Goal: Task Accomplishment & Management: Complete application form

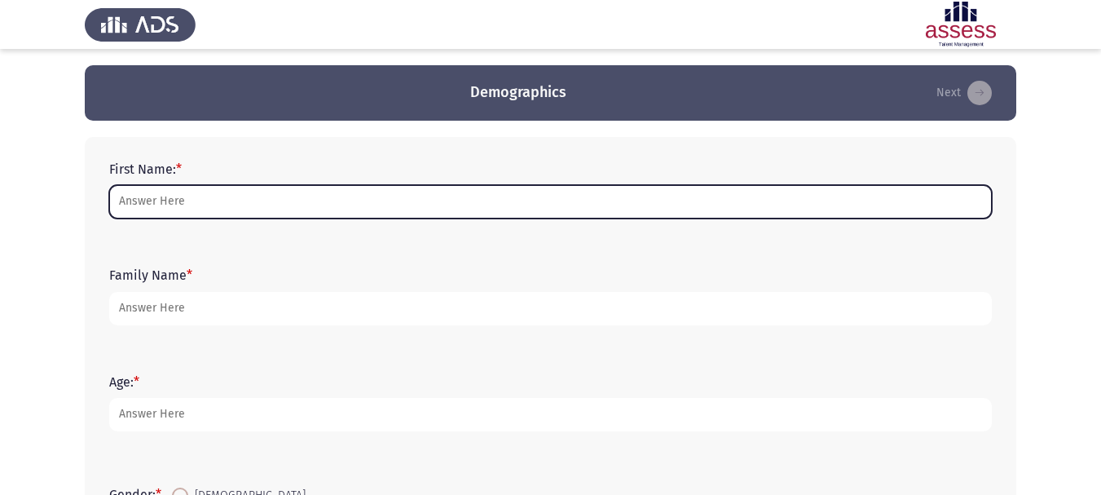
click at [309, 200] on input "First Name: *" at bounding box center [550, 201] width 883 height 33
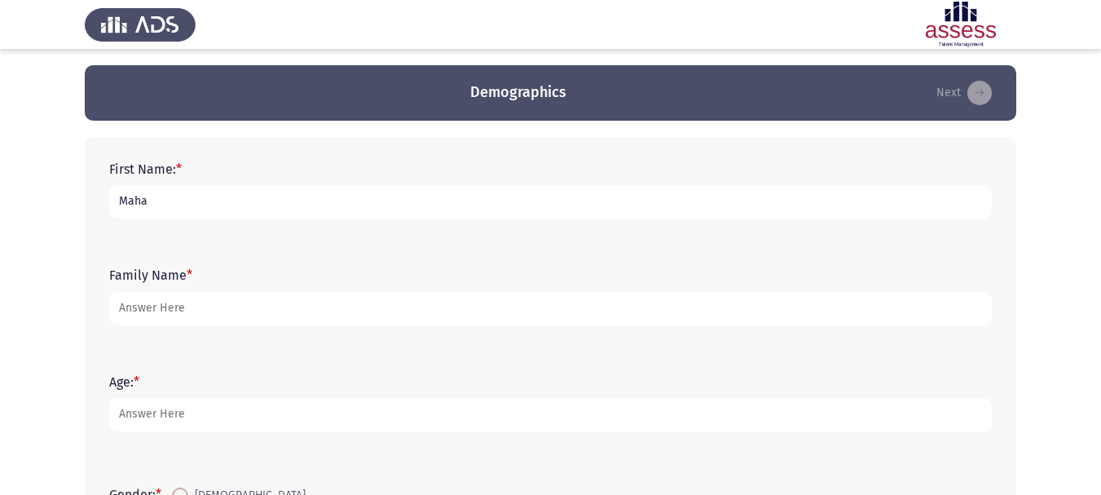
type input "Maha"
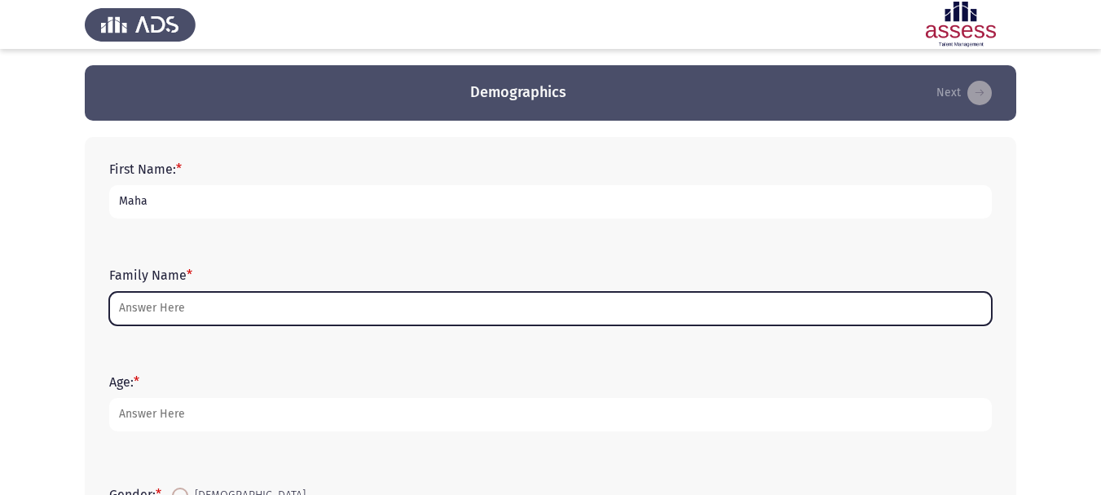
click at [187, 306] on input "Family Name *" at bounding box center [550, 308] width 883 height 33
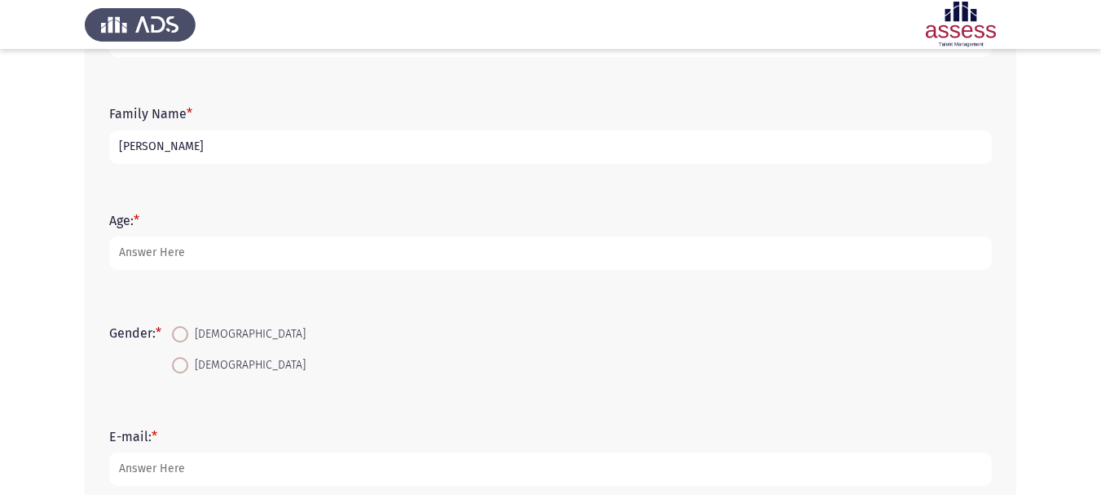
scroll to position [163, 0]
type input "[PERSON_NAME]"
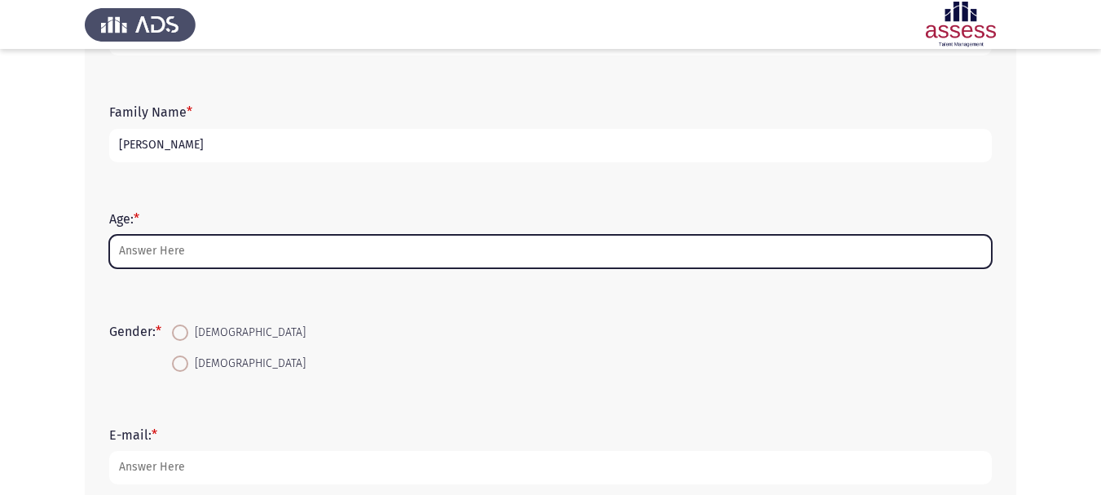
click at [212, 245] on input "Age: *" at bounding box center [550, 251] width 883 height 33
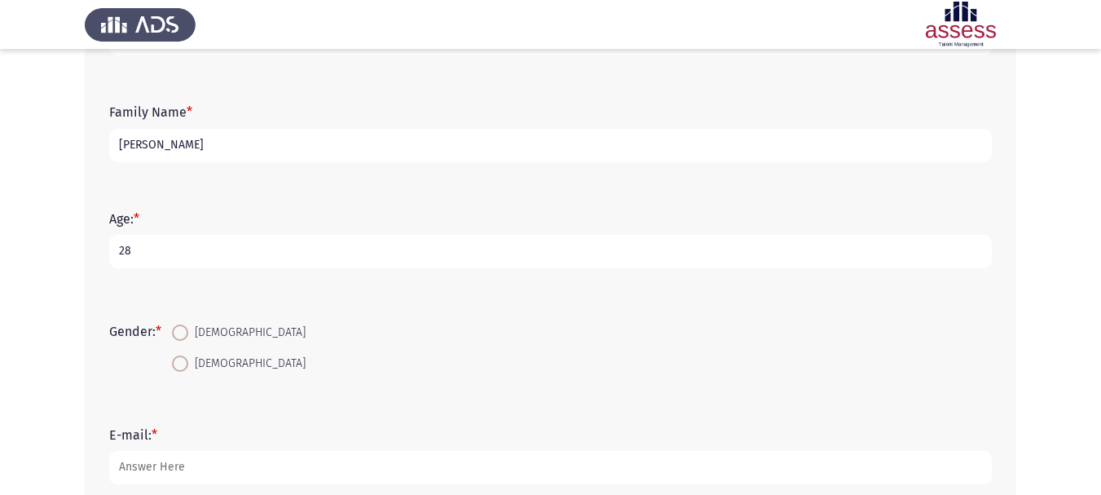
type input "28"
click at [199, 365] on span "[DEMOGRAPHIC_DATA]" at bounding box center [246, 364] width 117 height 20
click at [188, 365] on input "[DEMOGRAPHIC_DATA]" at bounding box center [180, 363] width 16 height 16
radio input "true"
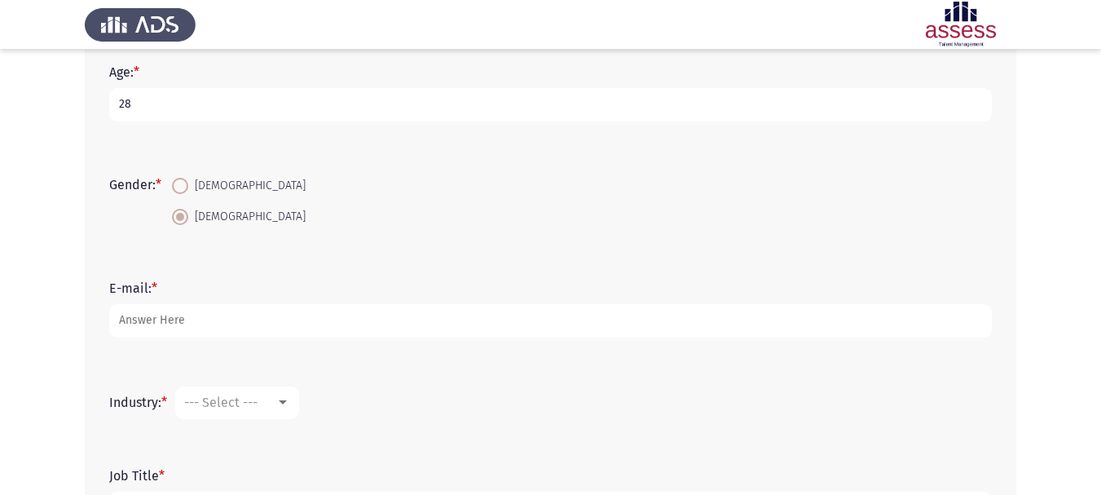
scroll to position [326, 0]
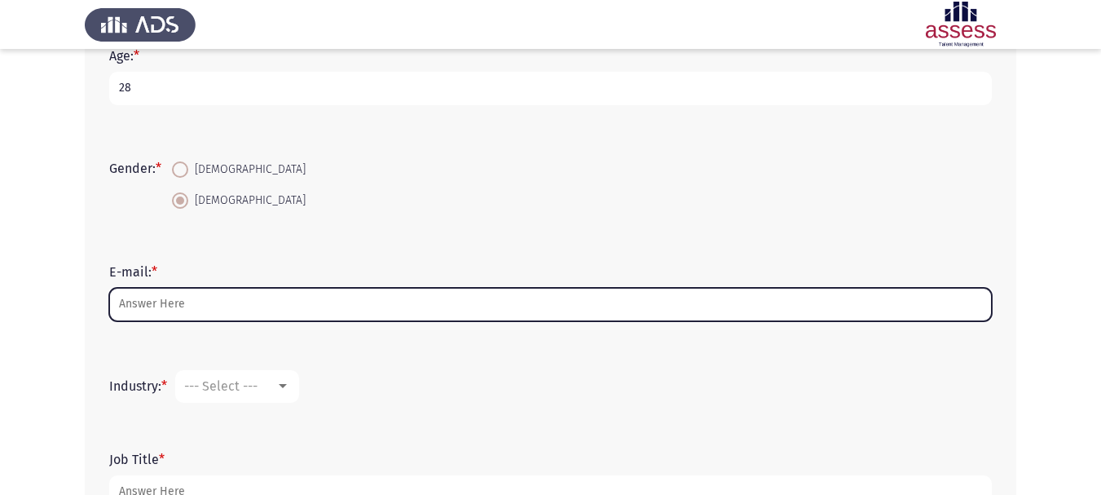
click at [213, 306] on input "E-mail: *" at bounding box center [550, 304] width 883 height 33
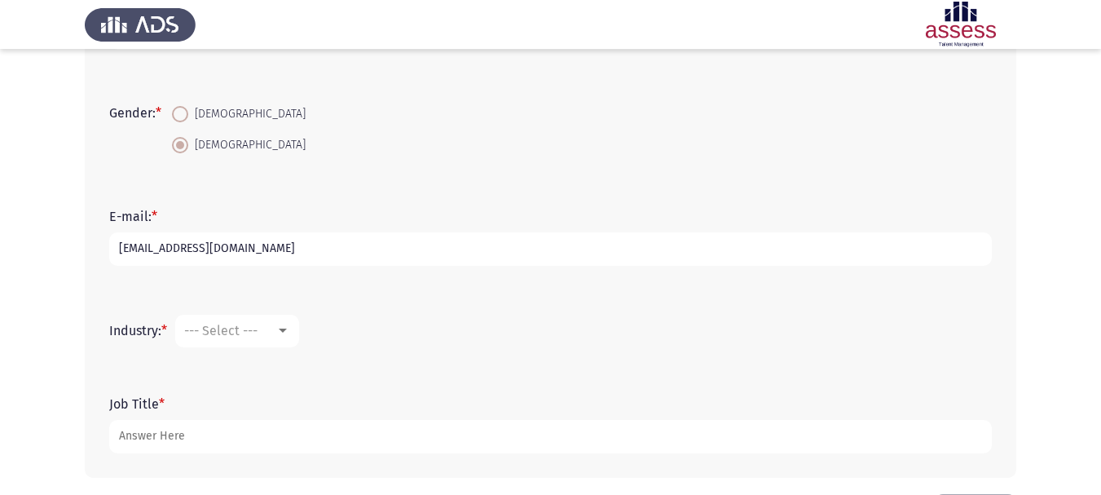
scroll to position [446, 0]
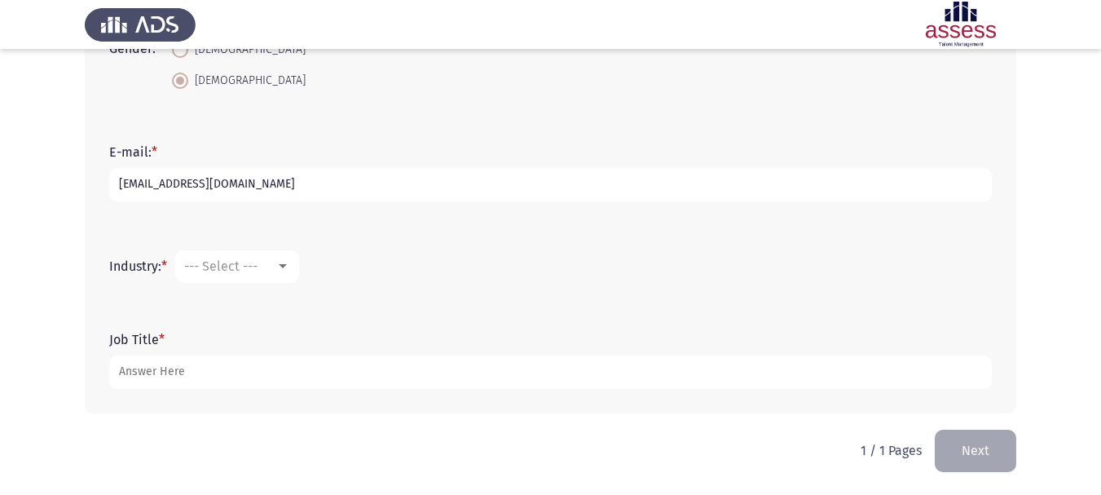
type input "[EMAIL_ADDRESS][DOMAIN_NAME]"
click at [285, 266] on div at bounding box center [283, 266] width 8 height 4
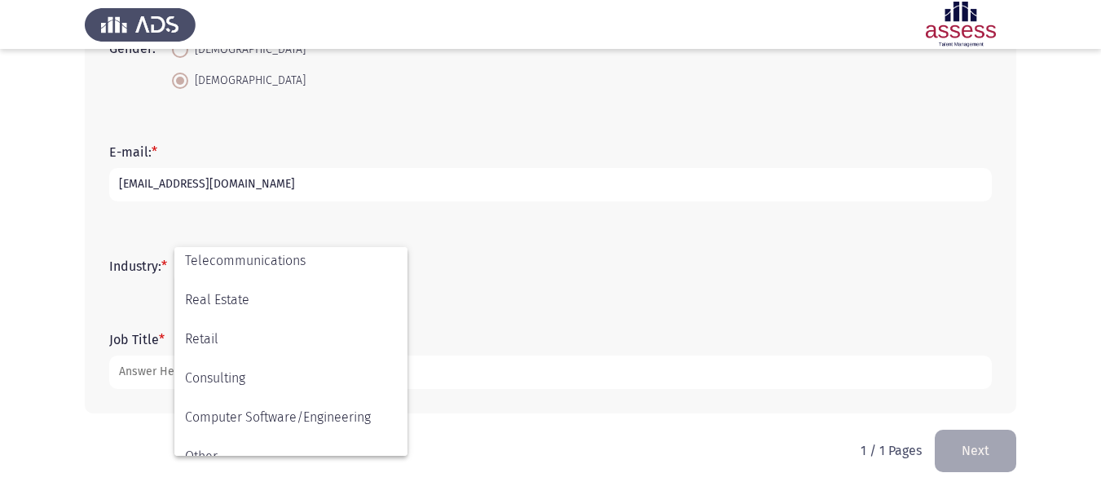
scroll to position [535, 0]
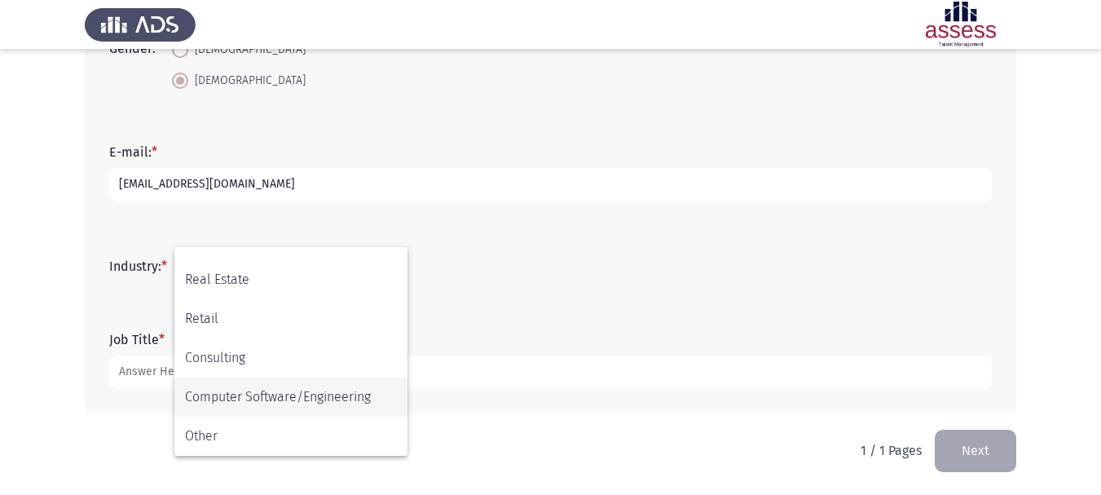
click at [304, 389] on span "Computer Software/Engineering" at bounding box center [291, 396] width 212 height 39
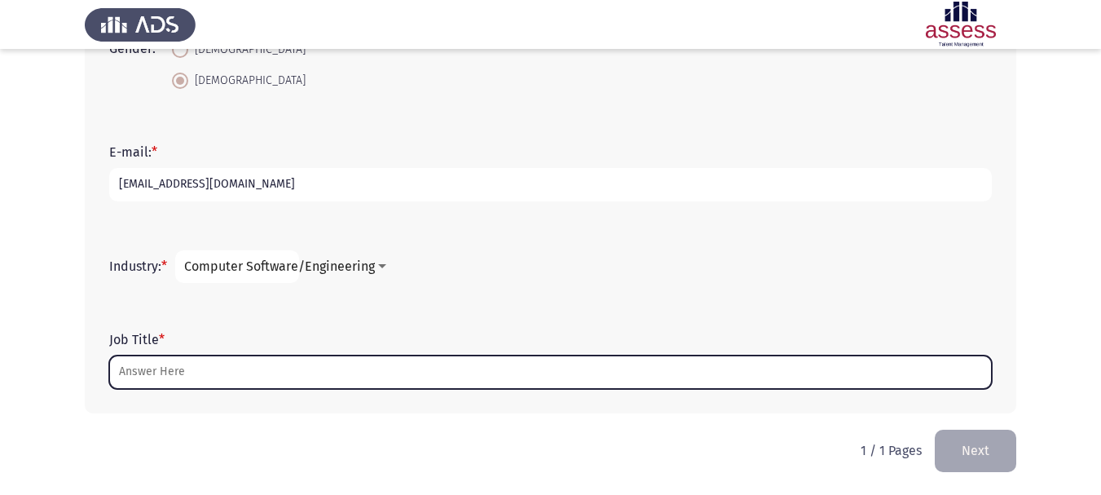
click at [204, 374] on input "Job Title *" at bounding box center [550, 371] width 883 height 33
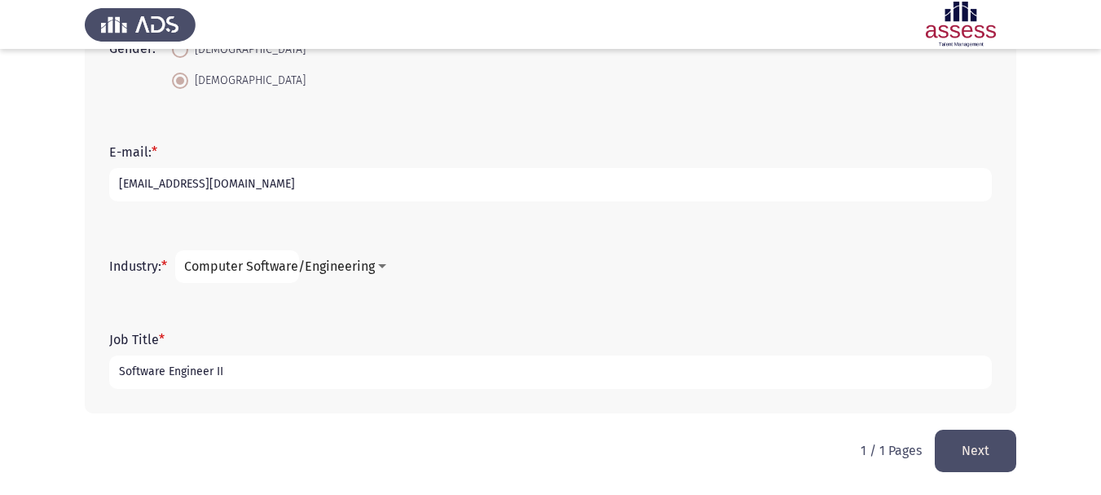
type input "Software Engineer II"
click at [979, 452] on button "Next" at bounding box center [976, 451] width 82 height 42
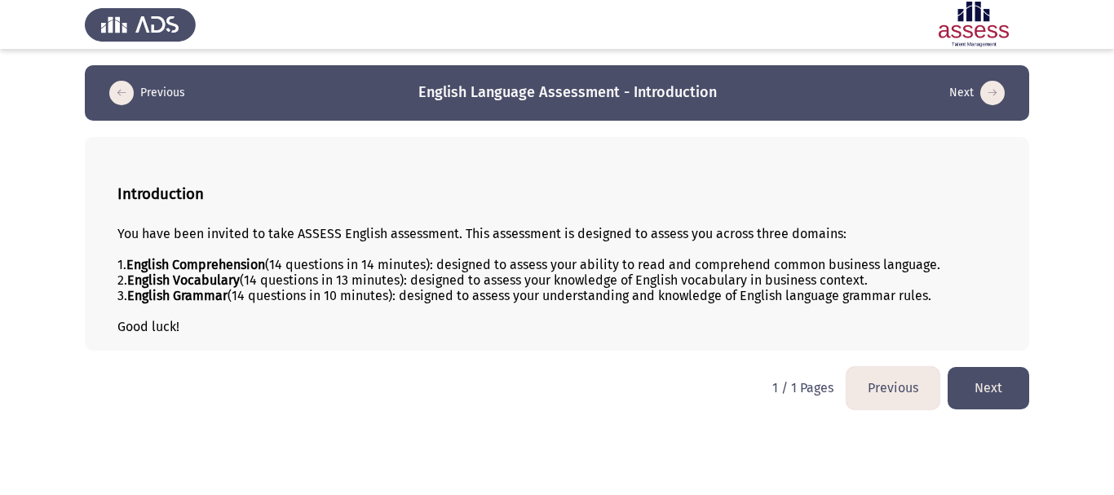
click at [979, 377] on button "Next" at bounding box center [988, 388] width 82 height 42
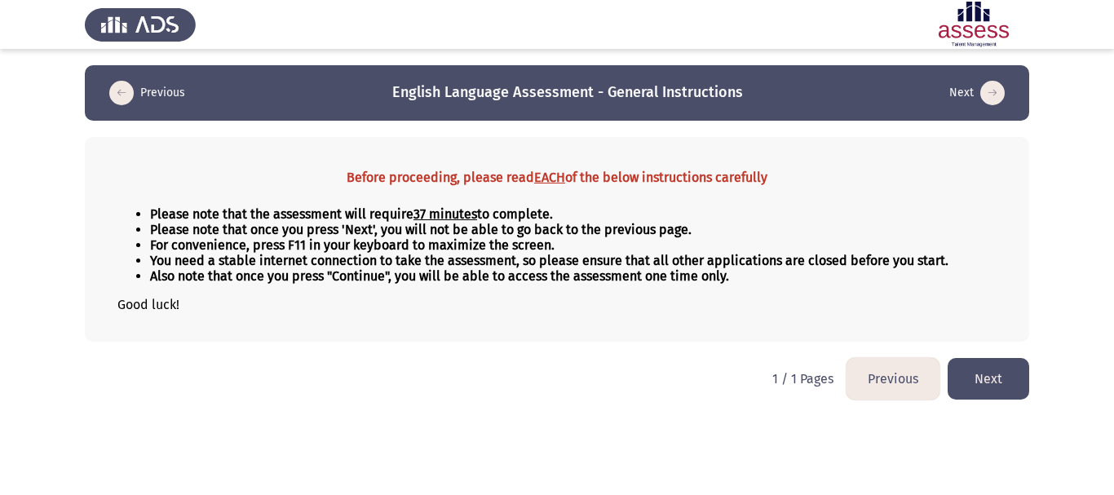
click at [996, 381] on button "Next" at bounding box center [988, 379] width 82 height 42
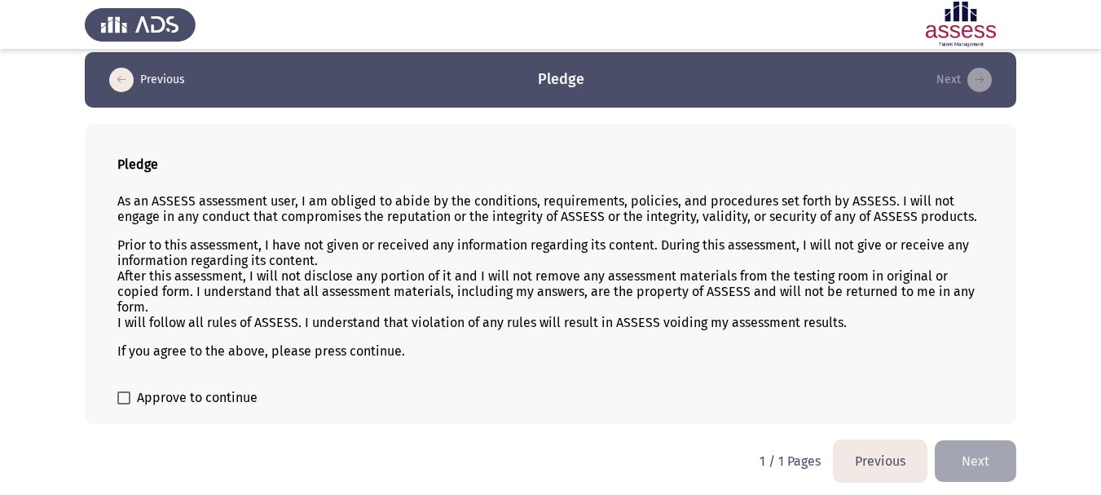
scroll to position [16, 0]
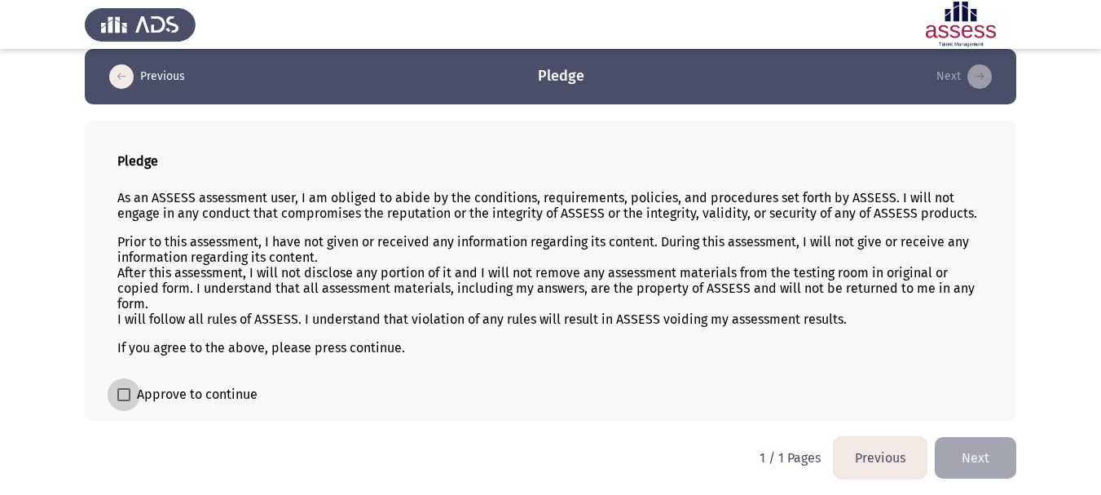
click at [161, 392] on span "Approve to continue" at bounding box center [197, 395] width 121 height 20
click at [124, 401] on input "Approve to continue" at bounding box center [123, 401] width 1 height 1
checkbox input "true"
click at [992, 457] on button "Next" at bounding box center [976, 458] width 82 height 42
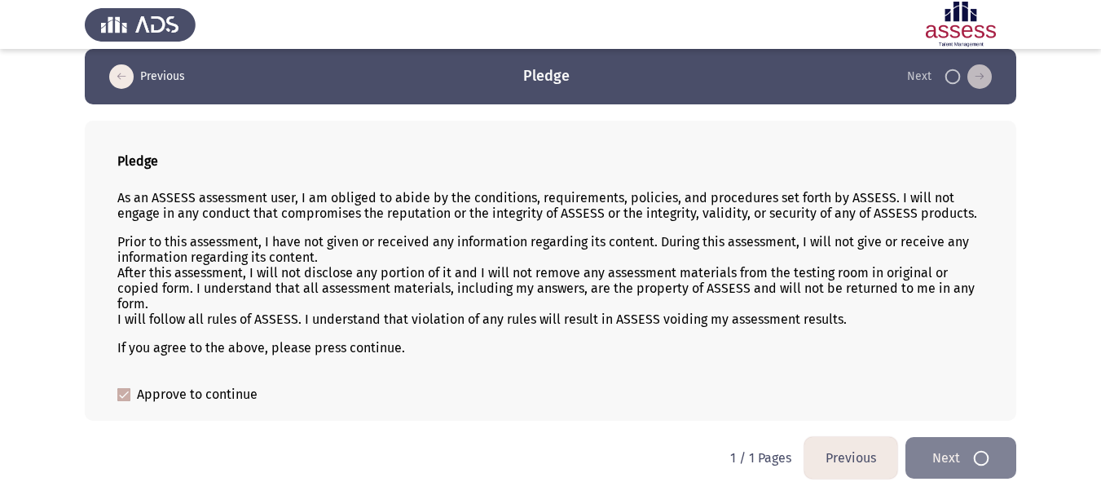
scroll to position [0, 0]
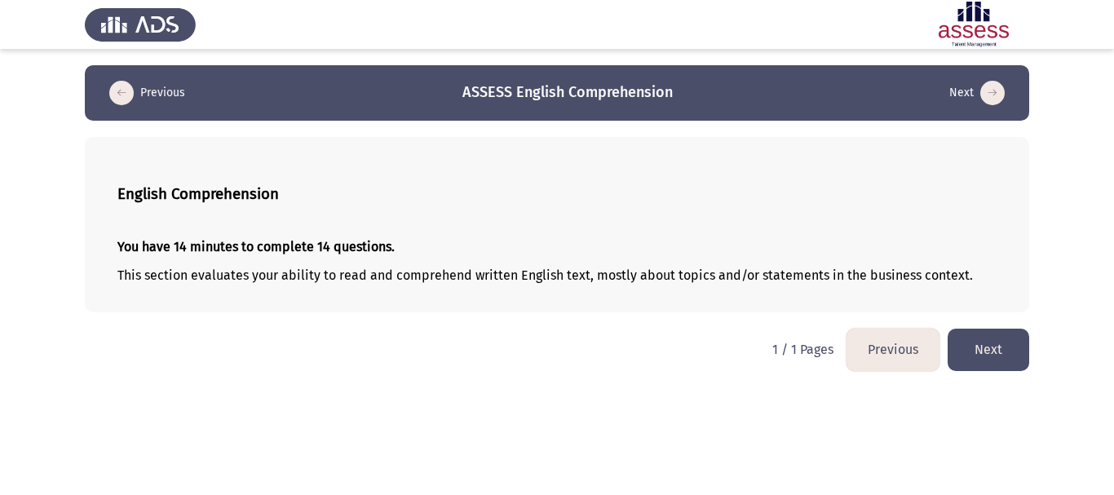
click at [1008, 347] on button "Next" at bounding box center [988, 350] width 82 height 42
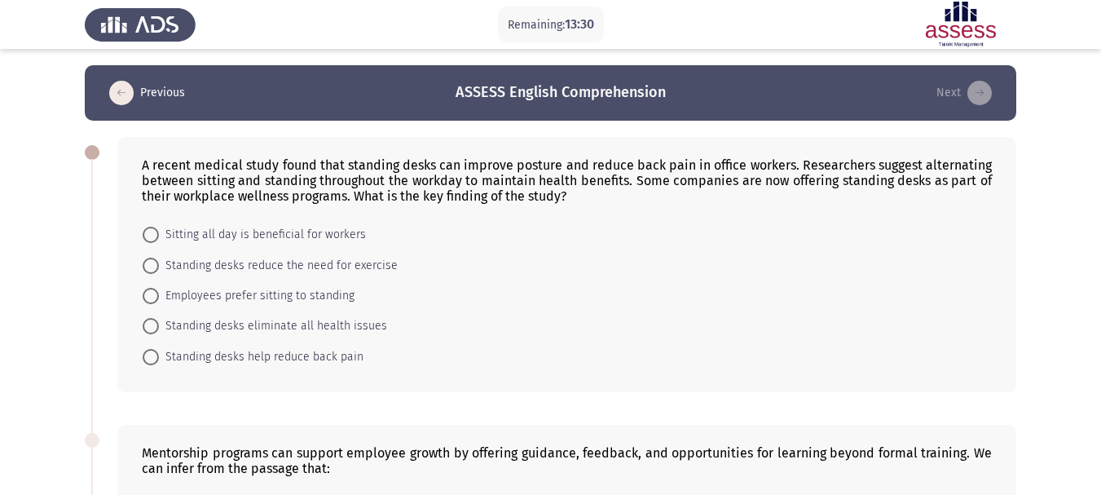
scroll to position [82, 0]
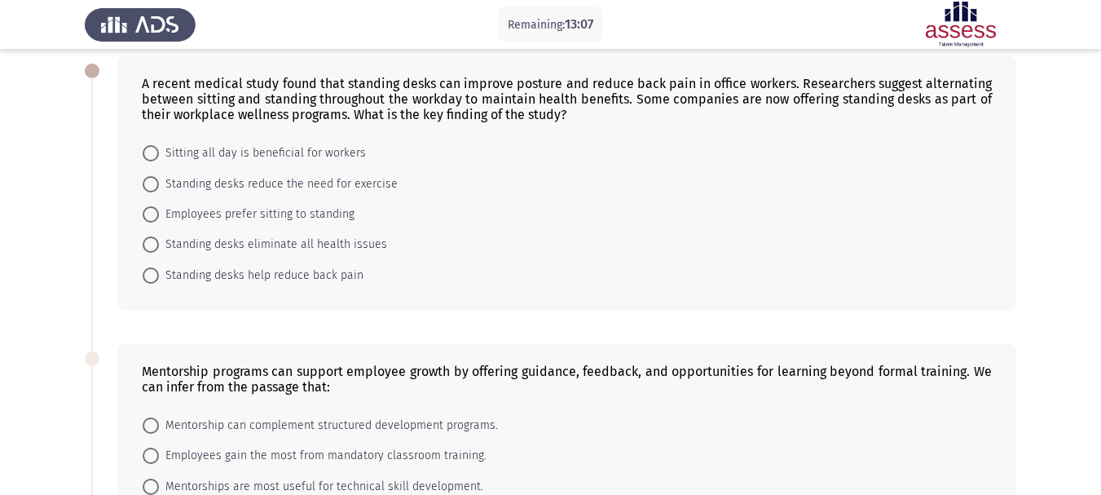
click at [316, 271] on span "Standing desks help reduce back pain" at bounding box center [261, 276] width 205 height 20
click at [159, 271] on input "Standing desks help reduce back pain" at bounding box center [151, 275] width 16 height 16
radio input "true"
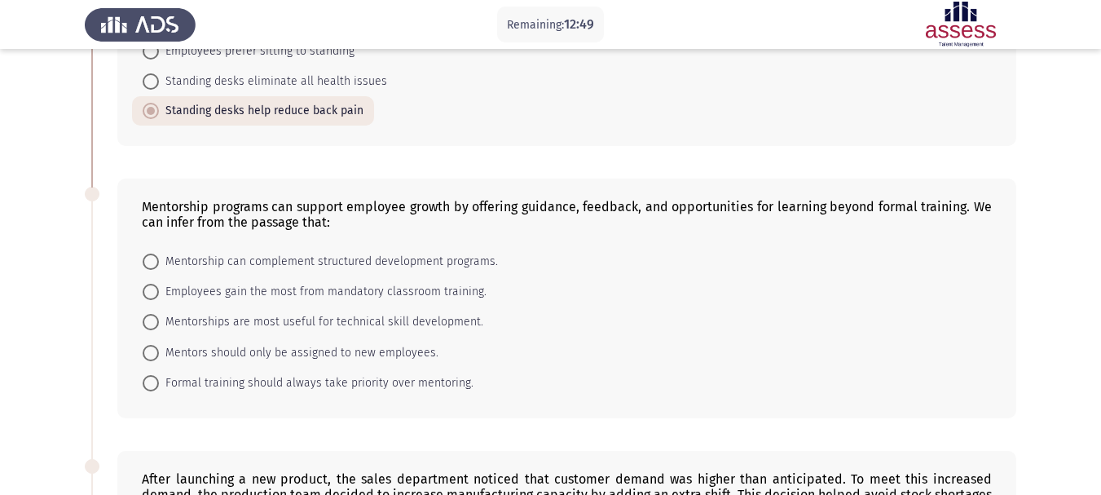
scroll to position [326, 0]
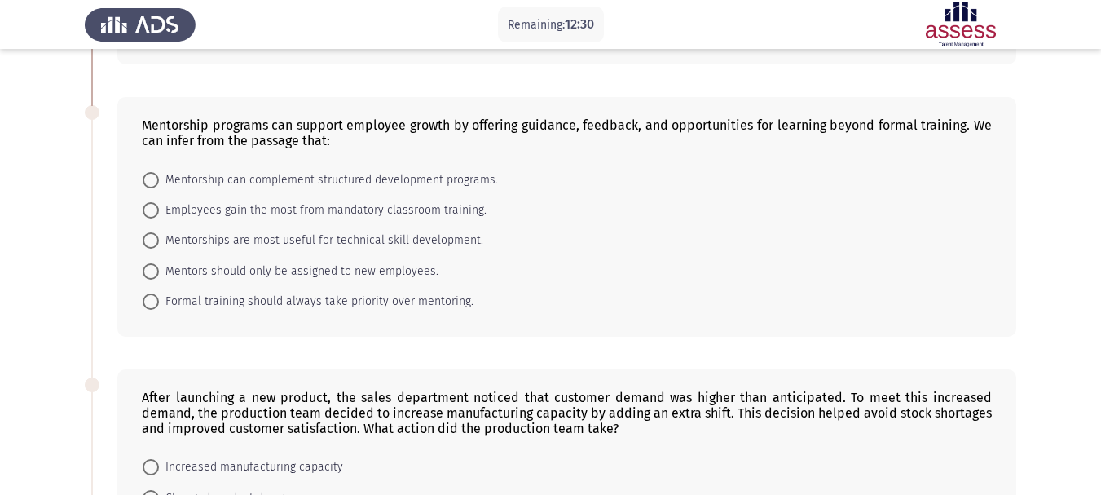
click at [305, 182] on span "Mentorship can complement structured development programs." at bounding box center [328, 180] width 339 height 20
click at [159, 182] on input "Mentorship can complement structured development programs." at bounding box center [151, 180] width 16 height 16
radio input "true"
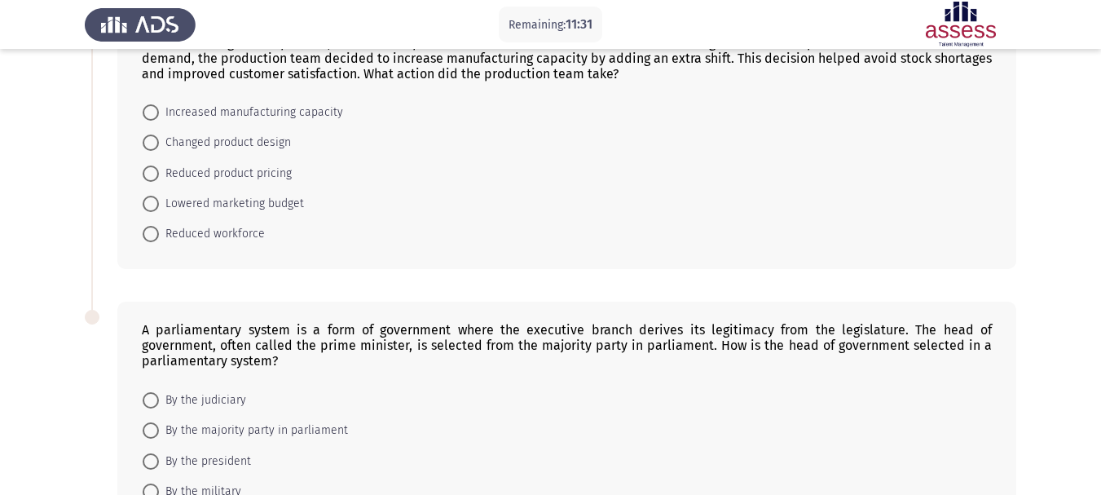
scroll to position [652, 0]
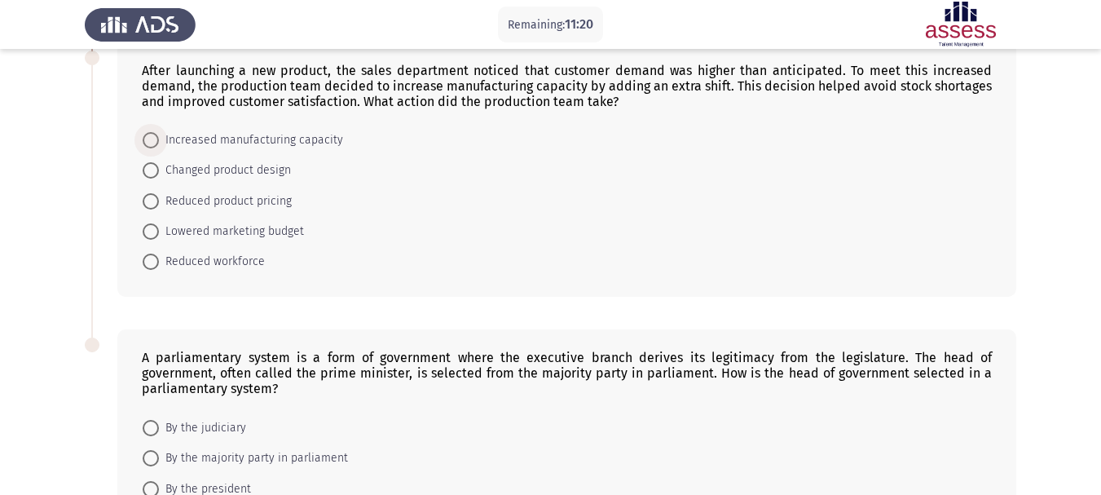
click at [307, 143] on span "Increased manufacturing capacity" at bounding box center [251, 140] width 184 height 20
click at [159, 143] on input "Increased manufacturing capacity" at bounding box center [151, 140] width 16 height 16
radio input "true"
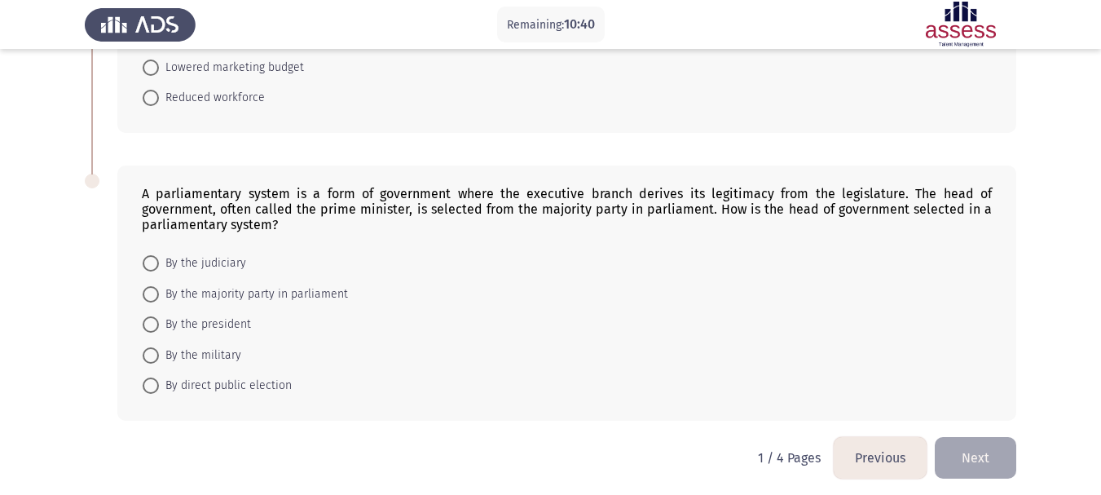
scroll to position [823, 0]
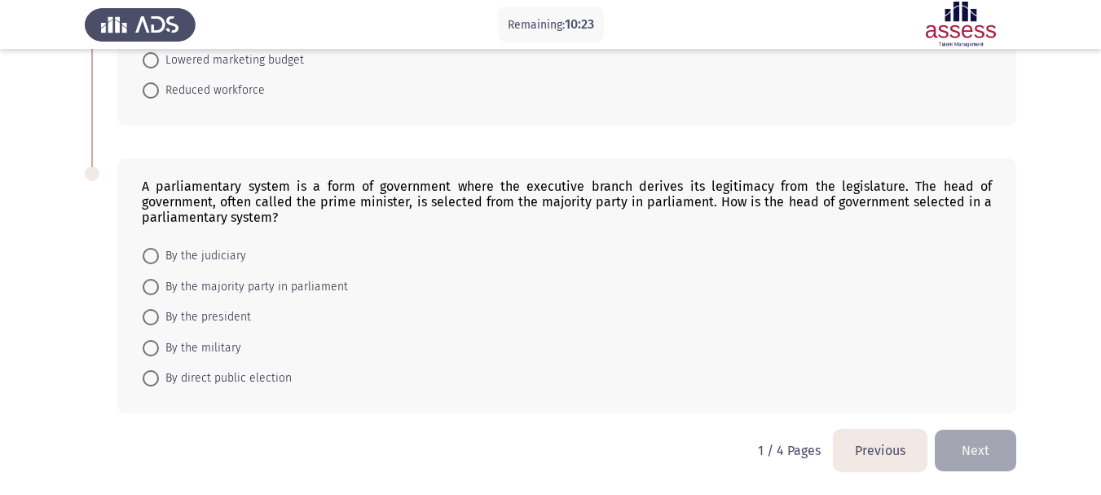
click at [329, 285] on span "By the majority party in parliament" at bounding box center [253, 287] width 189 height 20
click at [159, 285] on input "By the majority party in parliament" at bounding box center [151, 287] width 16 height 16
radio input "true"
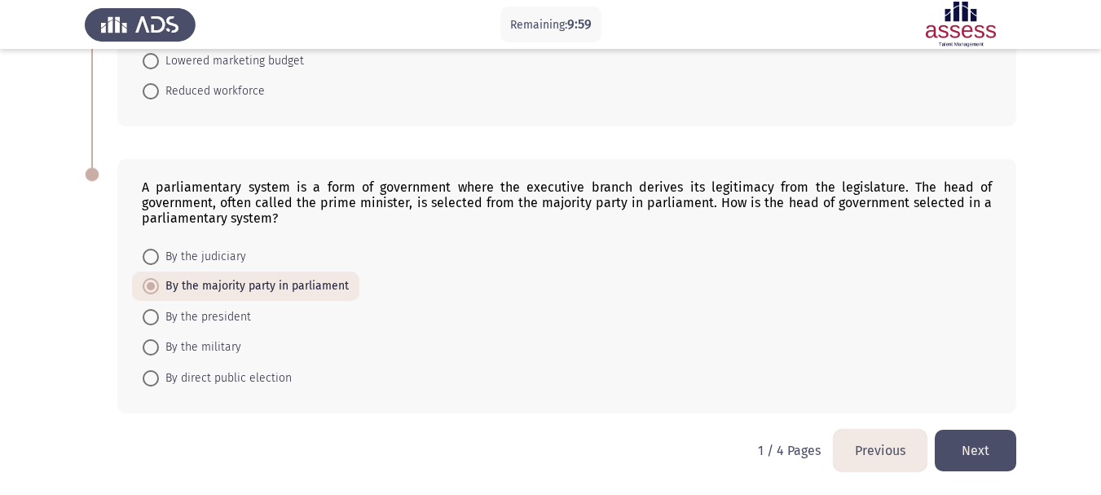
click at [977, 438] on button "Next" at bounding box center [976, 451] width 82 height 42
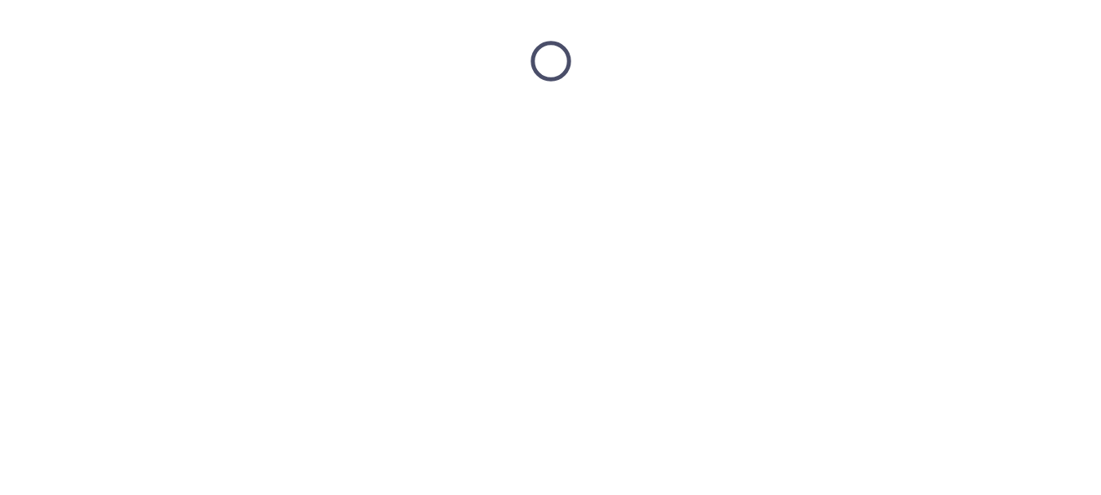
scroll to position [0, 0]
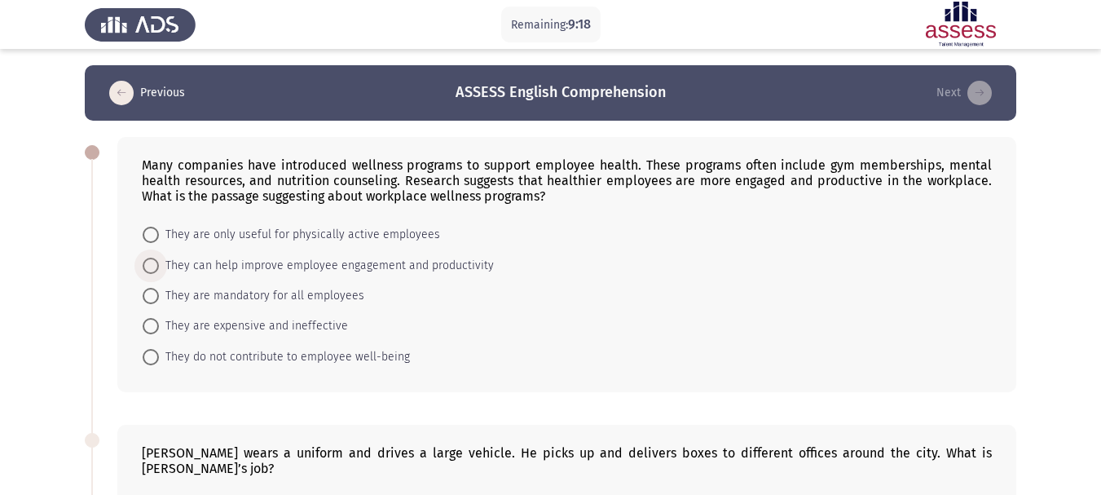
click at [325, 269] on span "They can help improve employee engagement and productivity" at bounding box center [326, 266] width 335 height 20
click at [159, 269] on input "They can help improve employee engagement and productivity" at bounding box center [151, 266] width 16 height 16
radio input "true"
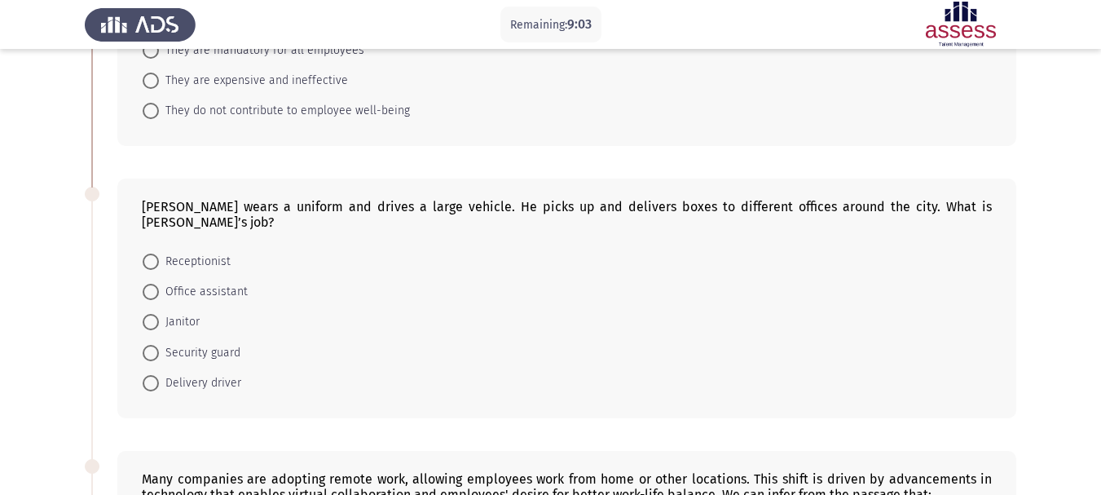
scroll to position [326, 0]
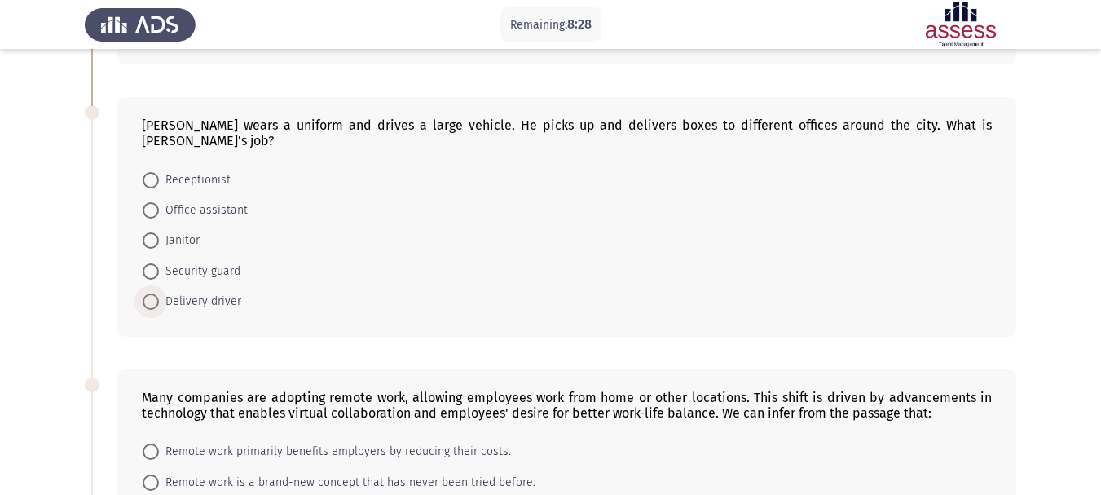
click at [227, 302] on span "Delivery driver" at bounding box center [200, 302] width 82 height 20
click at [159, 302] on input "Delivery driver" at bounding box center [151, 302] width 16 height 16
radio input "true"
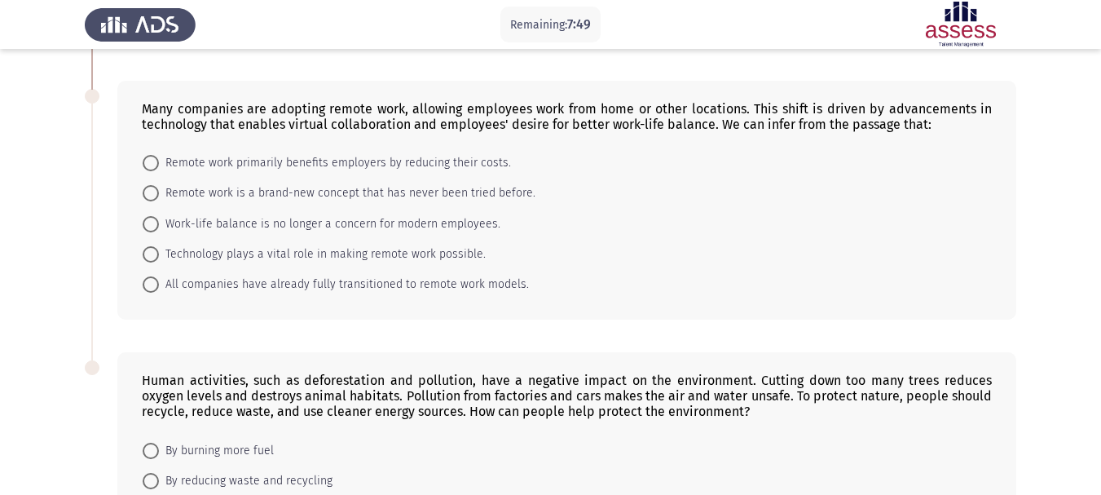
scroll to position [652, 0]
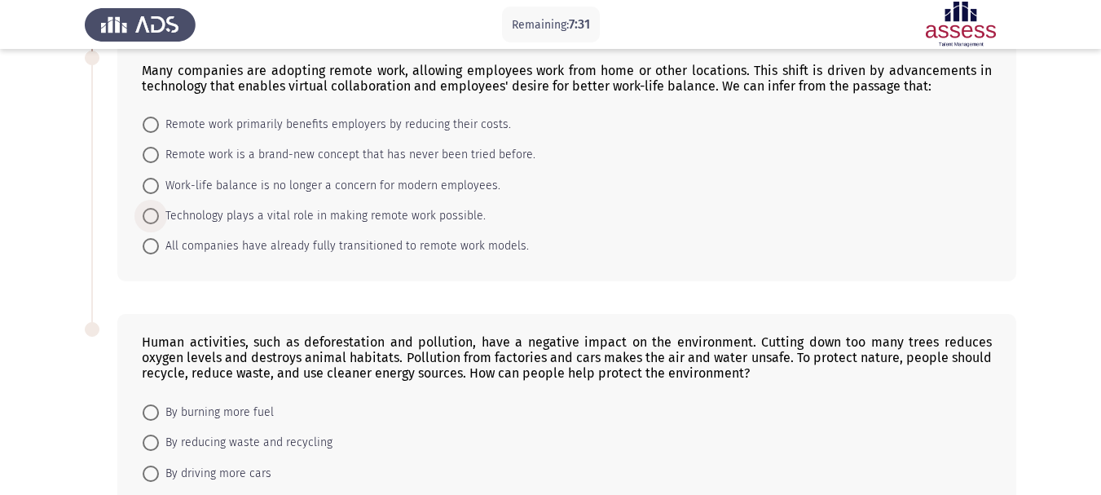
click at [416, 219] on span "Technology plays a vital role in making remote work possible." at bounding box center [322, 216] width 327 height 20
click at [159, 219] on input "Technology plays a vital role in making remote work possible." at bounding box center [151, 216] width 16 height 16
radio input "true"
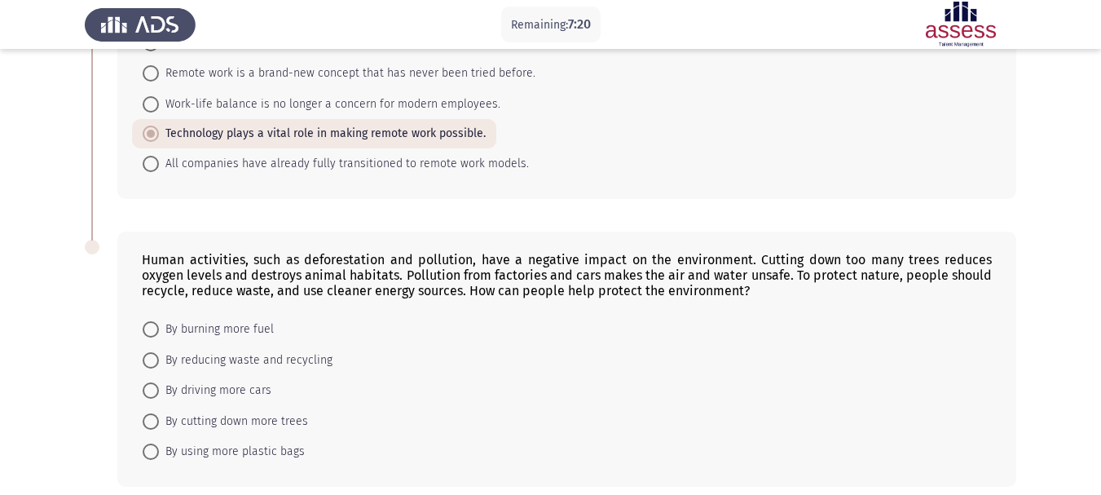
scroll to position [807, 0]
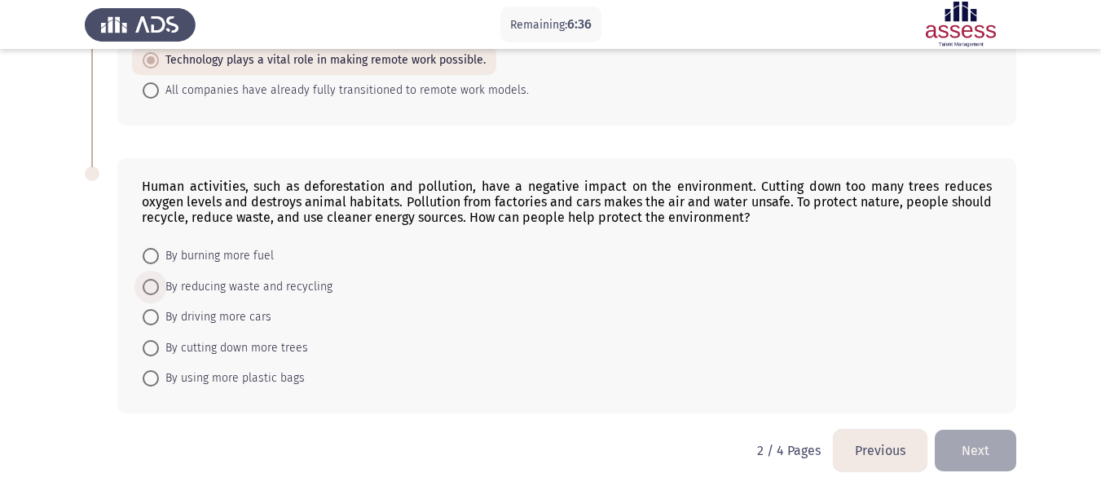
click at [298, 291] on span "By reducing waste and recycling" at bounding box center [246, 287] width 174 height 20
click at [159, 291] on input "By reducing waste and recycling" at bounding box center [151, 287] width 16 height 16
radio input "true"
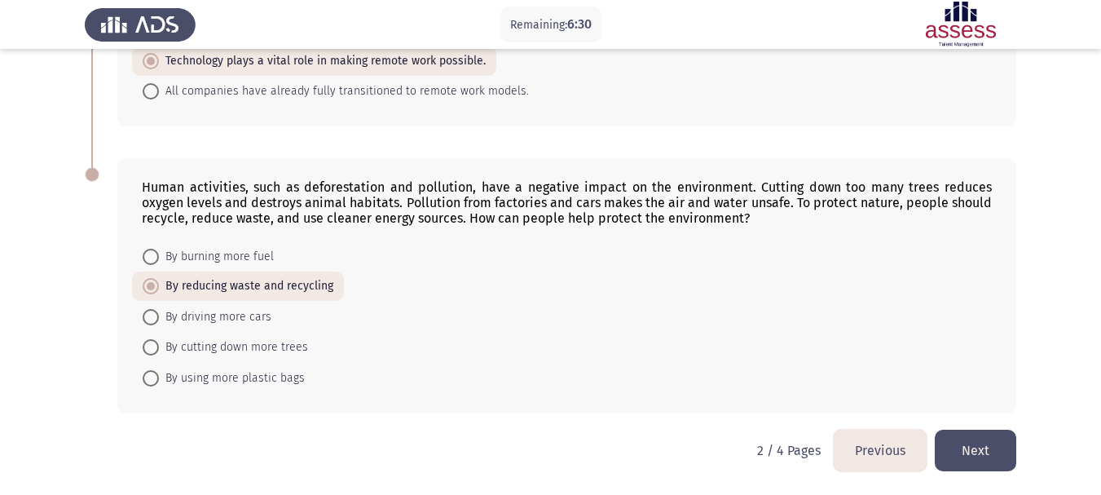
click at [983, 444] on button "Next" at bounding box center [976, 451] width 82 height 42
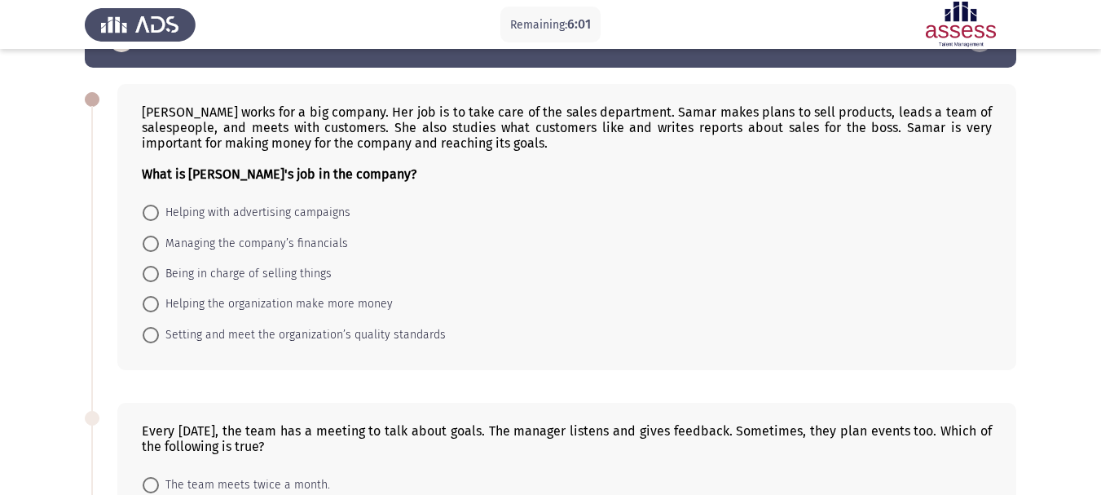
scroll to position [82, 0]
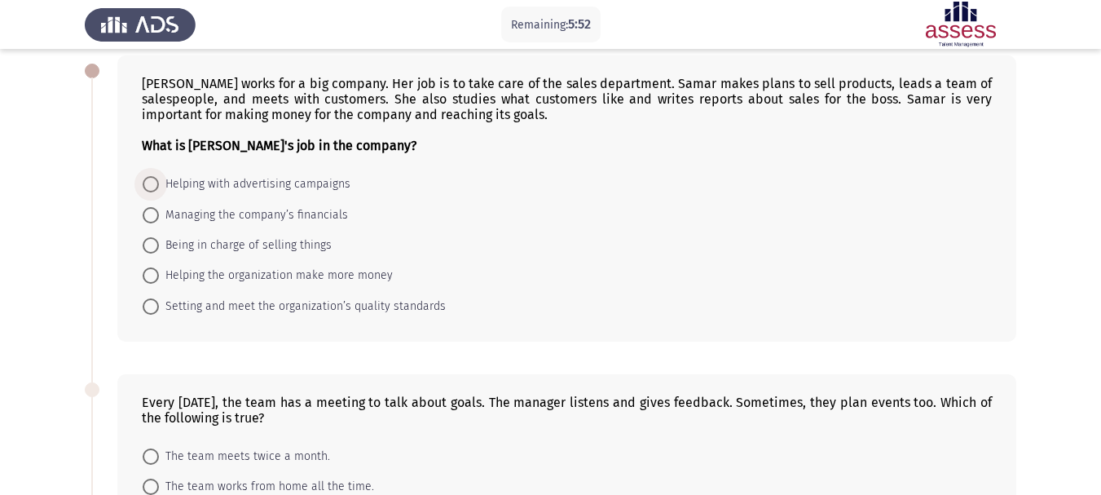
click at [298, 186] on span "Helping with advertising campaigns" at bounding box center [255, 184] width 192 height 20
click at [159, 186] on input "Helping with advertising campaigns" at bounding box center [151, 184] width 16 height 16
radio input "true"
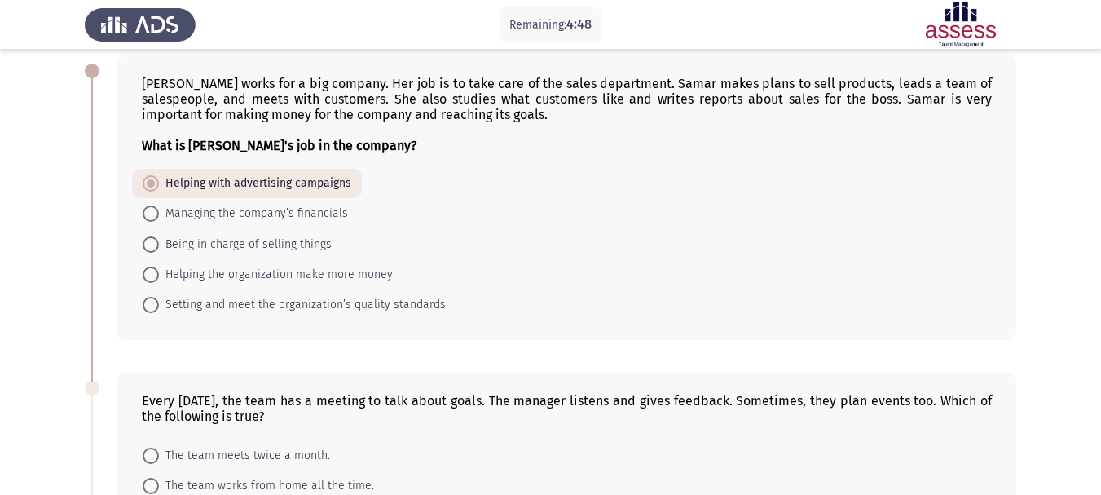
click at [345, 210] on mat-radio-button "Managing the company’s financials" at bounding box center [245, 213] width 227 height 30
click at [303, 219] on span "Managing the company’s financials" at bounding box center [253, 214] width 189 height 20
click at [159, 219] on input "Managing the company’s financials" at bounding box center [151, 213] width 16 height 16
radio input "true"
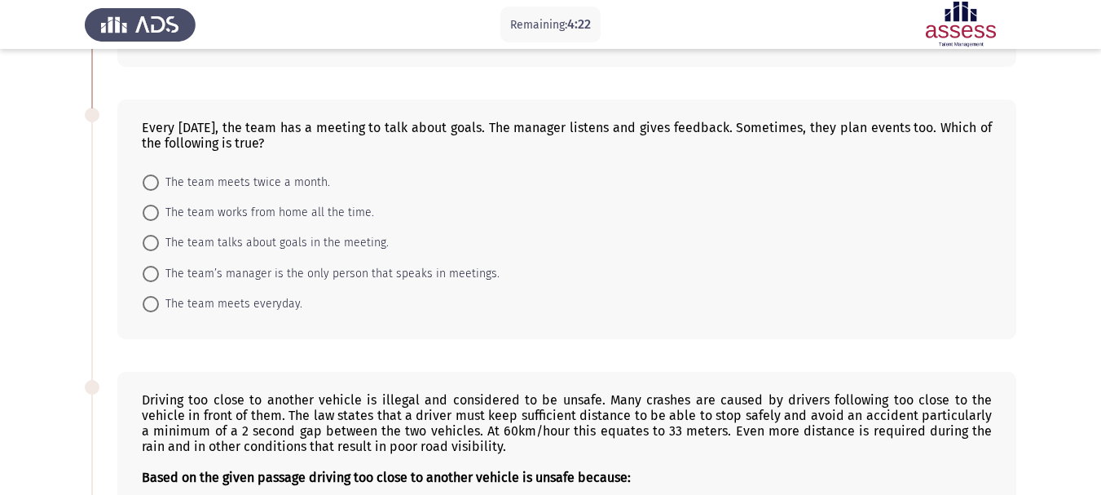
scroll to position [326, 0]
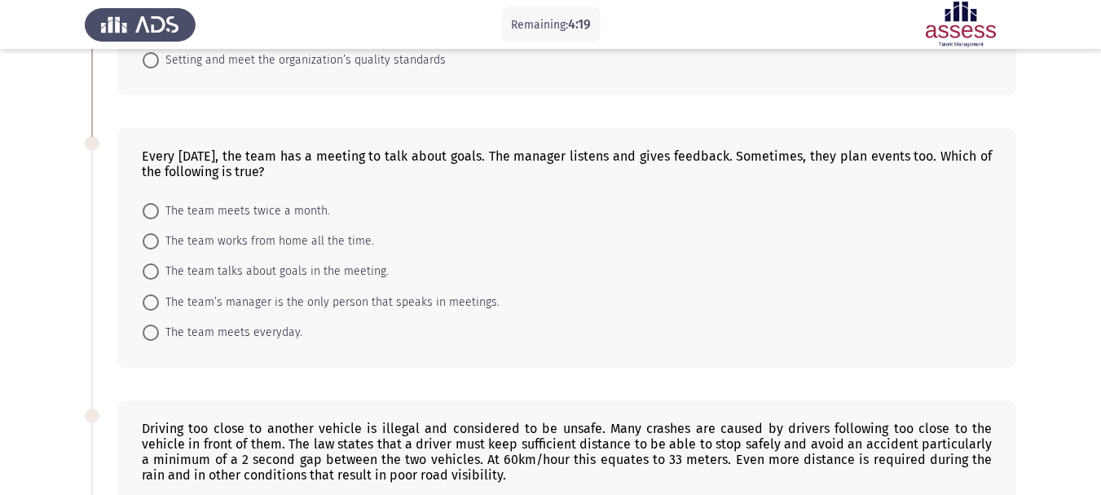
click at [310, 274] on span "The team talks about goals in the meeting." at bounding box center [274, 272] width 230 height 20
click at [159, 274] on input "The team talks about goals in the meeting." at bounding box center [151, 271] width 16 height 16
radio input "true"
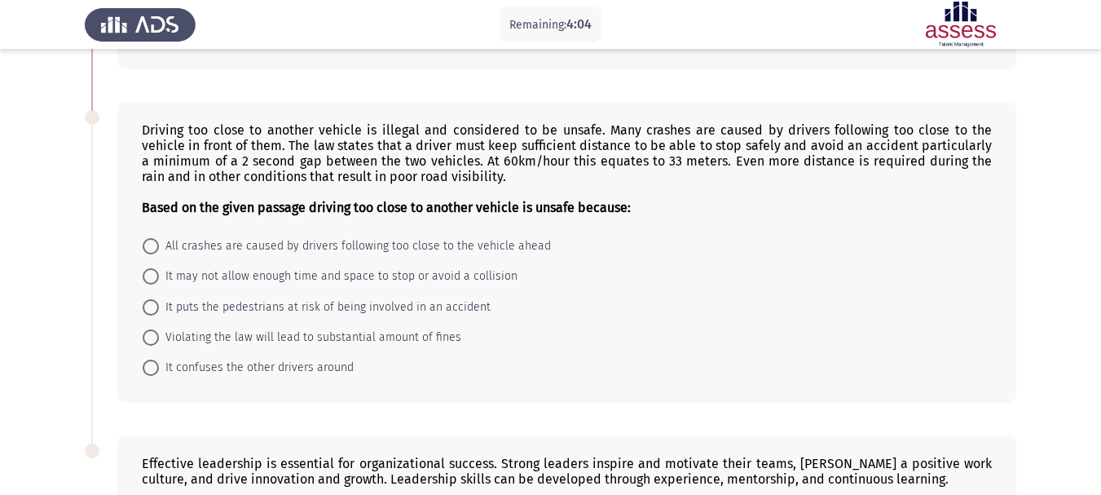
scroll to position [652, 0]
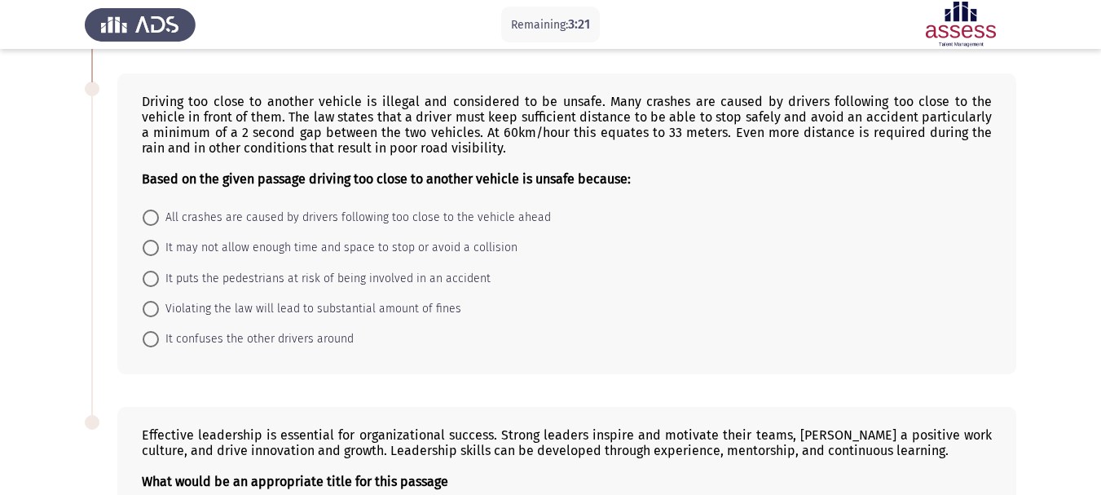
click at [300, 216] on span "All crashes are caused by drivers following too close to the vehicle ahead" at bounding box center [355, 218] width 392 height 20
click at [159, 216] on input "All crashes are caused by drivers following too close to the vehicle ahead" at bounding box center [151, 218] width 16 height 16
radio input "true"
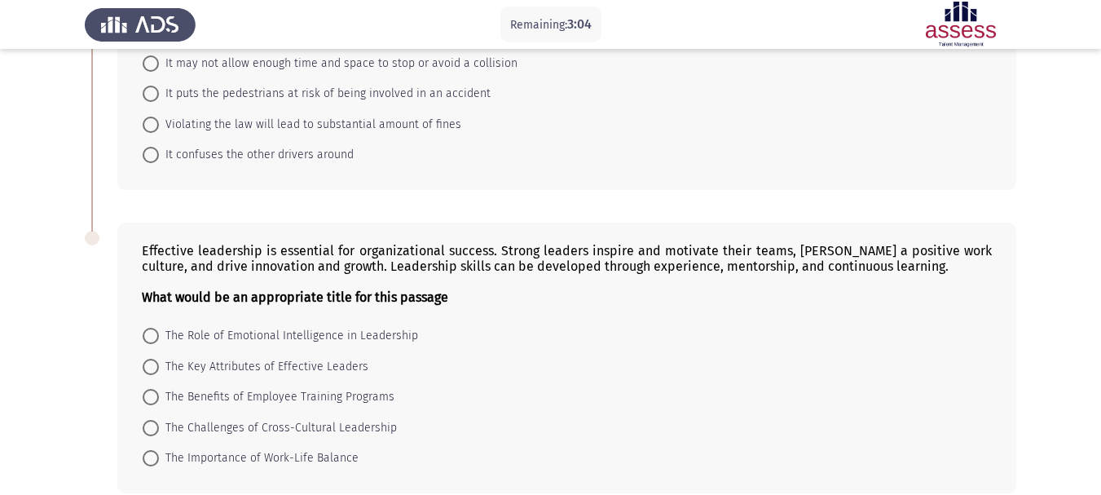
scroll to position [897, 0]
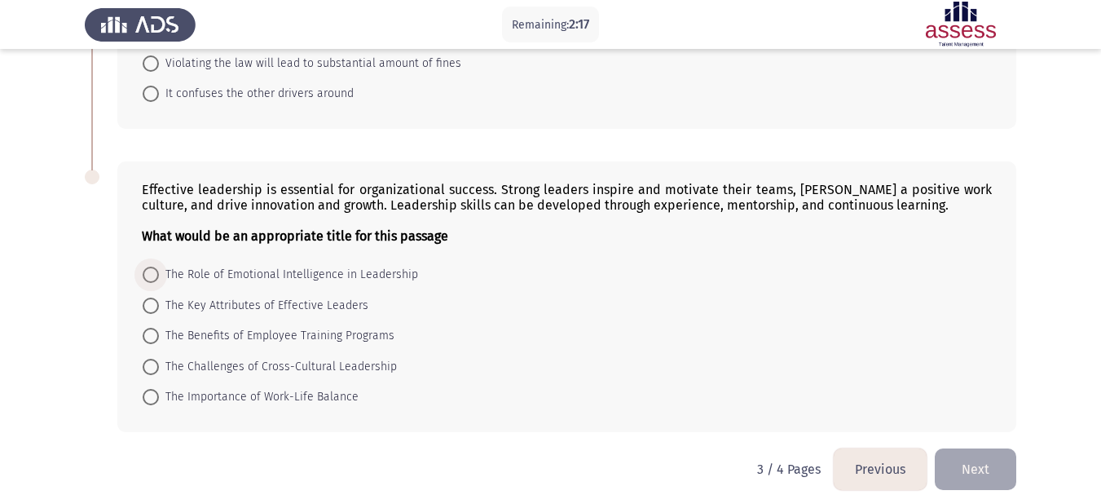
click at [334, 276] on span "The Role of Emotional Intelligence in Leadership" at bounding box center [288, 275] width 259 height 20
click at [159, 276] on input "The Role of Emotional Intelligence in Leadership" at bounding box center [151, 275] width 16 height 16
radio input "true"
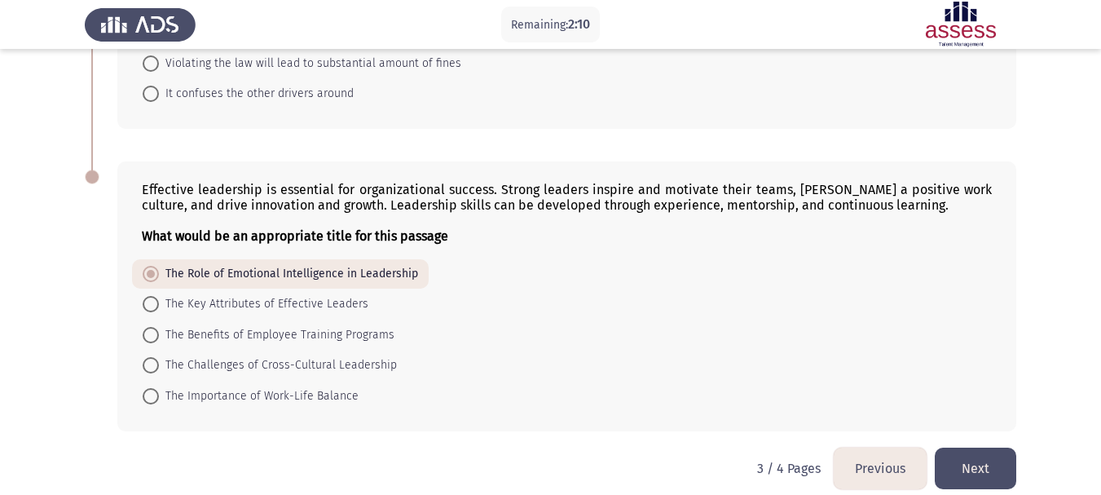
click at [312, 307] on span "The Key Attributes of Effective Leaders" at bounding box center [264, 304] width 210 height 20
click at [159, 307] on input "The Key Attributes of Effective Leaders" at bounding box center [151, 304] width 16 height 16
radio input "true"
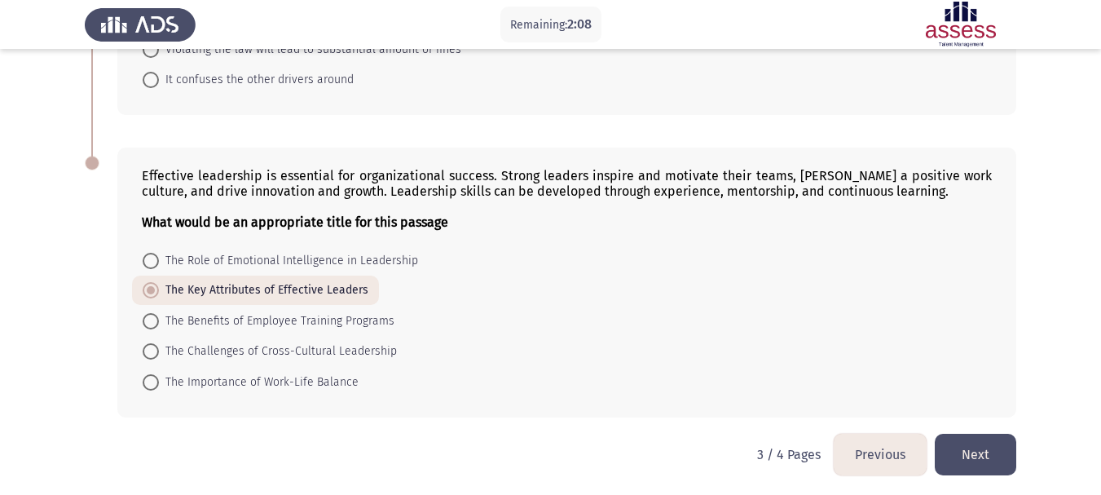
scroll to position [915, 0]
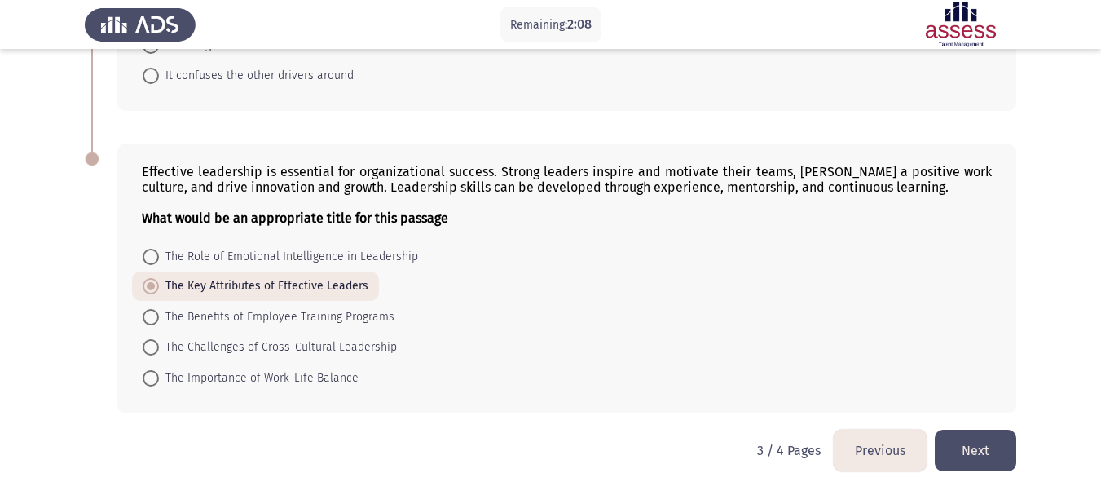
click at [980, 445] on button "Next" at bounding box center [976, 451] width 82 height 42
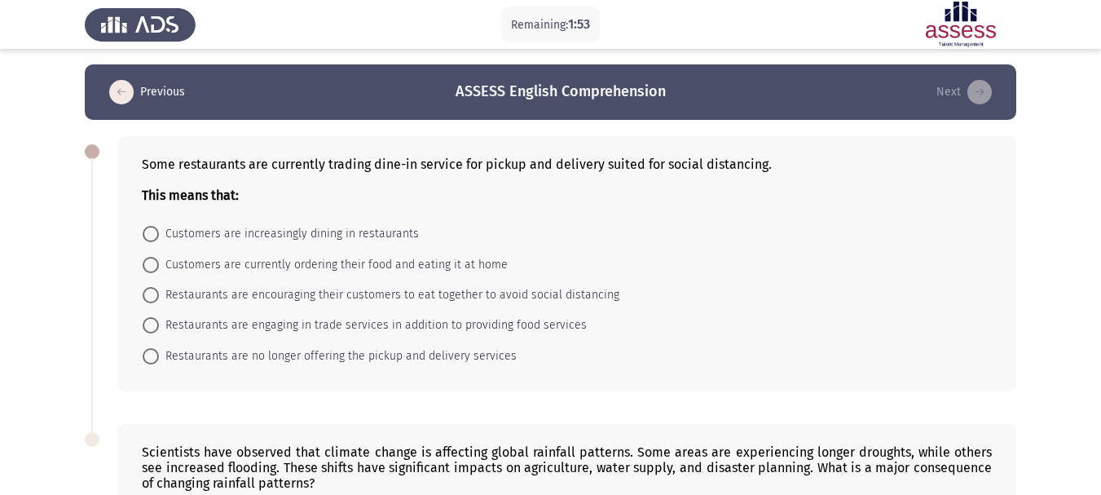
scroll to position [0, 0]
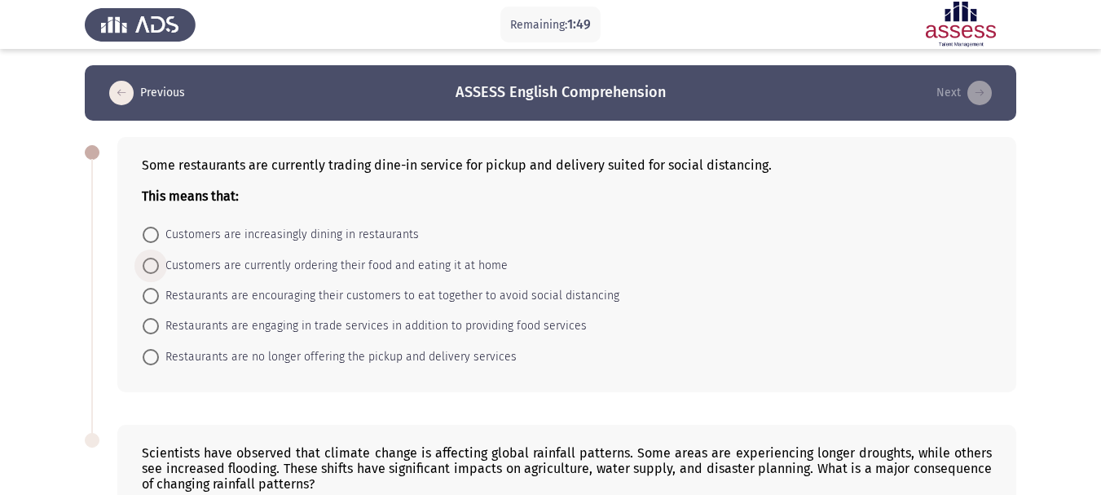
click at [357, 265] on span "Customers are currently ordering their food and eating it at home" at bounding box center [333, 266] width 349 height 20
click at [159, 265] on input "Customers are currently ordering their food and eating it at home" at bounding box center [151, 266] width 16 height 16
radio input "true"
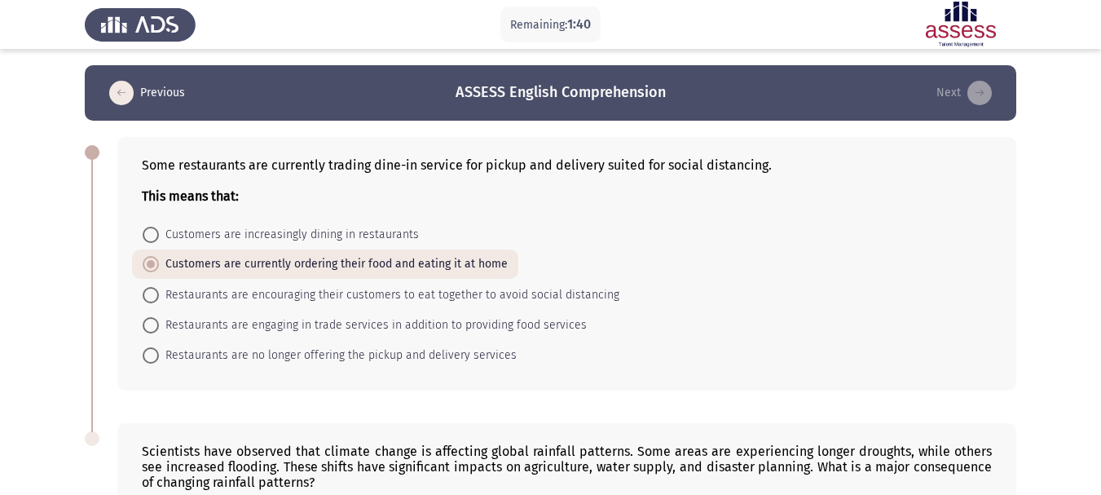
click at [304, 292] on span "Restaurants are encouraging their customers to eat together to avoid social dis…" at bounding box center [389, 295] width 461 height 20
click at [159, 292] on input "Restaurants are encouraging their customers to eat together to avoid social dis…" at bounding box center [151, 295] width 16 height 16
radio input "true"
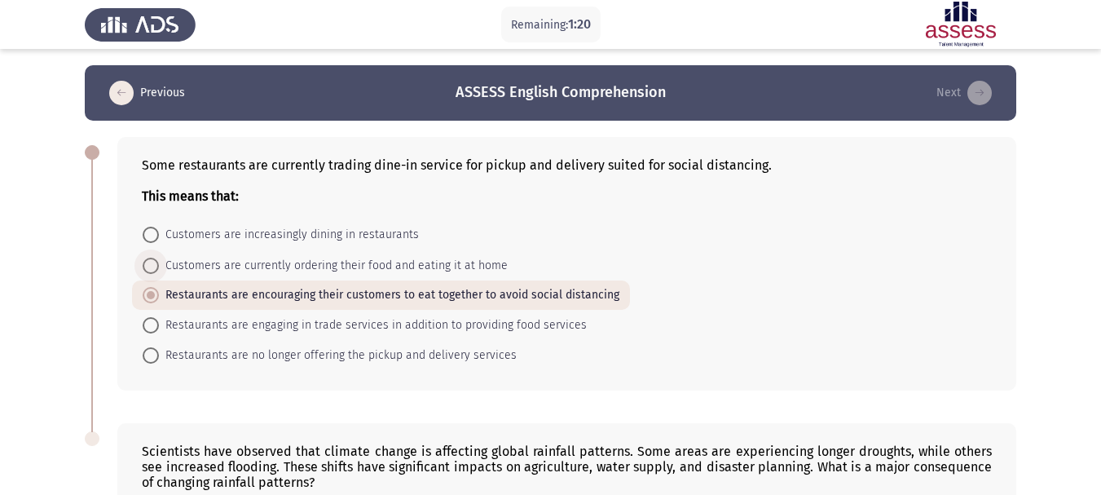
click at [323, 271] on span "Customers are currently ordering their food and eating it at home" at bounding box center [333, 266] width 349 height 20
click at [159, 271] on input "Customers are currently ordering their food and eating it at home" at bounding box center [151, 266] width 16 height 16
radio input "true"
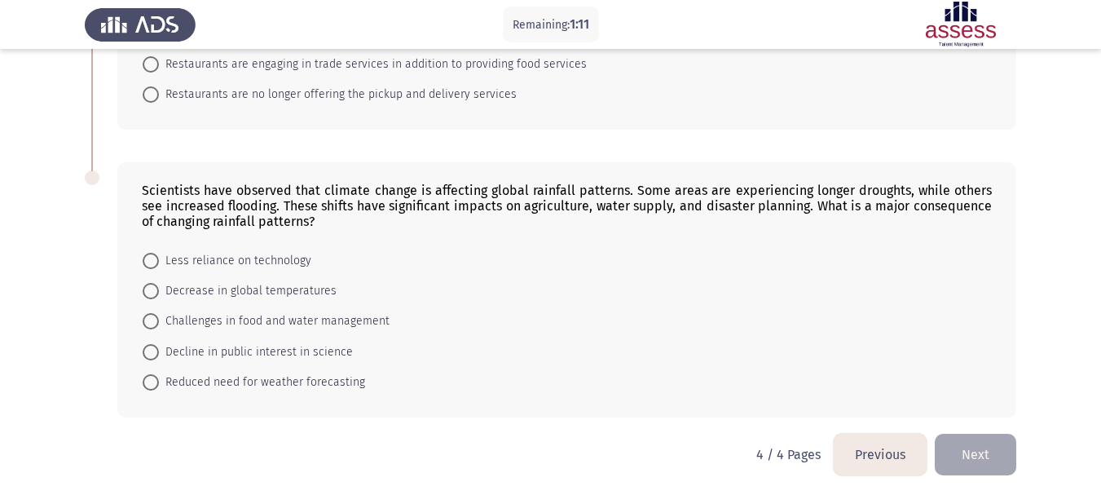
scroll to position [265, 0]
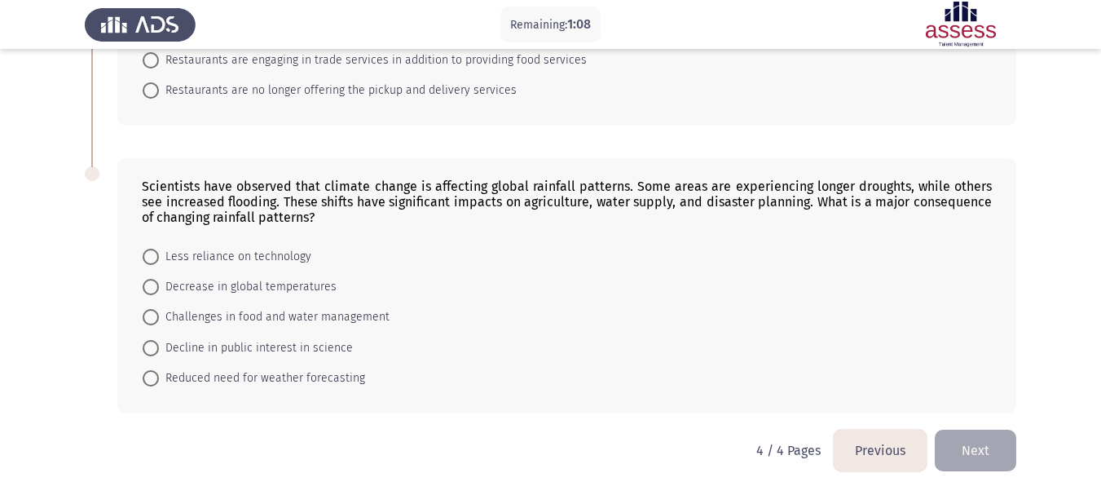
click at [245, 259] on span "Less reliance on technology" at bounding box center [235, 257] width 152 height 20
click at [159, 259] on input "Less reliance on technology" at bounding box center [151, 257] width 16 height 16
radio input "true"
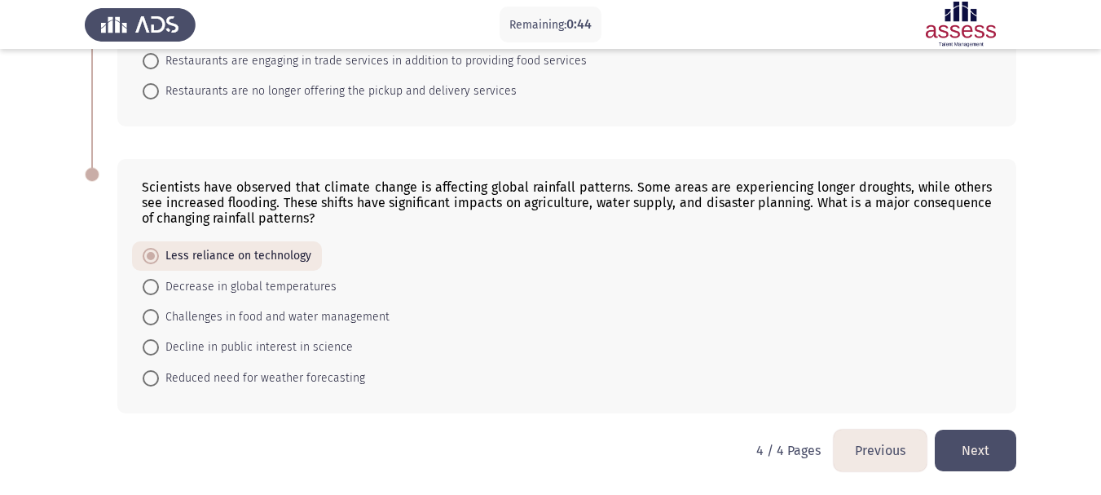
click at [266, 289] on span "Decrease in global temperatures" at bounding box center [248, 287] width 178 height 20
click at [159, 289] on input "Decrease in global temperatures" at bounding box center [151, 287] width 16 height 16
radio input "true"
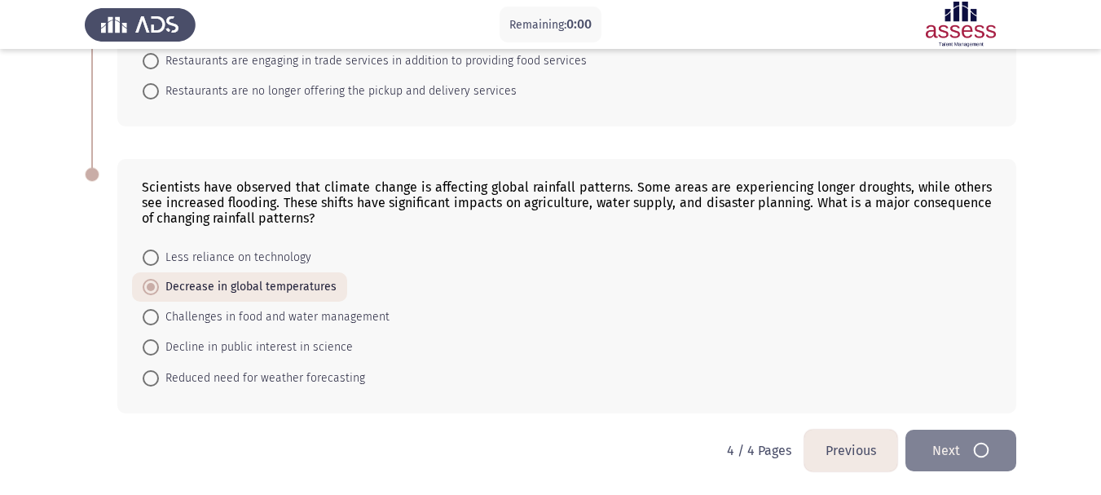
scroll to position [0, 0]
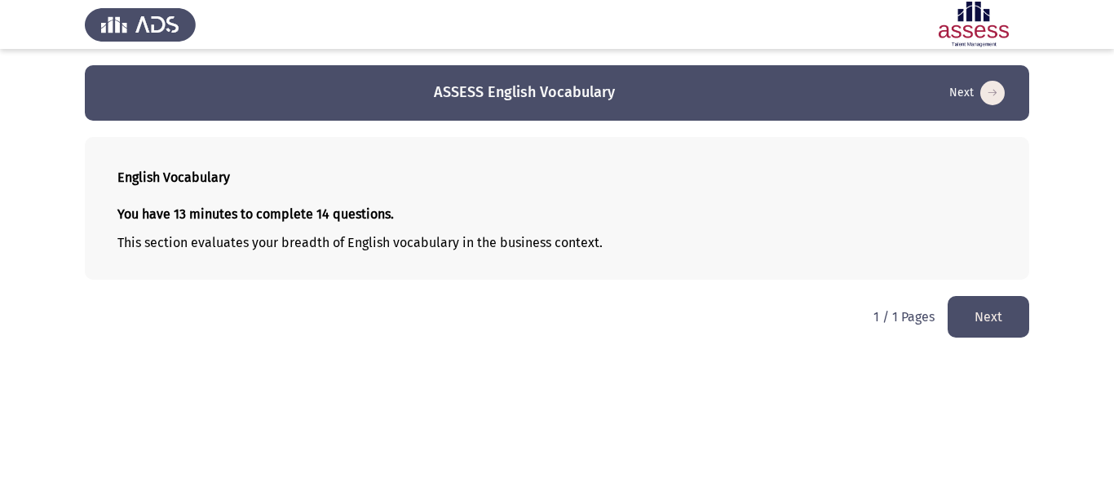
click at [982, 316] on button "Next" at bounding box center [988, 317] width 82 height 42
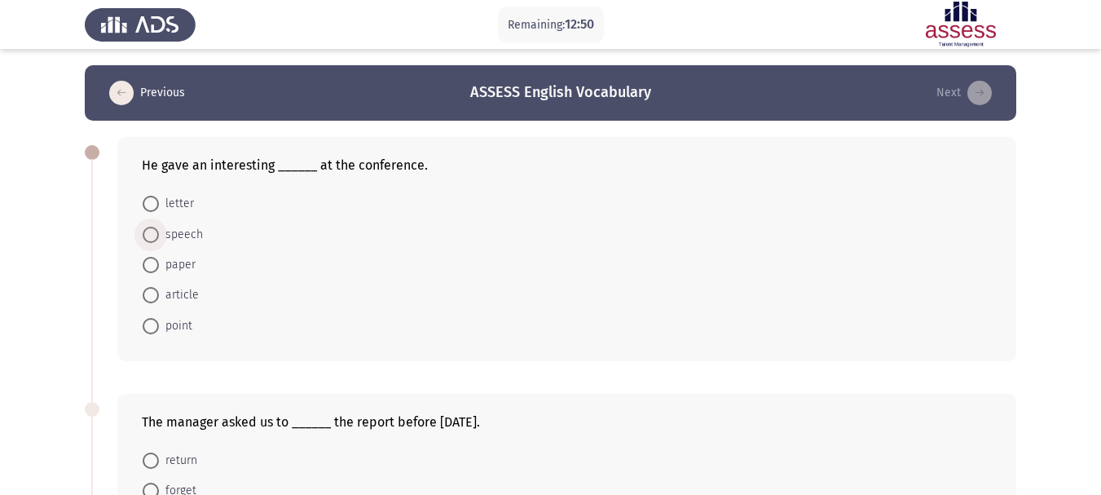
click at [188, 232] on span "speech" at bounding box center [181, 235] width 44 height 20
click at [159, 232] on input "speech" at bounding box center [151, 235] width 16 height 16
radio input "true"
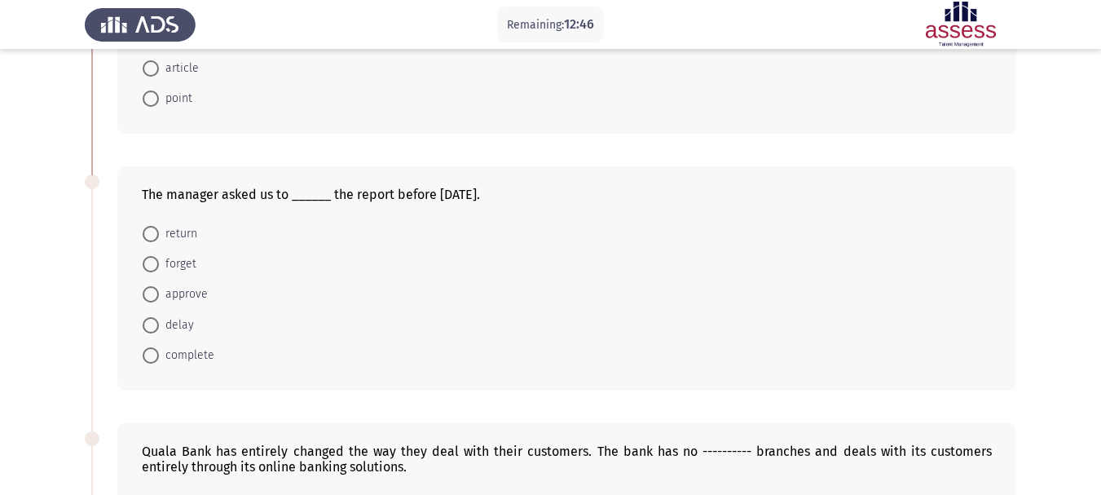
scroll to position [245, 0]
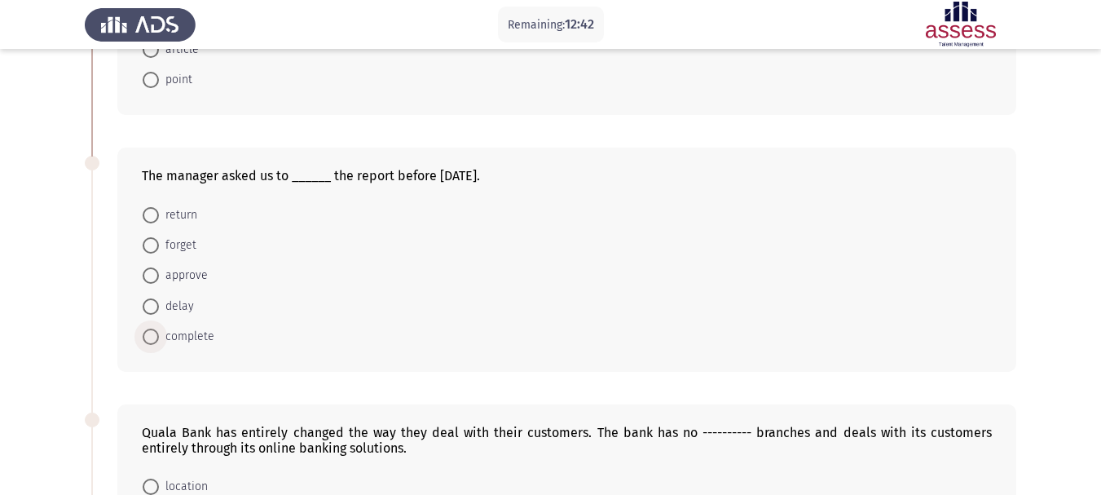
click at [200, 335] on span "complete" at bounding box center [186, 337] width 55 height 20
click at [159, 335] on input "complete" at bounding box center [151, 337] width 16 height 16
radio input "true"
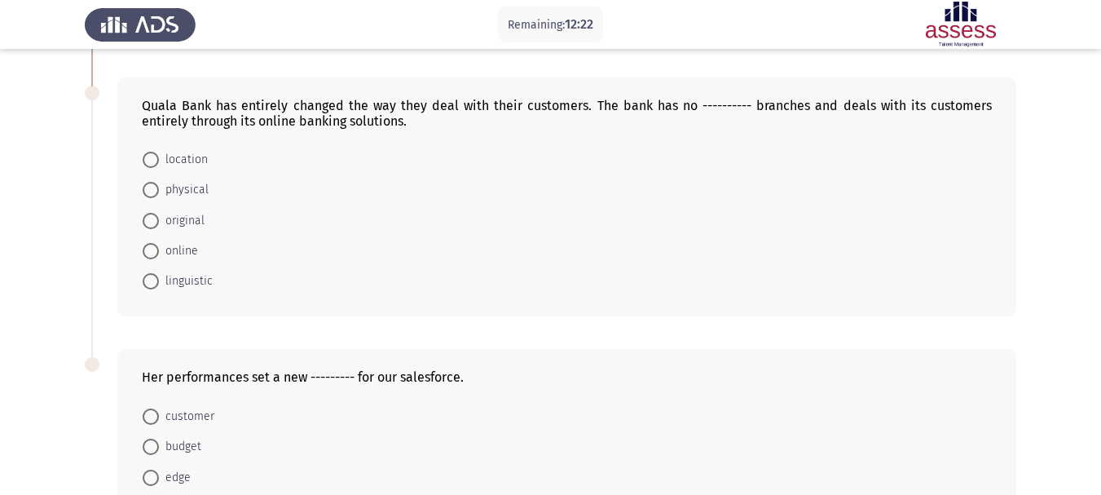
scroll to position [489, 0]
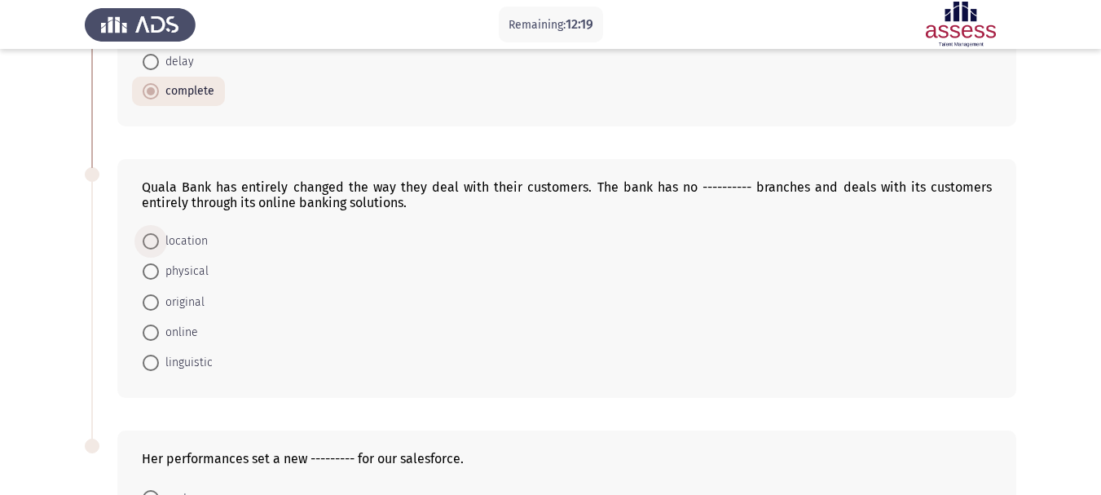
click at [192, 236] on span "location" at bounding box center [183, 242] width 49 height 20
click at [159, 236] on input "location" at bounding box center [151, 241] width 16 height 16
radio input "true"
click at [177, 263] on span "physical" at bounding box center [184, 271] width 50 height 20
click at [159, 263] on input "physical" at bounding box center [151, 271] width 16 height 16
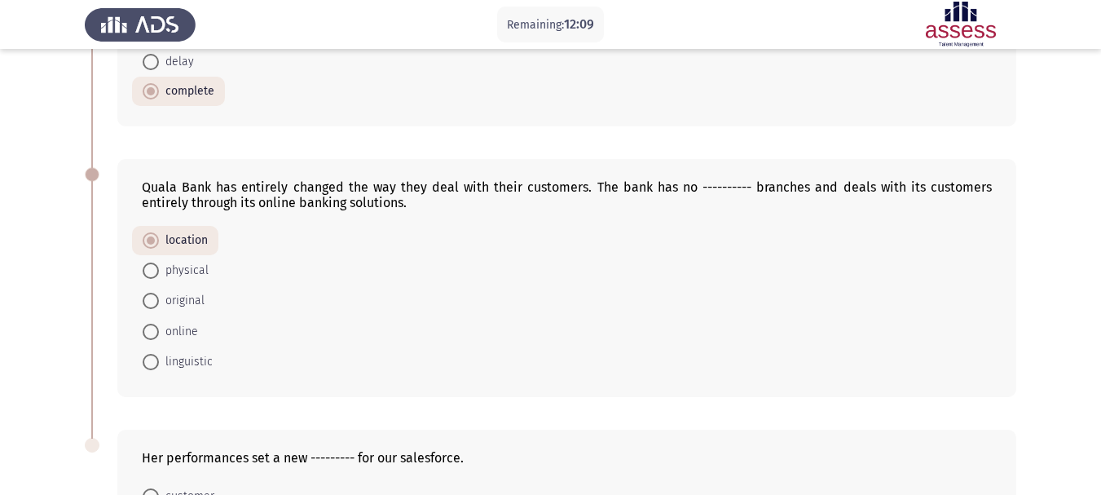
radio input "true"
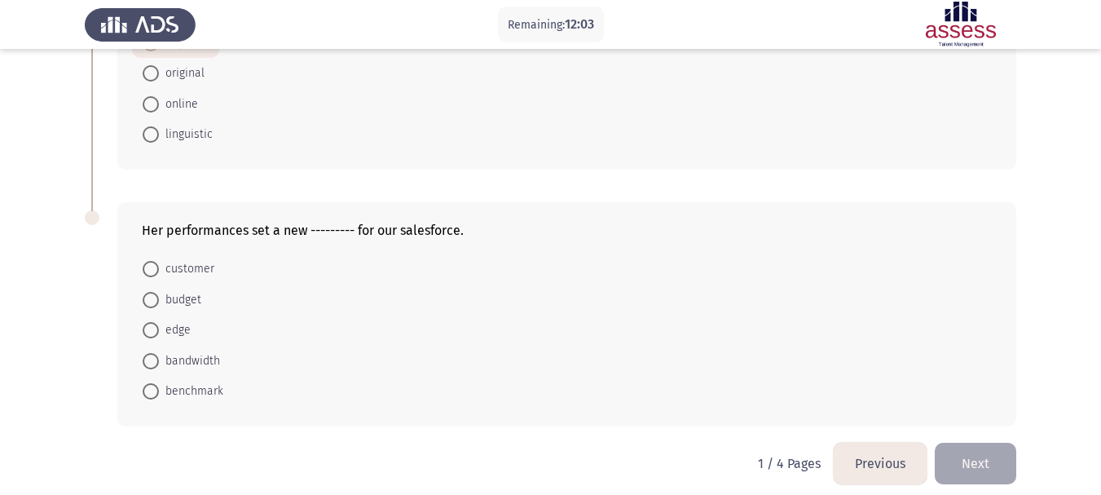
scroll to position [730, 0]
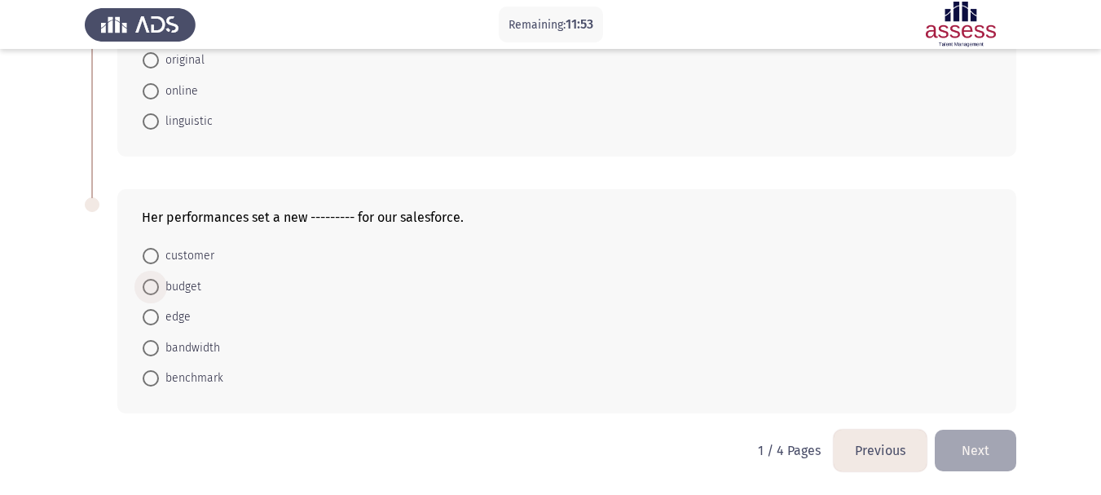
click at [187, 289] on span "budget" at bounding box center [180, 287] width 42 height 20
click at [159, 289] on input "budget" at bounding box center [151, 287] width 16 height 16
radio input "true"
click at [983, 451] on button "Next" at bounding box center [976, 451] width 82 height 42
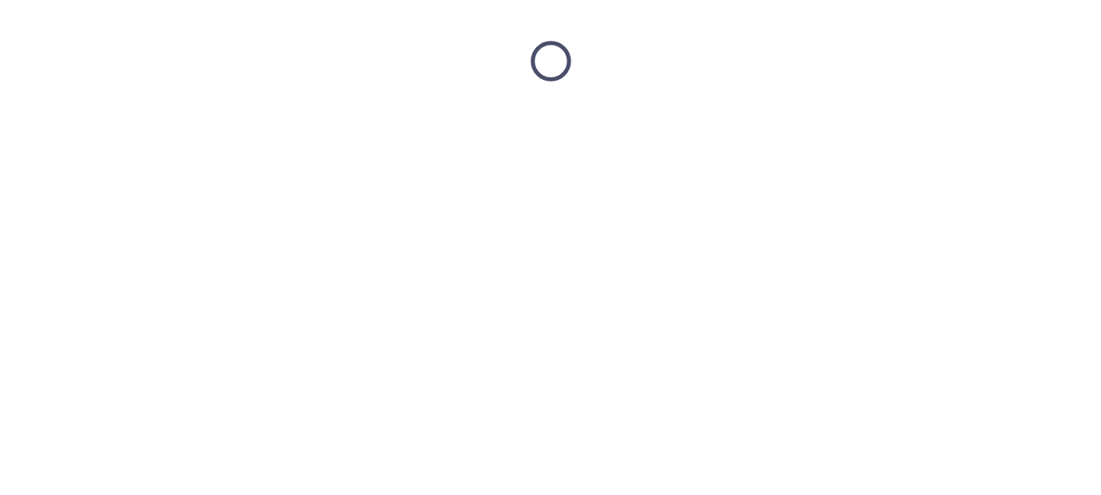
scroll to position [0, 0]
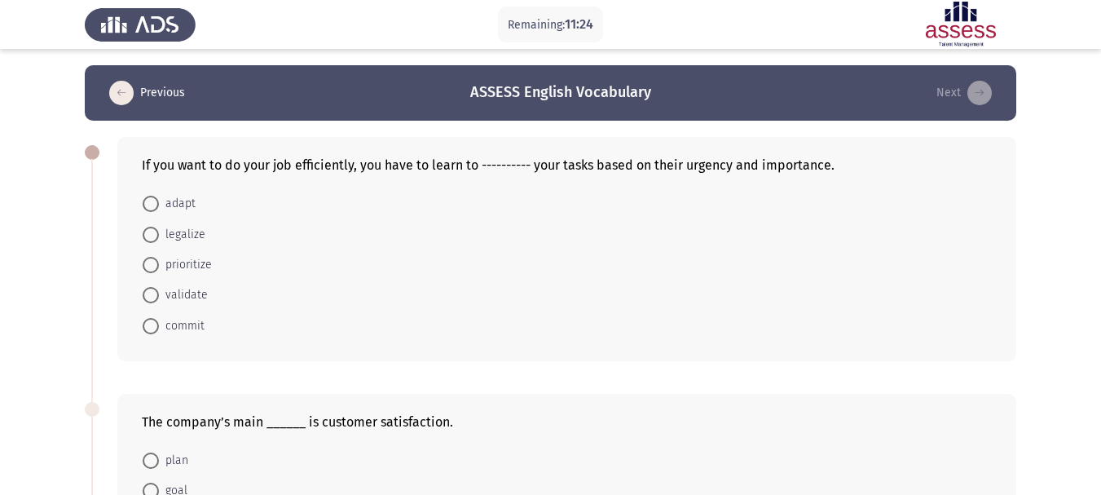
click at [191, 268] on span "prioritize" at bounding box center [185, 265] width 53 height 20
click at [159, 268] on input "prioritize" at bounding box center [151, 265] width 16 height 16
radio input "true"
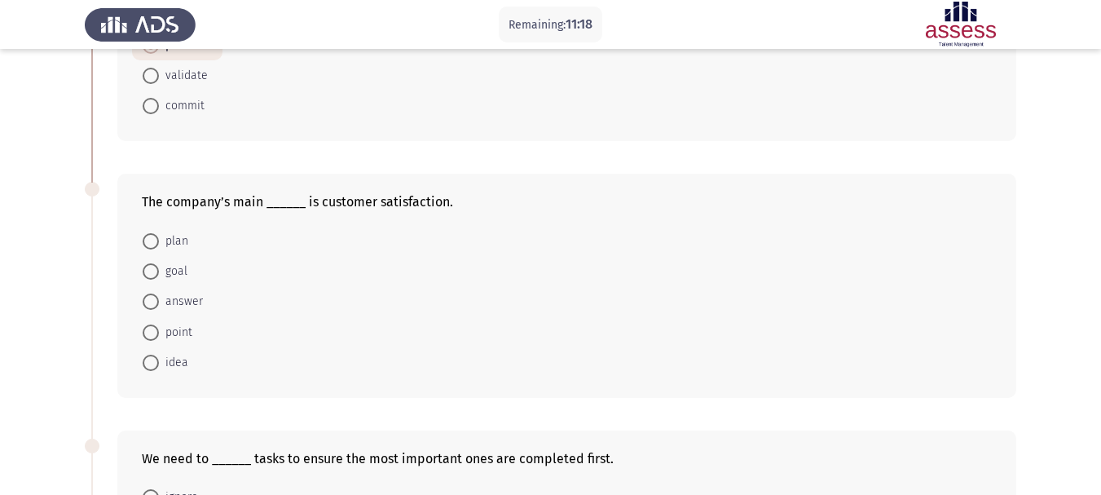
scroll to position [245, 0]
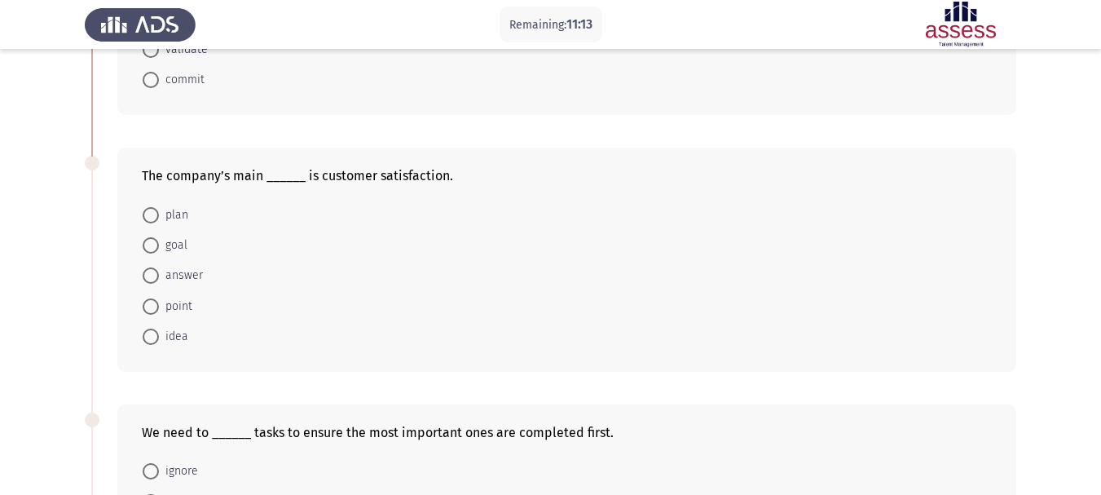
click at [164, 245] on span "goal" at bounding box center [173, 246] width 29 height 20
click at [159, 245] on input "goal" at bounding box center [151, 245] width 16 height 16
radio input "true"
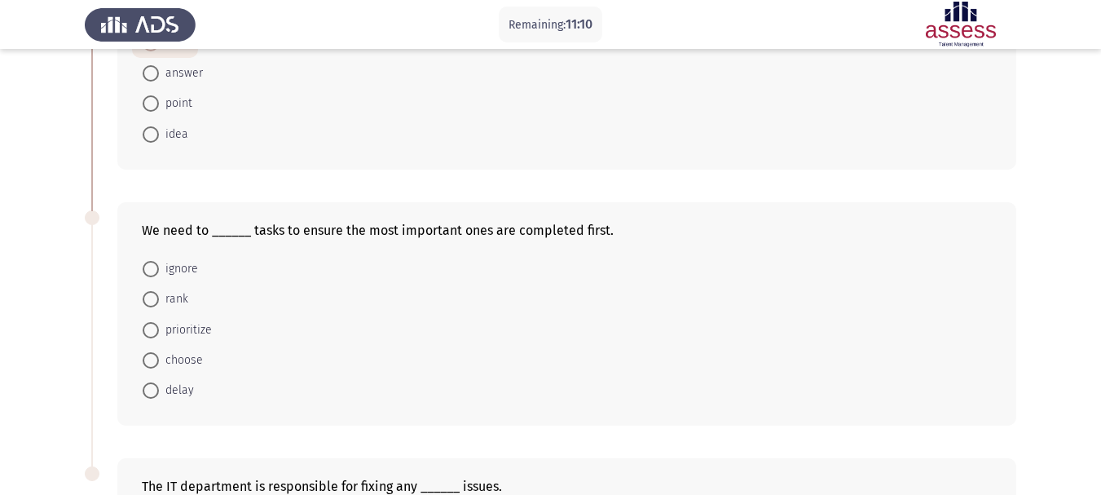
scroll to position [489, 0]
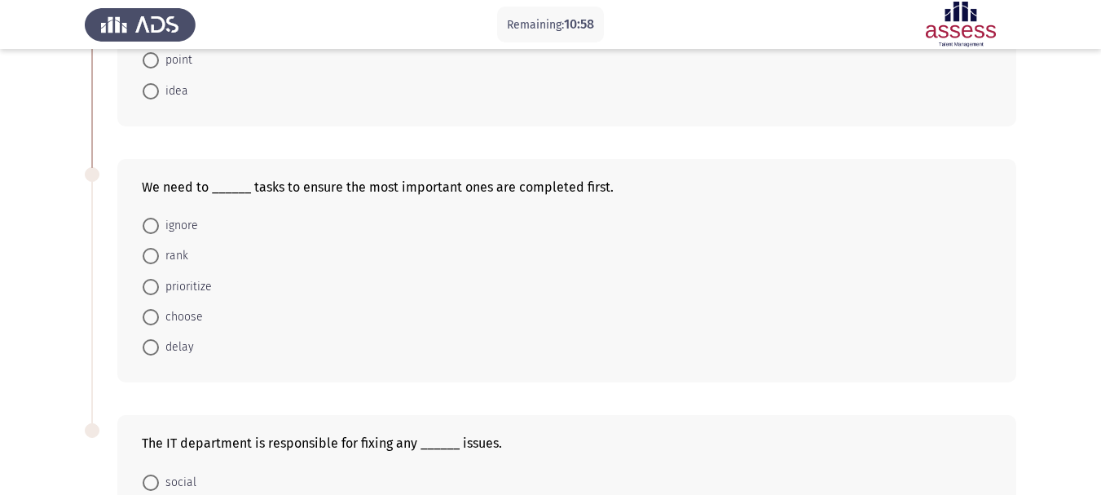
click at [178, 280] on span "prioritize" at bounding box center [185, 287] width 53 height 20
click at [159, 280] on input "prioritize" at bounding box center [151, 287] width 16 height 16
radio input "true"
click at [180, 260] on span "rank" at bounding box center [173, 256] width 29 height 20
click at [159, 260] on input "rank" at bounding box center [151, 256] width 16 height 16
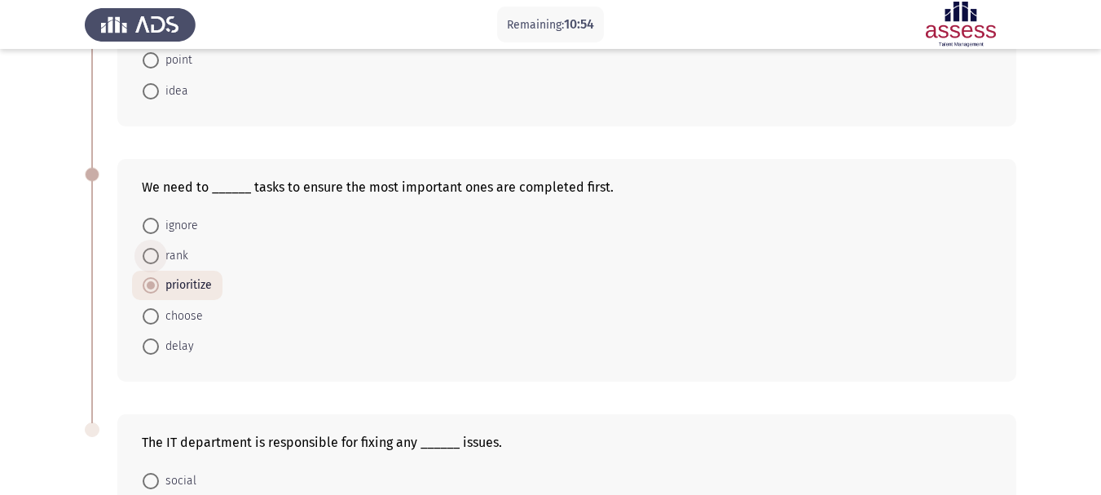
radio input "true"
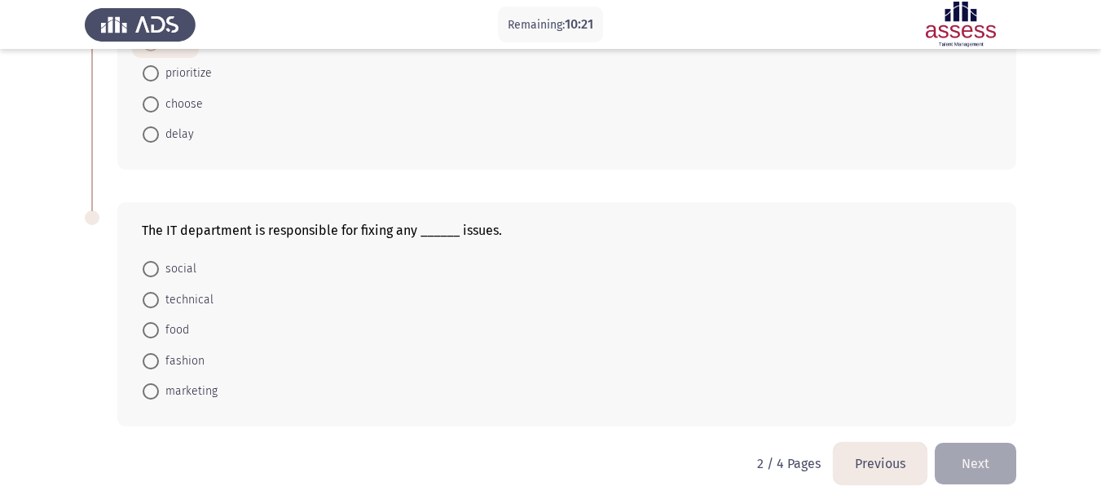
scroll to position [714, 0]
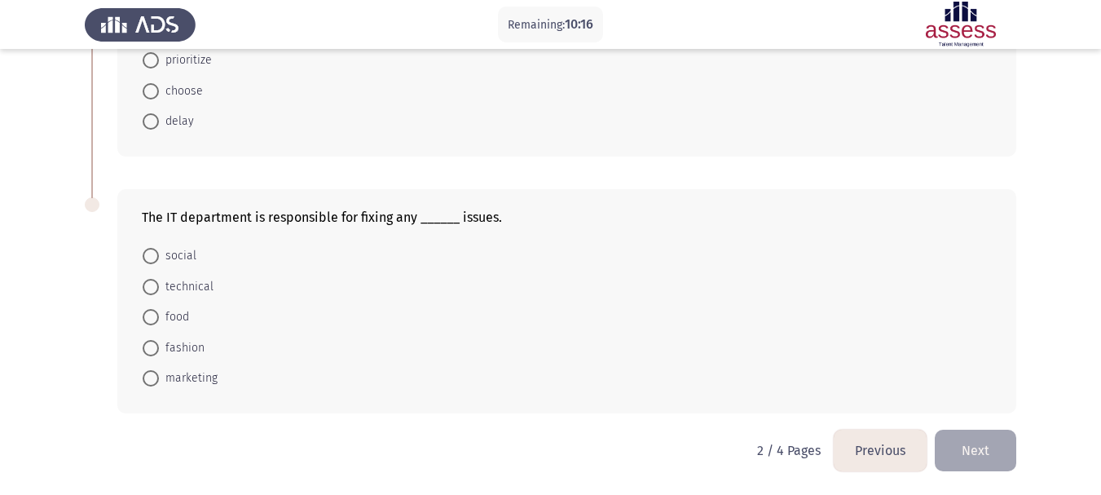
click at [196, 289] on span "technical" at bounding box center [186, 287] width 55 height 20
click at [159, 289] on input "technical" at bounding box center [151, 287] width 16 height 16
radio input "true"
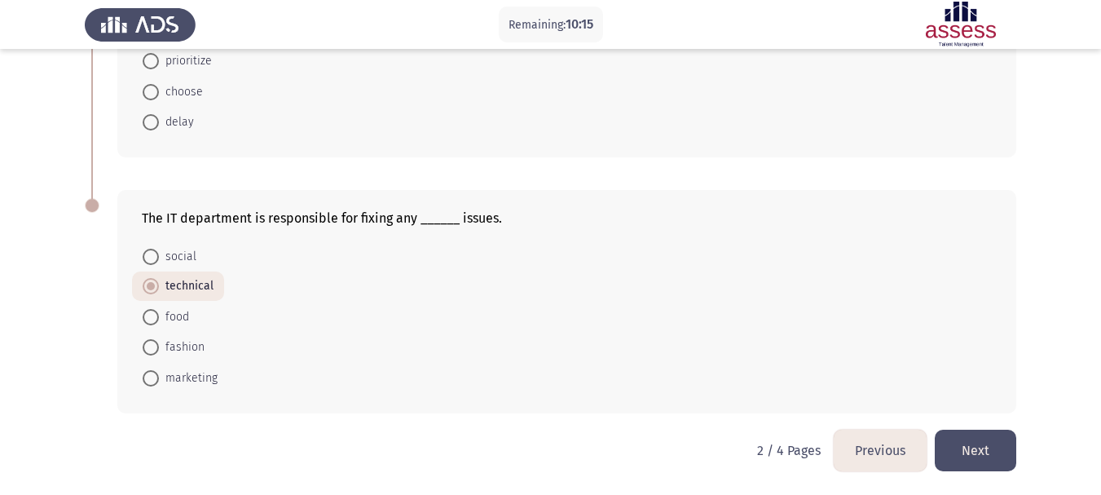
click at [1009, 436] on button "Next" at bounding box center [976, 451] width 82 height 42
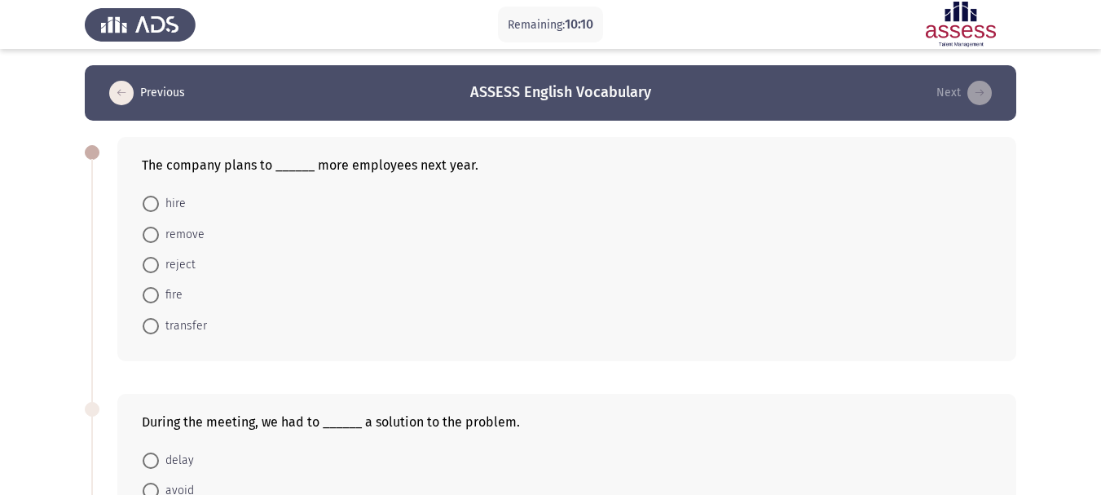
click at [158, 208] on span at bounding box center [151, 204] width 16 height 16
click at [158, 208] on input "hire" at bounding box center [151, 204] width 16 height 16
radio input "true"
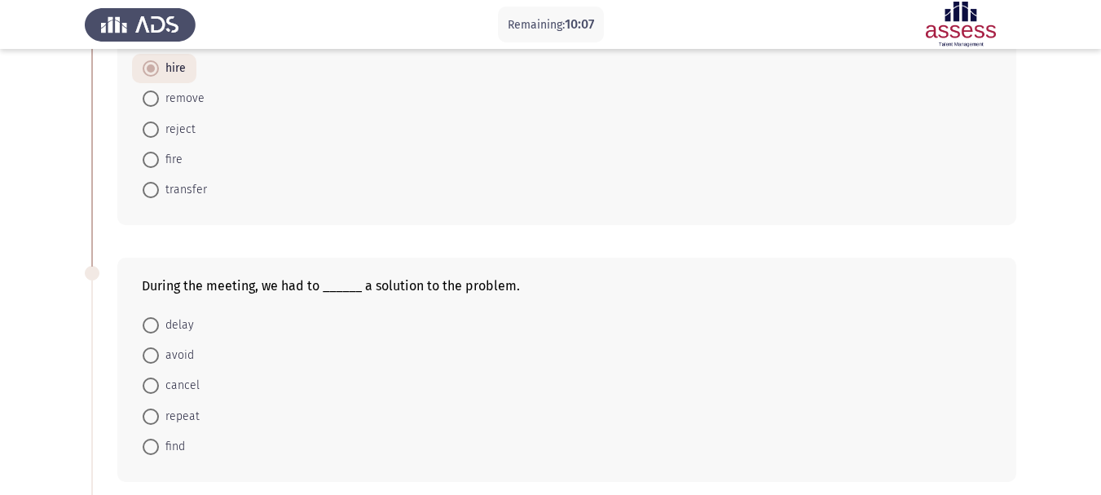
scroll to position [163, 0]
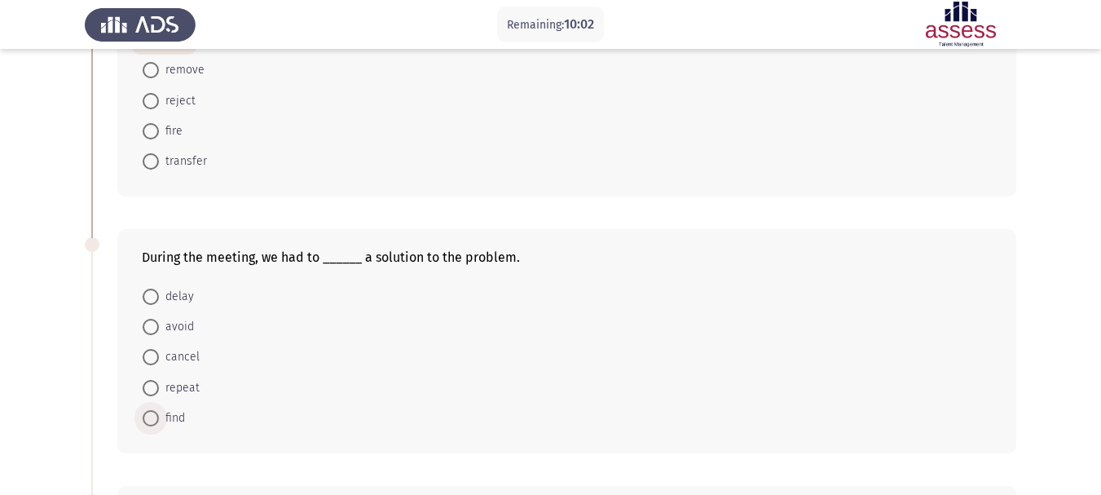
click at [176, 411] on span "find" at bounding box center [172, 418] width 26 height 20
click at [159, 411] on input "find" at bounding box center [151, 418] width 16 height 16
radio input "true"
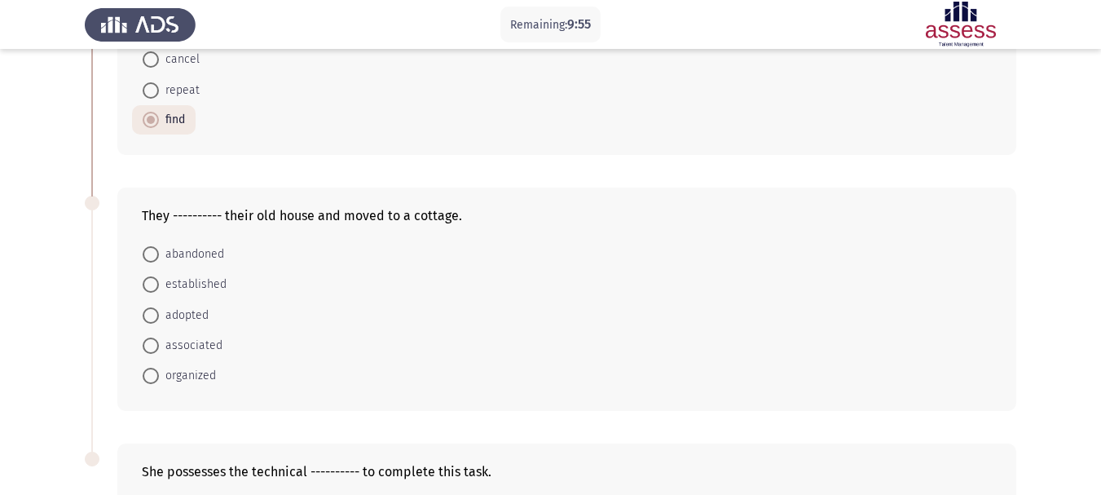
scroll to position [489, 0]
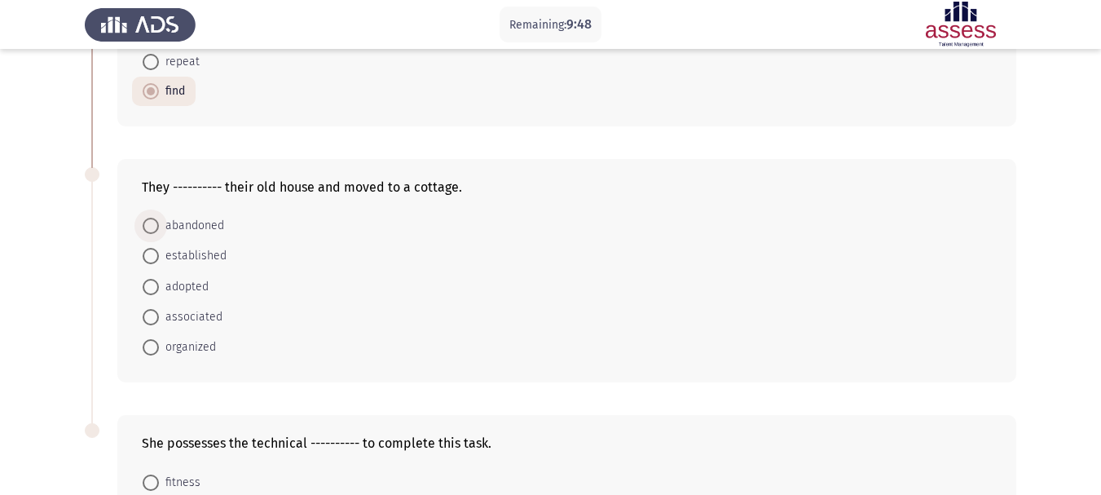
click at [214, 222] on span "abandoned" at bounding box center [191, 226] width 65 height 20
click at [159, 222] on input "abandoned" at bounding box center [151, 226] width 16 height 16
radio input "true"
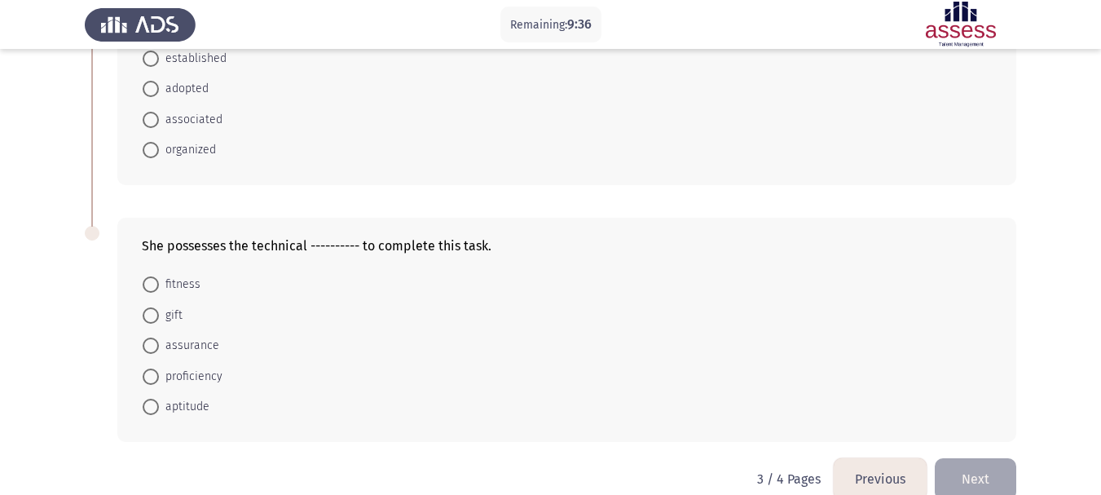
scroll to position [714, 0]
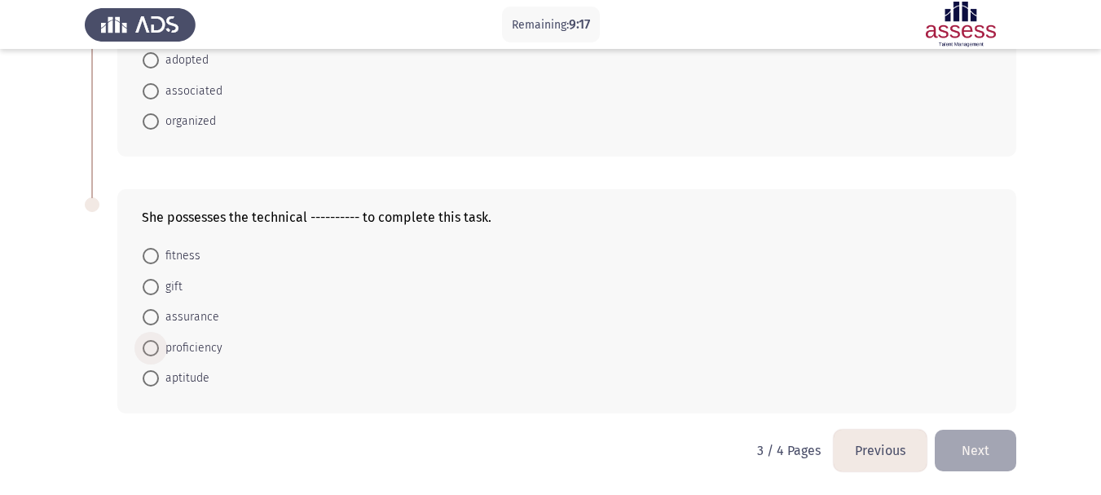
click at [214, 344] on span "proficiency" at bounding box center [191, 348] width 64 height 20
click at [159, 344] on input "proficiency" at bounding box center [151, 348] width 16 height 16
radio input "true"
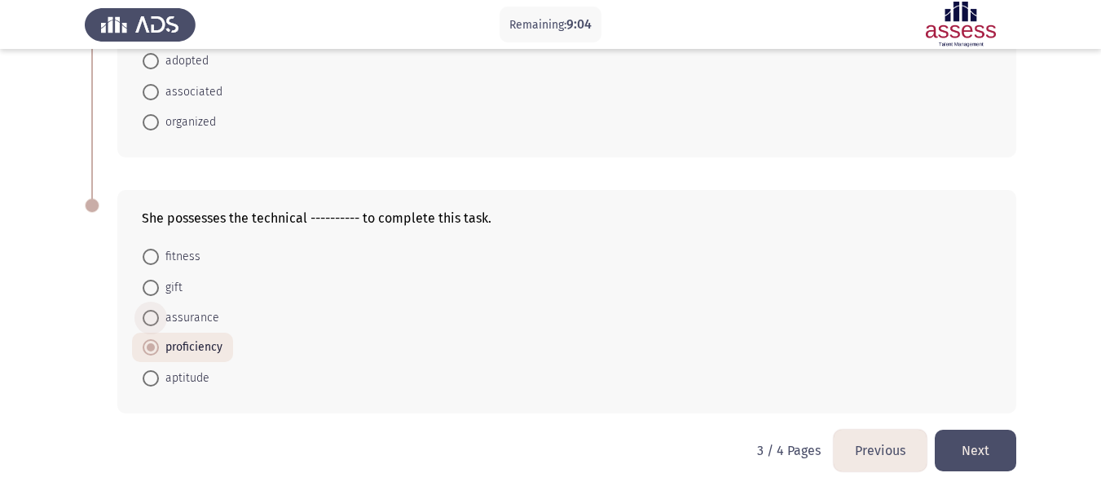
click at [179, 317] on span "assurance" at bounding box center [189, 318] width 60 height 20
click at [159, 317] on input "assurance" at bounding box center [151, 318] width 16 height 16
radio input "true"
click at [985, 446] on button "Next" at bounding box center [976, 451] width 82 height 42
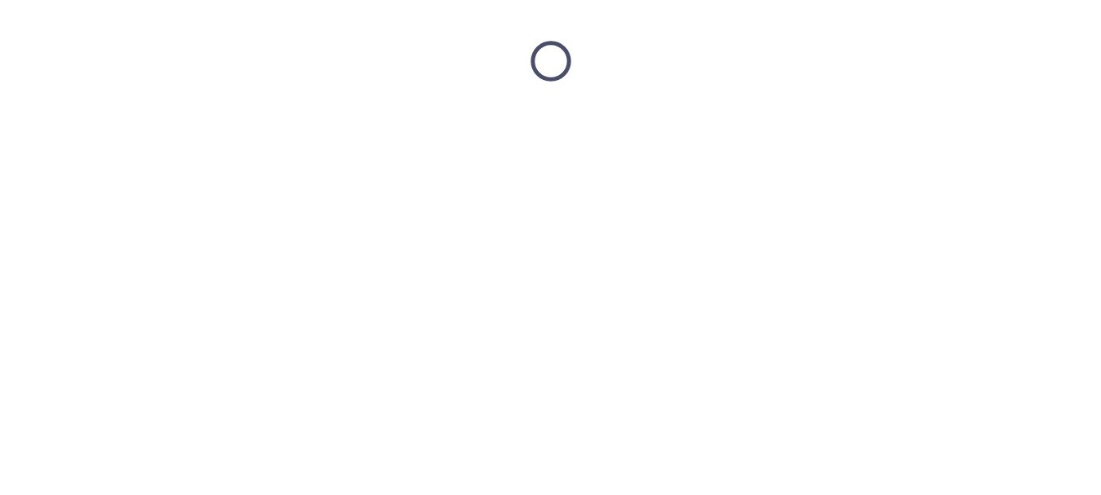
scroll to position [0, 0]
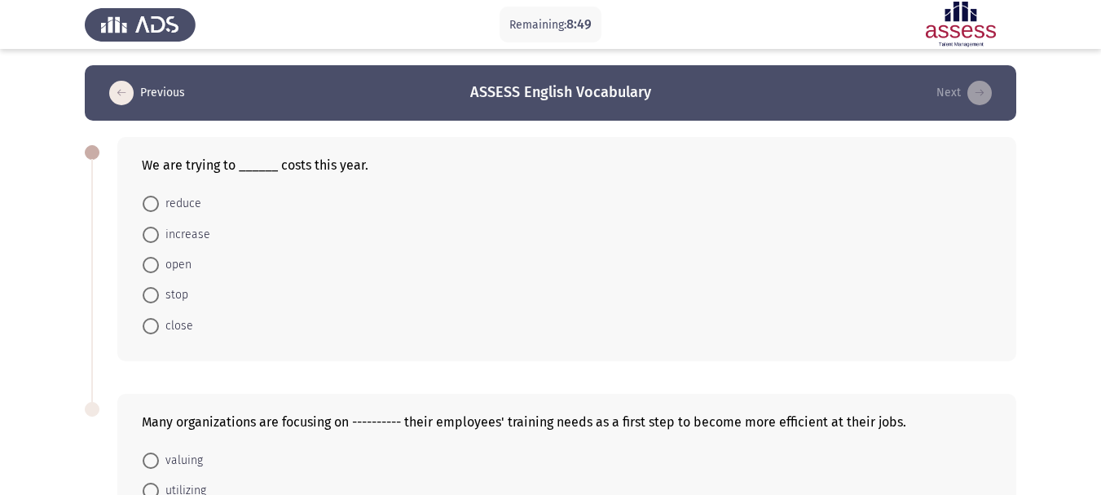
click at [186, 209] on span "reduce" at bounding box center [180, 204] width 42 height 20
click at [159, 209] on input "reduce" at bounding box center [151, 204] width 16 height 16
radio input "true"
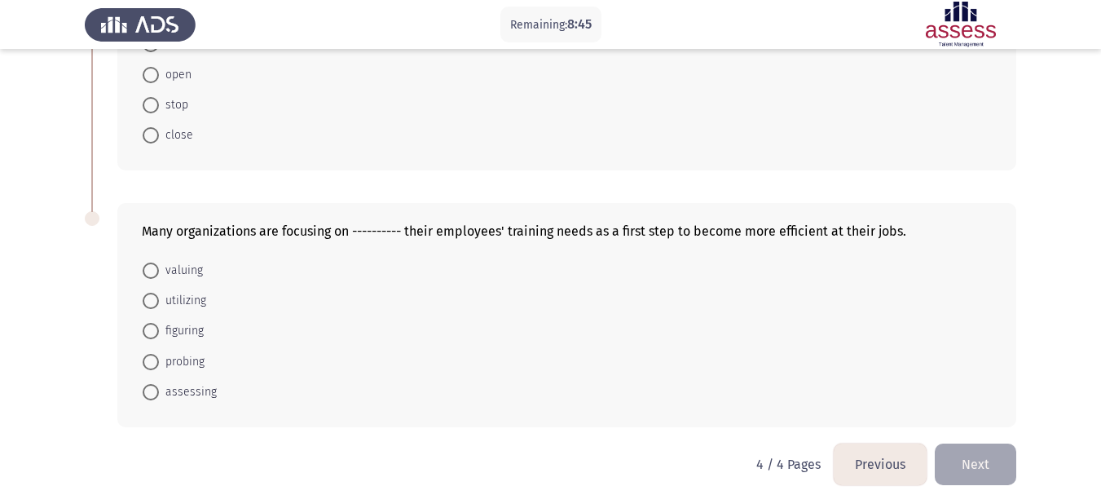
scroll to position [203, 0]
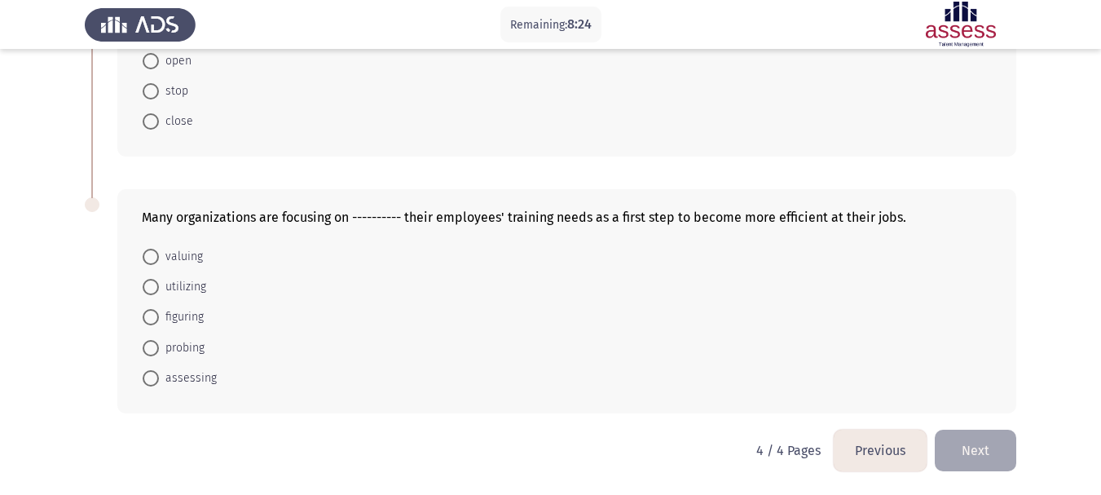
click at [195, 283] on span "utilizing" at bounding box center [182, 287] width 47 height 20
click at [159, 283] on input "utilizing" at bounding box center [151, 287] width 16 height 16
radio input "true"
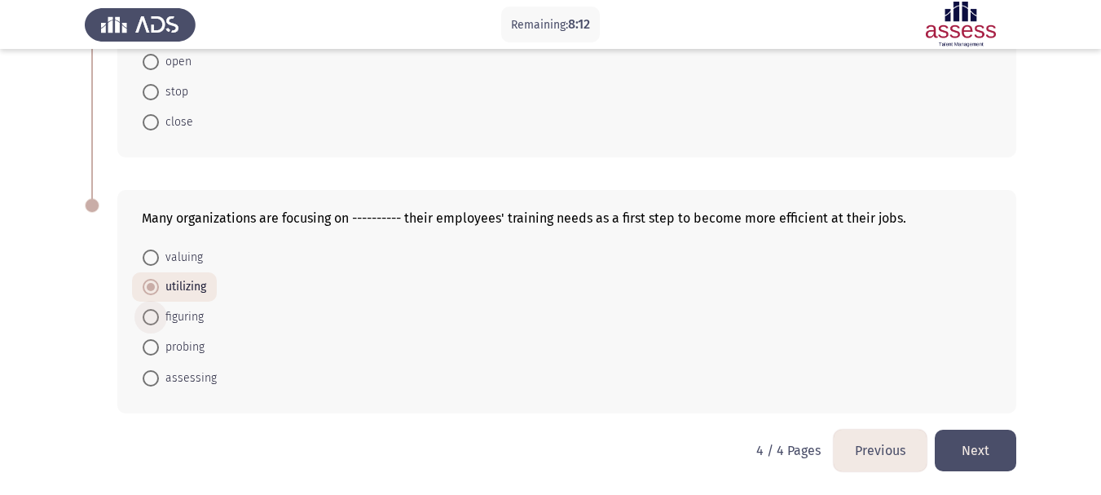
click at [186, 318] on span "figuring" at bounding box center [181, 317] width 45 height 20
click at [159, 318] on input "figuring" at bounding box center [151, 317] width 16 height 16
radio input "true"
click at [196, 289] on span "utilizing" at bounding box center [182, 288] width 47 height 20
click at [159, 289] on input "utilizing" at bounding box center [151, 288] width 16 height 16
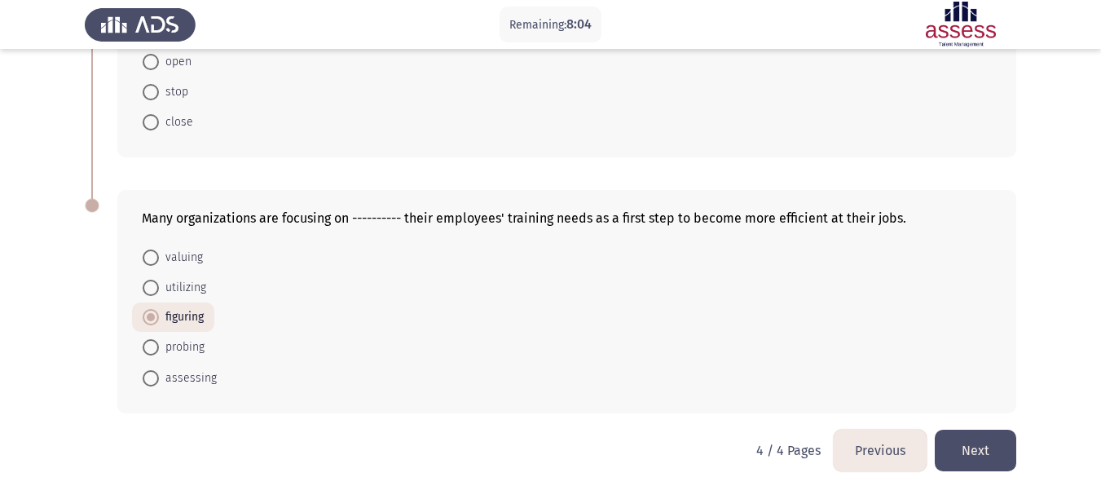
radio input "true"
click at [967, 435] on button "Next" at bounding box center [976, 451] width 82 height 42
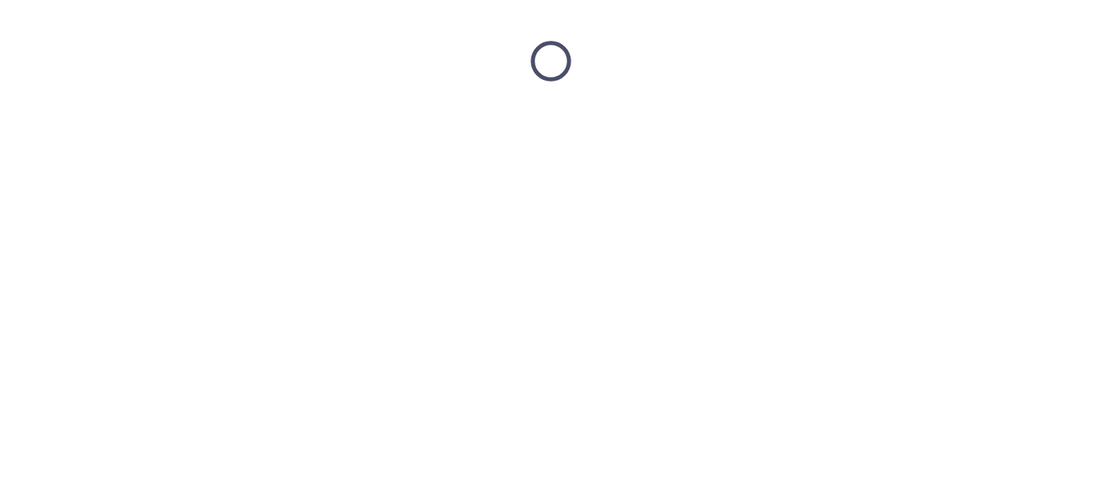
scroll to position [0, 0]
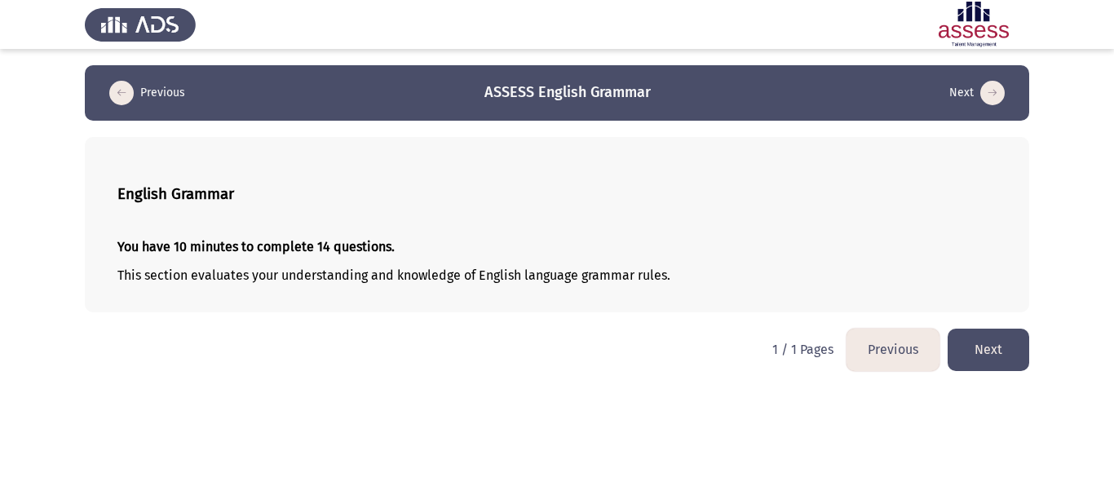
click at [992, 351] on button "Next" at bounding box center [988, 350] width 82 height 42
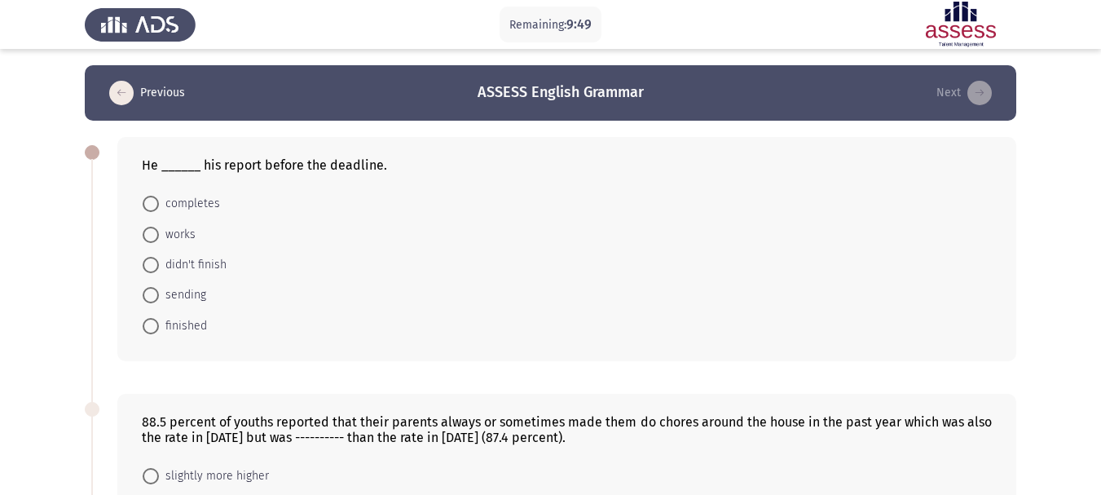
click at [190, 322] on span "finished" at bounding box center [183, 326] width 48 height 20
click at [159, 322] on input "finished" at bounding box center [151, 326] width 16 height 16
radio input "true"
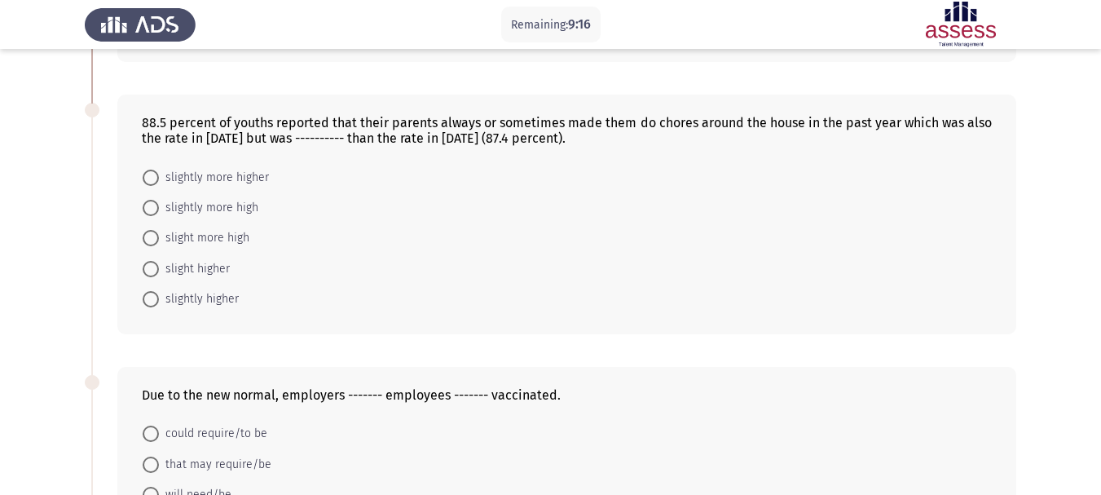
scroll to position [326, 0]
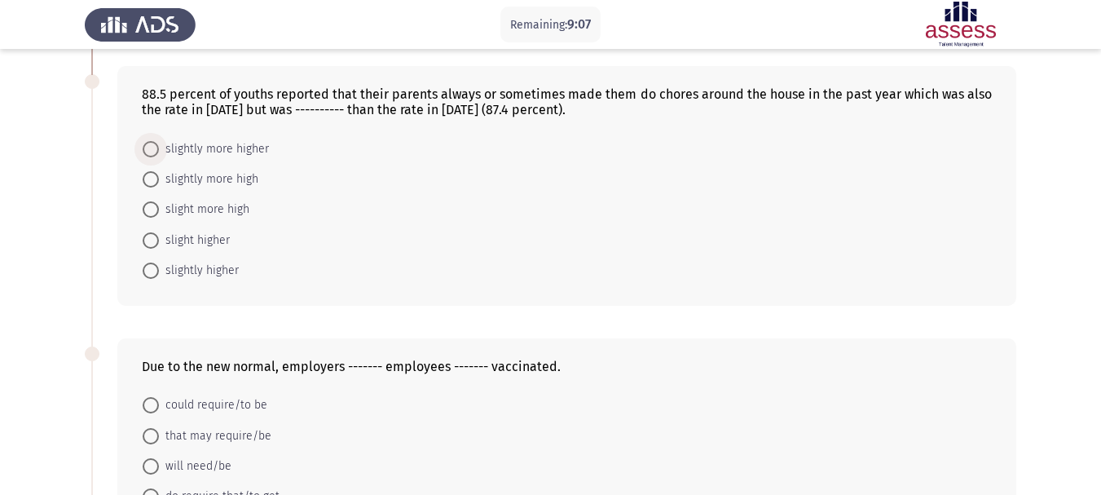
click at [235, 152] on span "slightly more higher" at bounding box center [214, 149] width 110 height 20
click at [159, 152] on input "slightly more higher" at bounding box center [151, 149] width 16 height 16
radio input "true"
click at [223, 273] on span "slightly higher" at bounding box center [199, 270] width 80 height 20
click at [159, 273] on input "slightly higher" at bounding box center [151, 270] width 16 height 16
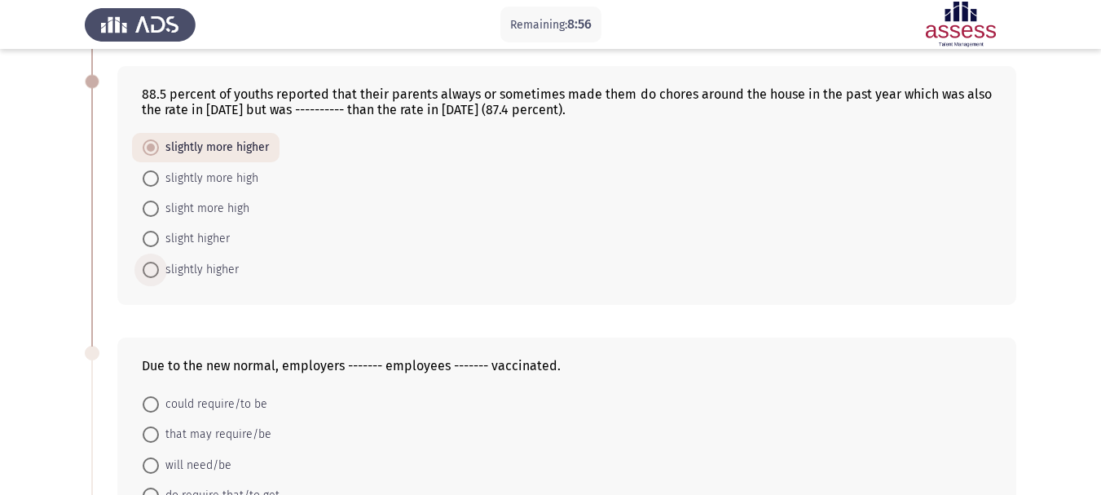
radio input "true"
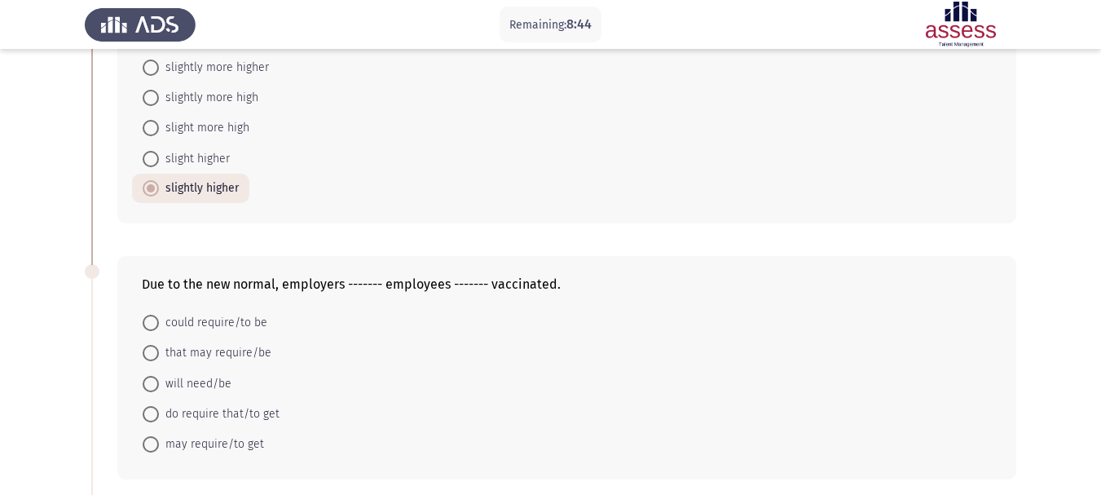
scroll to position [489, 0]
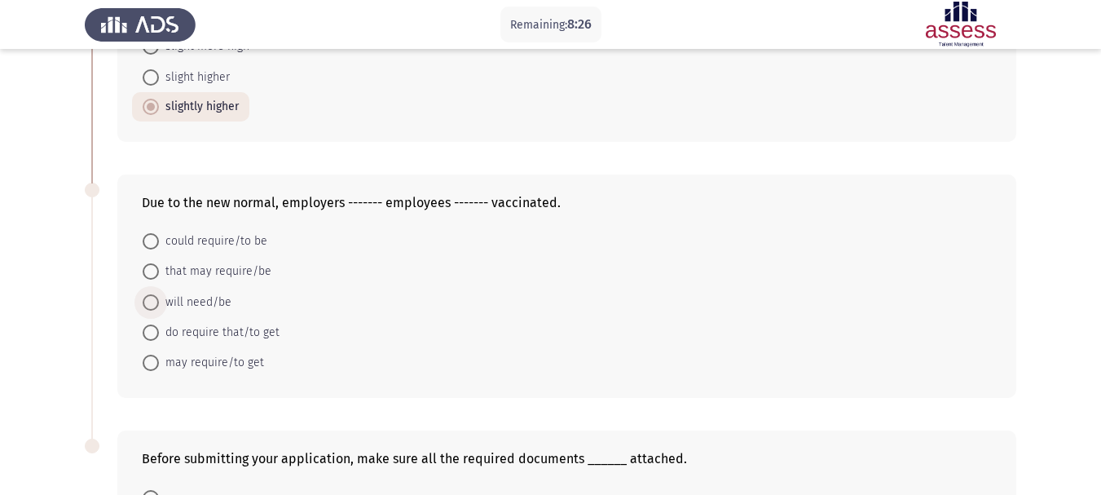
click at [210, 307] on span "will need/be" at bounding box center [195, 303] width 73 height 20
click at [159, 307] on input "will need/be" at bounding box center [151, 302] width 16 height 16
radio input "true"
click at [246, 341] on span "do require that/to get" at bounding box center [219, 332] width 121 height 20
click at [159, 340] on input "do require that/to get" at bounding box center [151, 332] width 16 height 16
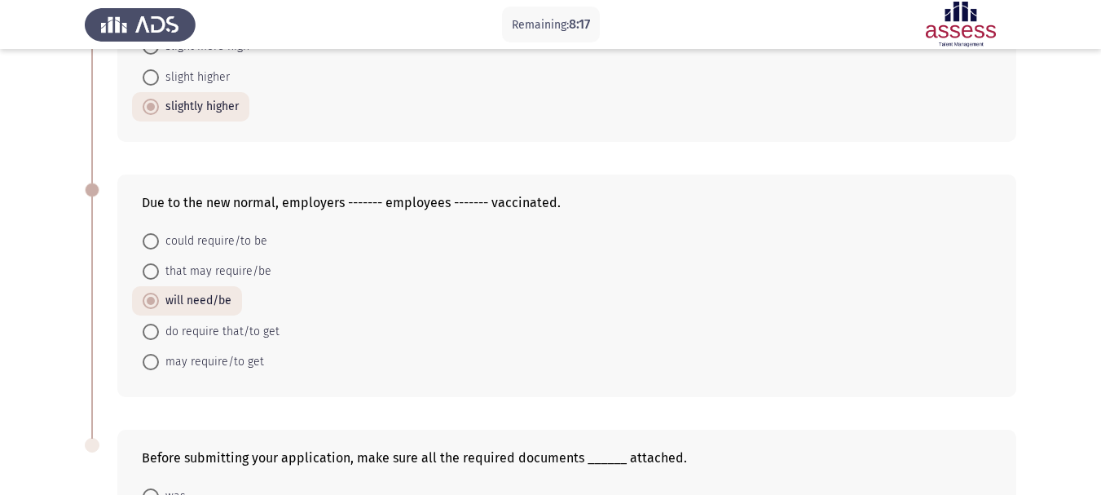
radio input "true"
click at [248, 362] on span "may require/to get" at bounding box center [211, 362] width 105 height 20
click at [159, 362] on input "may require/to get" at bounding box center [151, 362] width 16 height 16
radio input "true"
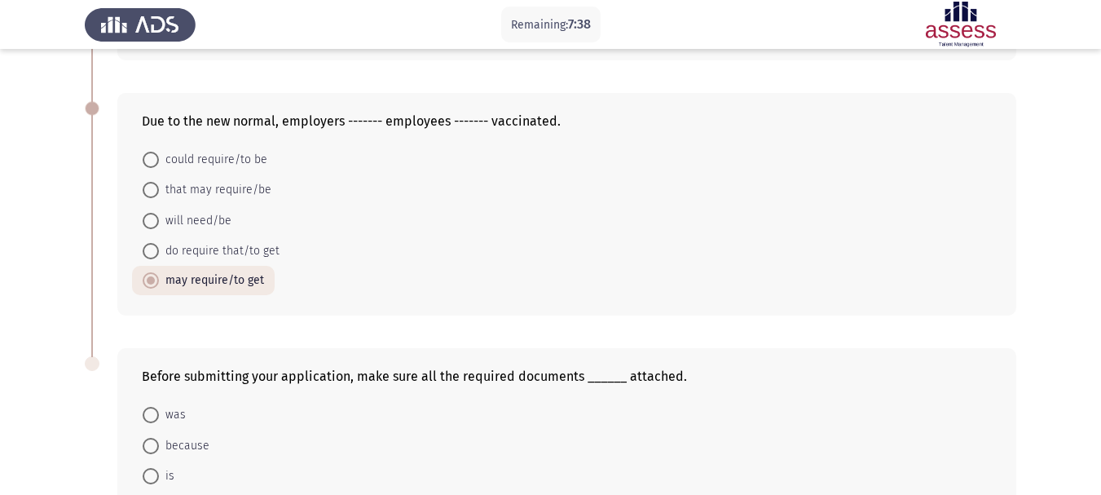
click at [196, 150] on span "could require/to be" at bounding box center [213, 160] width 108 height 20
click at [159, 152] on input "could require/to be" at bounding box center [151, 160] width 16 height 16
radio input "true"
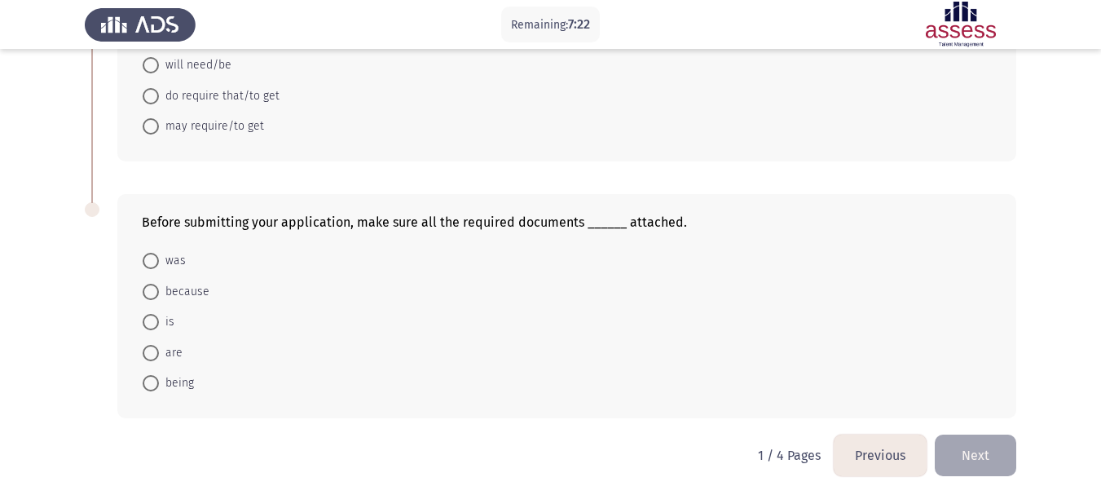
scroll to position [730, 0]
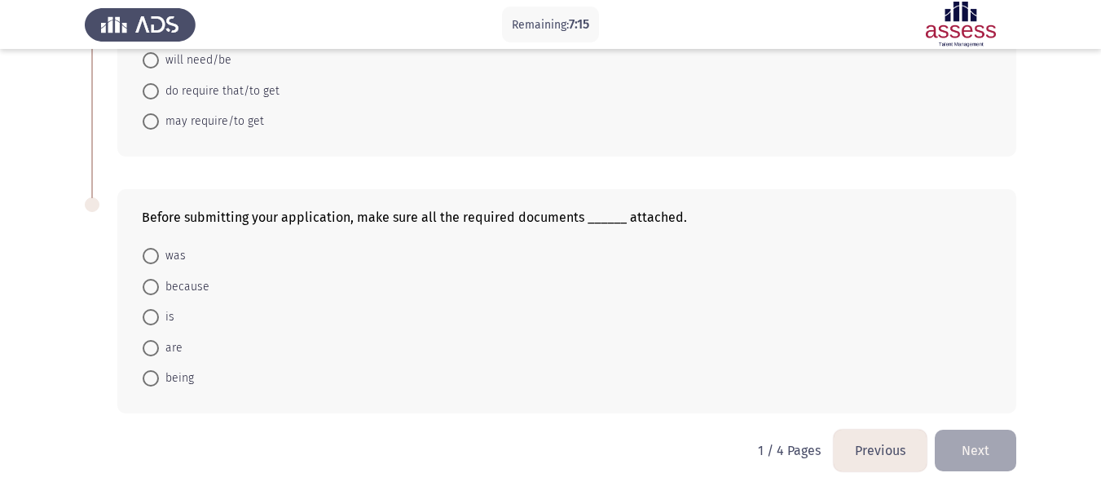
click at [157, 345] on span at bounding box center [151, 348] width 16 height 16
click at [157, 345] on input "are" at bounding box center [151, 348] width 16 height 16
radio input "true"
click at [990, 444] on button "Next" at bounding box center [976, 451] width 82 height 42
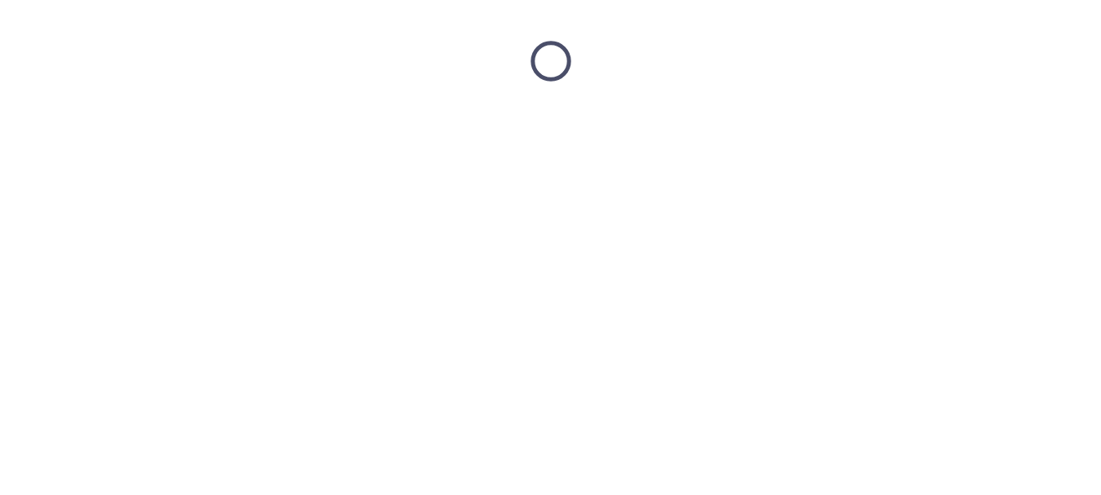
scroll to position [0, 0]
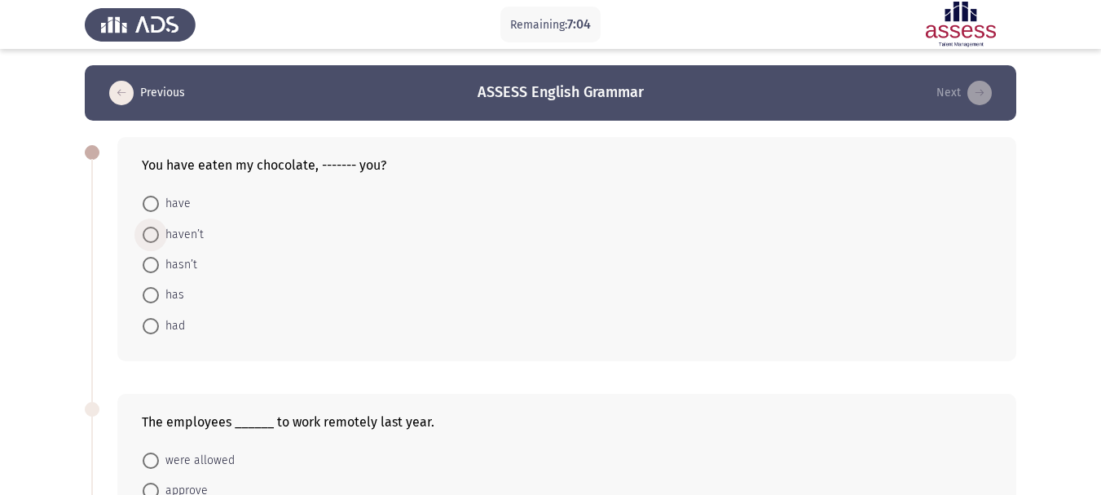
click at [173, 236] on span "haven’t" at bounding box center [181, 235] width 45 height 20
click at [159, 236] on input "haven’t" at bounding box center [151, 235] width 16 height 16
radio input "true"
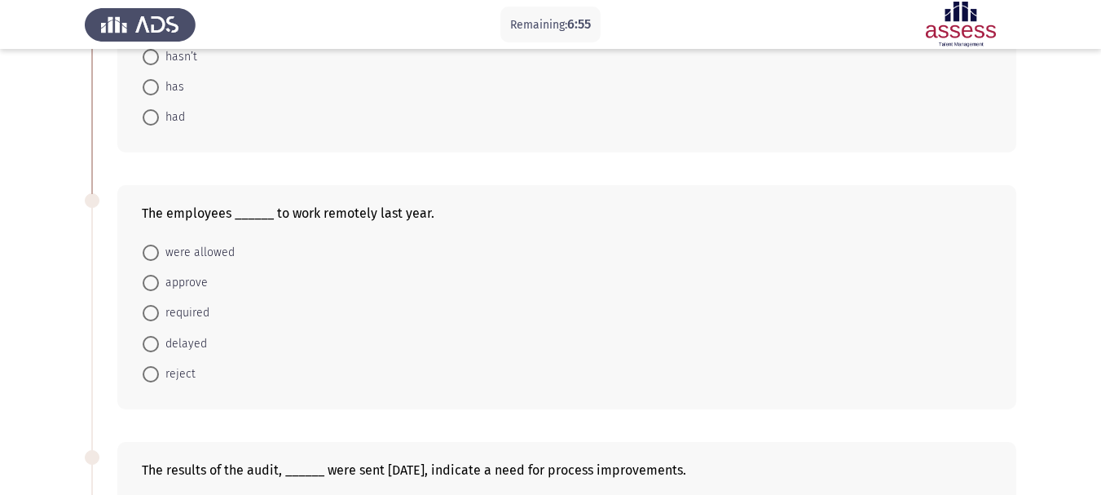
scroll to position [245, 0]
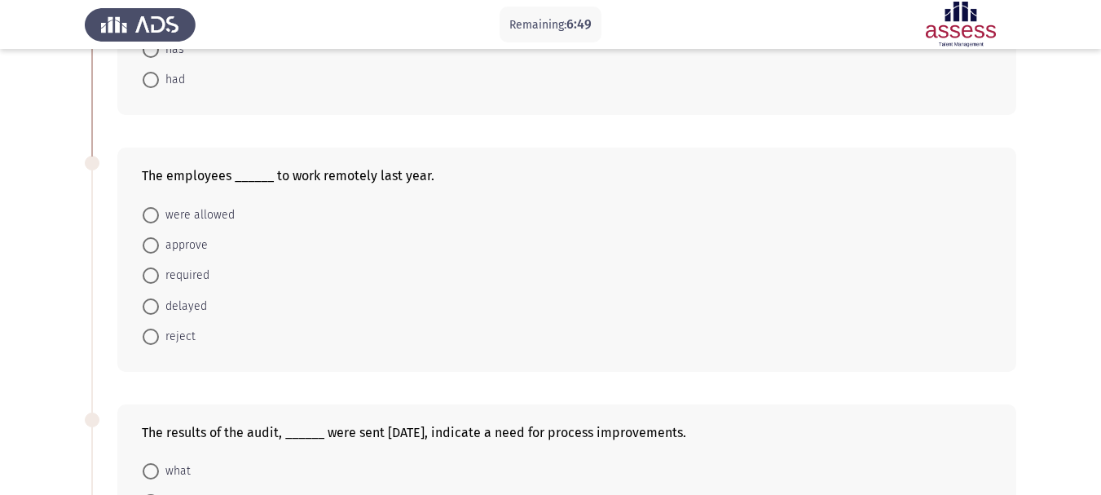
click at [209, 219] on span "were allowed" at bounding box center [197, 215] width 76 height 20
click at [159, 219] on input "were allowed" at bounding box center [151, 215] width 16 height 16
radio input "true"
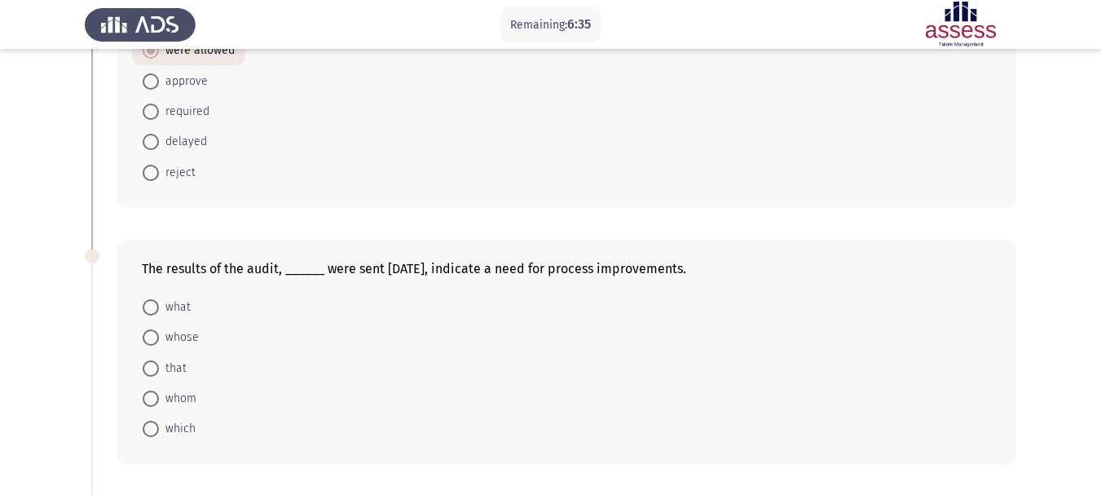
scroll to position [489, 0]
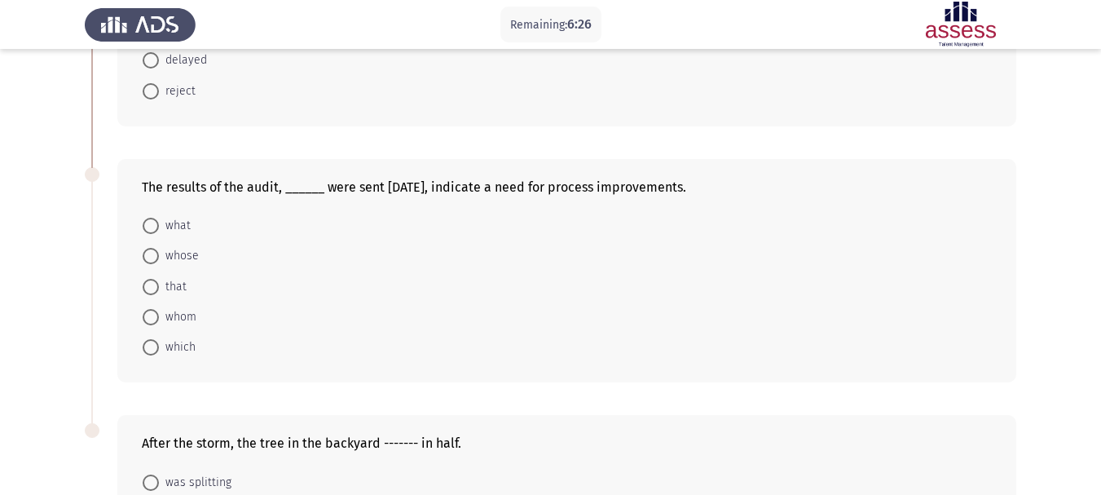
click at [170, 288] on span "that" at bounding box center [173, 287] width 28 height 20
click at [159, 288] on input "that" at bounding box center [151, 287] width 16 height 16
radio input "true"
click at [183, 341] on span "which" at bounding box center [177, 347] width 37 height 20
click at [159, 341] on input "which" at bounding box center [151, 346] width 16 height 16
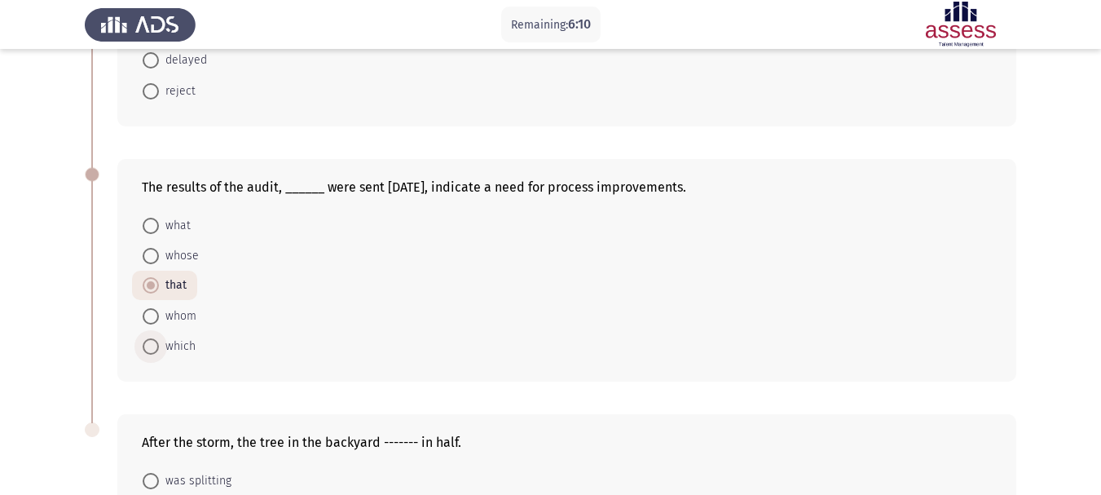
radio input "true"
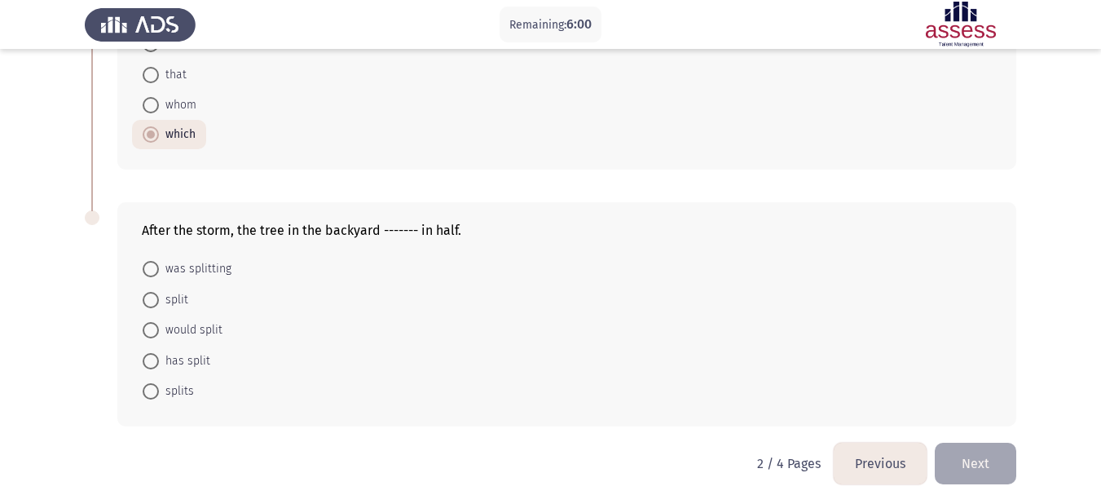
scroll to position [714, 0]
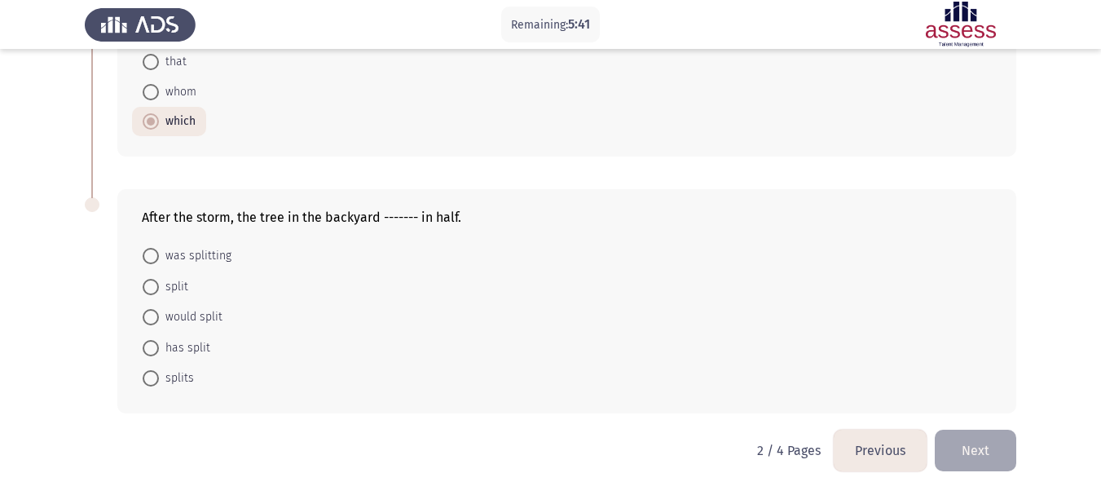
click at [208, 258] on span "was splitting" at bounding box center [195, 256] width 73 height 20
click at [159, 258] on input "was splitting" at bounding box center [151, 256] width 16 height 16
radio input "true"
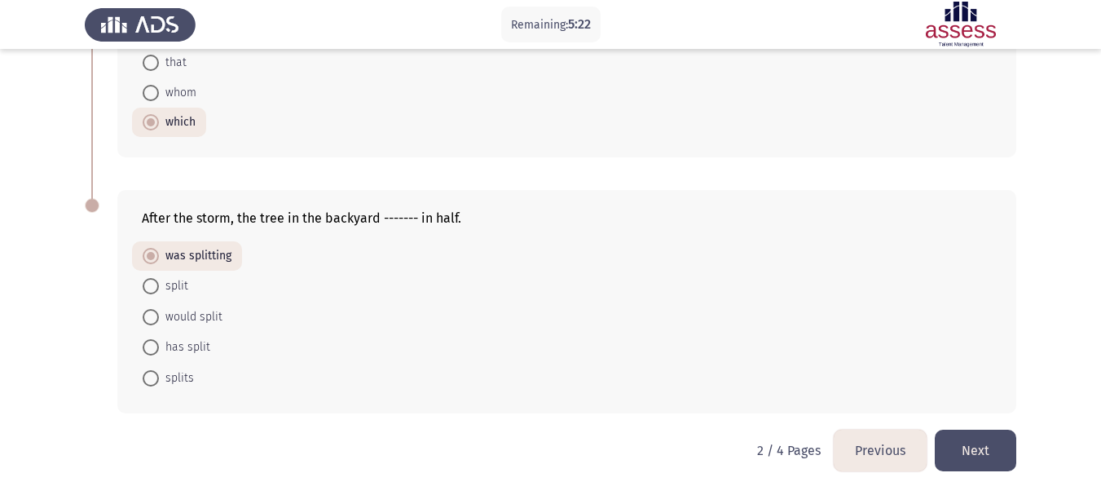
click at [208, 351] on span "has split" at bounding box center [184, 348] width 51 height 20
click at [159, 351] on input "has split" at bounding box center [151, 347] width 16 height 16
radio input "true"
click at [191, 258] on span "was splitting" at bounding box center [195, 257] width 73 height 20
click at [159, 258] on input "was splitting" at bounding box center [151, 257] width 16 height 16
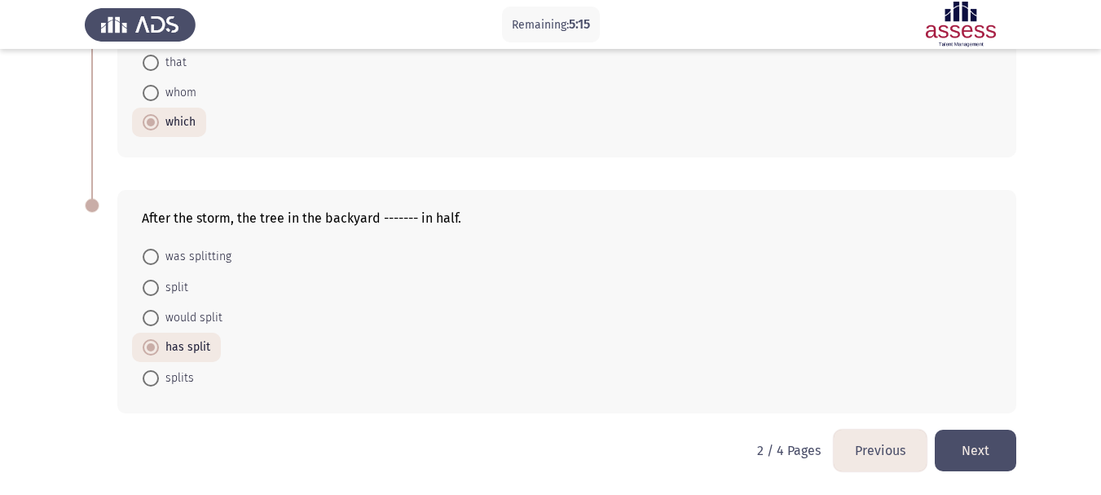
radio input "true"
click at [974, 450] on button "Next" at bounding box center [976, 451] width 82 height 42
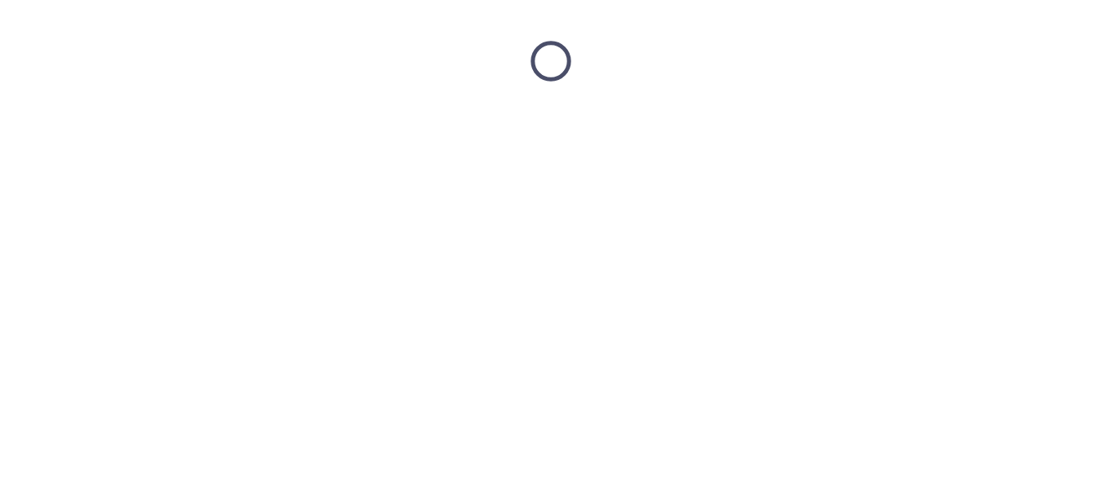
scroll to position [0, 0]
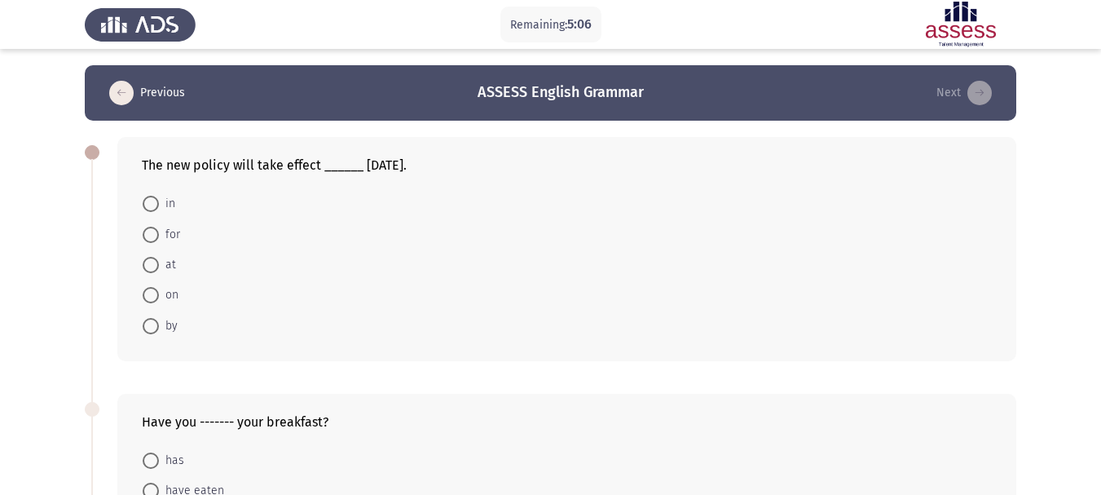
click at [171, 293] on span "on" at bounding box center [169, 295] width 20 height 20
click at [159, 293] on input "on" at bounding box center [151, 295] width 16 height 16
radio input "true"
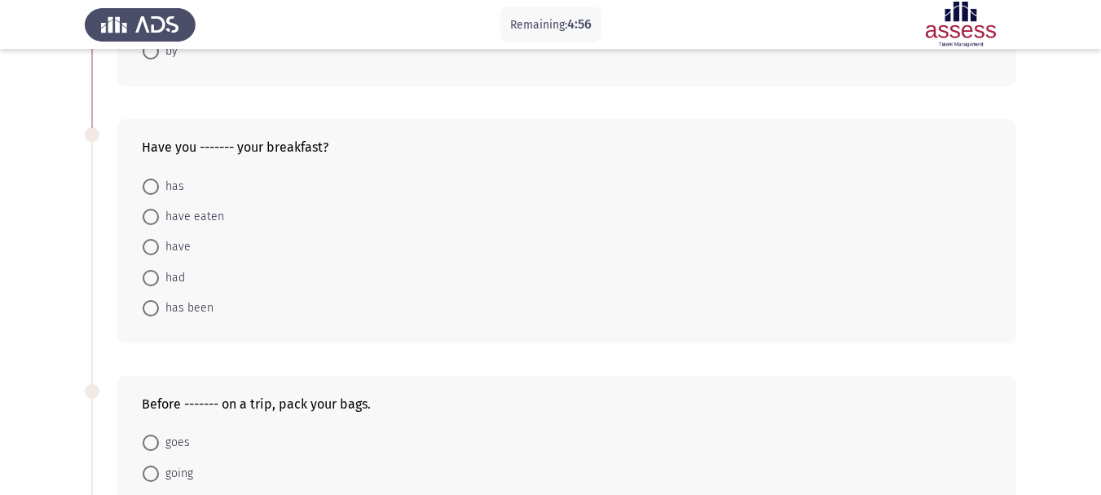
scroll to position [245, 0]
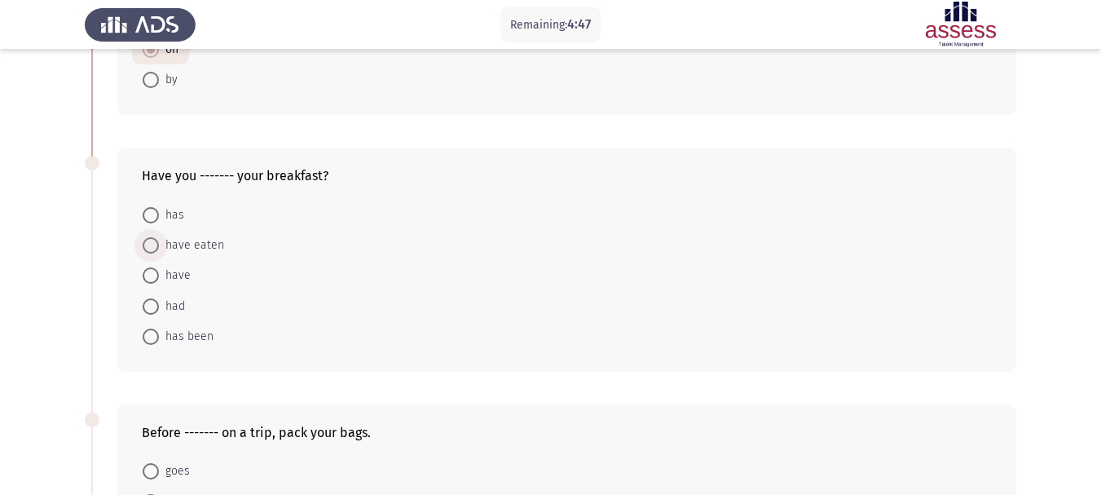
click at [209, 243] on span "have eaten" at bounding box center [191, 246] width 65 height 20
click at [159, 243] on input "have eaten" at bounding box center [151, 245] width 16 height 16
radio input "true"
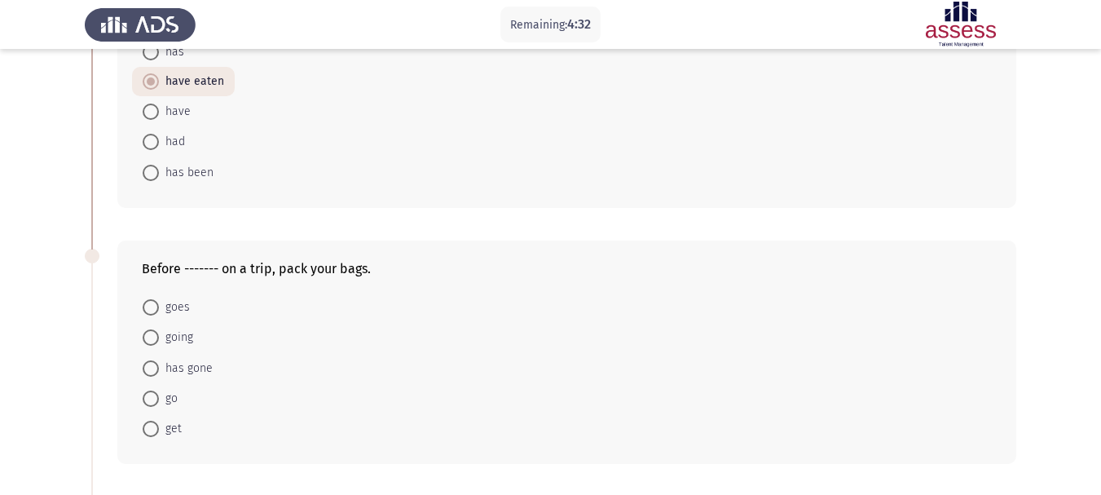
scroll to position [489, 0]
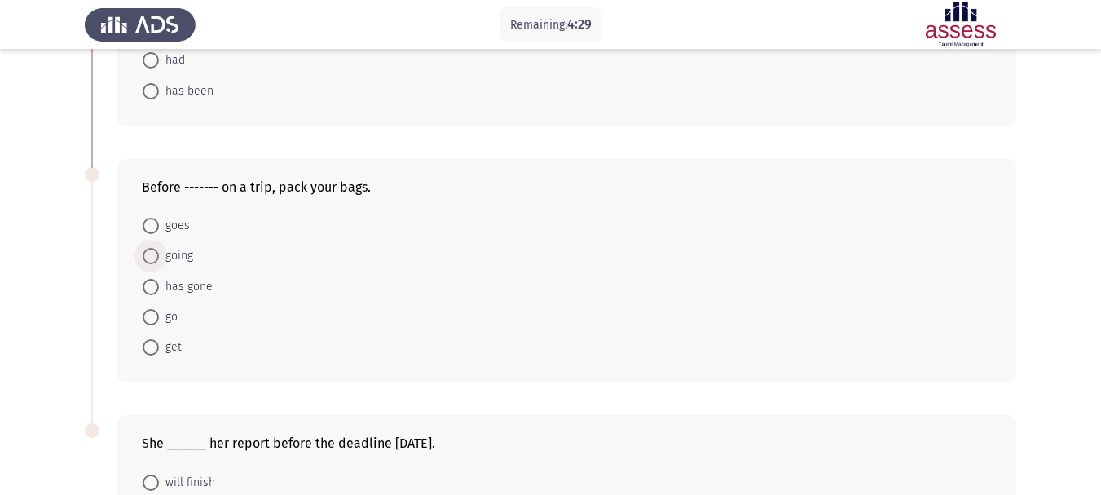
click at [183, 257] on span "going" at bounding box center [176, 256] width 34 height 20
click at [159, 257] on input "going" at bounding box center [151, 256] width 16 height 16
radio input "true"
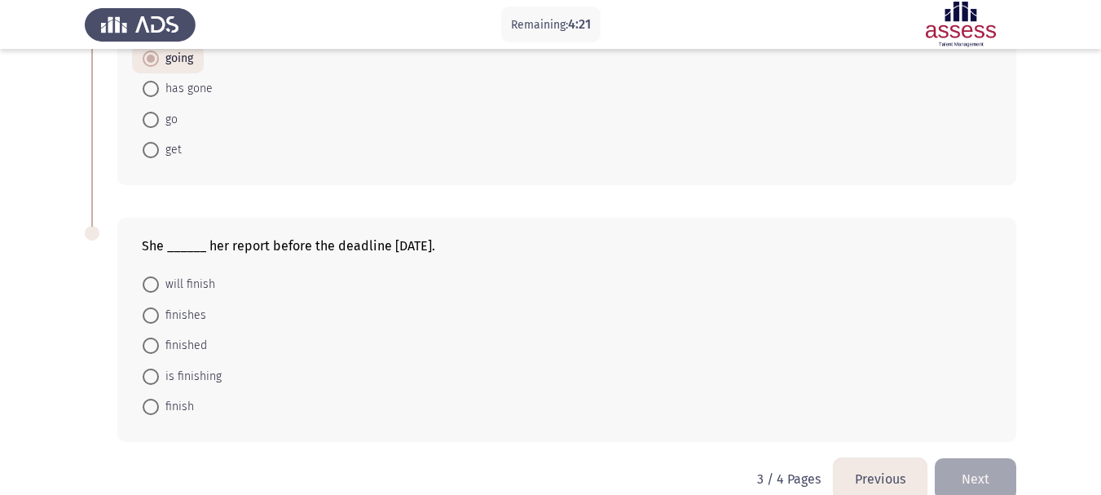
scroll to position [714, 0]
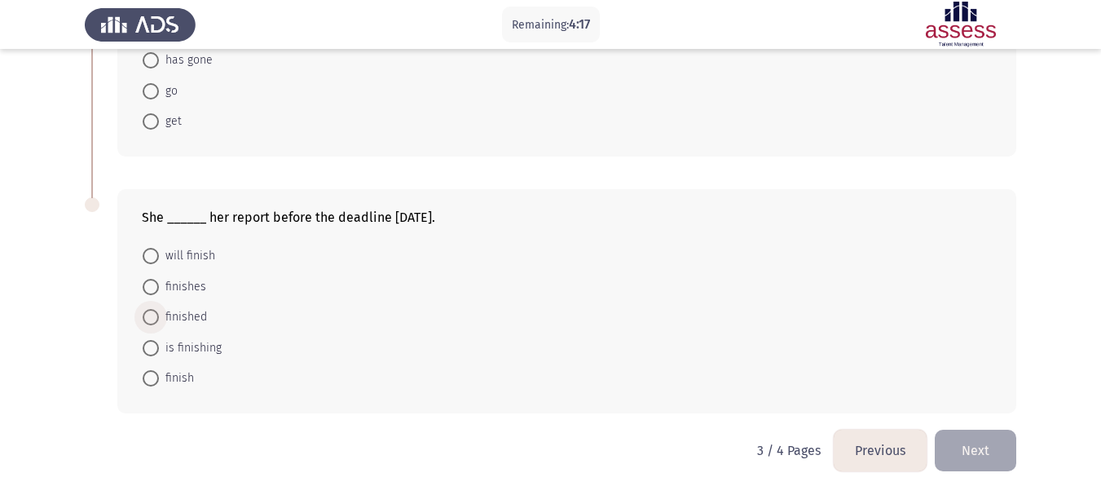
click at [185, 323] on span "finished" at bounding box center [183, 317] width 48 height 20
click at [159, 323] on input "finished" at bounding box center [151, 317] width 16 height 16
radio input "true"
click at [978, 451] on button "Next" at bounding box center [976, 451] width 82 height 42
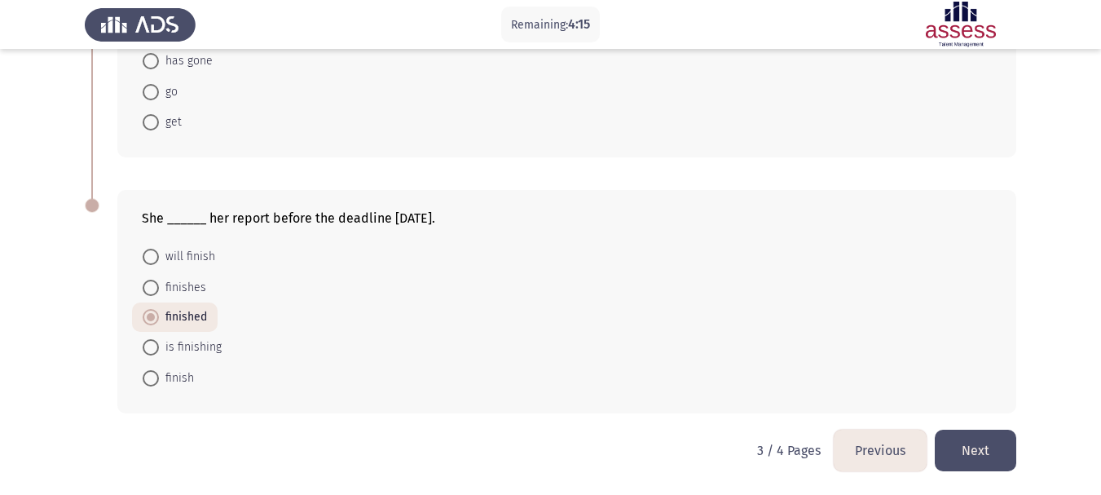
scroll to position [0, 0]
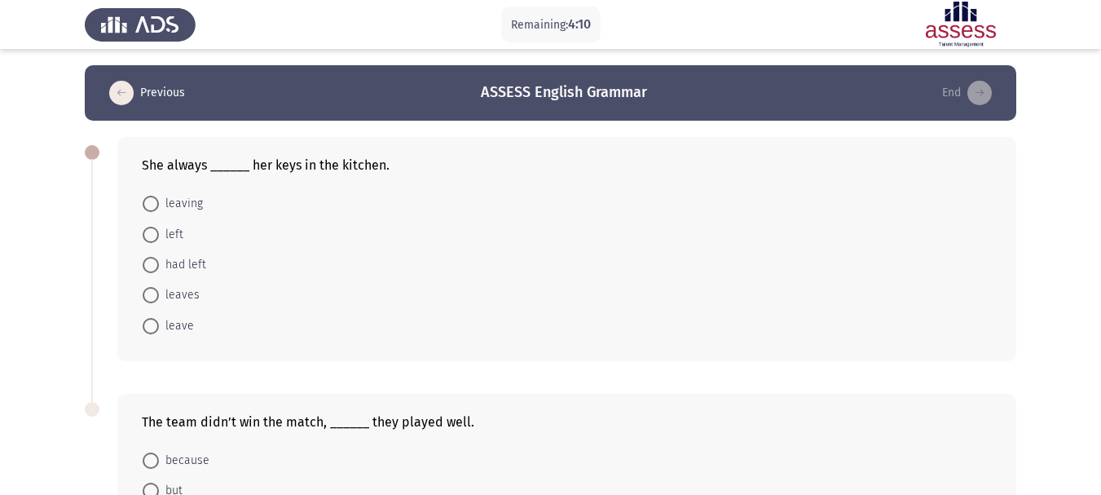
click at [184, 268] on span "had left" at bounding box center [182, 265] width 47 height 20
click at [159, 268] on input "had left" at bounding box center [151, 265] width 16 height 16
radio input "true"
click at [173, 234] on span "left" at bounding box center [171, 235] width 24 height 20
click at [159, 234] on input "left" at bounding box center [151, 235] width 16 height 16
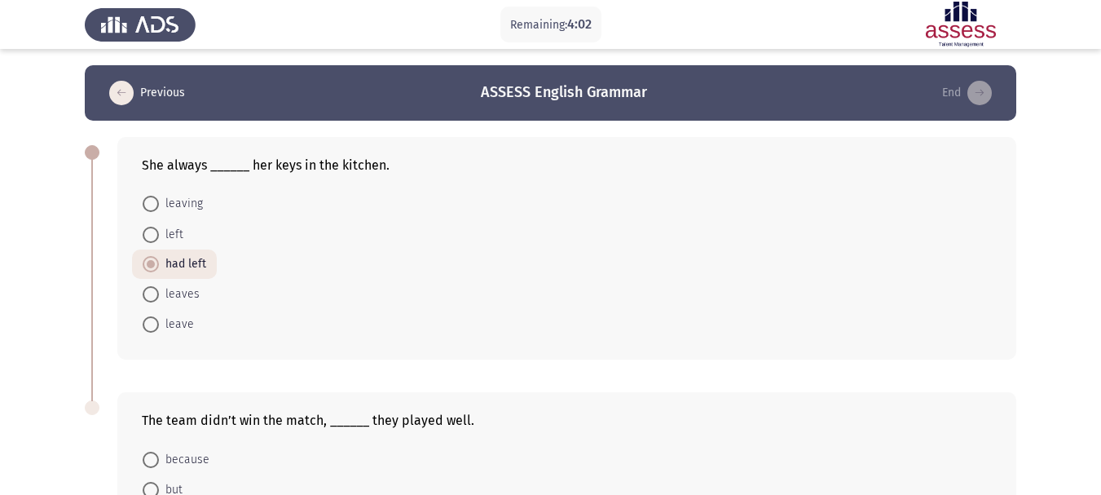
radio input "true"
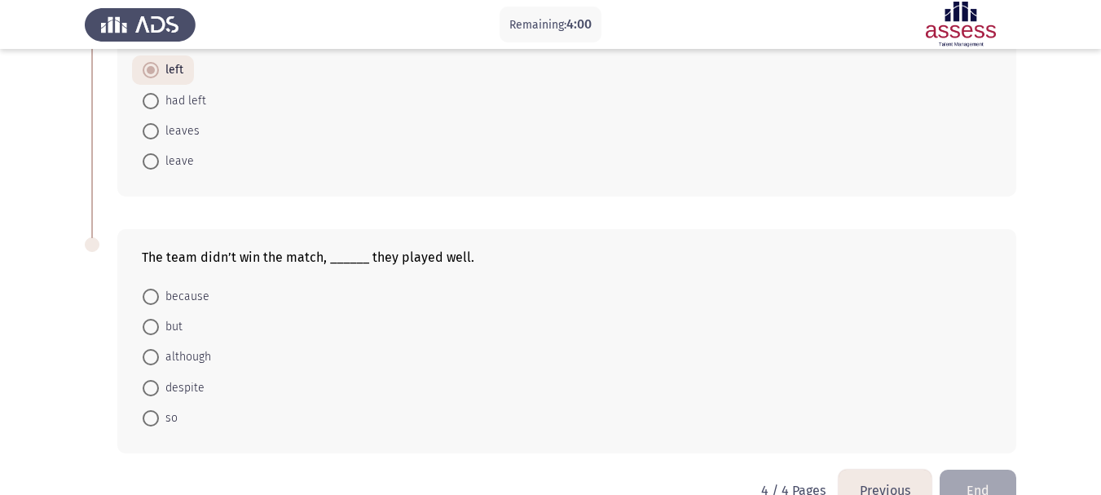
scroll to position [82, 0]
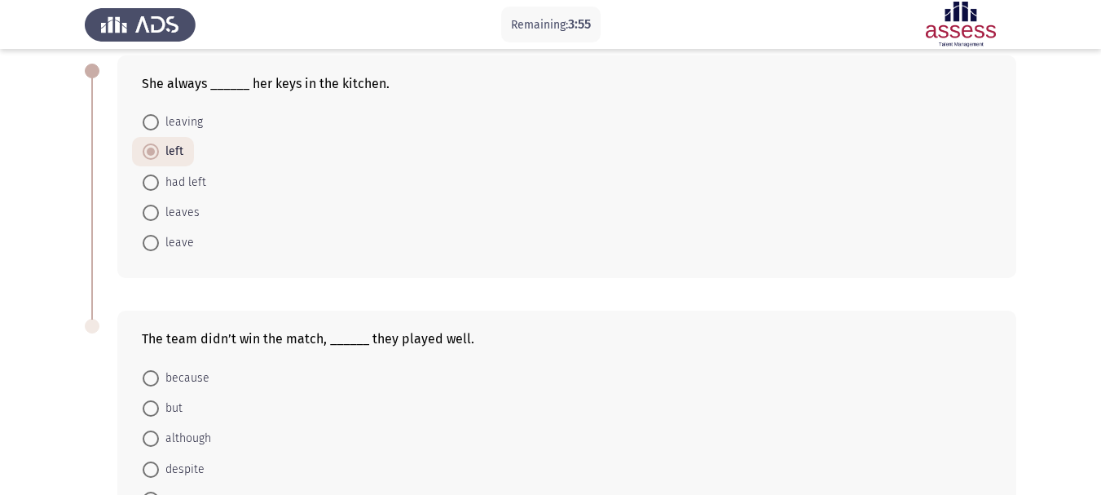
click at [189, 216] on span "leaves" at bounding box center [179, 213] width 41 height 20
click at [159, 216] on input "leaves" at bounding box center [151, 213] width 16 height 16
radio input "true"
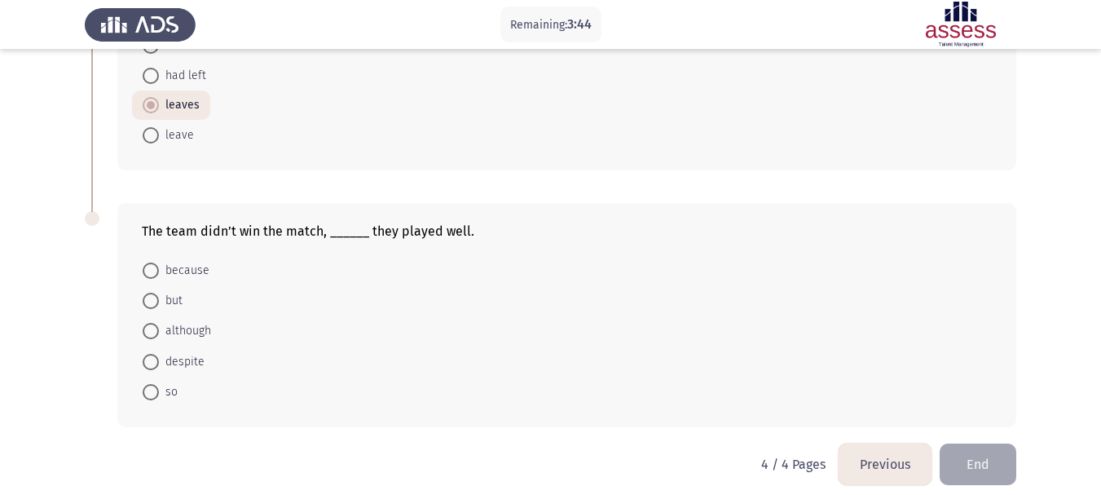
scroll to position [203, 0]
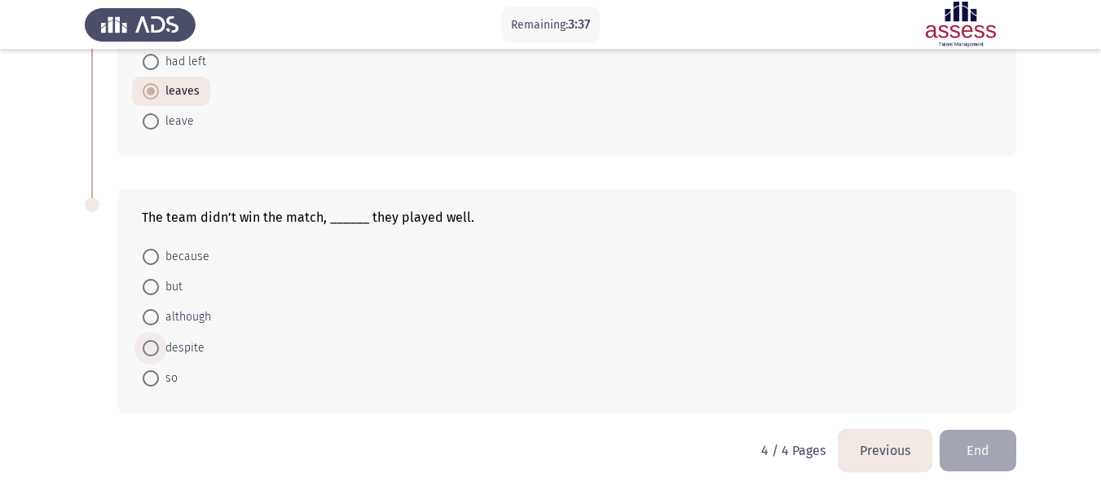
click at [200, 349] on span "despite" at bounding box center [182, 348] width 46 height 20
click at [159, 349] on input "despite" at bounding box center [151, 348] width 16 height 16
radio input "true"
click at [994, 435] on button "End" at bounding box center [978, 451] width 77 height 42
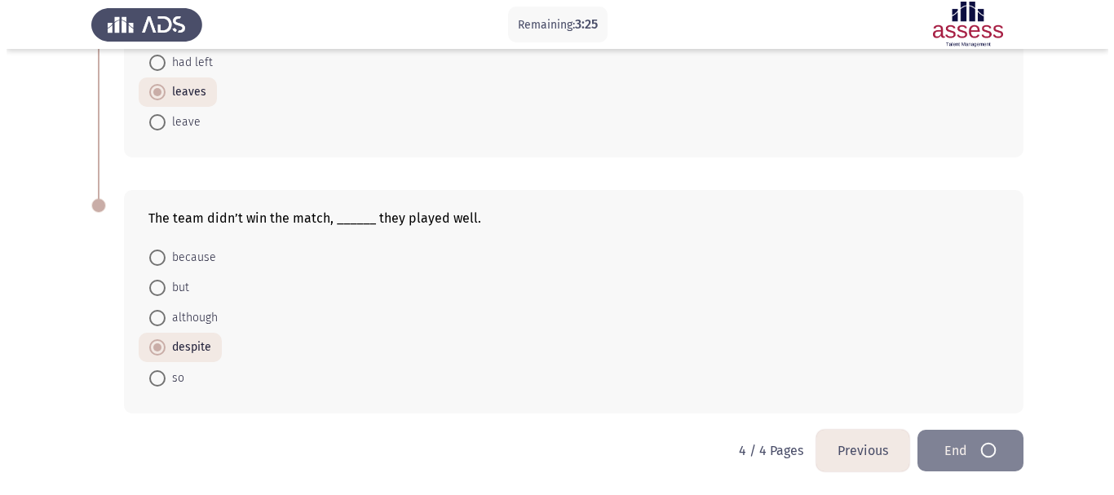
scroll to position [0, 0]
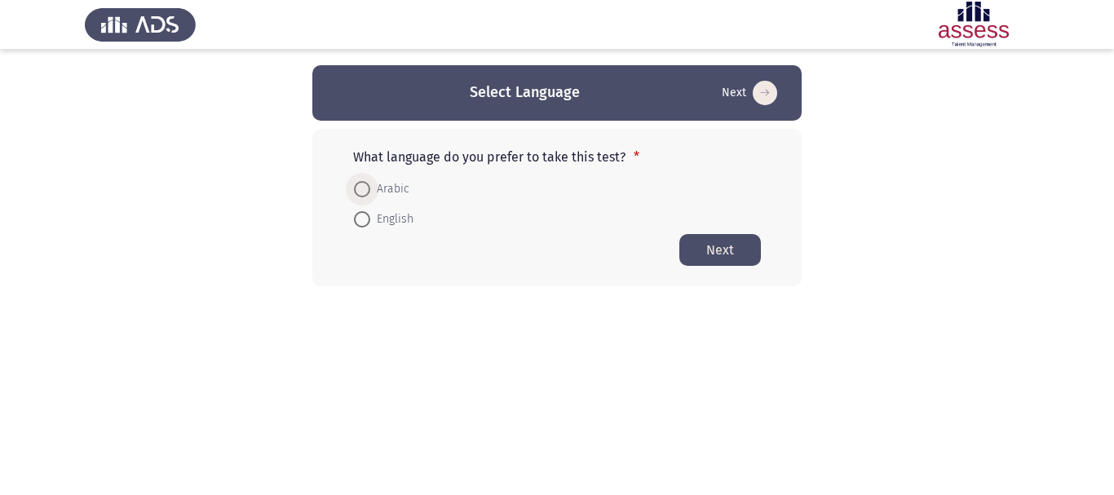
click at [389, 188] on span "Arabic" at bounding box center [389, 189] width 39 height 20
click at [370, 188] on input "Arabic" at bounding box center [362, 189] width 16 height 16
radio input "true"
click at [711, 245] on button "Next" at bounding box center [720, 249] width 82 height 32
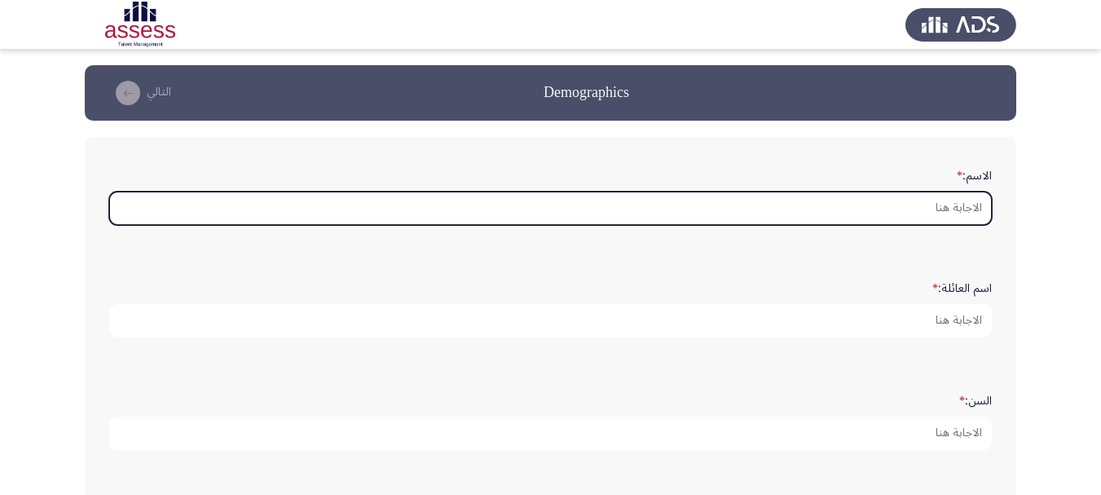
click at [837, 210] on input "الاسم: *" at bounding box center [550, 208] width 883 height 33
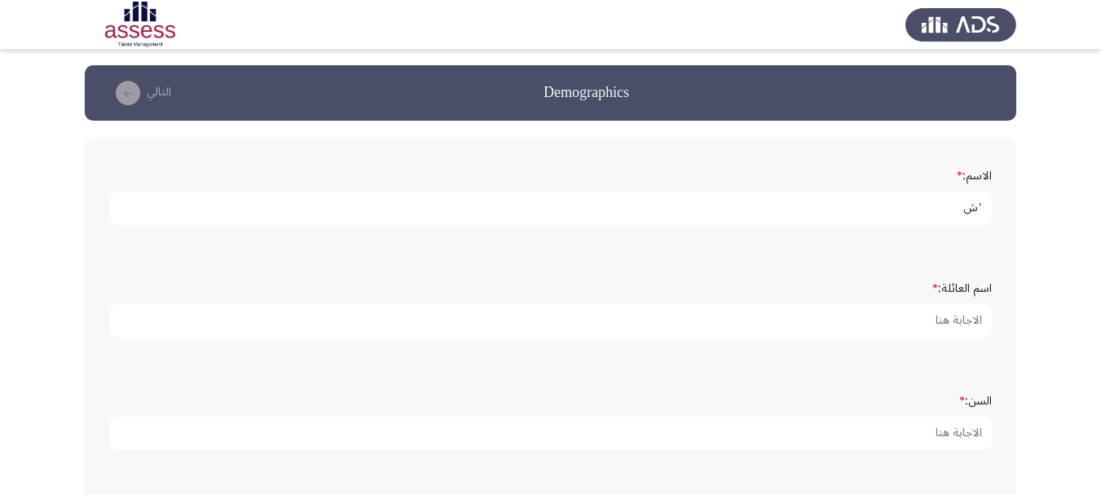
type input "’"
type input "Maha"
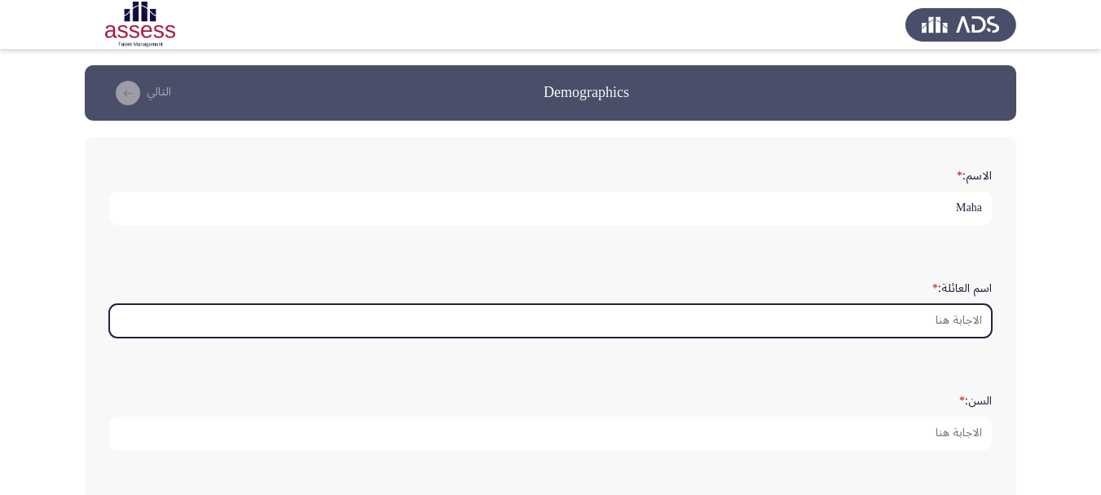
click at [857, 332] on input "اسم العائلة: *" at bounding box center [550, 320] width 883 height 33
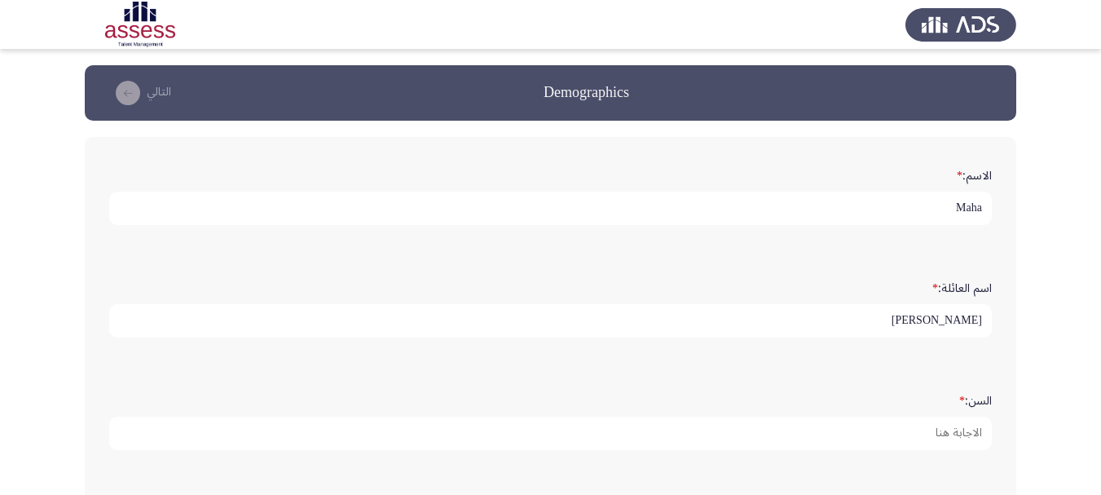
type input "[PERSON_NAME]"
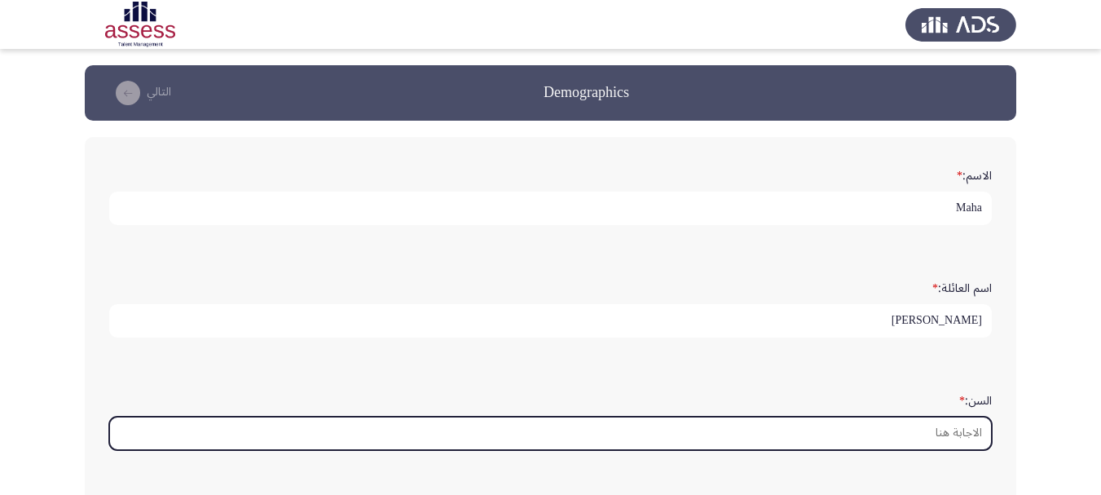
click at [868, 441] on input "السن: *" at bounding box center [550, 433] width 883 height 33
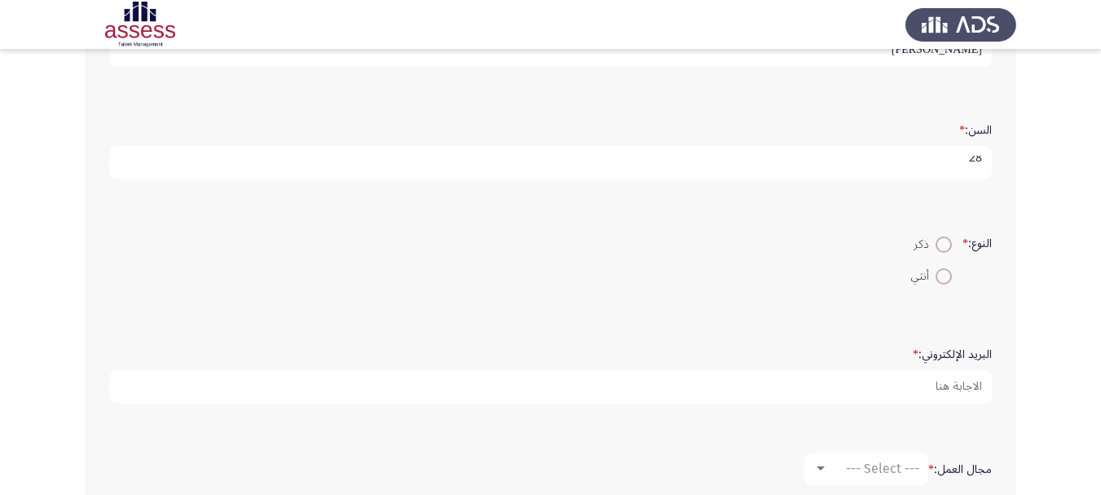
scroll to position [245, 0]
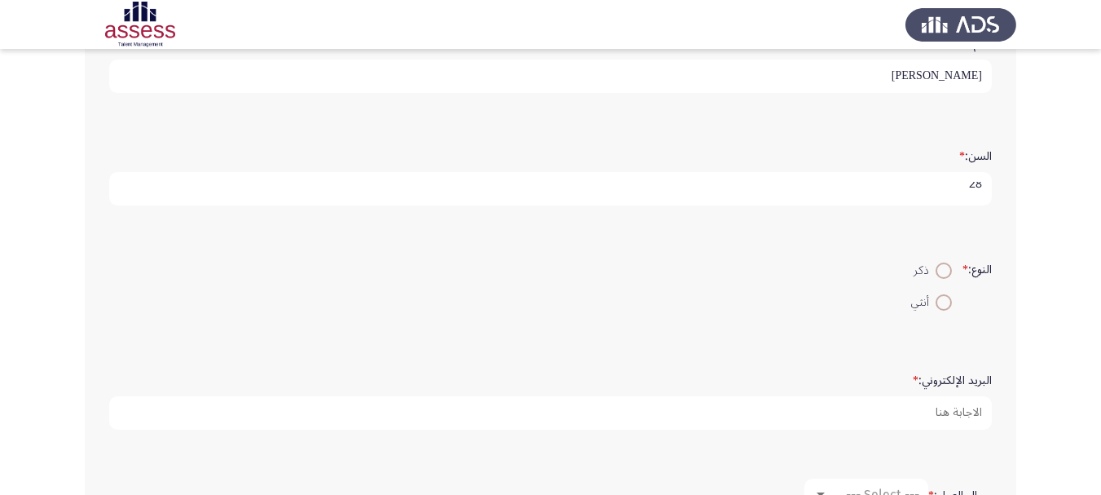
type input "28"
click at [936, 302] on span at bounding box center [944, 302] width 16 height 16
click at [936, 302] on input "أنثي" at bounding box center [944, 302] width 16 height 16
radio input "true"
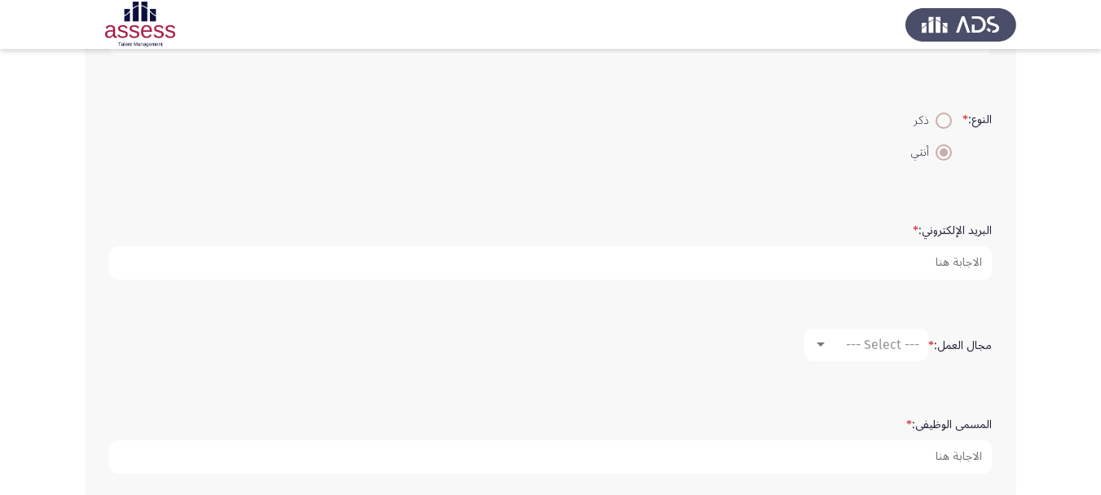
scroll to position [408, 0]
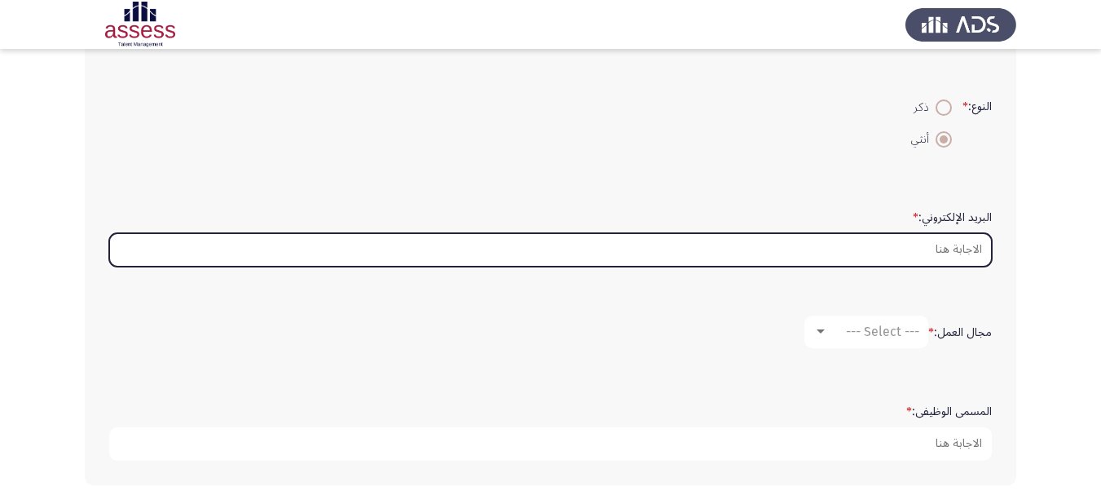
click at [921, 254] on input "البريد الإلكتروني: *" at bounding box center [550, 249] width 883 height 33
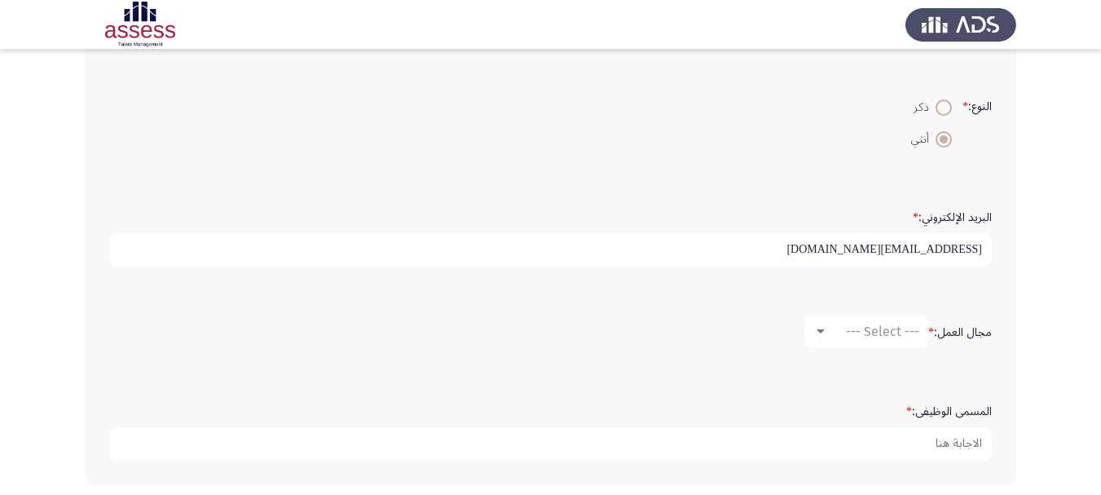
type input "[EMAIL_ADDRESS][DOMAIN_NAME]"
click at [882, 324] on span "--- Select ---" at bounding box center [882, 331] width 73 height 15
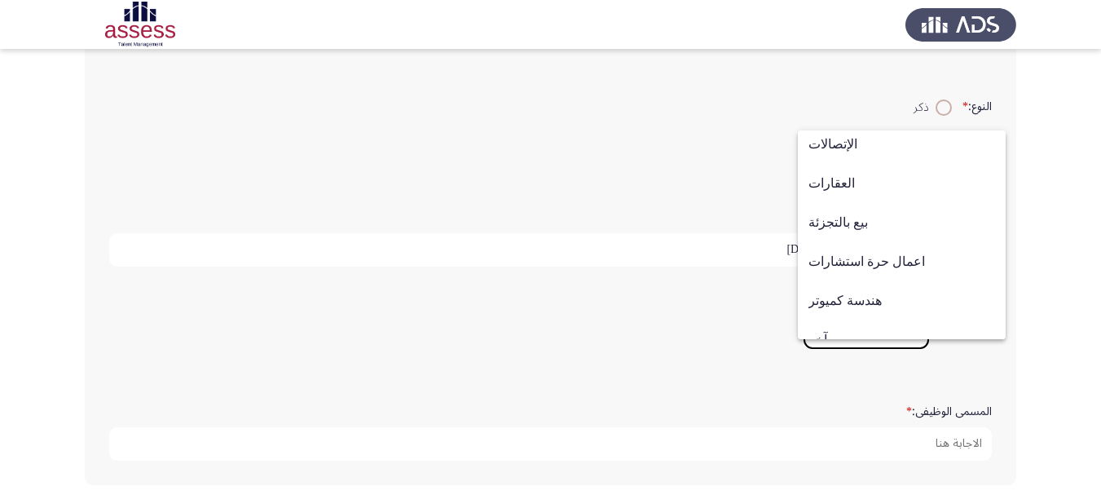
scroll to position [535, 0]
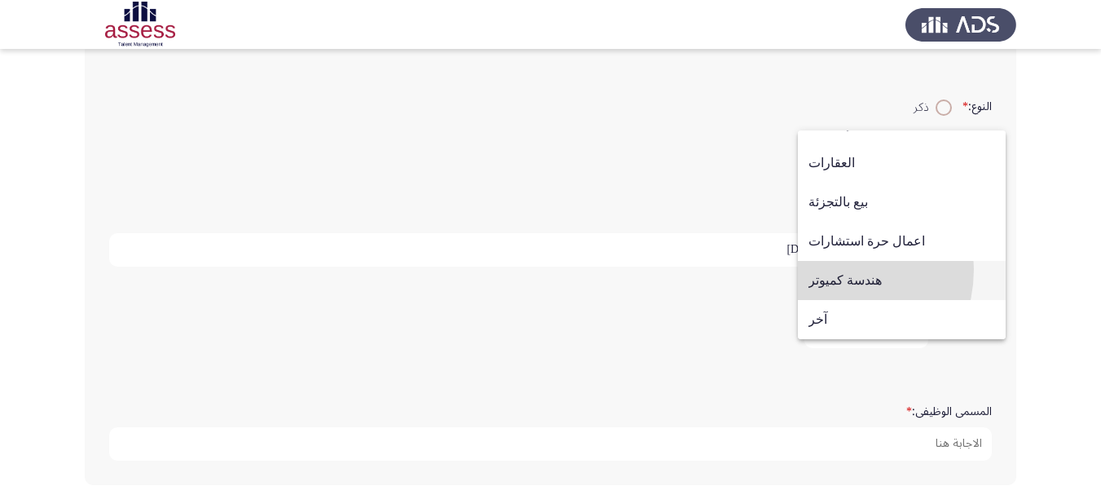
click at [825, 269] on span "هندسة كميوتر" at bounding box center [902, 280] width 187 height 39
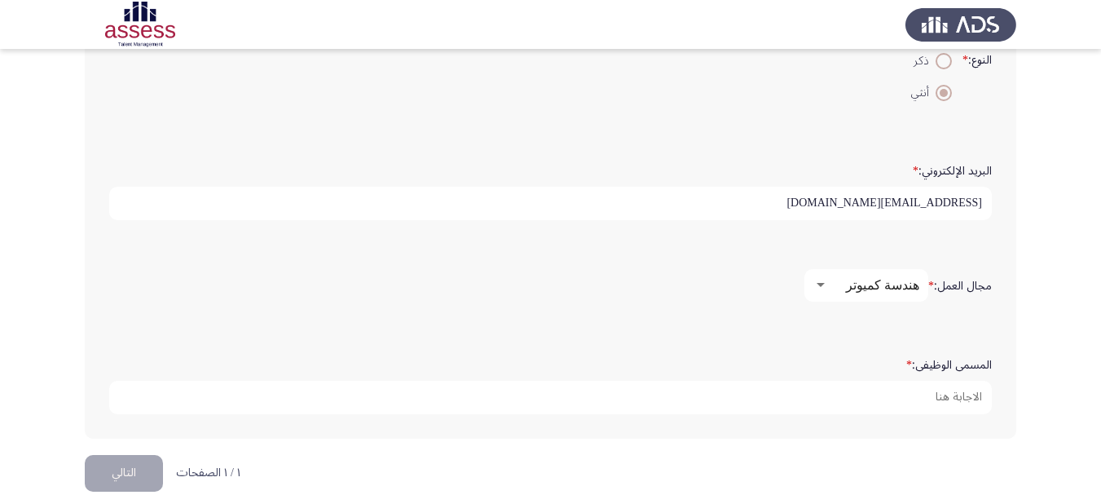
scroll to position [479, 0]
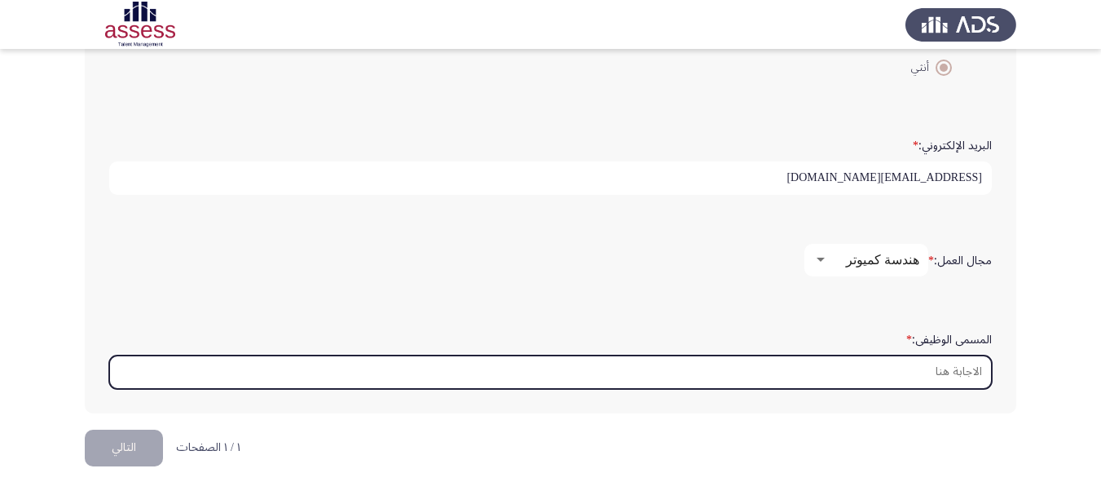
click at [900, 381] on input "المسمى الوظيفى: *" at bounding box center [550, 371] width 883 height 33
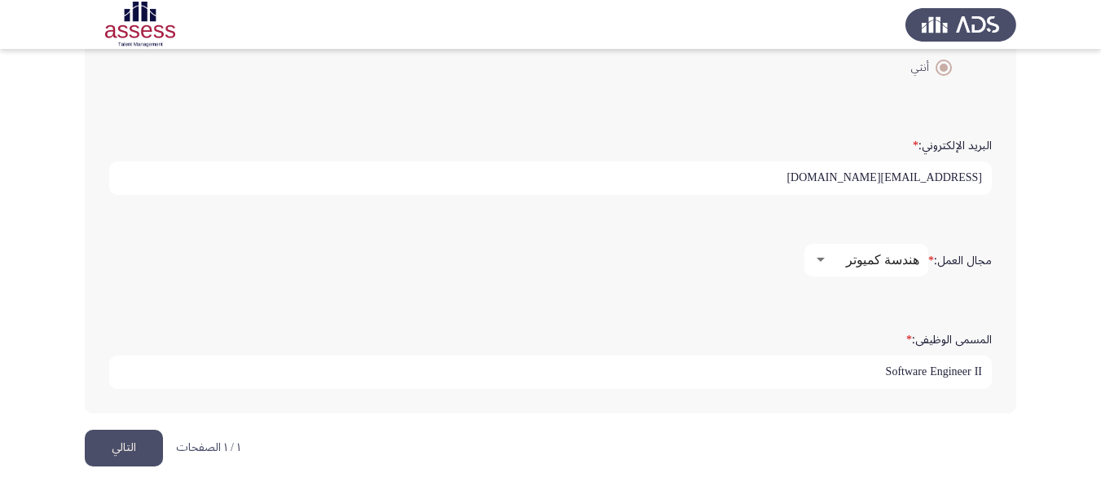
type input "Software Engineer II"
click at [104, 453] on button "التالي" at bounding box center [124, 448] width 78 height 37
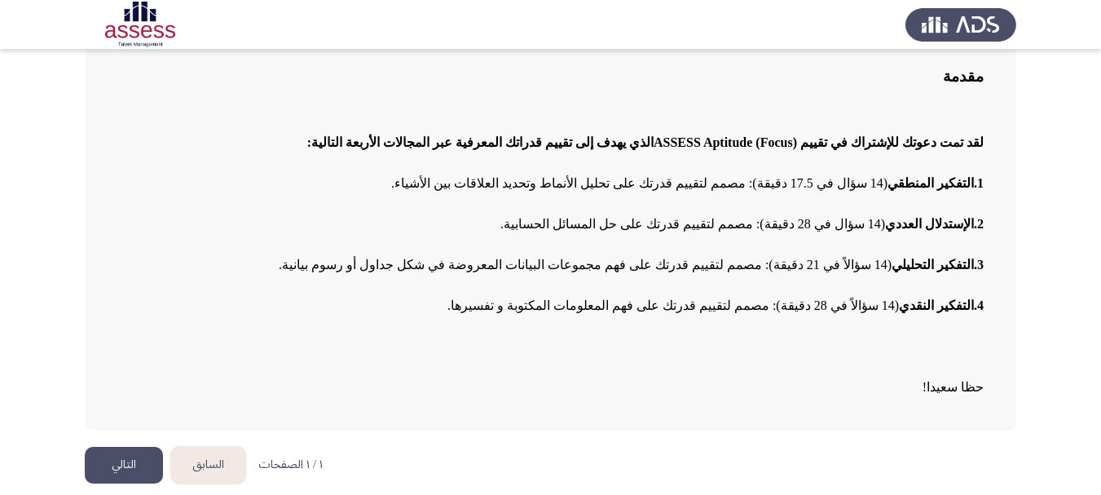
scroll to position [130, 0]
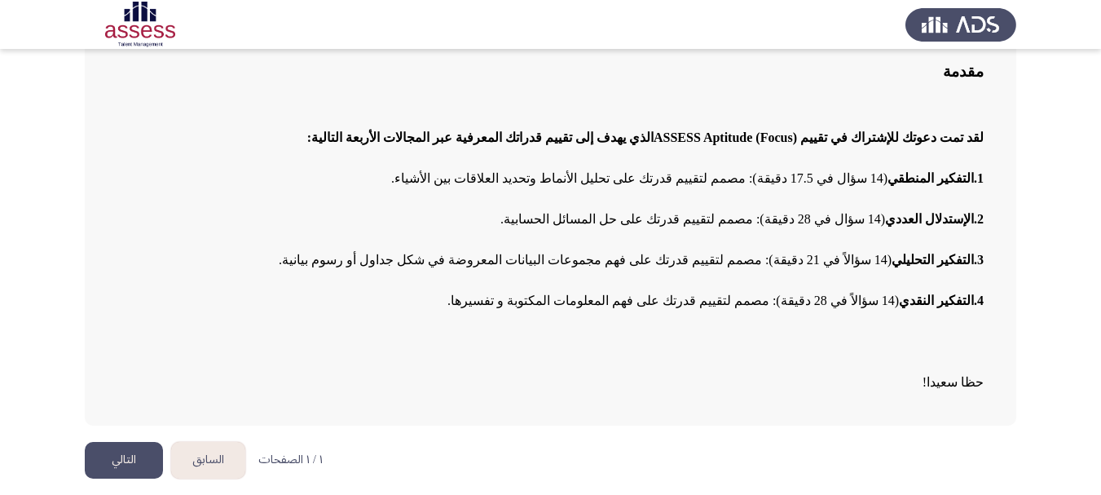
click at [132, 466] on button "التالي" at bounding box center [124, 460] width 78 height 37
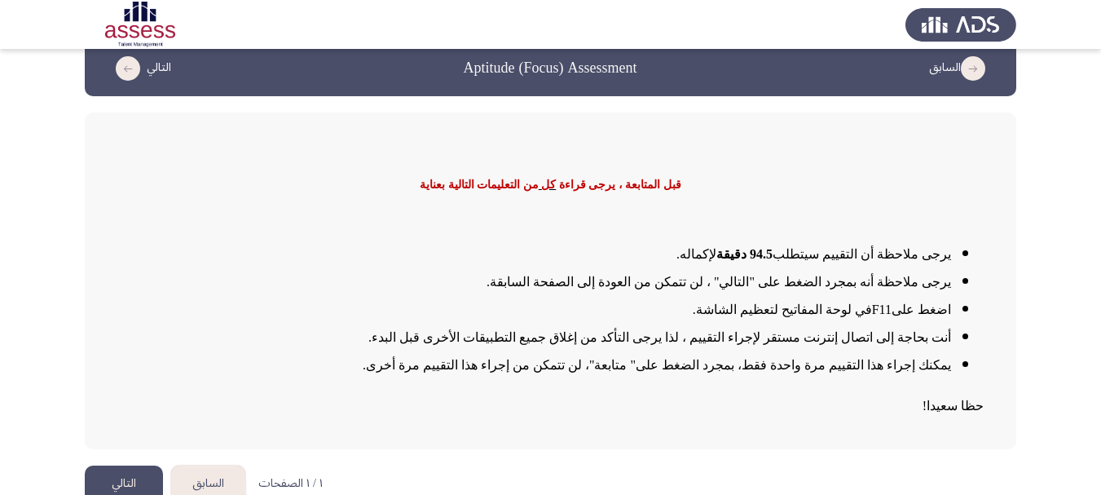
scroll to position [48, 0]
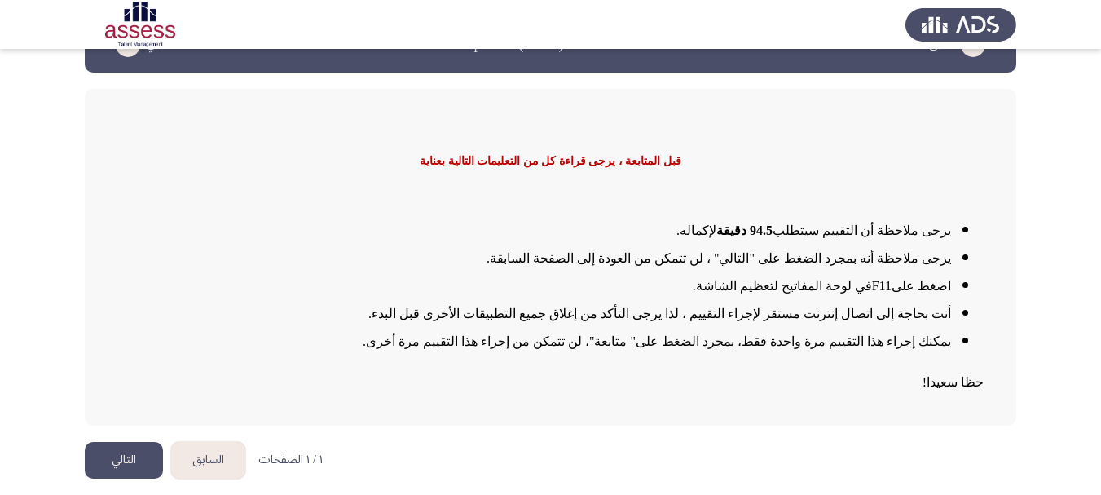
click at [103, 450] on button "التالي" at bounding box center [124, 460] width 78 height 37
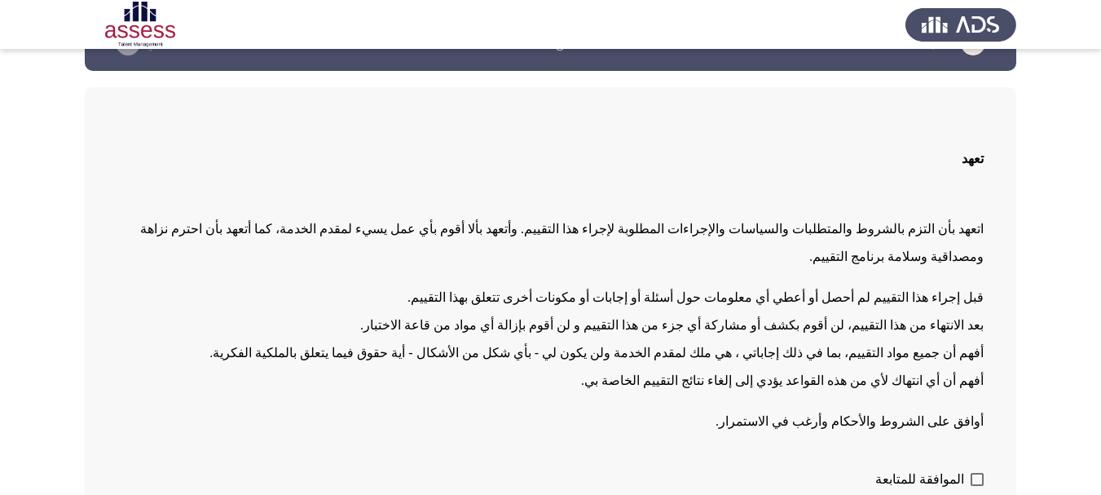
scroll to position [105, 0]
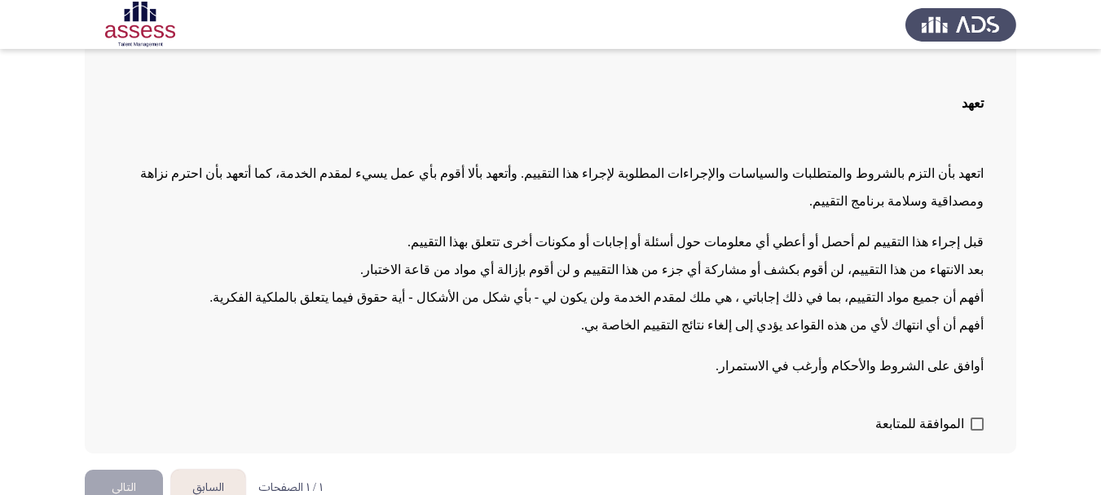
click at [973, 414] on label "الموافقة للمتابعة" at bounding box center [930, 424] width 108 height 20
click at [977, 430] on input "الموافقة للمتابعة" at bounding box center [977, 430] width 1 height 1
checkbox input "true"
click at [117, 470] on button "التالي" at bounding box center [124, 488] width 78 height 37
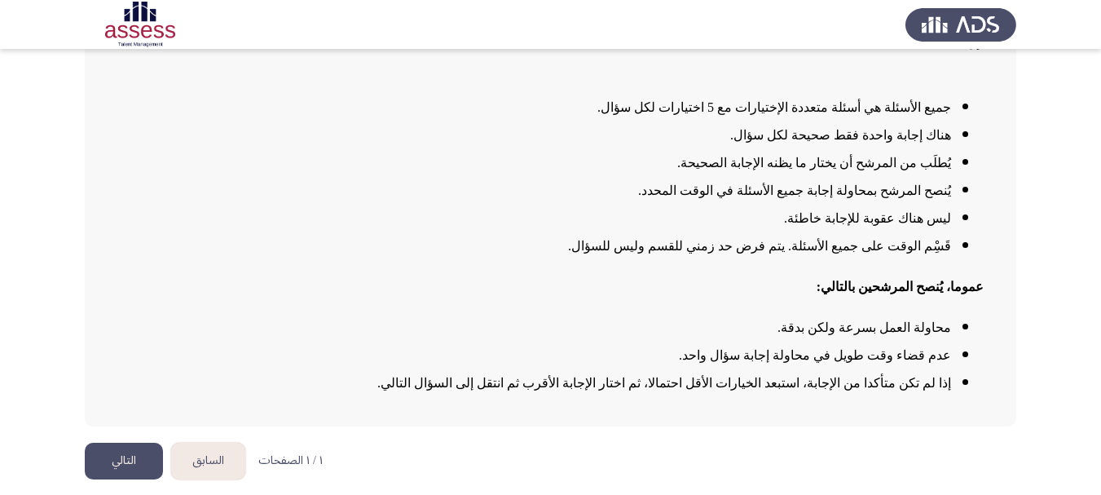
scroll to position [161, 0]
click at [130, 467] on button "التالي" at bounding box center [124, 460] width 78 height 37
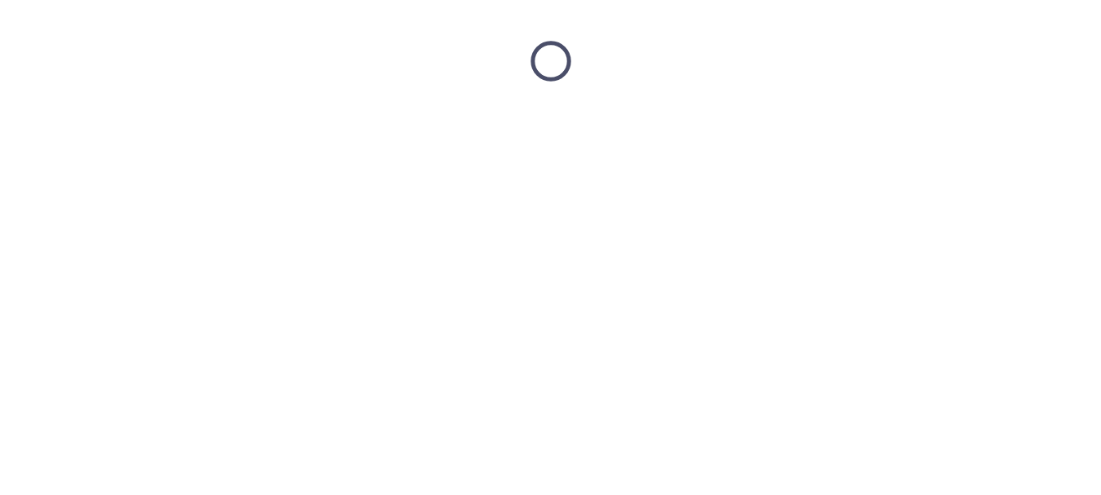
scroll to position [0, 0]
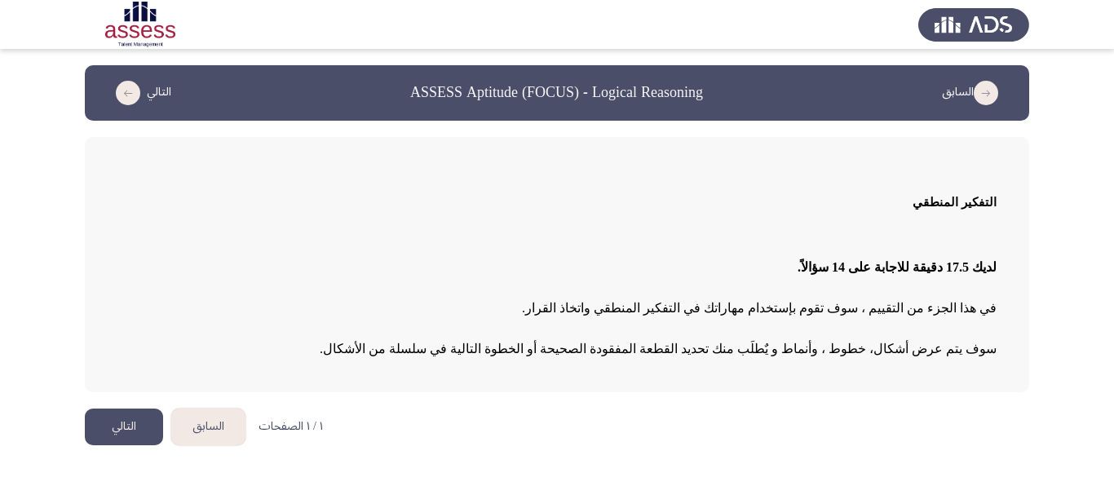
click at [100, 423] on button "التالي" at bounding box center [124, 426] width 78 height 37
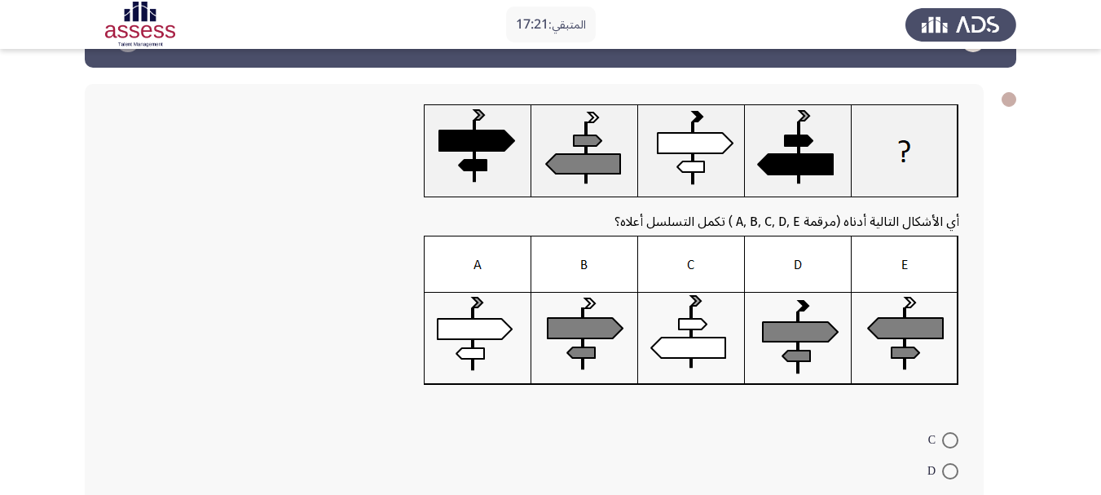
scroll to position [82, 0]
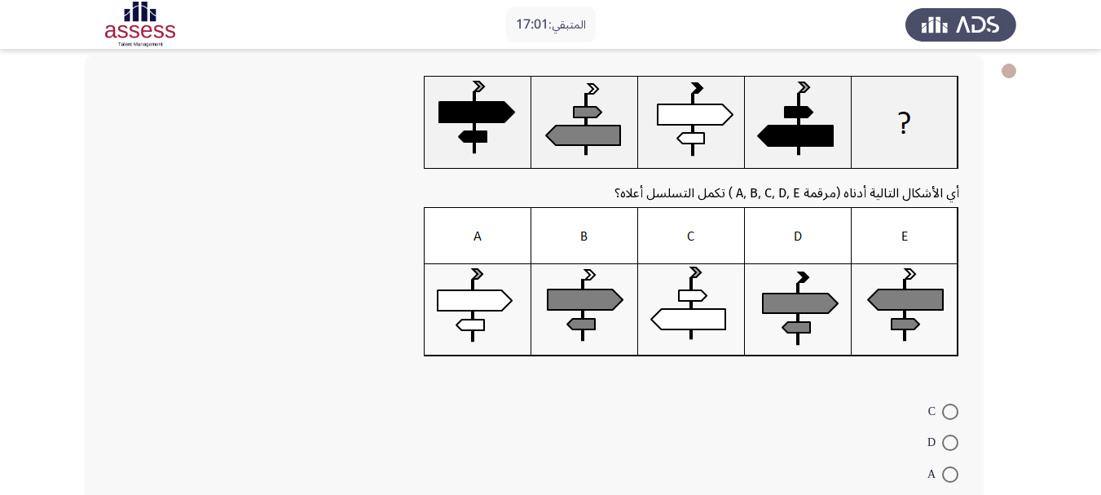
click at [579, 301] on img at bounding box center [692, 282] width 536 height 150
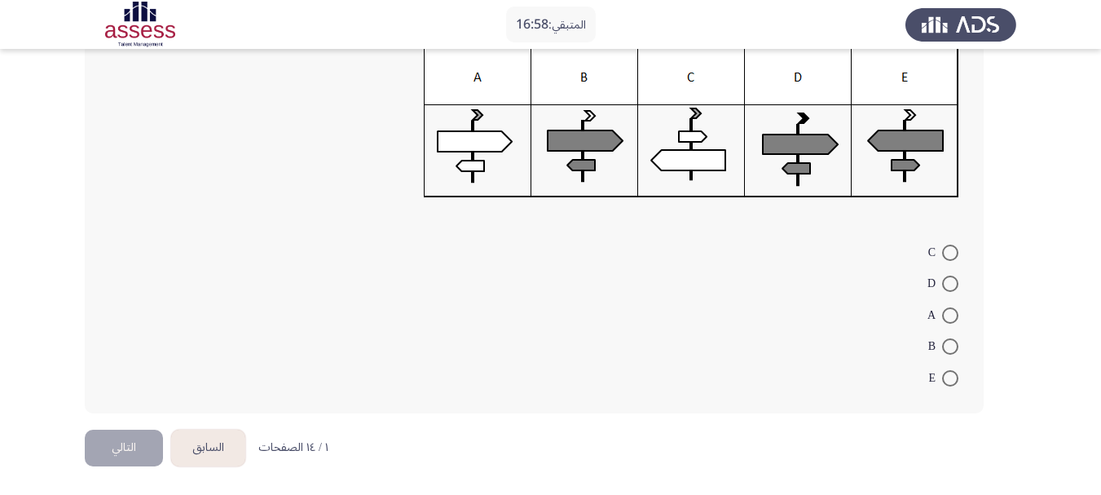
click at [947, 339] on span at bounding box center [951, 346] width 16 height 16
click at [947, 339] on input "B" at bounding box center [951, 346] width 16 height 16
radio input "true"
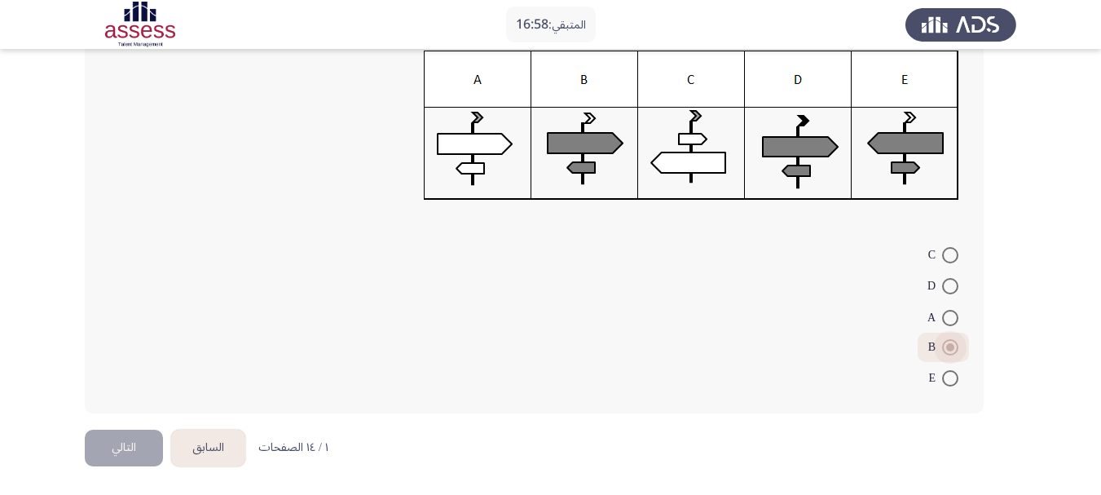
scroll to position [238, 0]
click at [137, 441] on button "التالي" at bounding box center [124, 448] width 78 height 37
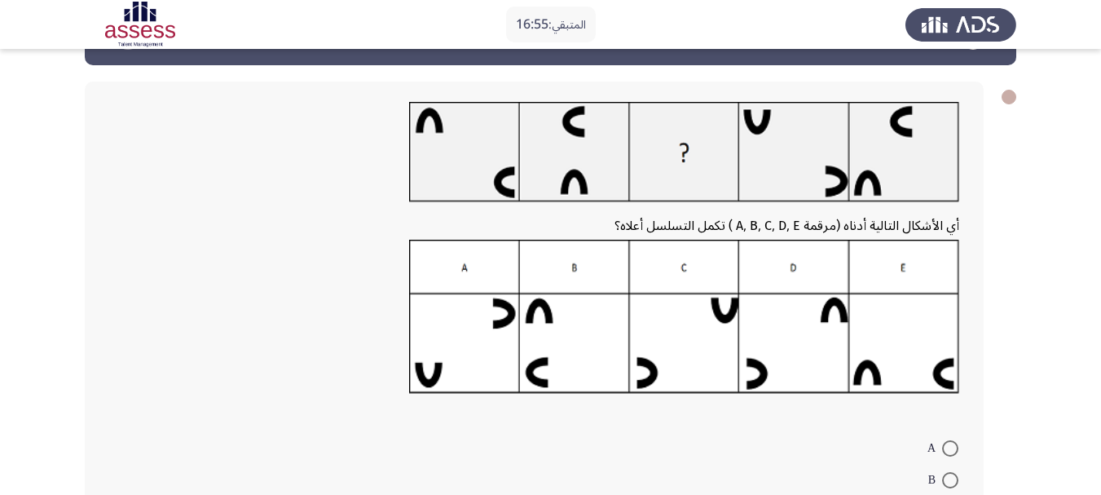
scroll to position [82, 0]
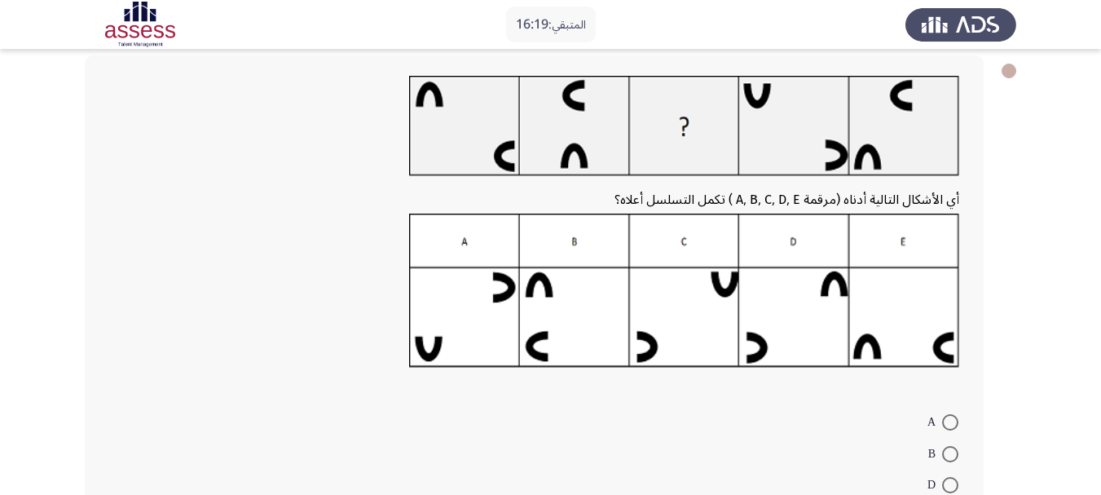
click at [804, 298] on img at bounding box center [684, 291] width 550 height 155
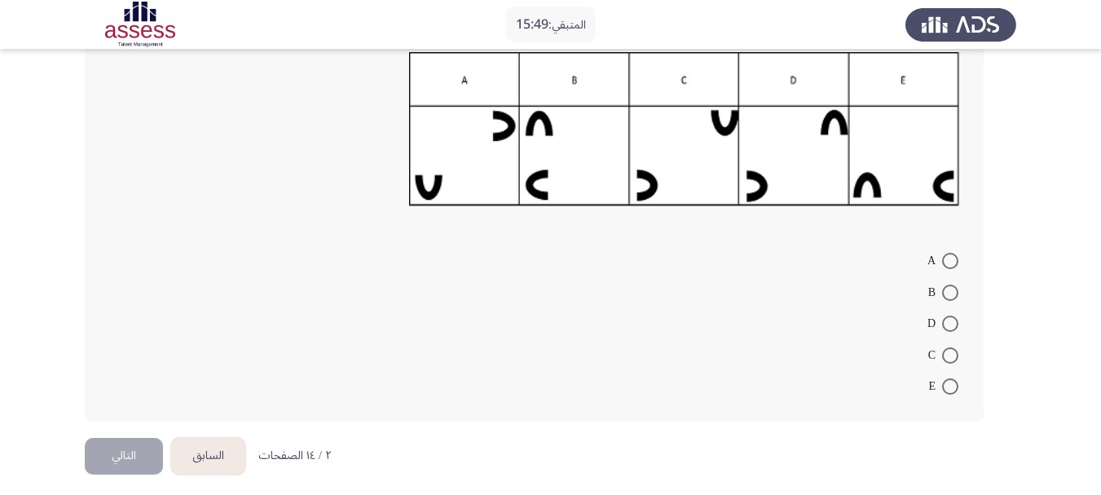
scroll to position [245, 0]
click at [953, 360] on span at bounding box center [951, 354] width 16 height 16
click at [953, 360] on input "C" at bounding box center [951, 354] width 16 height 16
radio input "true"
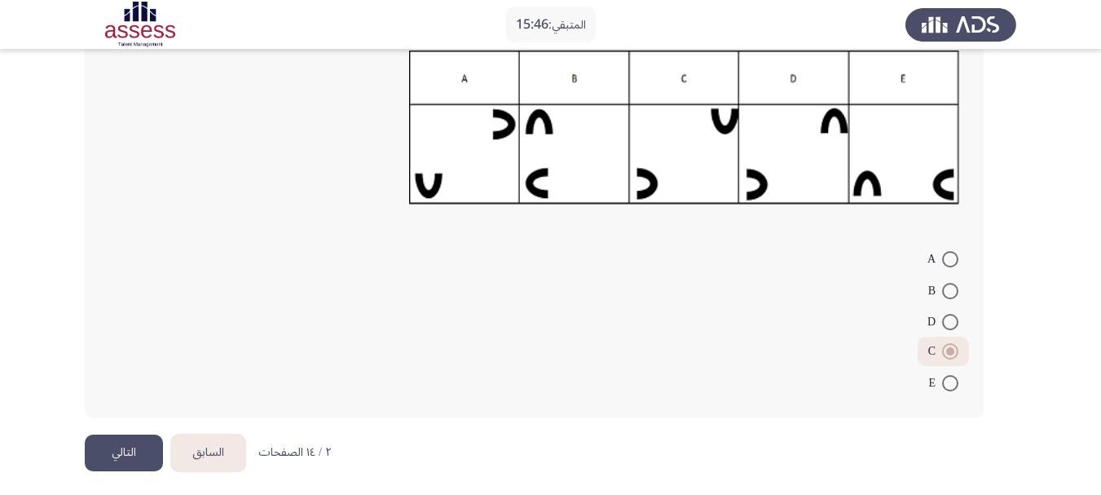
click at [944, 322] on span at bounding box center [951, 322] width 16 height 16
click at [944, 322] on input "D" at bounding box center [951, 322] width 16 height 16
radio input "true"
click at [99, 448] on button "التالي" at bounding box center [124, 453] width 78 height 37
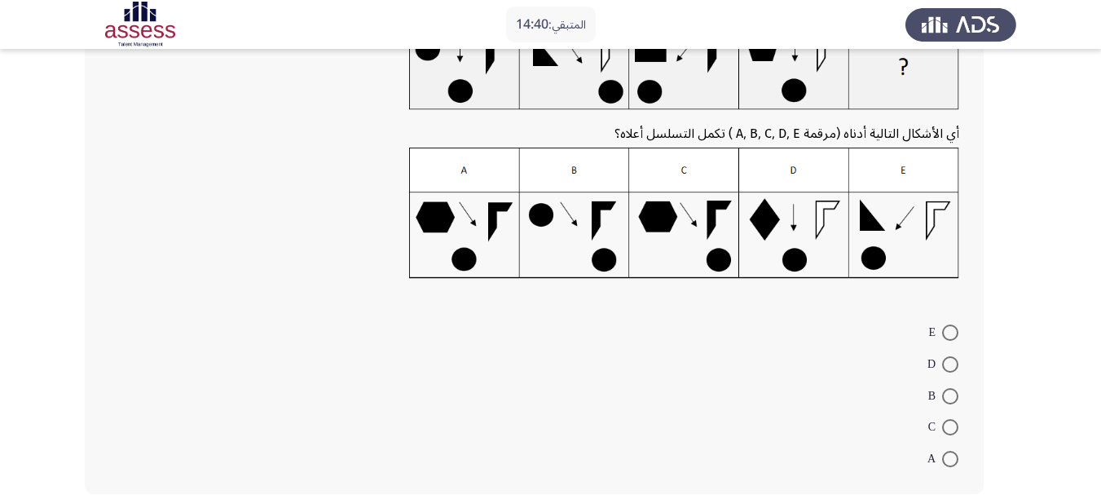
scroll to position [215, 0]
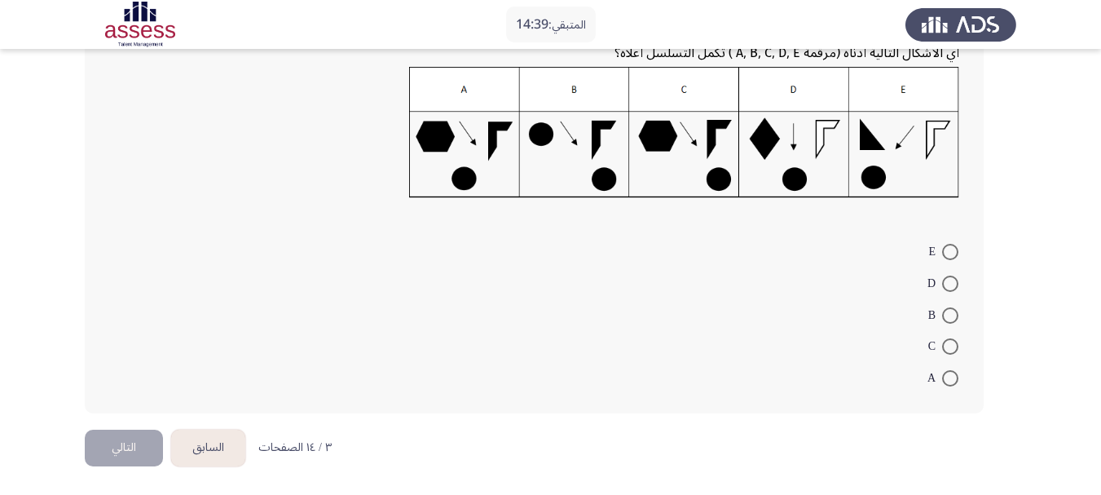
click at [953, 342] on span at bounding box center [951, 346] width 16 height 16
click at [953, 342] on input "C" at bounding box center [951, 346] width 16 height 16
radio input "true"
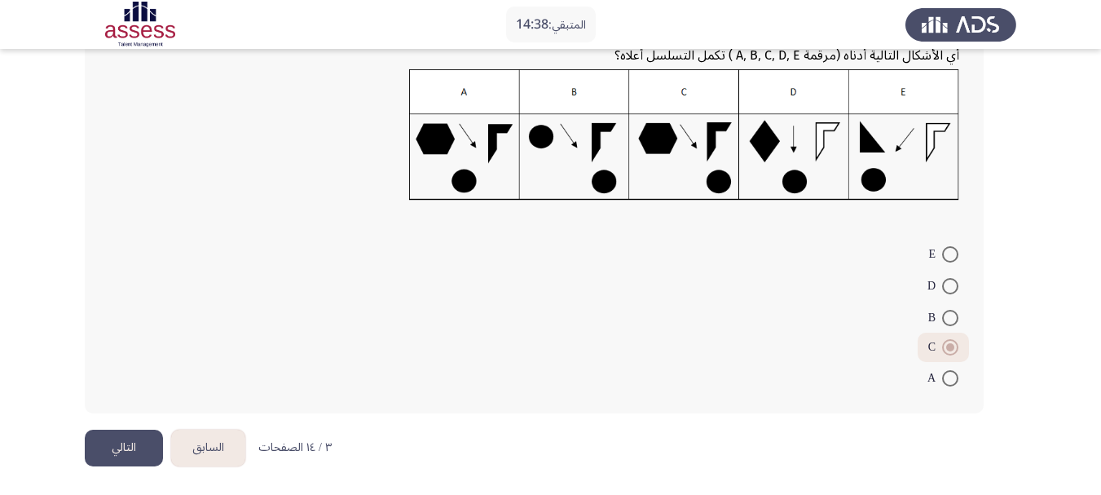
click at [122, 446] on button "التالي" at bounding box center [124, 448] width 78 height 37
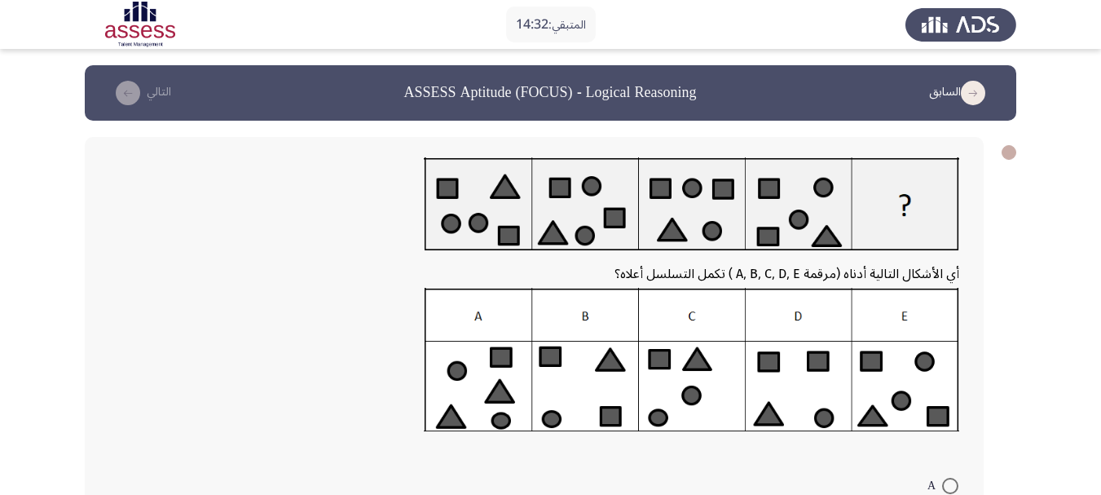
scroll to position [82, 0]
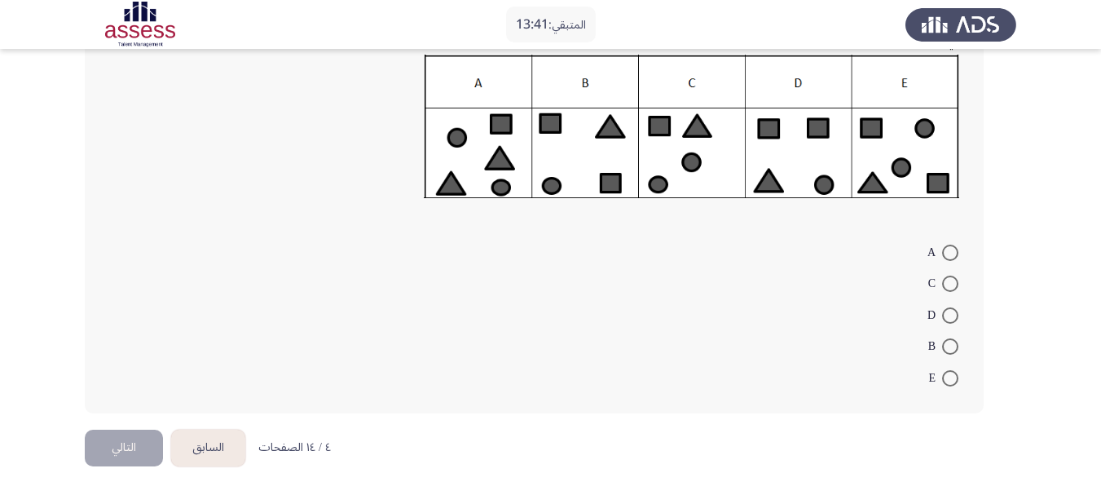
click at [953, 316] on span at bounding box center [951, 315] width 16 height 16
click at [953, 316] on input "D" at bounding box center [951, 315] width 16 height 16
radio input "true"
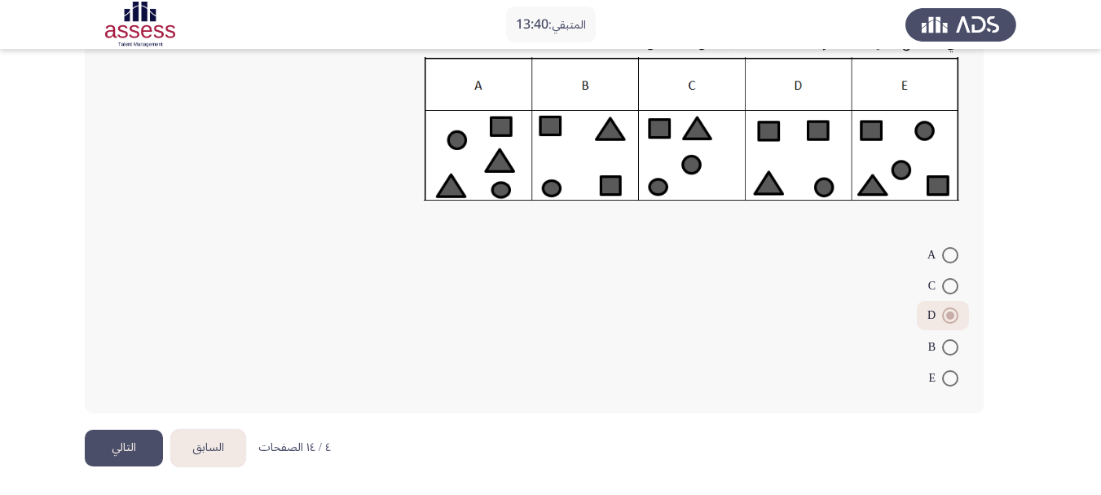
click at [157, 442] on button "التالي" at bounding box center [124, 448] width 78 height 37
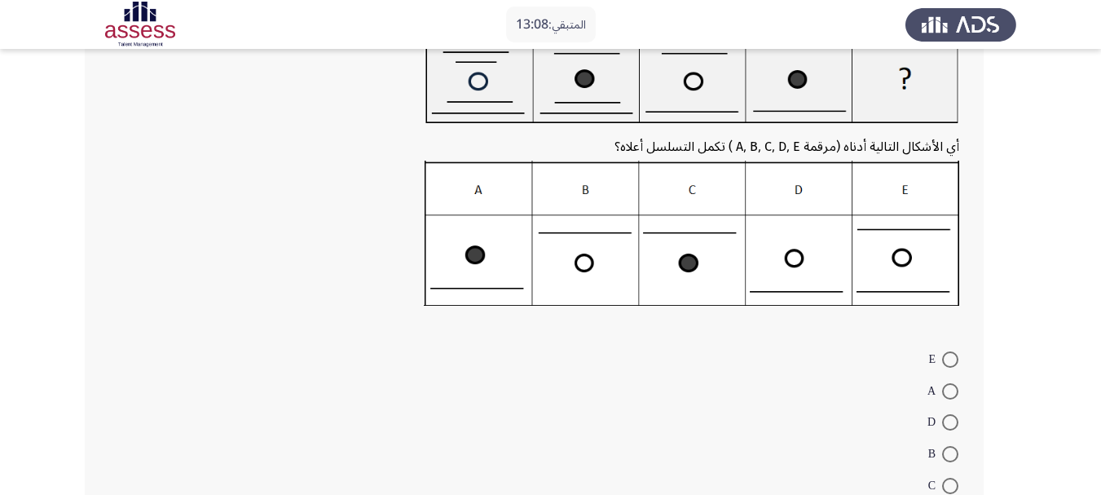
scroll to position [163, 0]
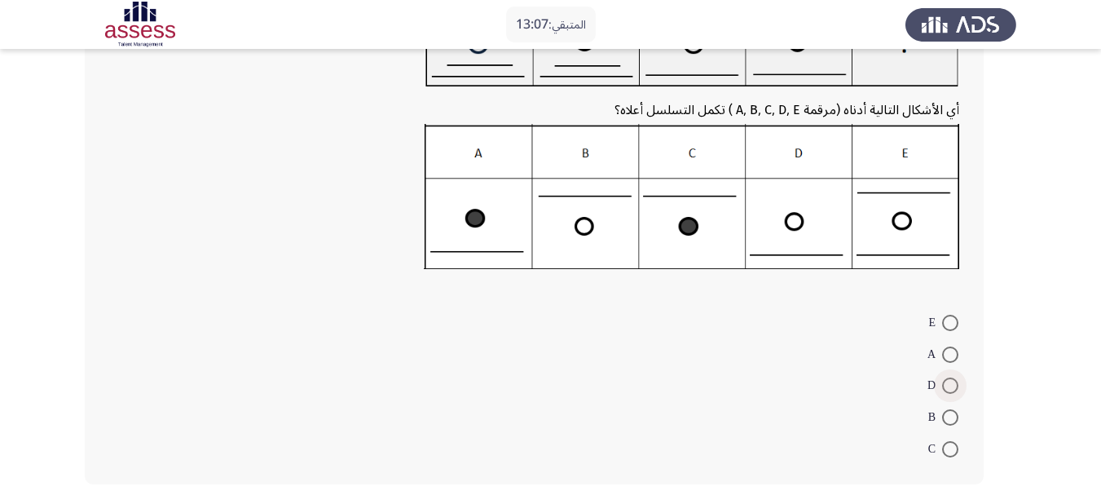
click at [947, 383] on span at bounding box center [951, 385] width 16 height 16
click at [947, 383] on input "D" at bounding box center [951, 385] width 16 height 16
radio input "true"
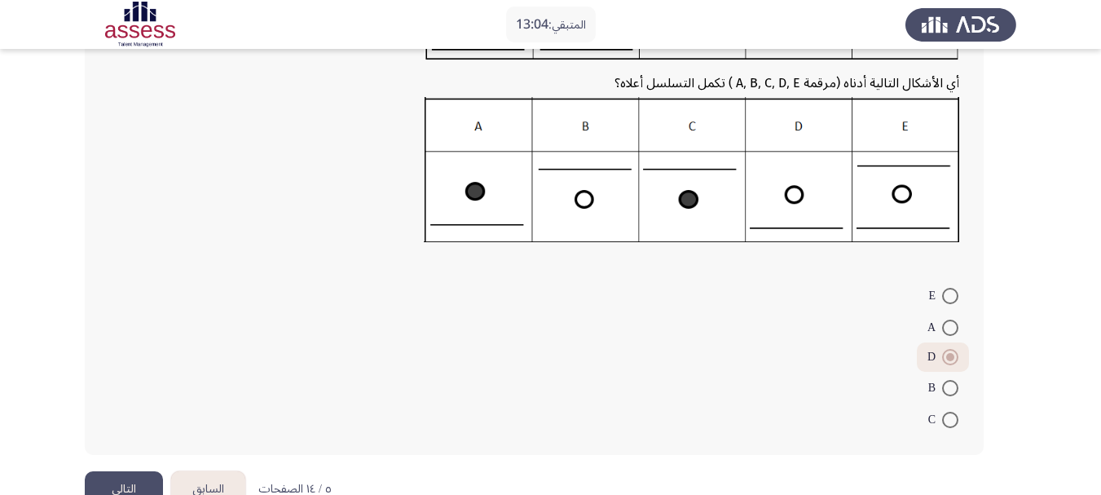
scroll to position [232, 0]
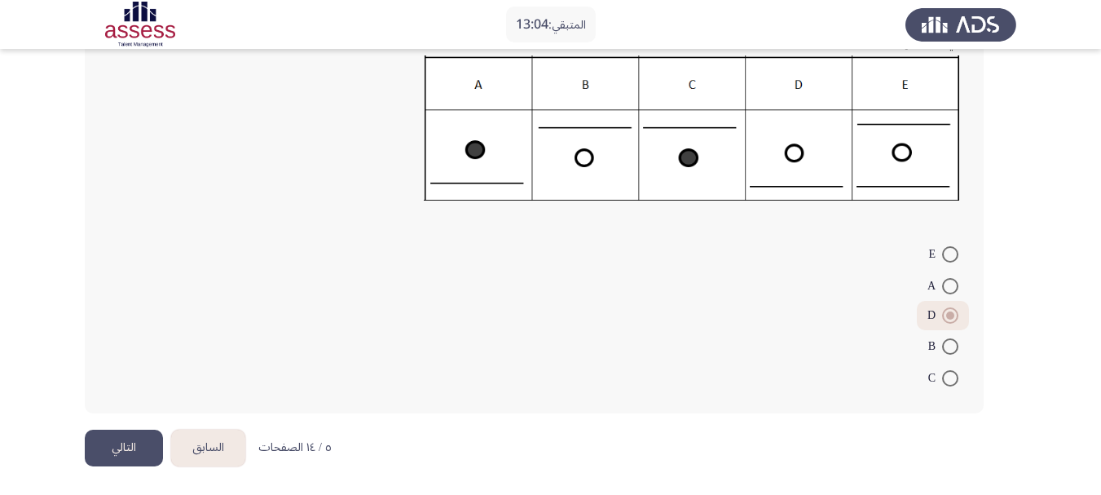
click at [122, 444] on button "التالي" at bounding box center [124, 448] width 78 height 37
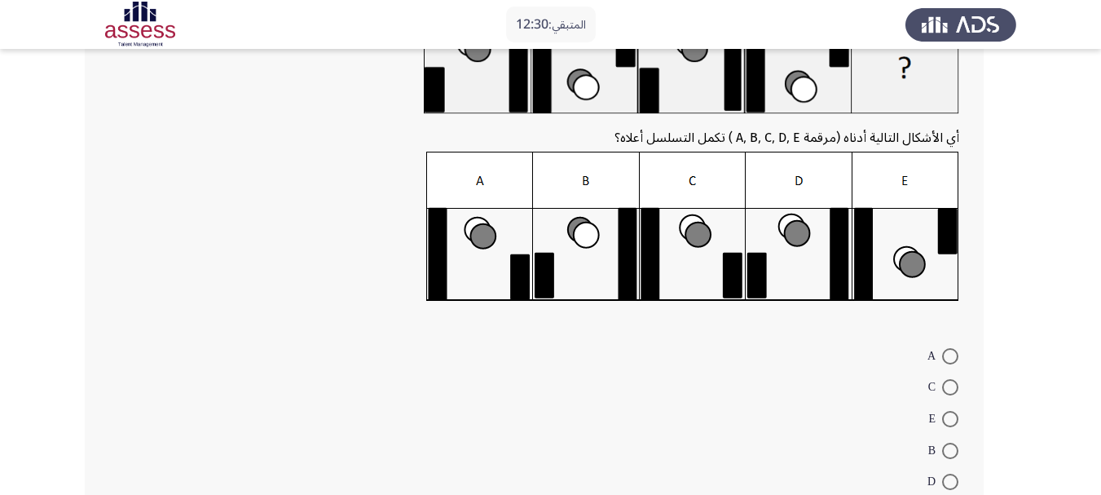
scroll to position [163, 0]
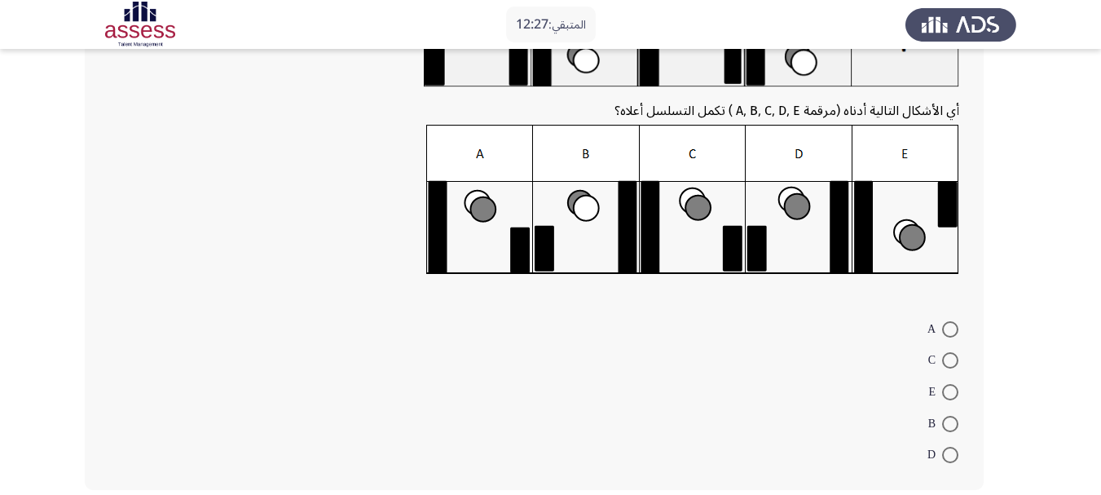
click at [949, 456] on span at bounding box center [951, 455] width 16 height 16
click at [949, 456] on input "D" at bounding box center [951, 455] width 16 height 16
radio input "true"
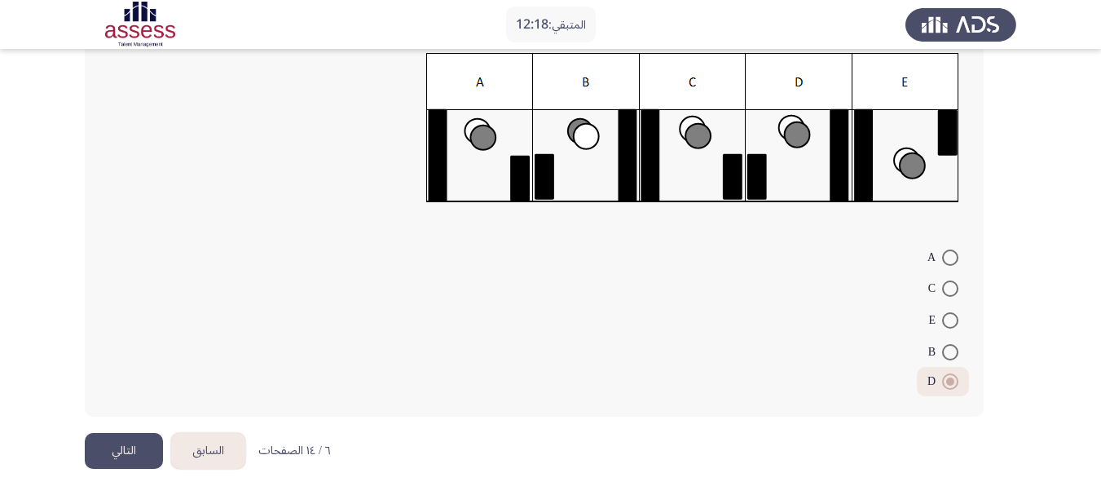
scroll to position [238, 0]
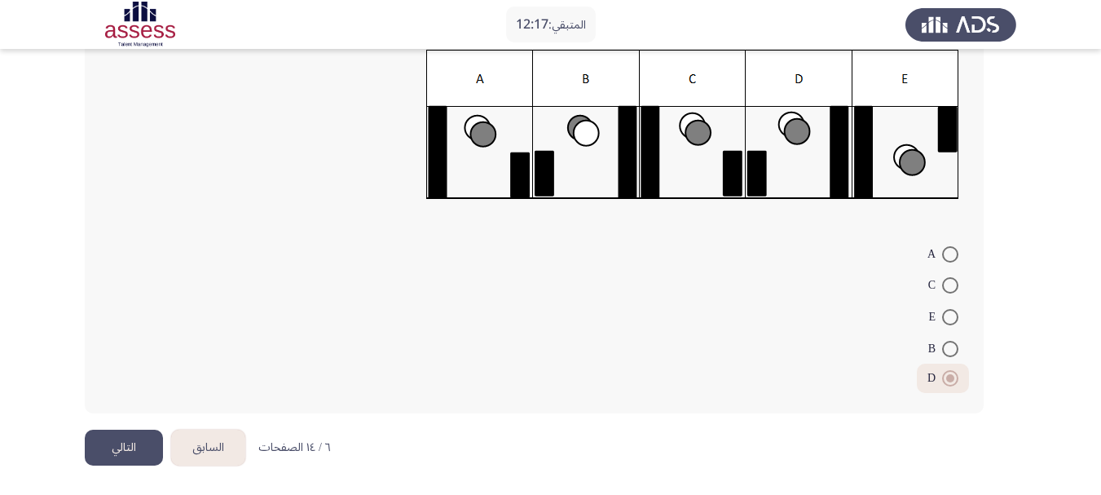
click at [110, 446] on button "التالي" at bounding box center [124, 448] width 78 height 37
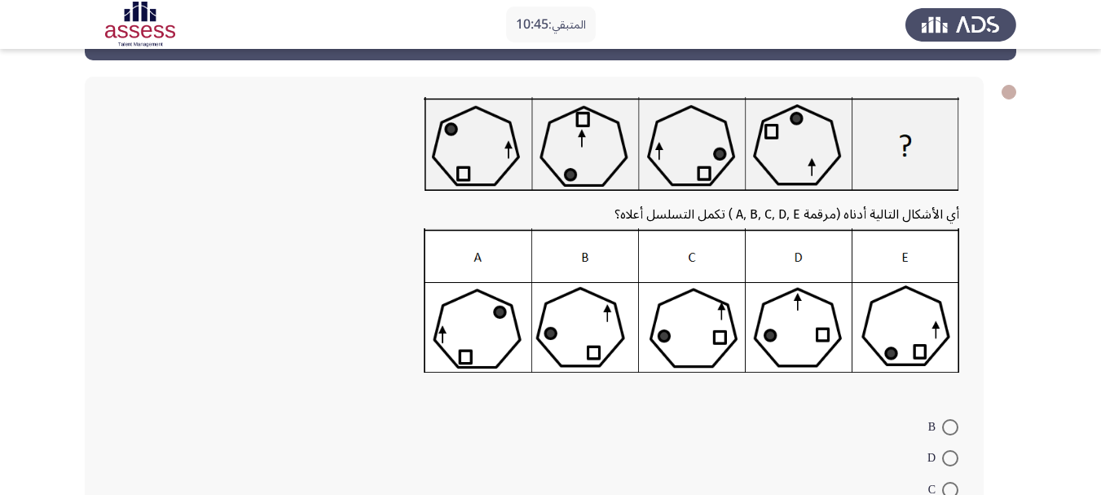
scroll to position [163, 0]
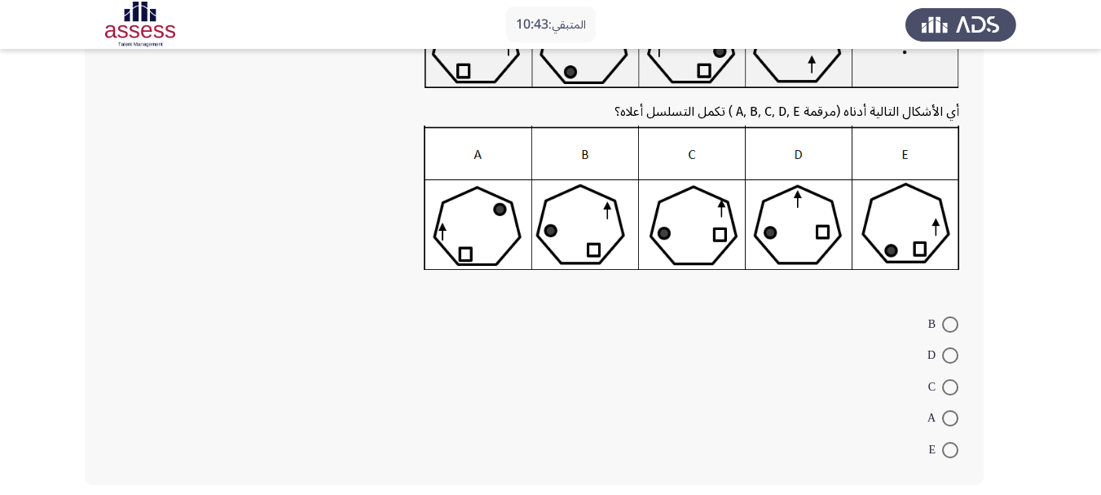
click at [953, 353] on span at bounding box center [951, 355] width 16 height 16
click at [953, 353] on input "D" at bounding box center [951, 355] width 16 height 16
radio input "true"
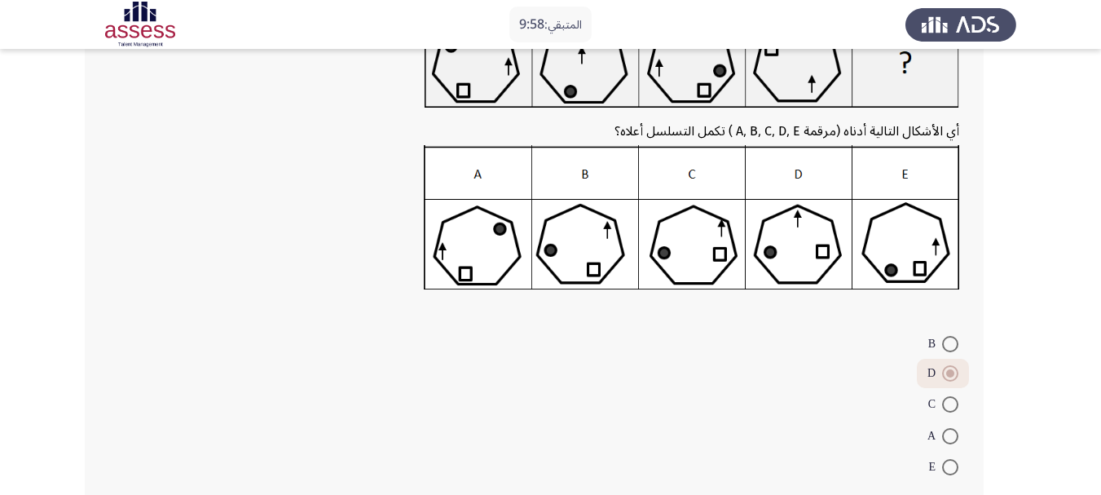
scroll to position [232, 0]
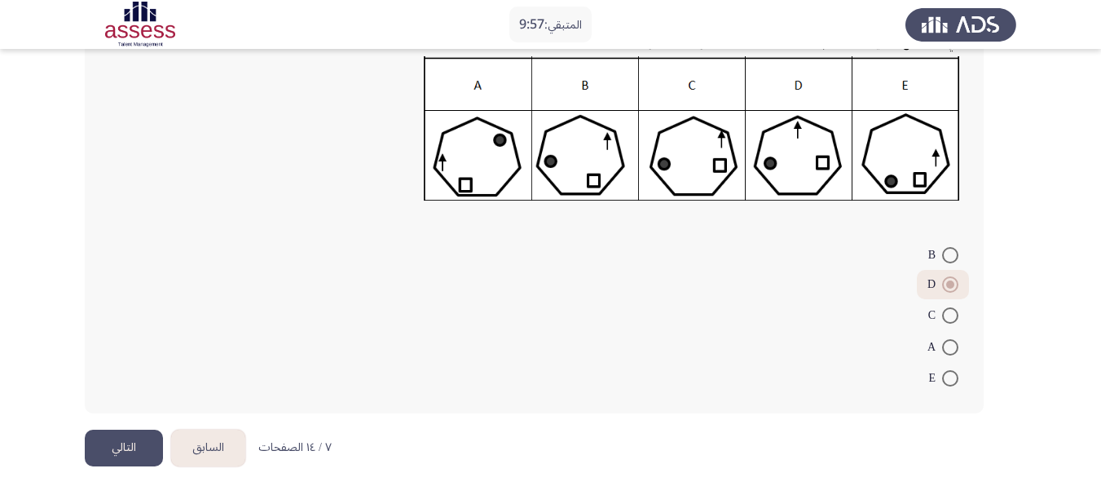
click at [949, 320] on span at bounding box center [951, 315] width 16 height 16
click at [949, 320] on input "C" at bounding box center [951, 315] width 16 height 16
radio input "true"
click at [126, 443] on button "التالي" at bounding box center [124, 448] width 78 height 37
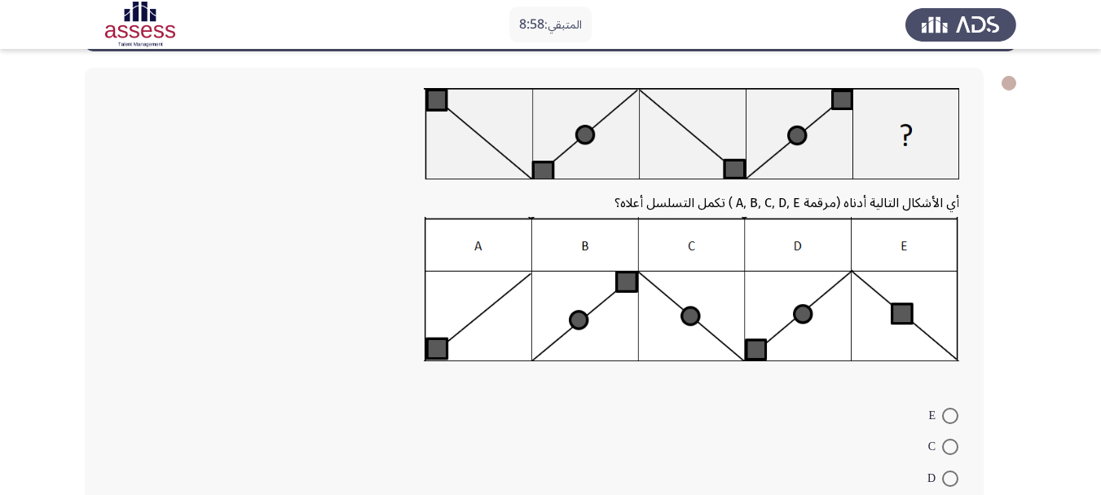
scroll to position [151, 0]
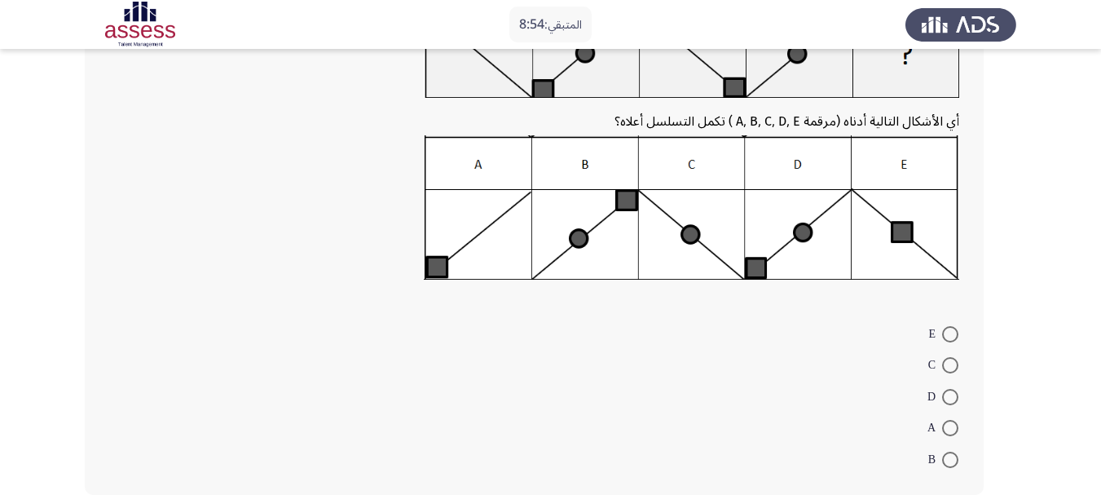
drag, startPoint x: 952, startPoint y: 333, endPoint x: 892, endPoint y: 347, distance: 61.7
click at [952, 333] on span at bounding box center [951, 334] width 16 height 16
click at [952, 333] on input "E" at bounding box center [951, 334] width 16 height 16
radio input "true"
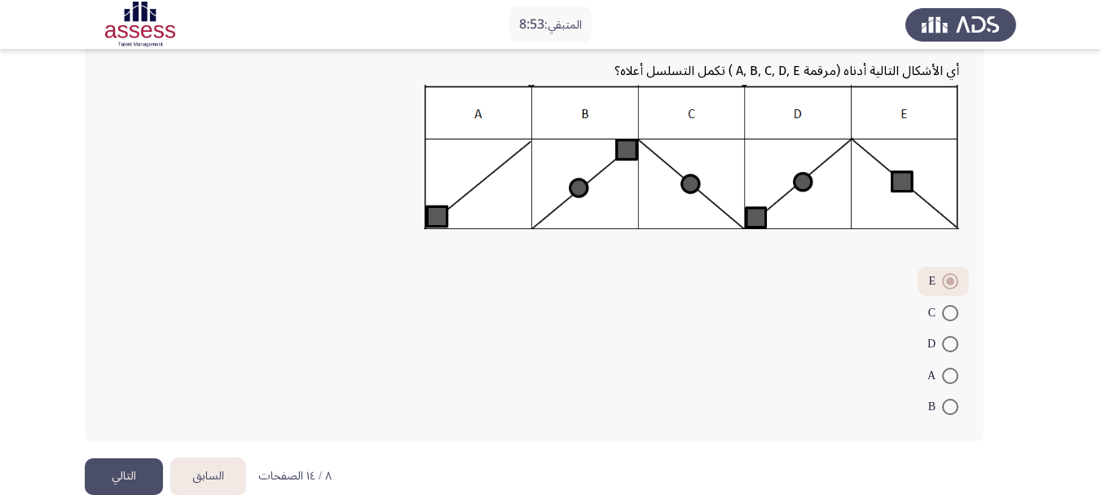
scroll to position [230, 0]
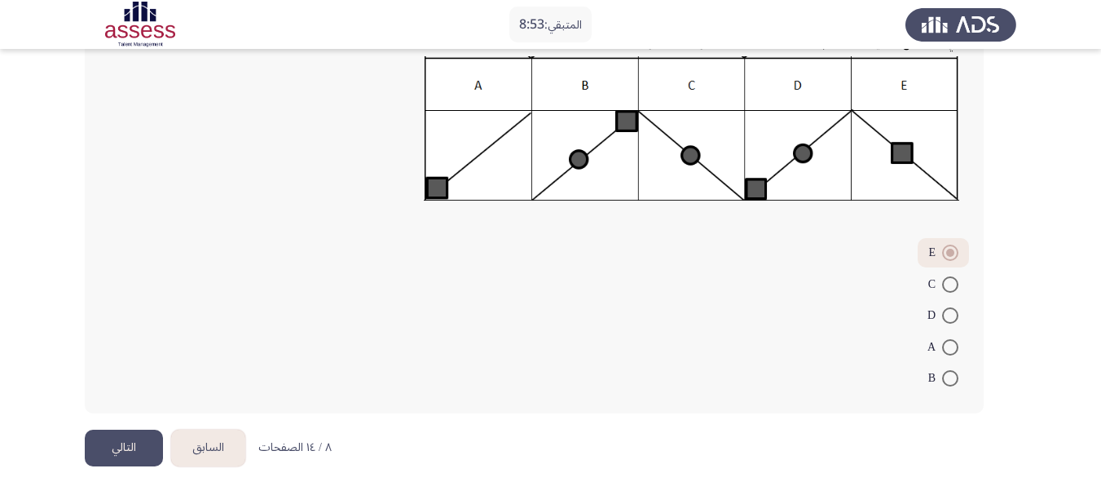
click at [117, 454] on button "التالي" at bounding box center [124, 448] width 78 height 37
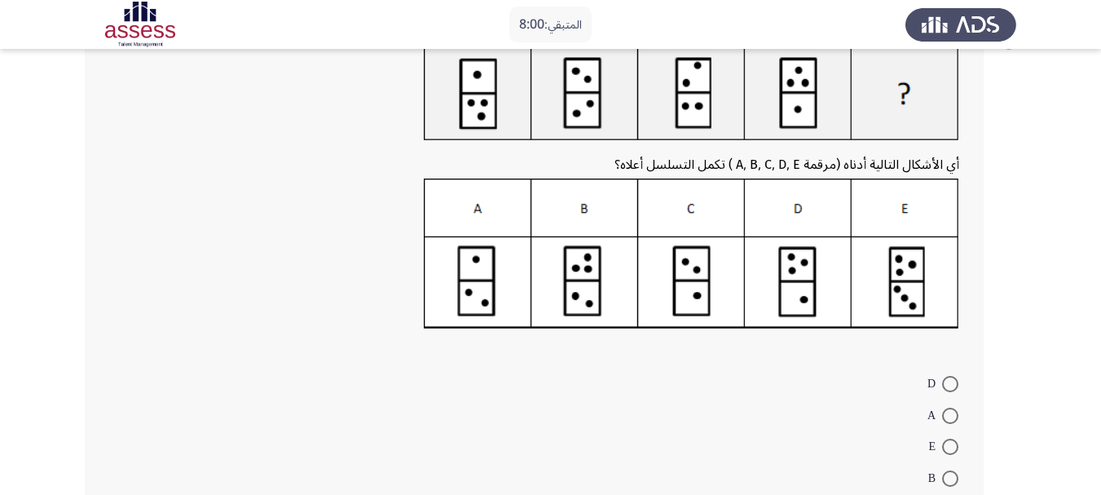
scroll to position [82, 0]
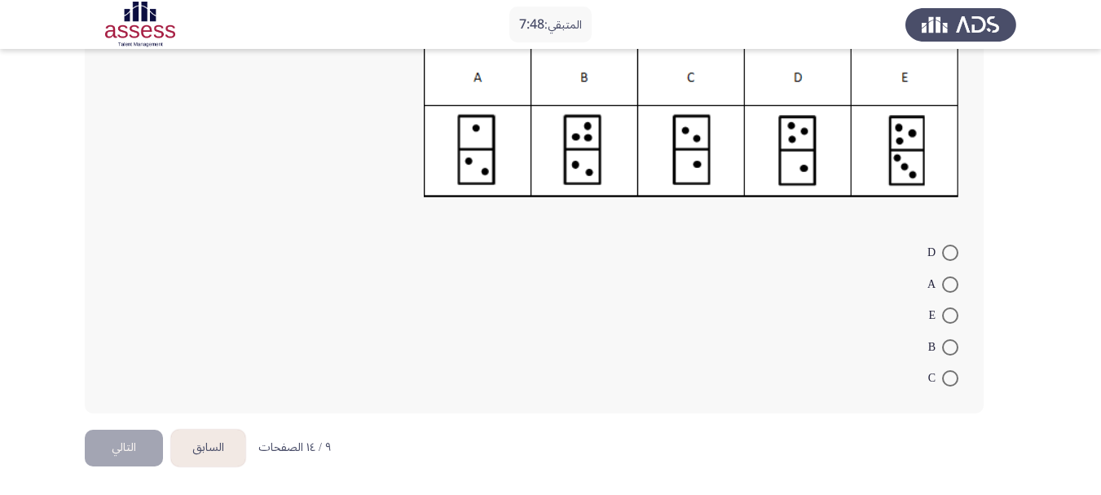
click at [956, 323] on span at bounding box center [951, 315] width 16 height 16
click at [956, 323] on input "E" at bounding box center [951, 315] width 16 height 16
radio input "true"
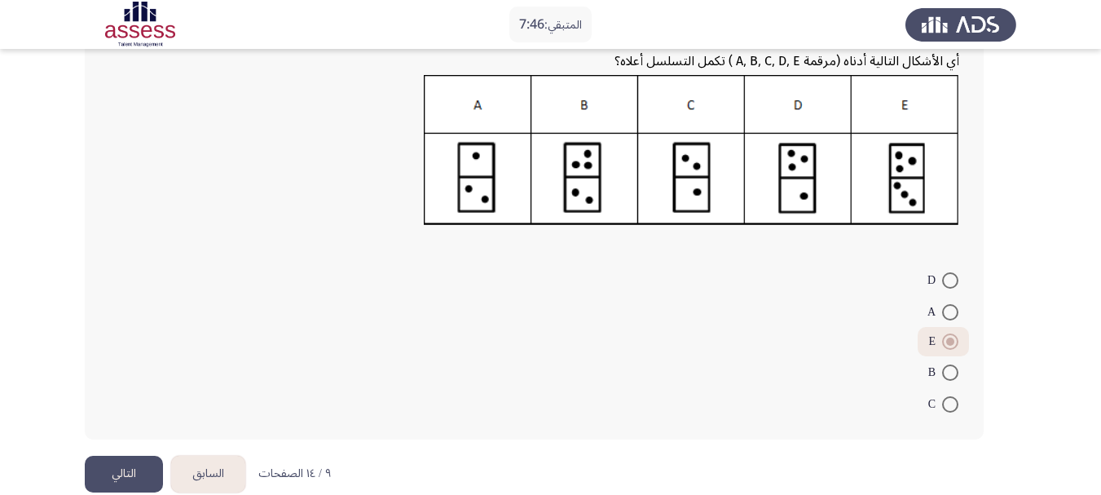
scroll to position [240, 0]
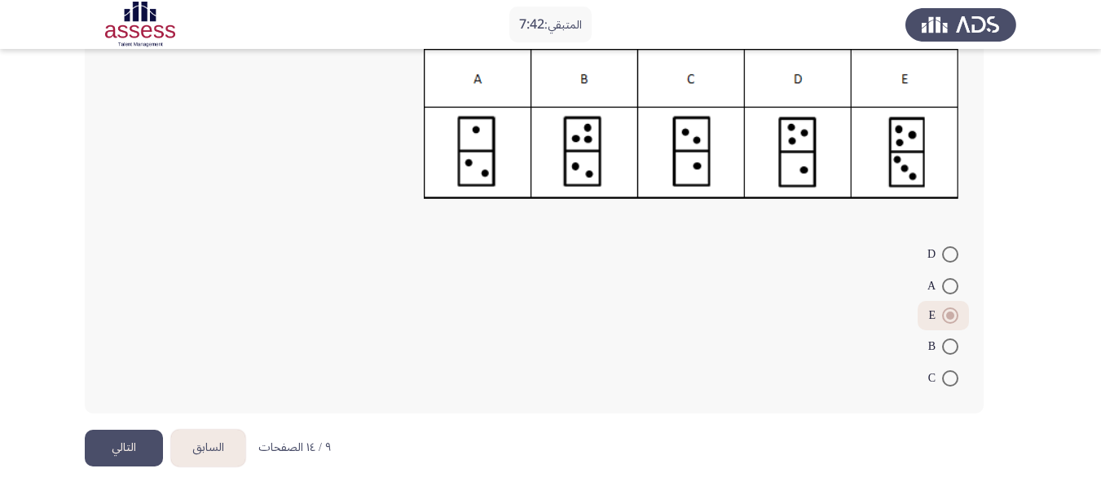
click at [125, 443] on button "التالي" at bounding box center [124, 448] width 78 height 37
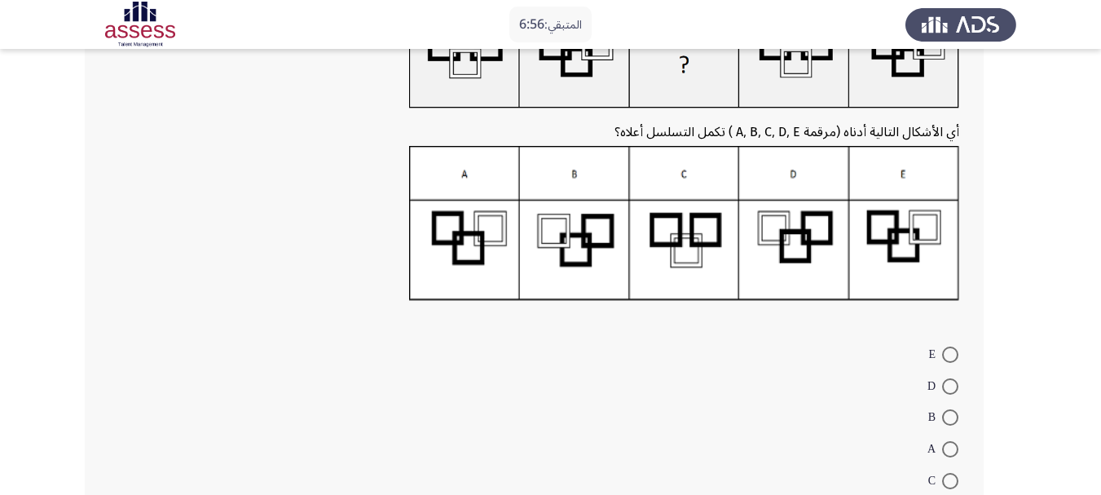
scroll to position [163, 0]
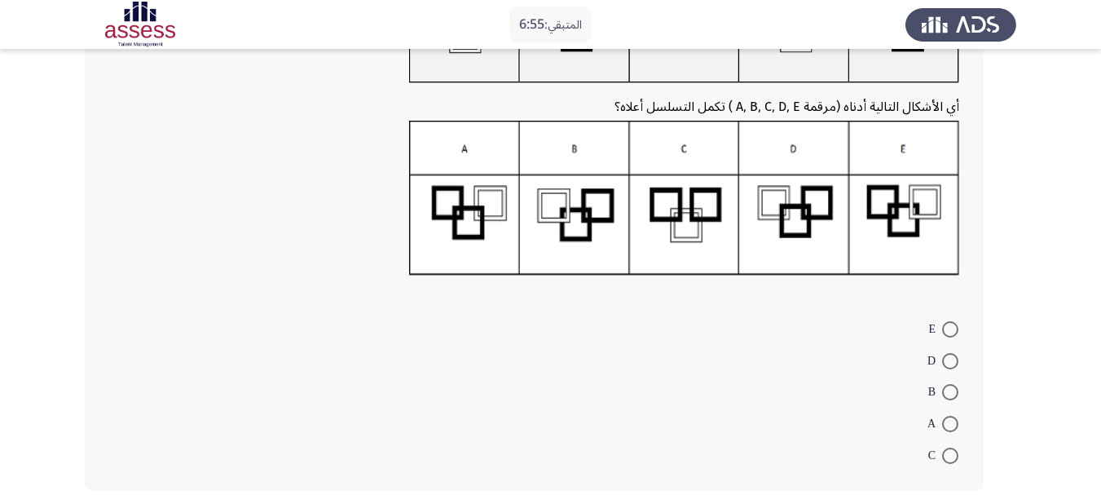
click at [948, 388] on span at bounding box center [951, 392] width 16 height 16
click at [948, 388] on input "B" at bounding box center [951, 392] width 16 height 16
radio input "true"
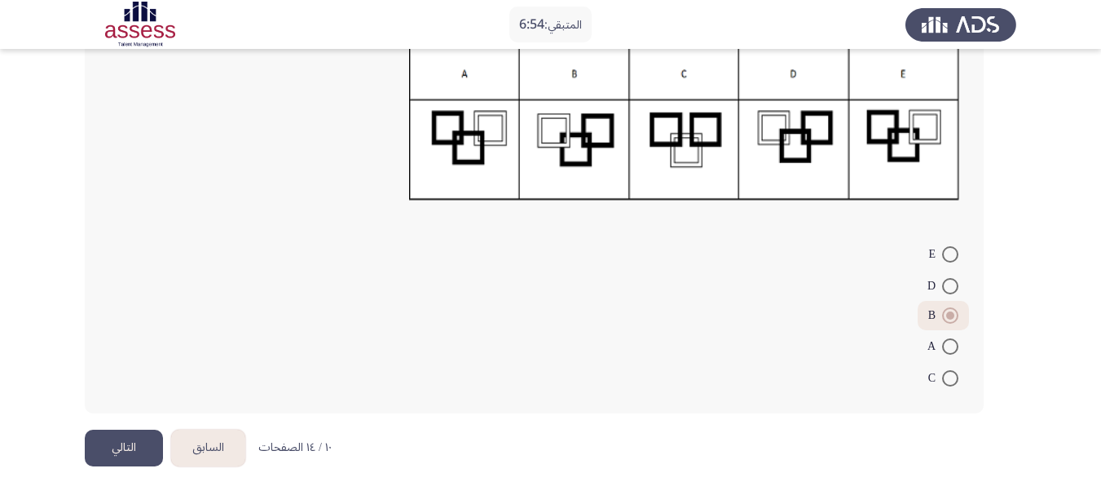
click at [126, 449] on button "التالي" at bounding box center [124, 448] width 78 height 37
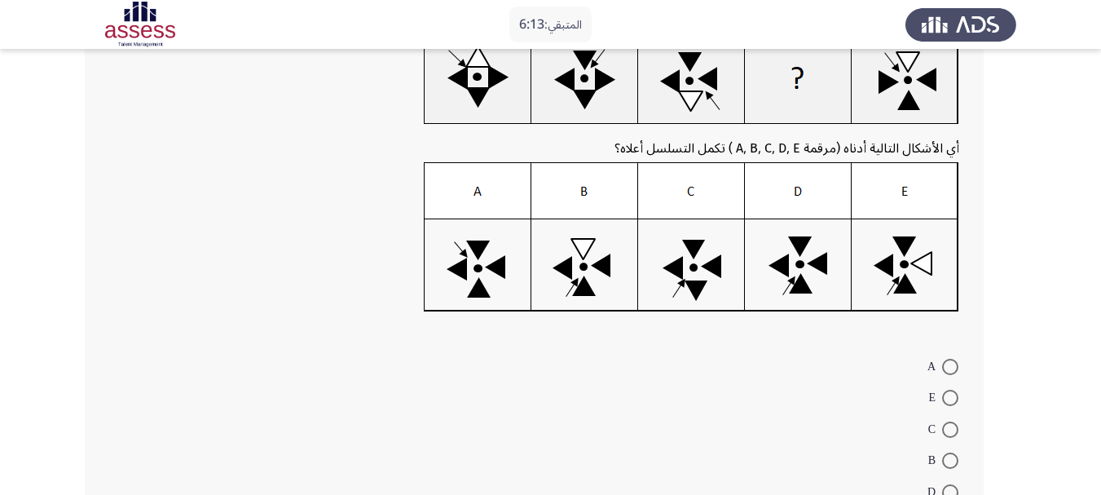
scroll to position [163, 0]
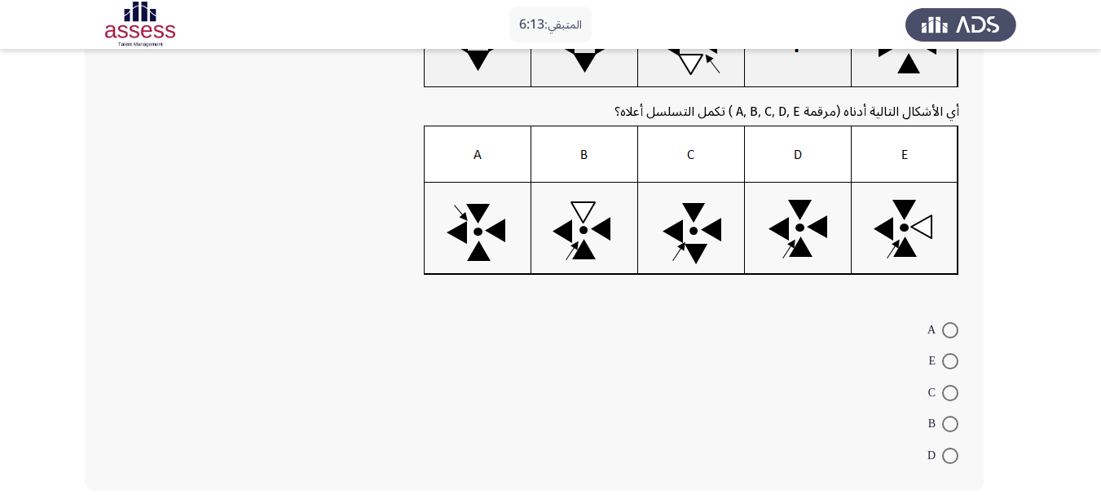
click at [944, 400] on span at bounding box center [951, 393] width 16 height 16
click at [944, 400] on input "C" at bounding box center [951, 393] width 16 height 16
radio input "true"
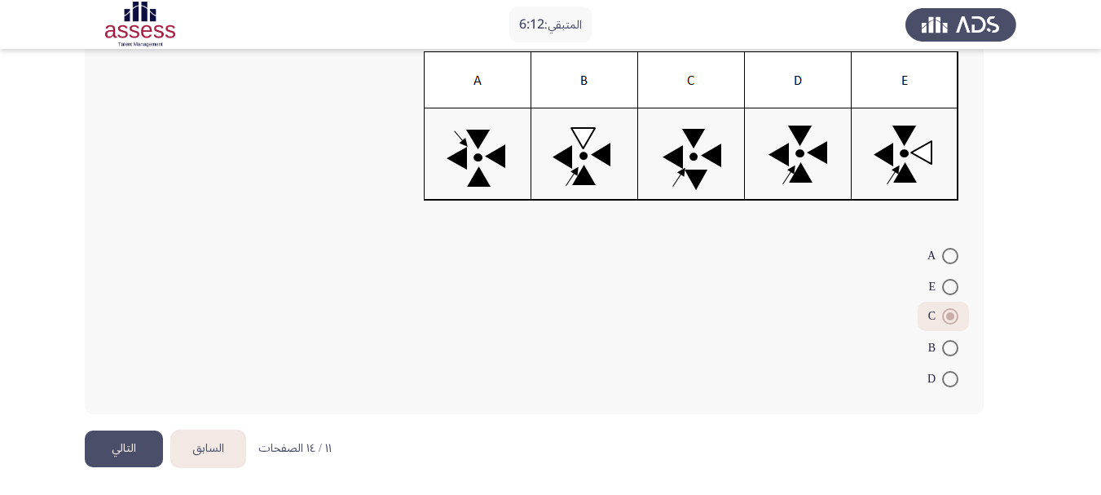
scroll to position [238, 0]
click at [104, 438] on button "التالي" at bounding box center [124, 448] width 78 height 37
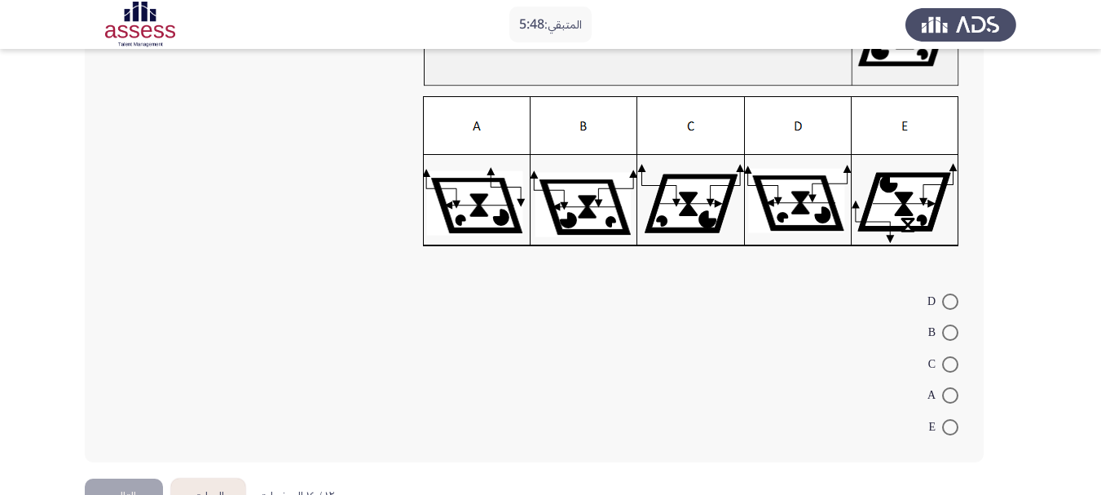
scroll to position [212, 0]
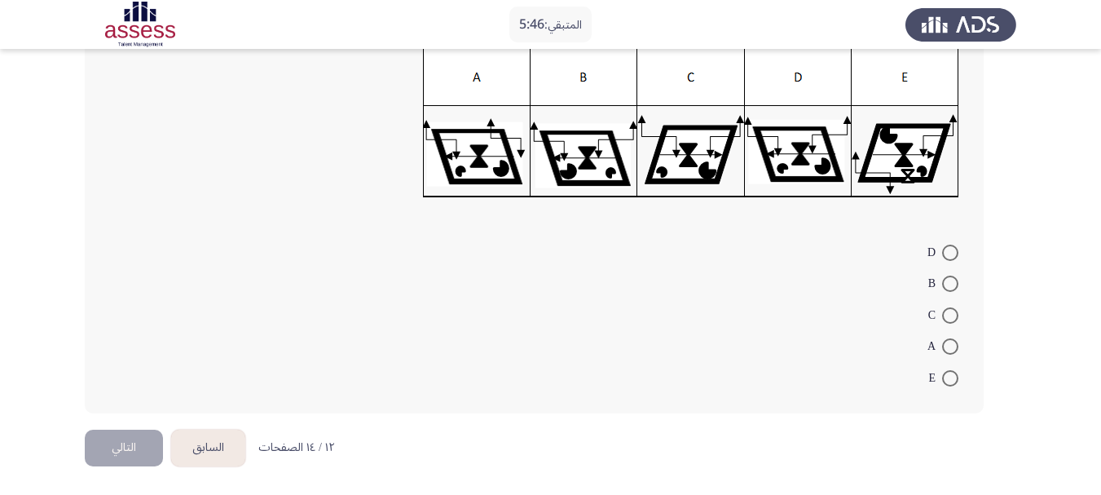
click at [955, 255] on span at bounding box center [951, 253] width 16 height 16
click at [955, 255] on input "D" at bounding box center [951, 253] width 16 height 16
radio input "true"
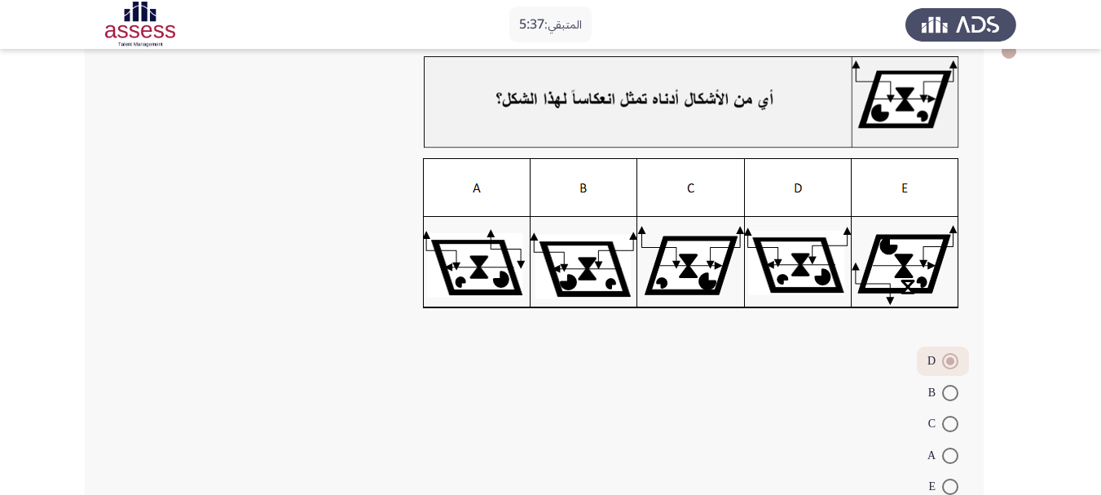
scroll to position [210, 0]
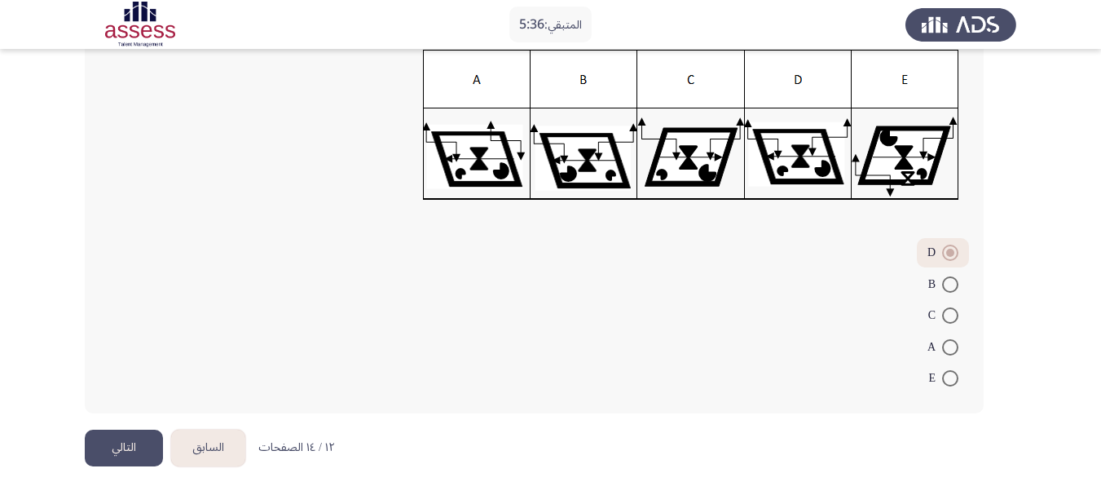
click at [131, 449] on button "التالي" at bounding box center [124, 448] width 78 height 37
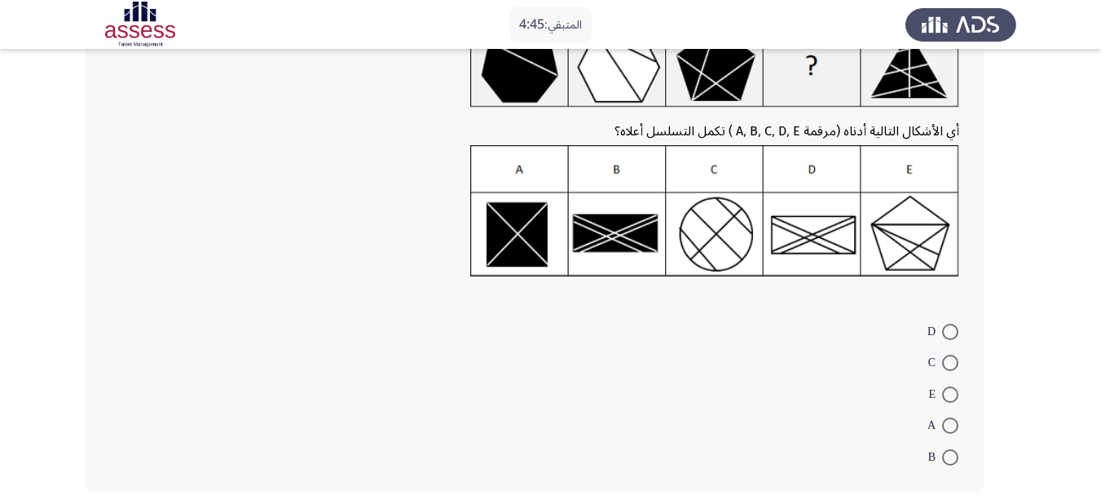
scroll to position [163, 0]
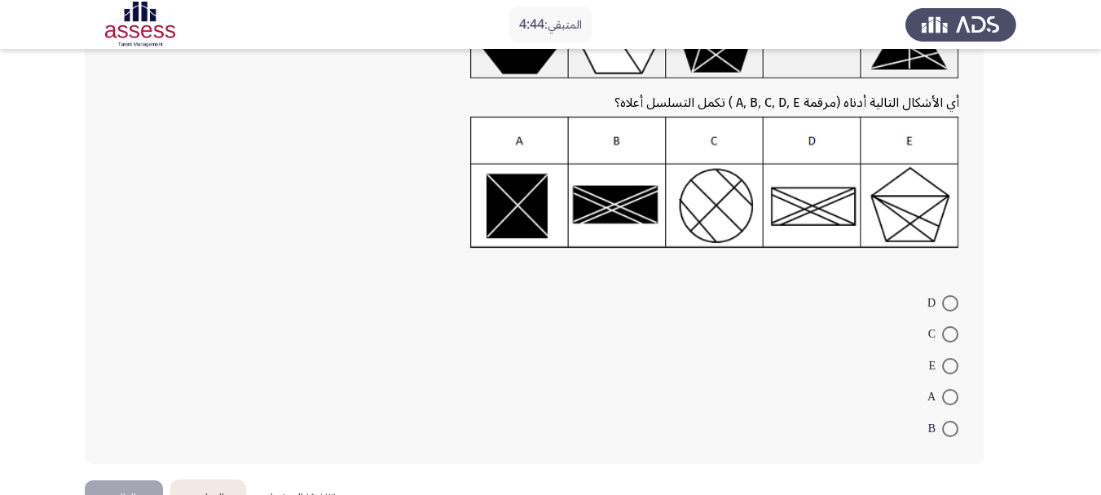
click at [946, 373] on span at bounding box center [951, 366] width 16 height 16
click at [946, 373] on input "E" at bounding box center [951, 366] width 16 height 16
radio input "true"
click at [114, 488] on button "التالي" at bounding box center [124, 496] width 78 height 37
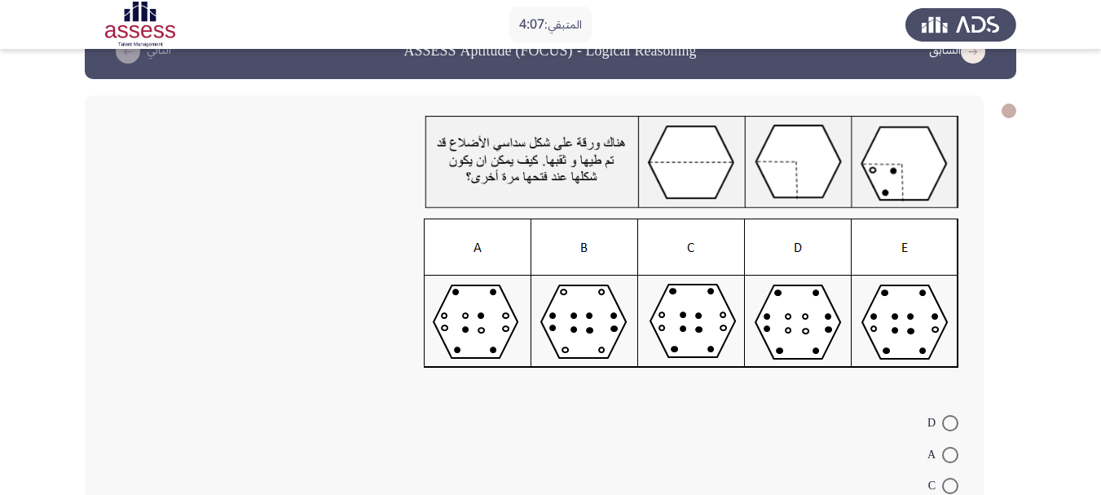
scroll to position [82, 0]
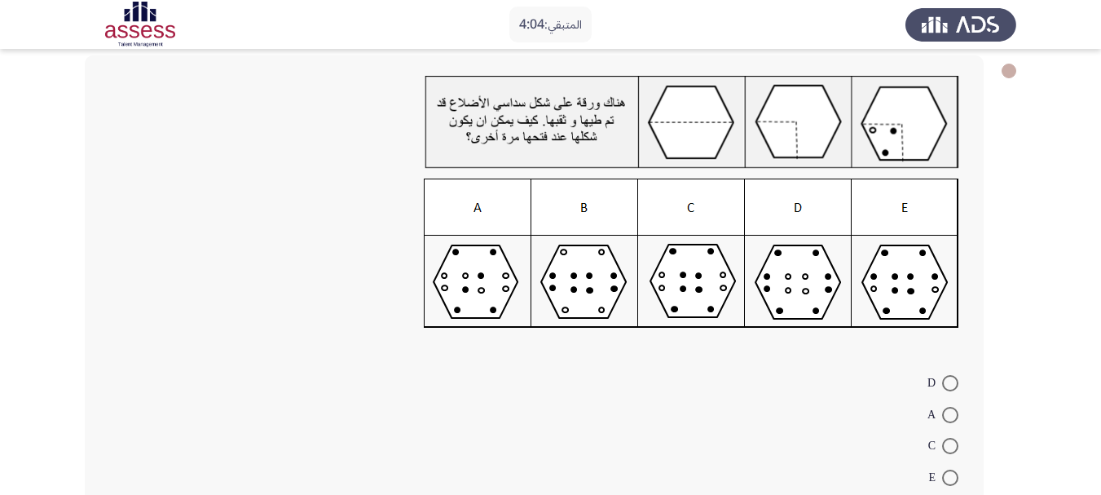
click at [951, 444] on span at bounding box center [951, 446] width 16 height 16
click at [951, 444] on input "C" at bounding box center [951, 446] width 16 height 16
radio input "true"
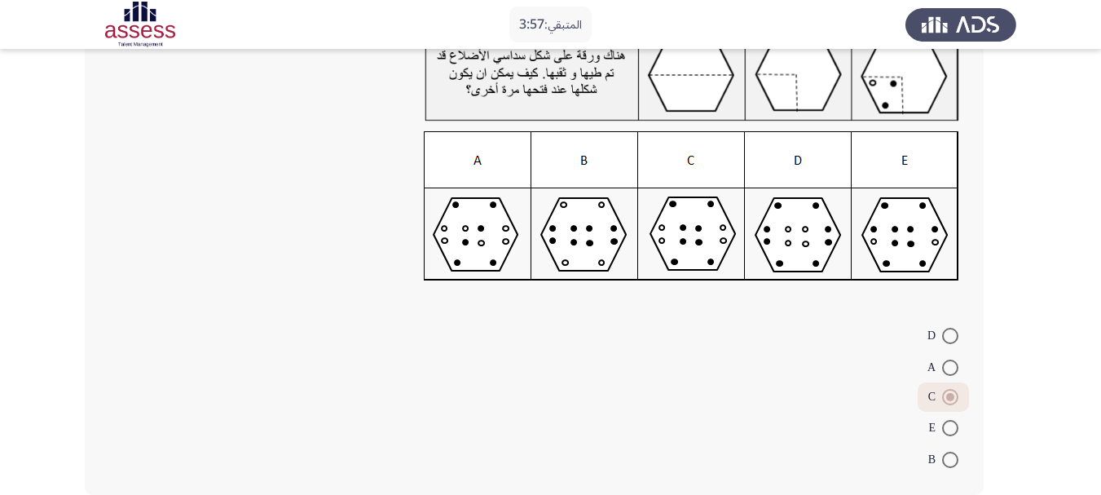
scroll to position [210, 0]
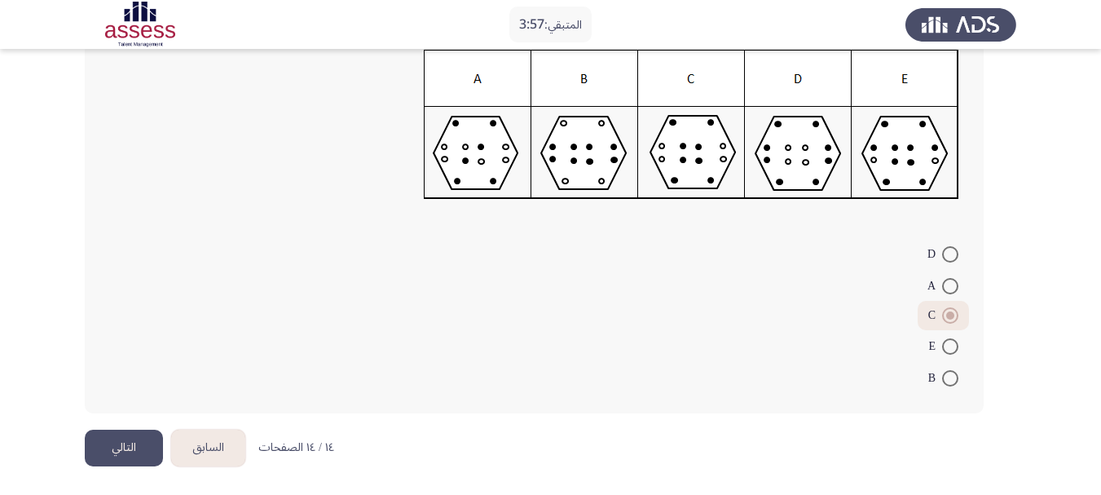
click at [139, 434] on button "التالي" at bounding box center [124, 448] width 78 height 37
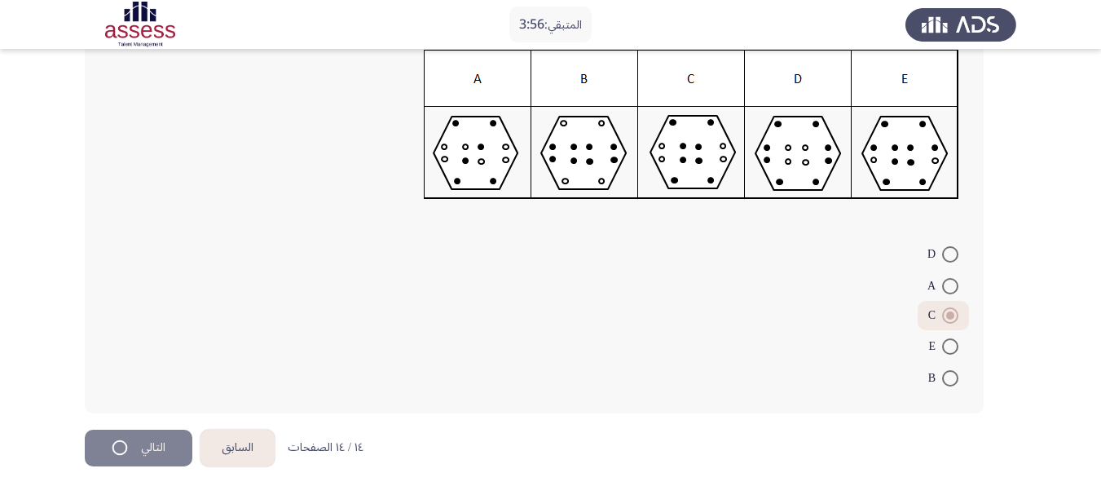
scroll to position [0, 0]
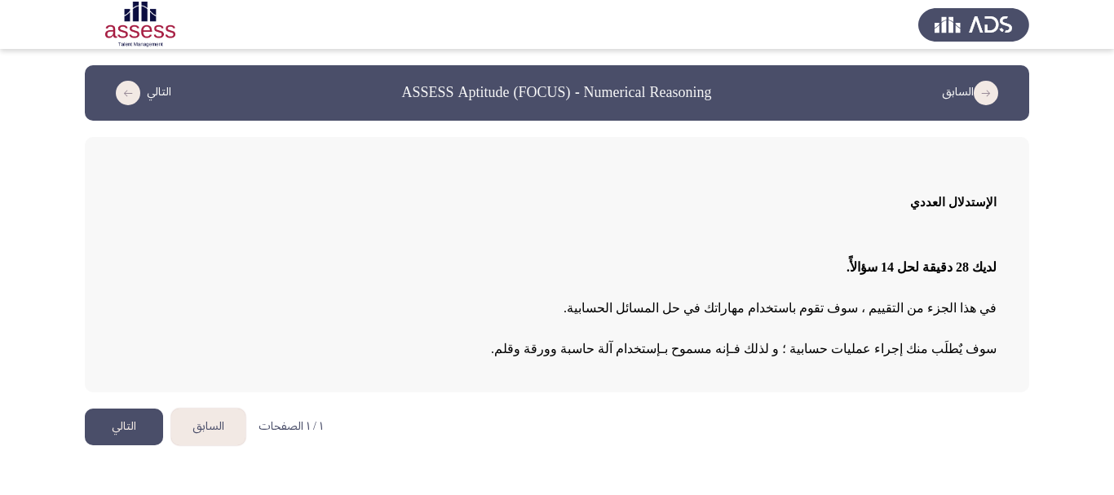
click at [126, 417] on button "التالي" at bounding box center [124, 426] width 78 height 37
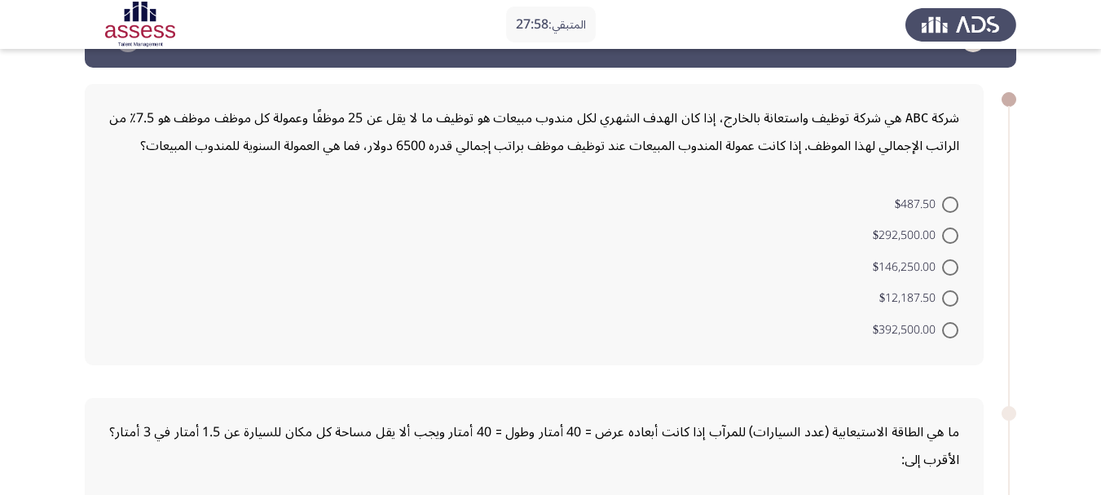
scroll to position [82, 0]
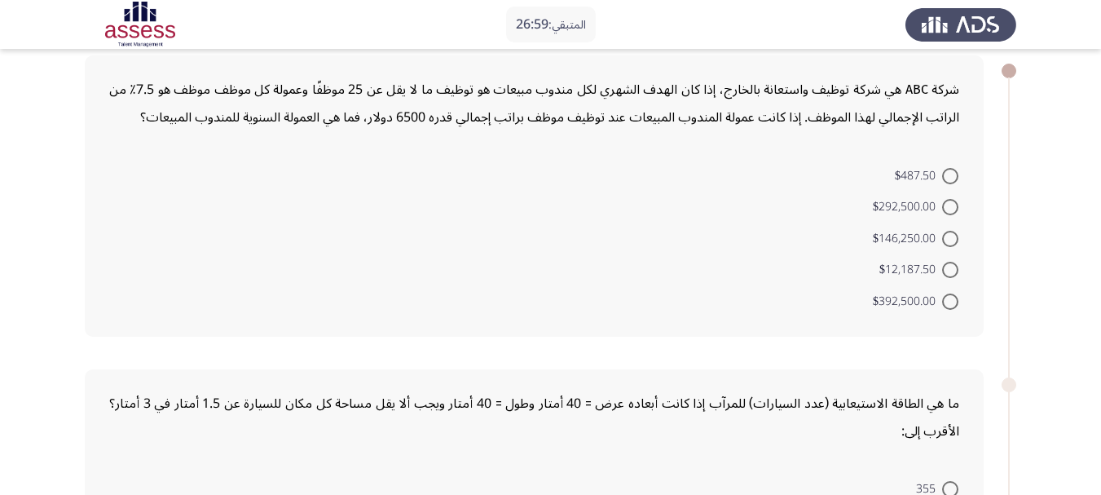
click at [830, 99] on div "شركة ABC هي شركة توظيف واستعانة بالخارج، إذا كان الهدف الشهري لكل مندوب مبيعات …" at bounding box center [534, 103] width 850 height 55
click at [944, 178] on span at bounding box center [951, 176] width 16 height 16
click at [944, 178] on input "$487.50" at bounding box center [951, 176] width 16 height 16
radio input "true"
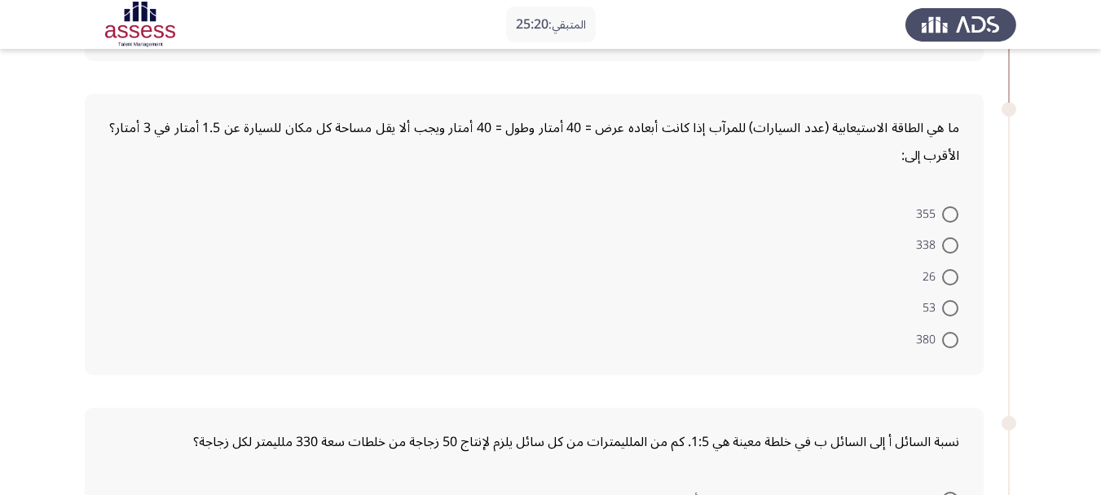
scroll to position [326, 0]
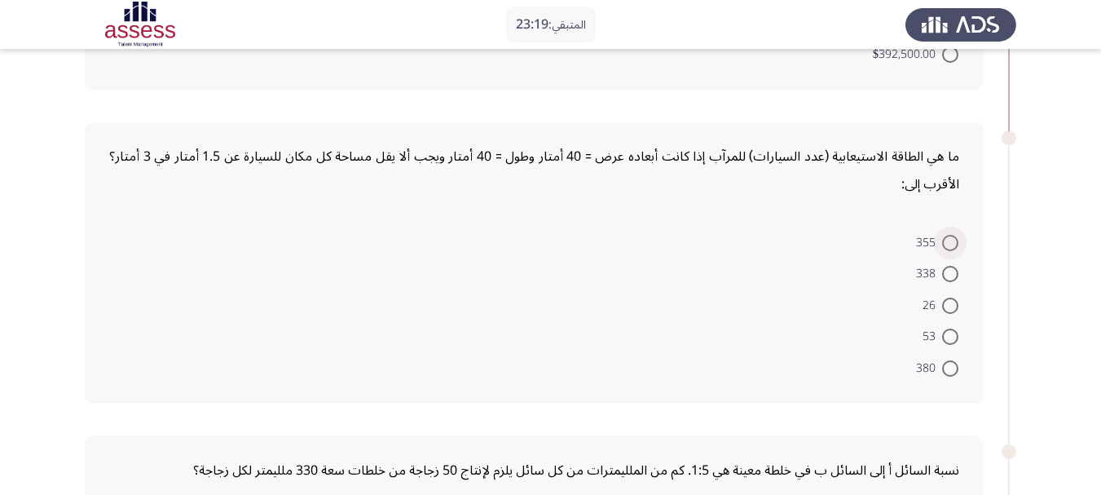
click at [951, 243] on span at bounding box center [951, 243] width 0 height 0
click at [951, 243] on input "355" at bounding box center [951, 243] width 16 height 16
radio input "true"
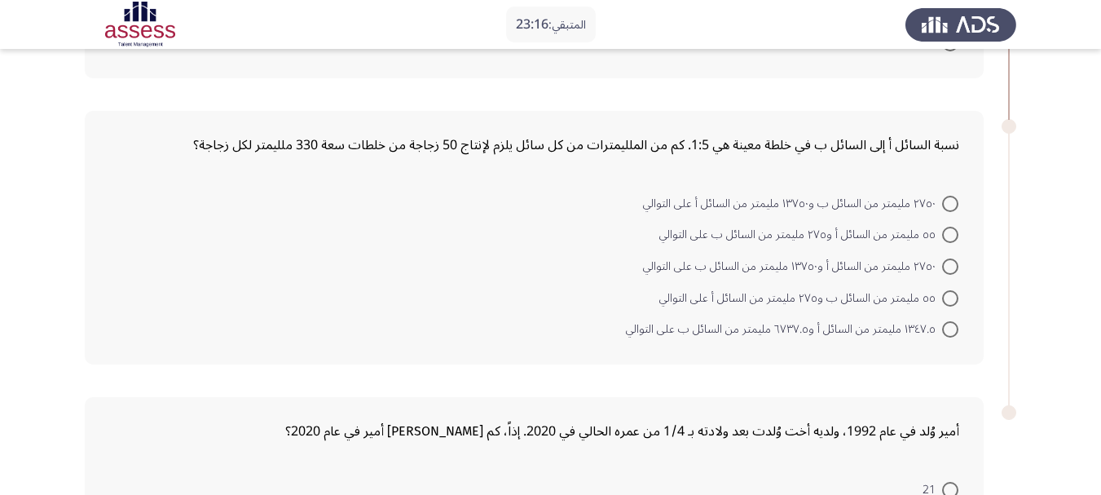
scroll to position [652, 0]
click at [949, 263] on span at bounding box center [951, 263] width 16 height 16
click at [949, 263] on input "٢٧٥٠ مليمتر من السائل أ و١٣٧٥٠ مليمتر من السائل ب على التوالي" at bounding box center [951, 263] width 16 height 16
radio input "true"
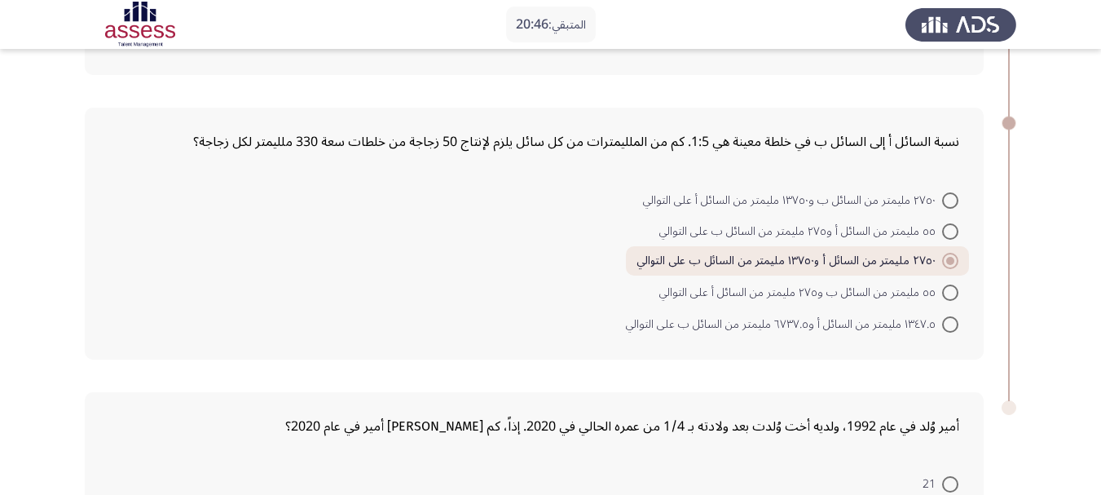
click at [943, 201] on span at bounding box center [951, 200] width 16 height 16
click at [943, 201] on input "٢٧٥٠ مليمتر من السائل ب و١٣٧٥٠ مليمتر من السائل أ على التوالي" at bounding box center [951, 200] width 16 height 16
radio input "true"
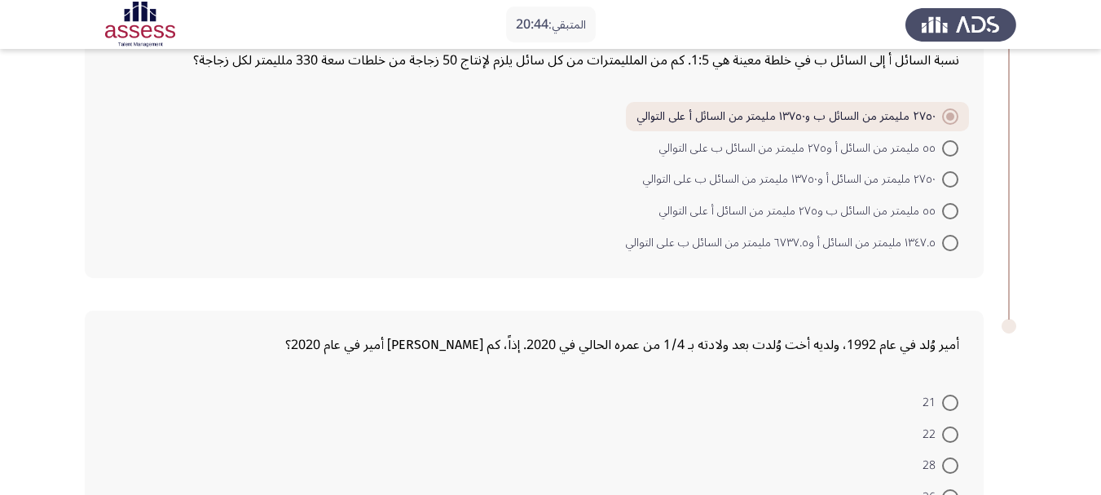
scroll to position [884, 0]
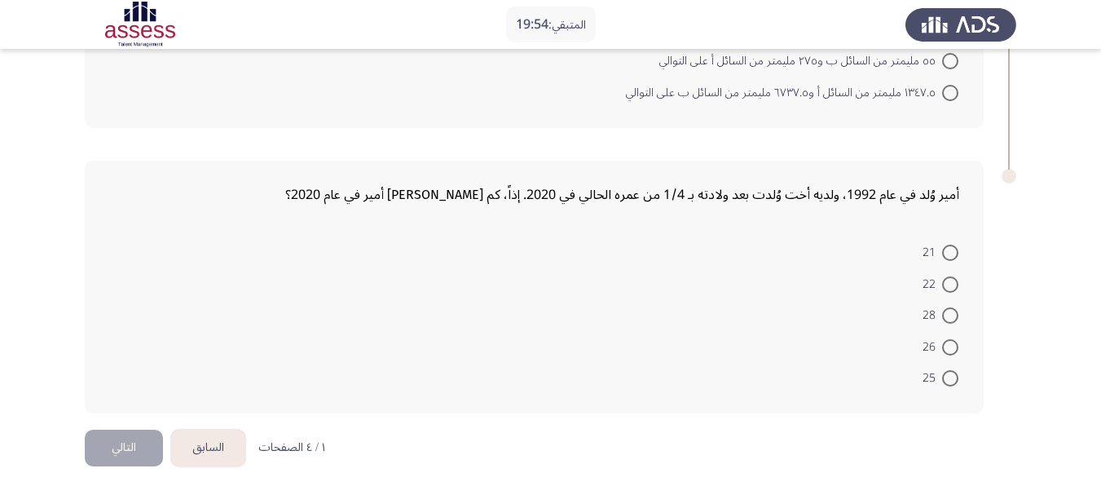
click at [958, 249] on span at bounding box center [951, 253] width 16 height 16
click at [958, 249] on input "21" at bounding box center [951, 253] width 16 height 16
radio input "true"
click at [117, 452] on button "التالي" at bounding box center [124, 448] width 78 height 37
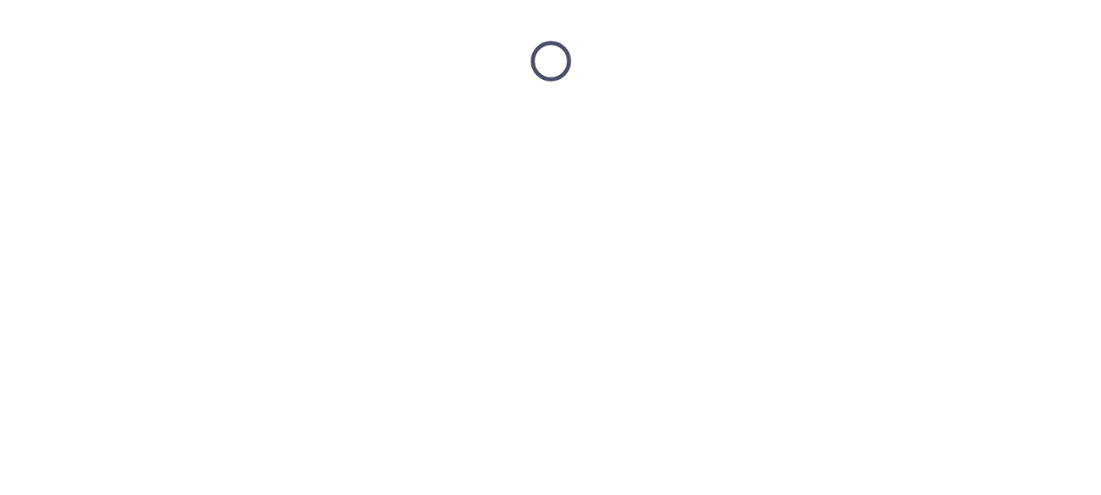
scroll to position [0, 0]
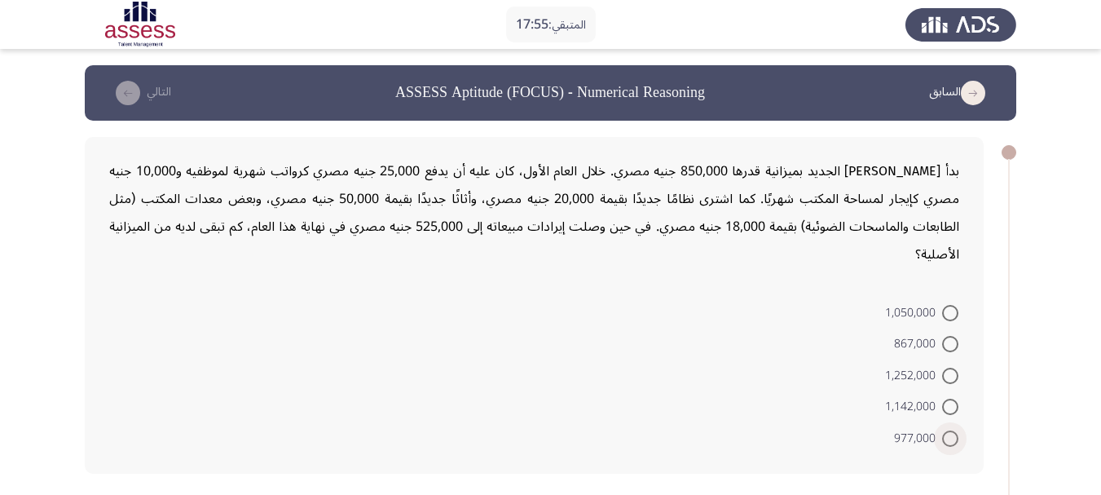
click at [948, 429] on label "977,000" at bounding box center [926, 439] width 64 height 20
click at [948, 430] on input "977,000" at bounding box center [951, 438] width 16 height 16
radio input "true"
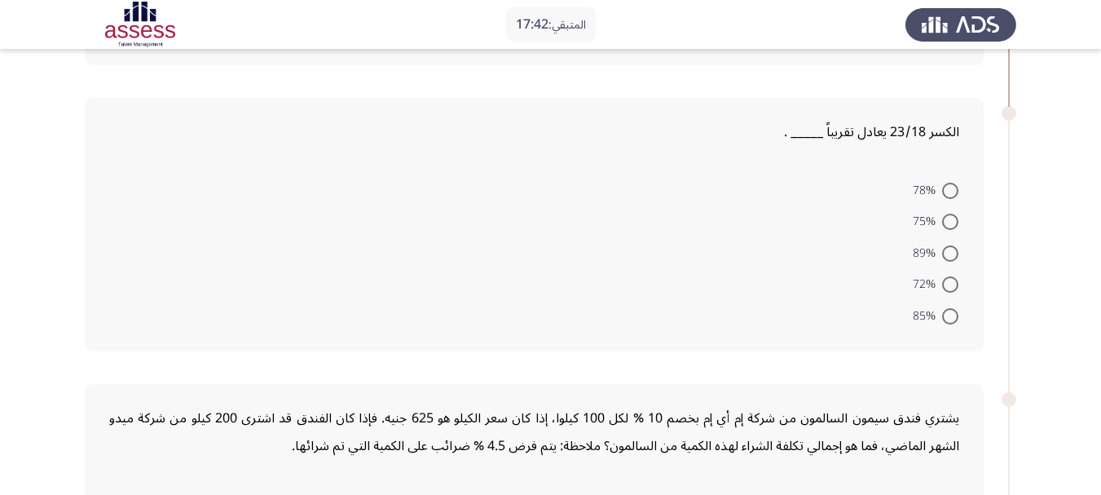
scroll to position [408, 0]
click at [947, 181] on span at bounding box center [951, 189] width 16 height 16
click at [947, 181] on input "78%" at bounding box center [951, 189] width 16 height 16
radio input "true"
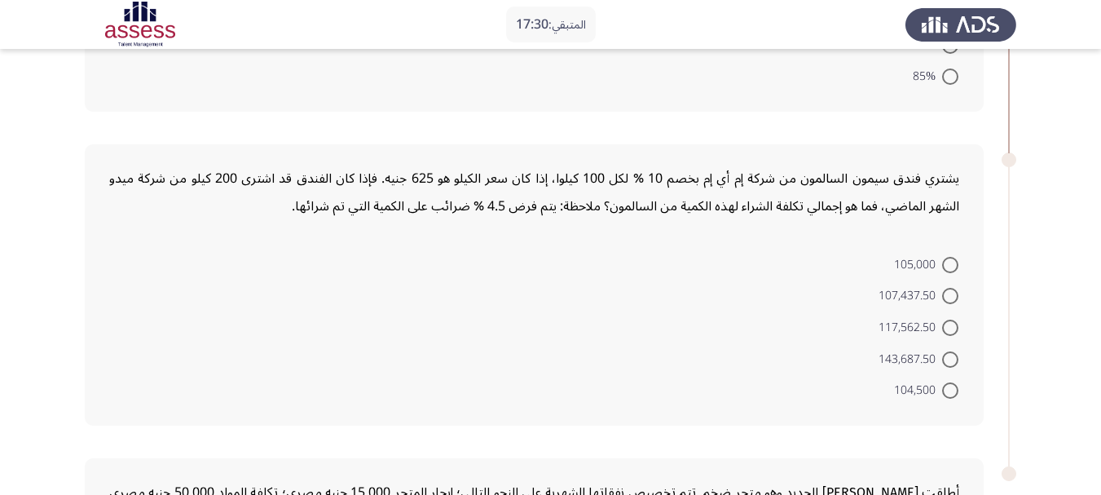
scroll to position [652, 0]
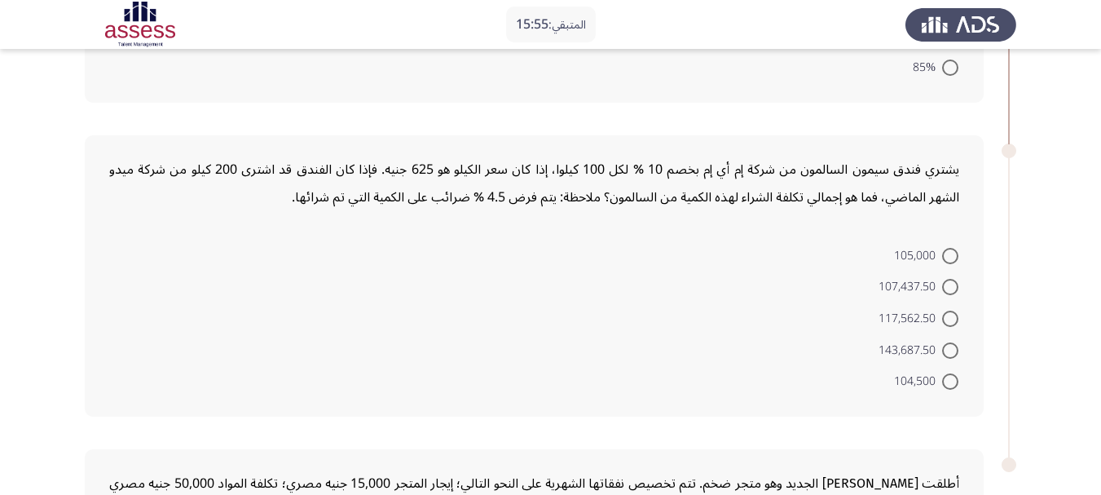
click at [938, 372] on span "104,500" at bounding box center [918, 382] width 48 height 20
click at [943, 373] on input "104,500" at bounding box center [951, 381] width 16 height 16
radio input "true"
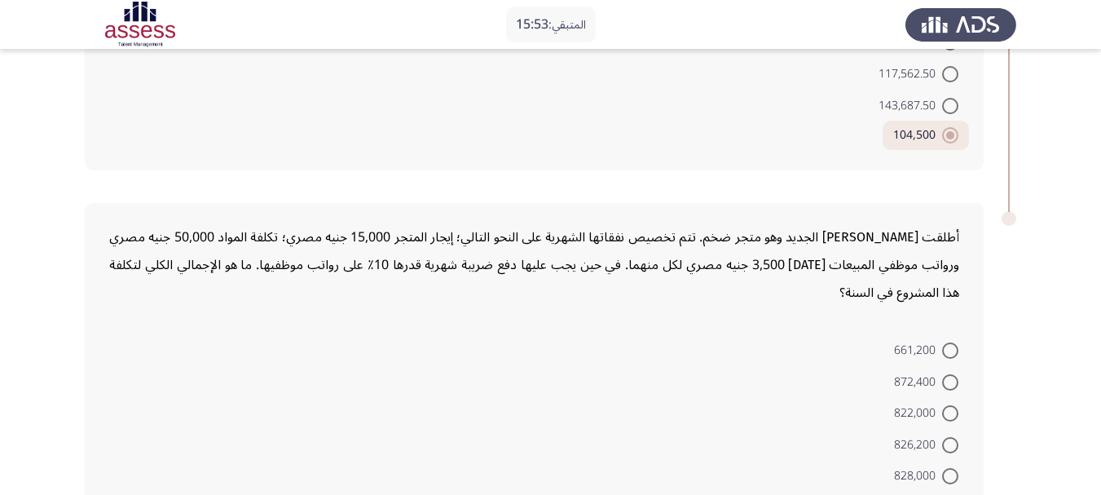
scroll to position [967, 0]
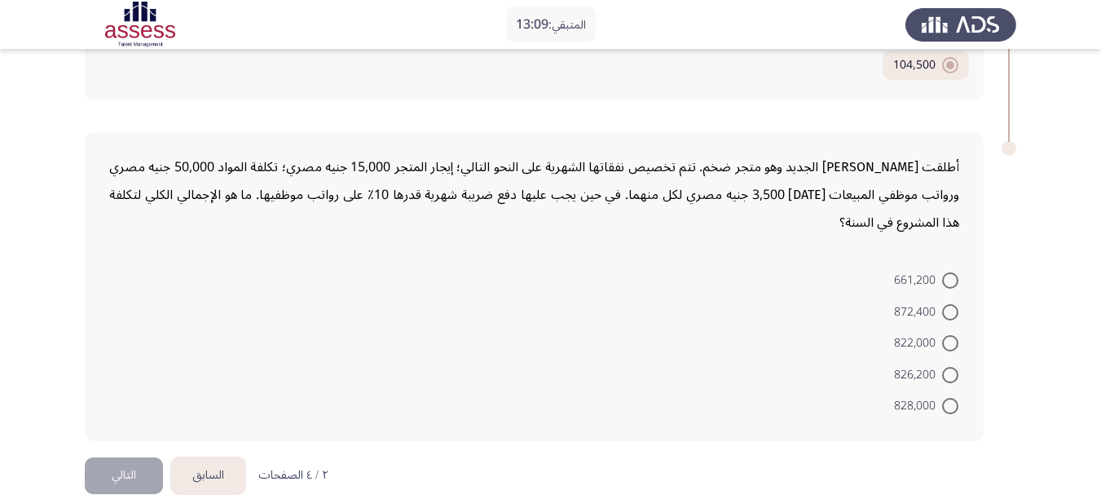
click at [932, 302] on span "872,400" at bounding box center [918, 312] width 48 height 20
click at [943, 304] on input "872,400" at bounding box center [951, 312] width 16 height 16
radio input "true"
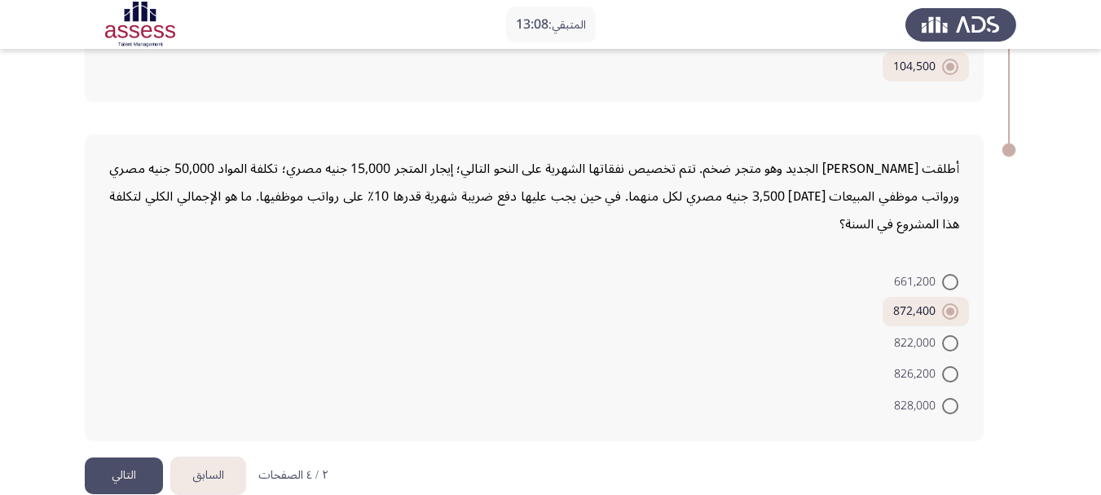
click at [117, 457] on button "التالي" at bounding box center [124, 475] width 78 height 37
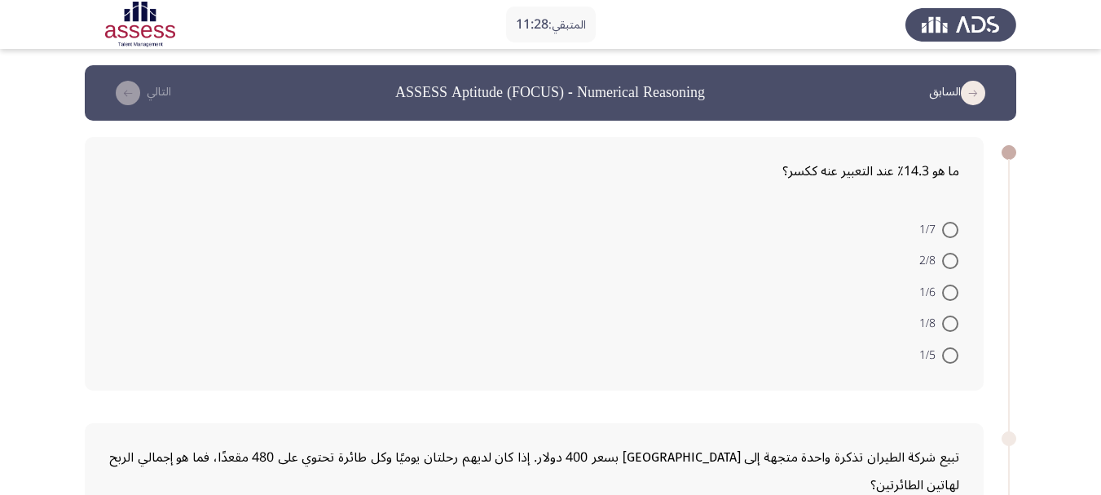
click at [949, 267] on span at bounding box center [951, 261] width 16 height 16
click at [949, 267] on input "2/8" at bounding box center [951, 261] width 16 height 16
radio input "true"
click at [948, 224] on span at bounding box center [951, 230] width 16 height 16
click at [948, 224] on input "1/7" at bounding box center [951, 230] width 16 height 16
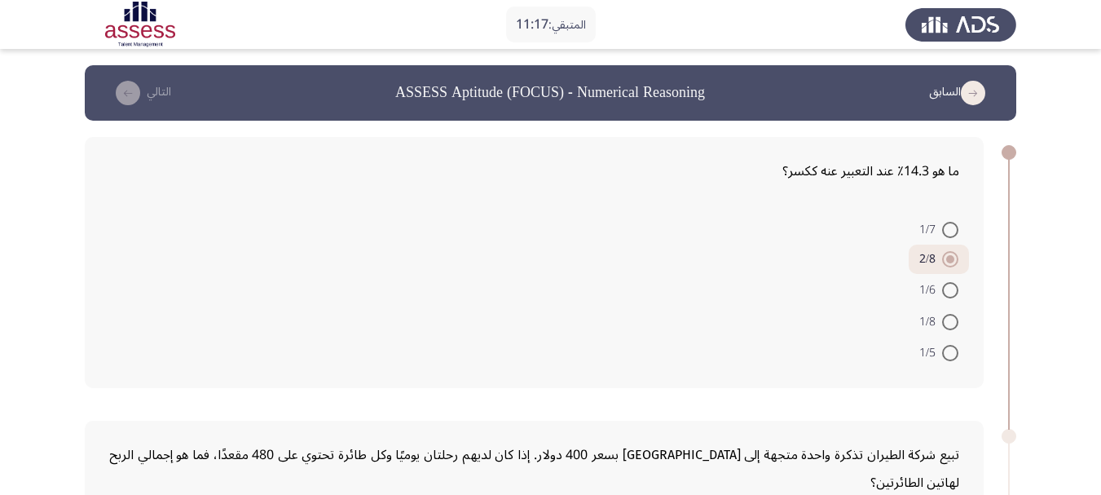
radio input "true"
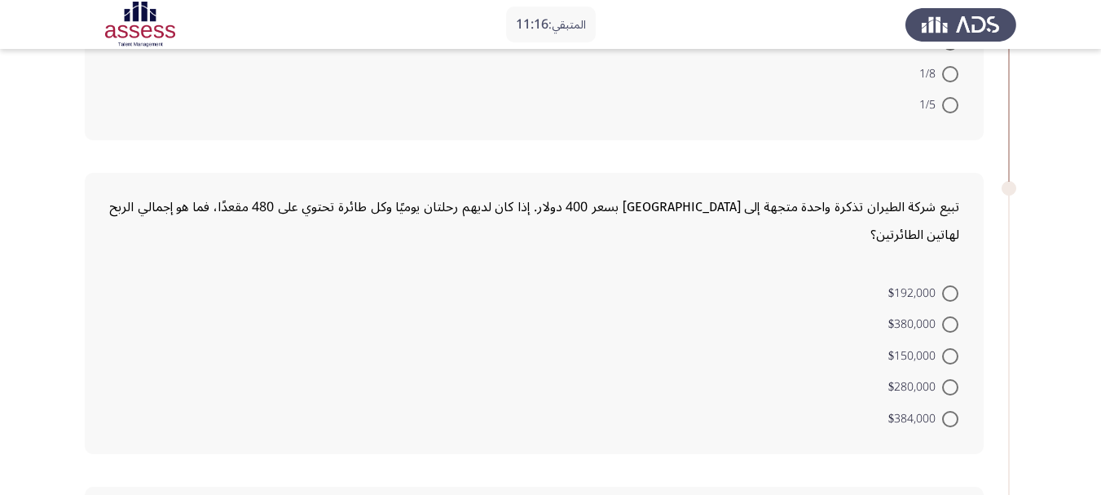
scroll to position [326, 0]
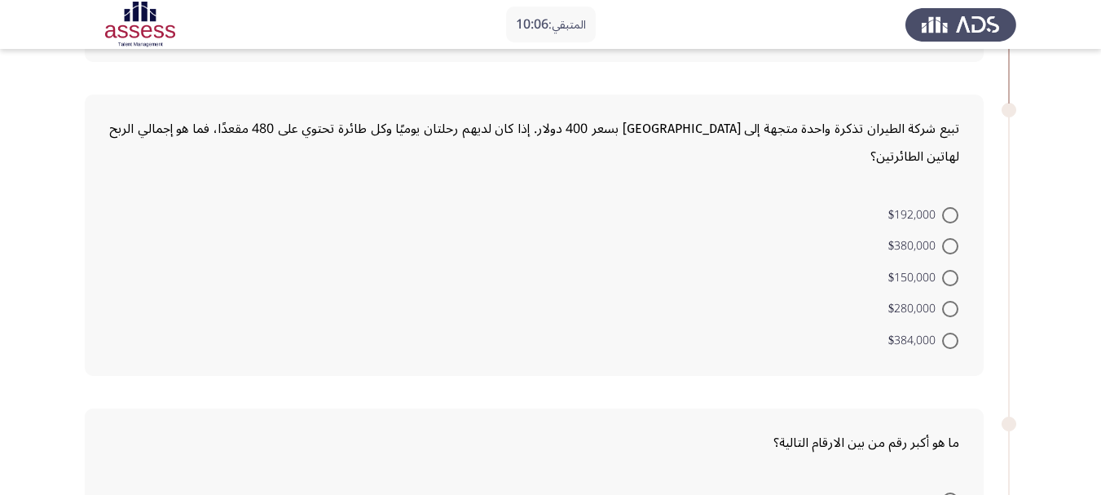
click at [959, 324] on mat-radio-button "$384,000" at bounding box center [923, 340] width 91 height 32
click at [951, 341] on span at bounding box center [951, 341] width 0 height 0
click at [951, 333] on input "$384,000" at bounding box center [951, 341] width 16 height 16
radio input "true"
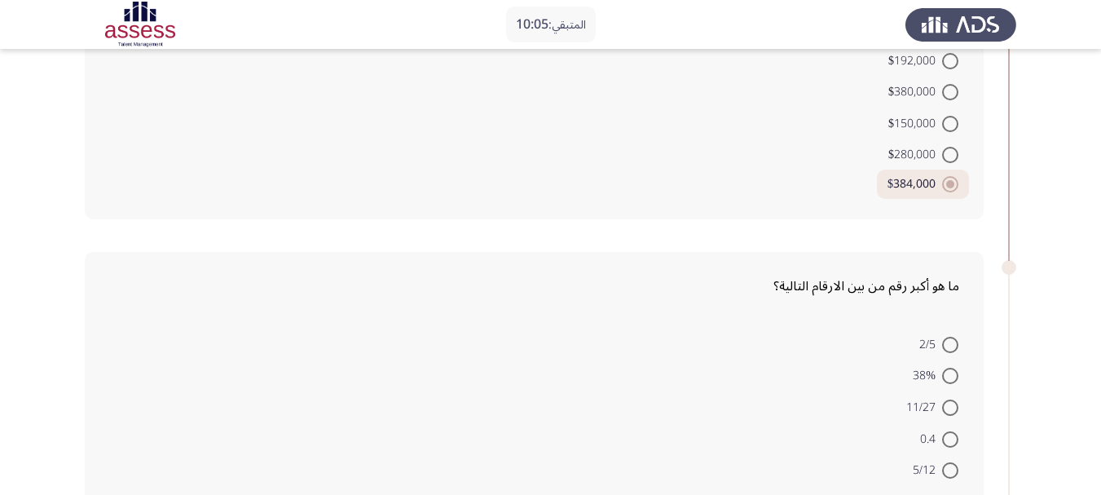
scroll to position [652, 0]
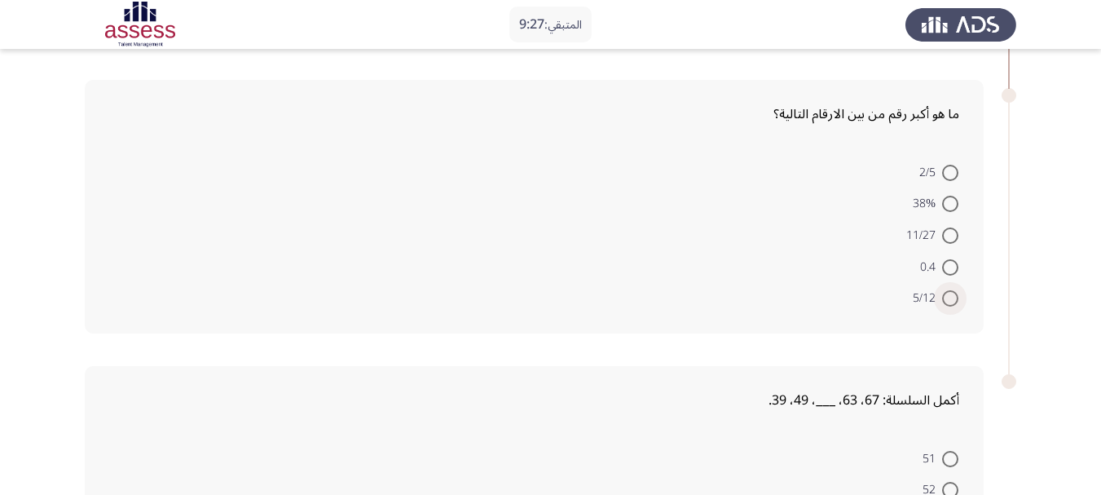
click at [952, 290] on span at bounding box center [951, 298] width 16 height 16
click at [952, 290] on input "5/12" at bounding box center [951, 298] width 16 height 16
radio input "true"
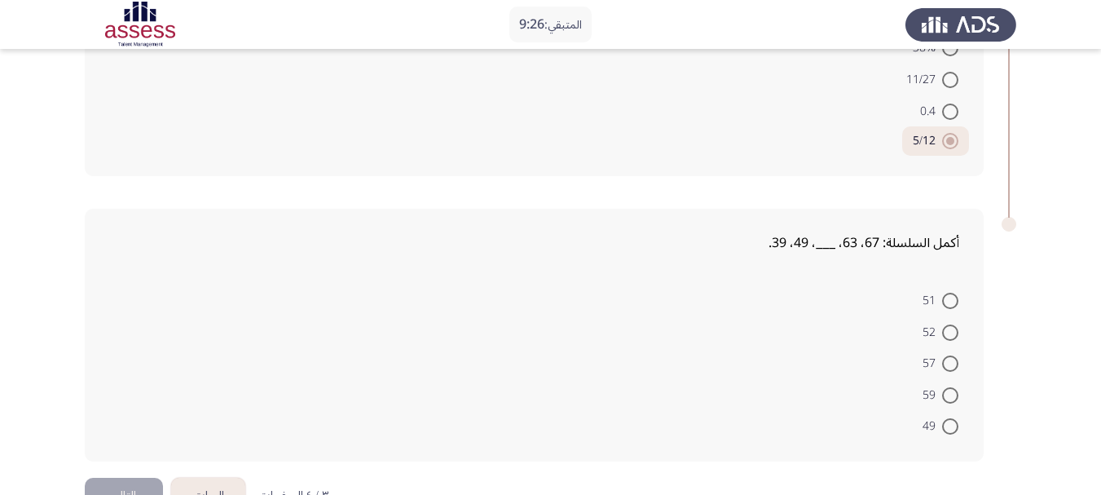
scroll to position [828, 0]
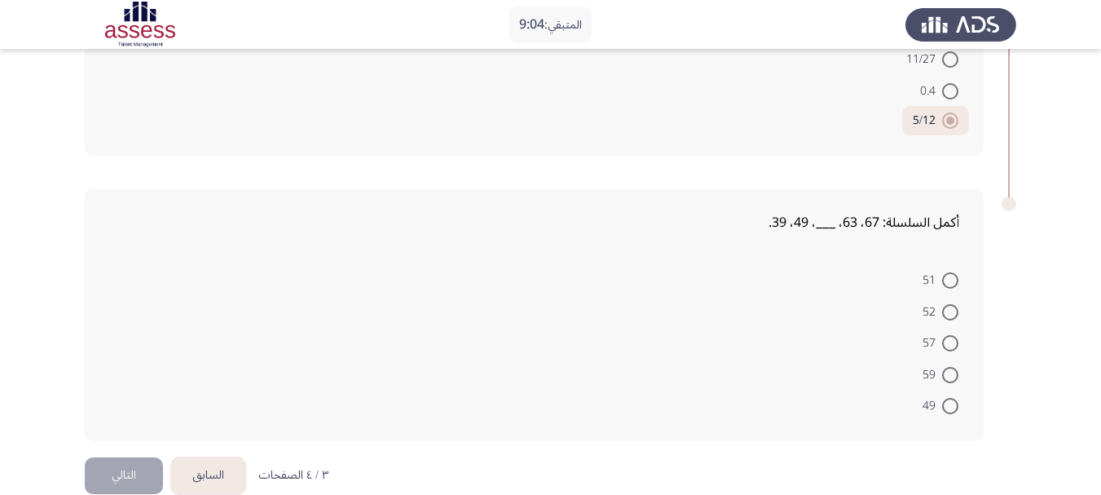
click at [951, 367] on span at bounding box center [951, 375] width 16 height 16
click at [951, 367] on input "59" at bounding box center [951, 375] width 16 height 16
radio input "true"
click at [949, 337] on span at bounding box center [951, 345] width 16 height 16
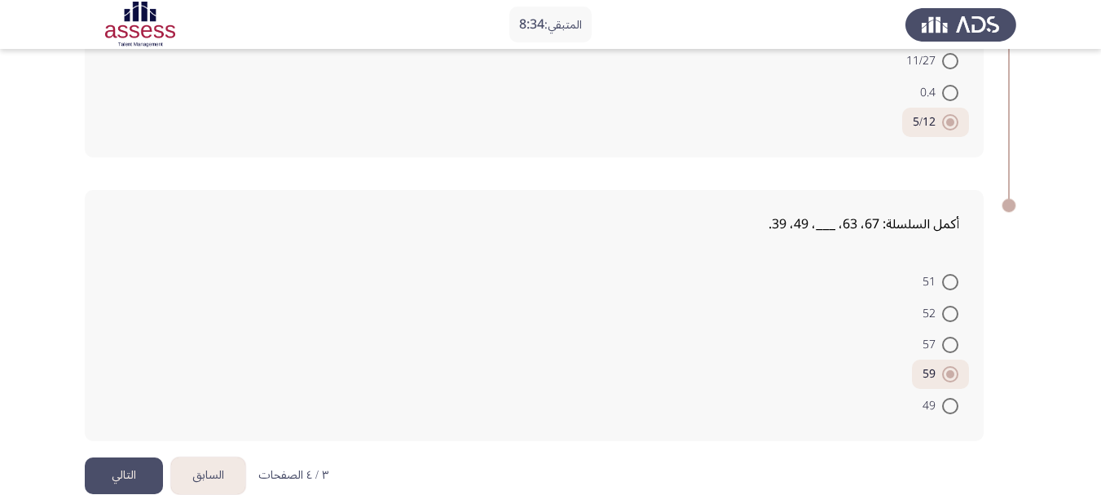
click at [949, 337] on input "57" at bounding box center [951, 345] width 16 height 16
radio input "true"
click at [135, 457] on button "التالي" at bounding box center [124, 475] width 78 height 37
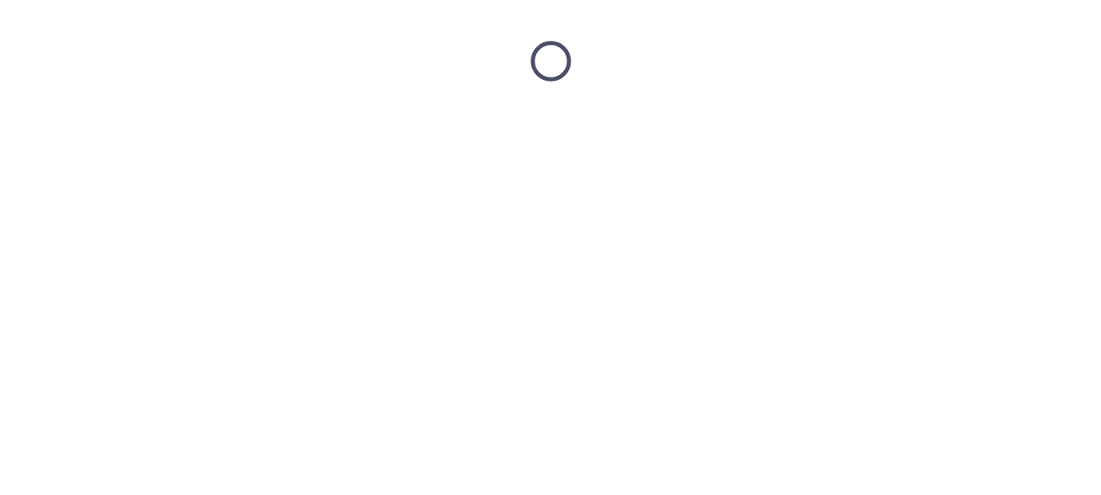
scroll to position [0, 0]
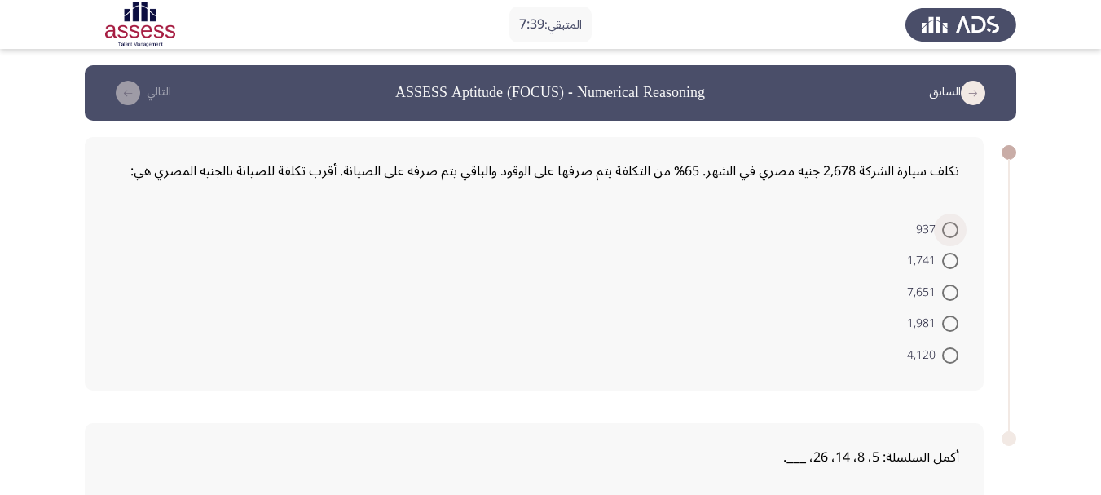
click at [952, 224] on span at bounding box center [951, 230] width 16 height 16
click at [952, 224] on input "937" at bounding box center [951, 230] width 16 height 16
radio input "true"
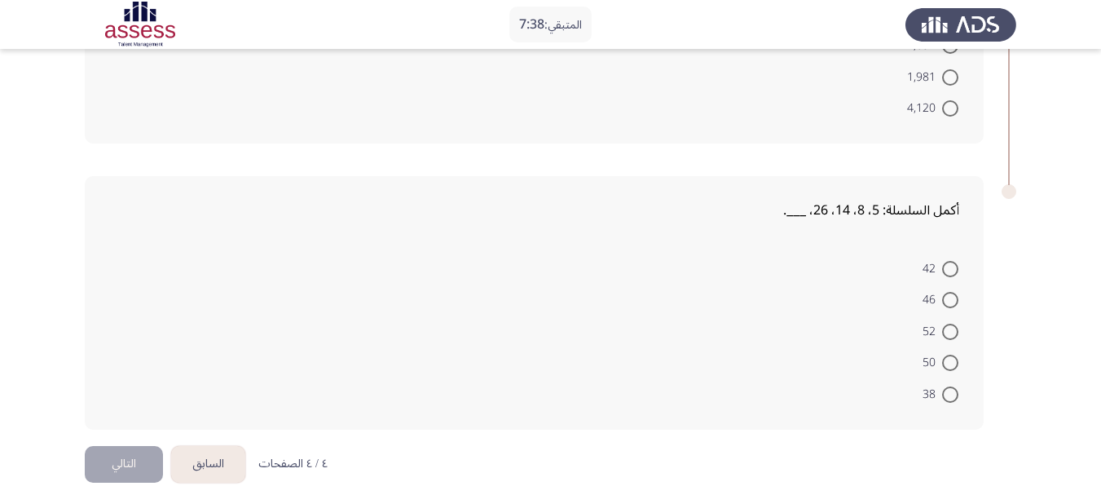
scroll to position [261, 0]
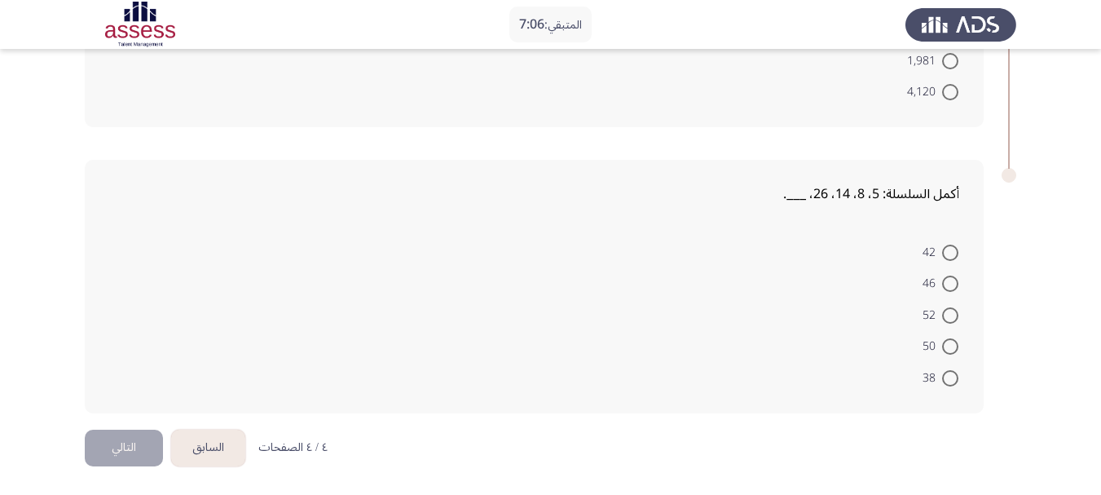
click at [950, 251] on span at bounding box center [951, 253] width 16 height 16
click at [950, 251] on input "42" at bounding box center [951, 253] width 16 height 16
radio input "true"
click at [951, 377] on span at bounding box center [951, 378] width 16 height 16
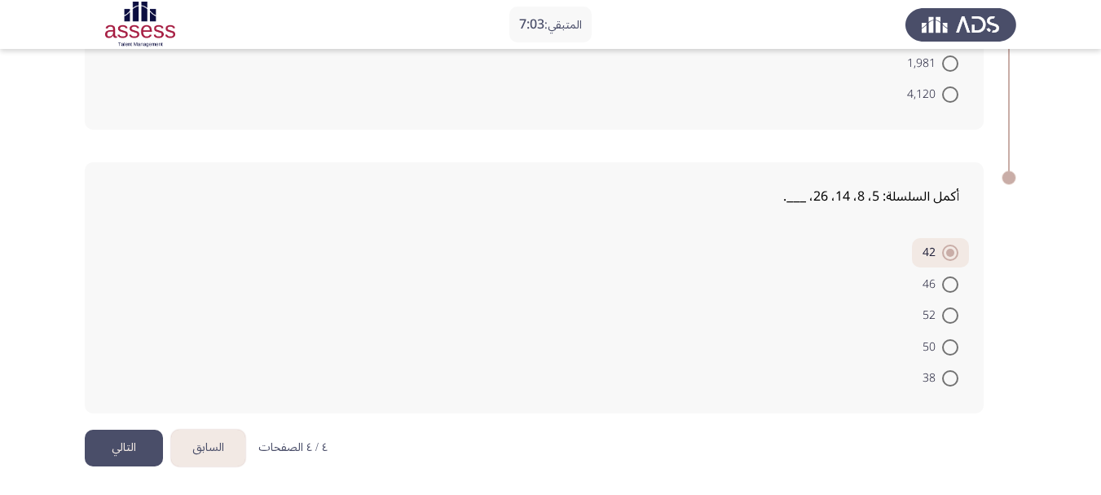
click at [951, 377] on input "38" at bounding box center [951, 378] width 16 height 16
radio input "true"
click at [114, 453] on button "التالي" at bounding box center [124, 448] width 78 height 37
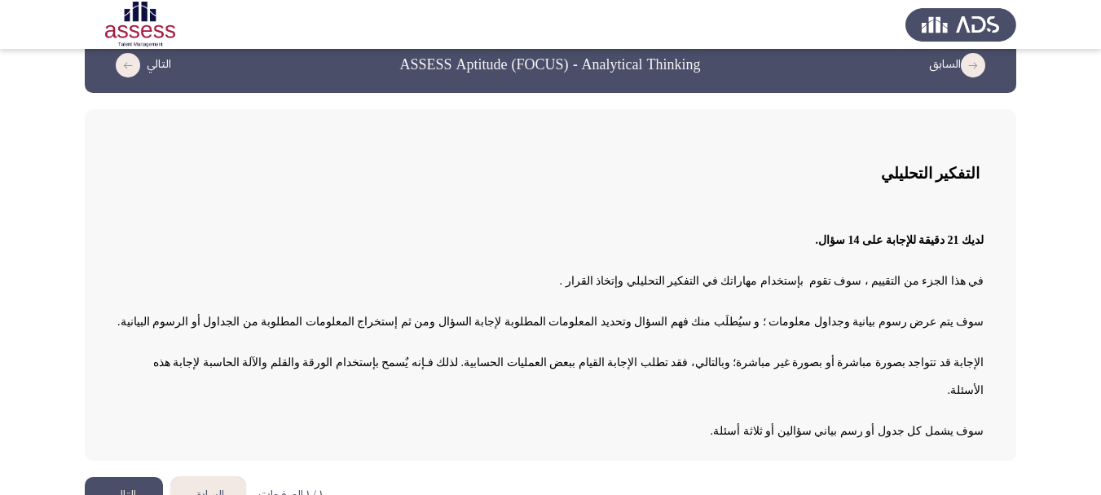
scroll to position [35, 0]
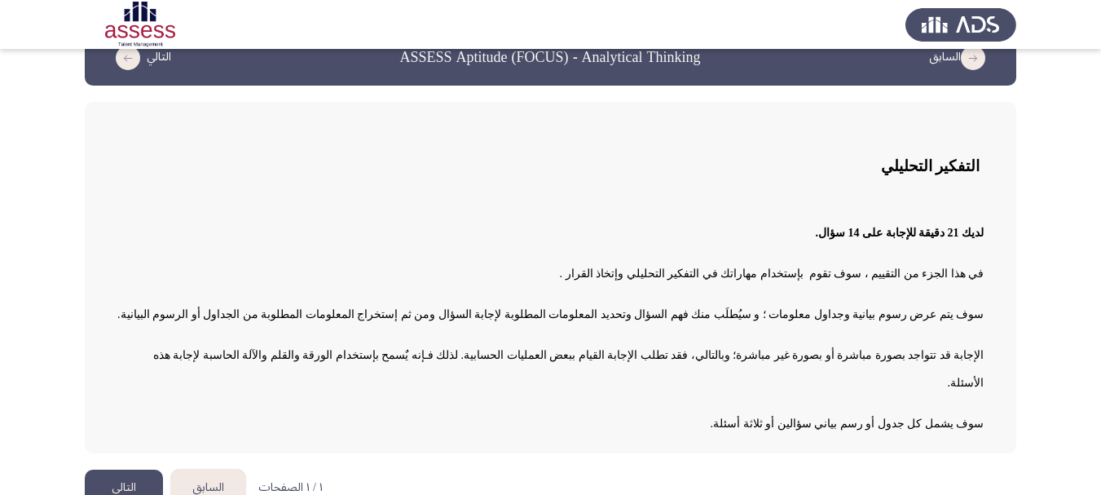
click at [120, 470] on button "التالي" at bounding box center [124, 488] width 78 height 37
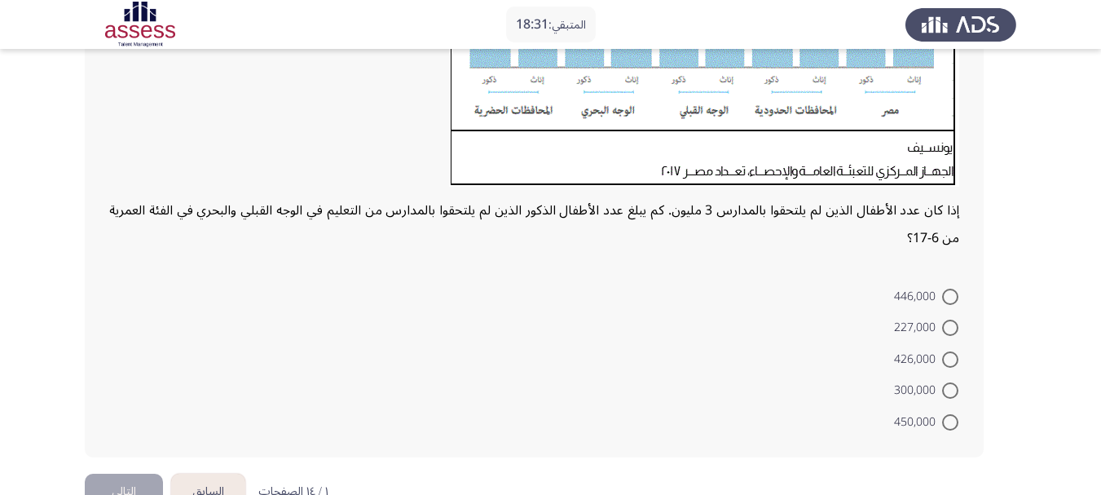
scroll to position [435, 0]
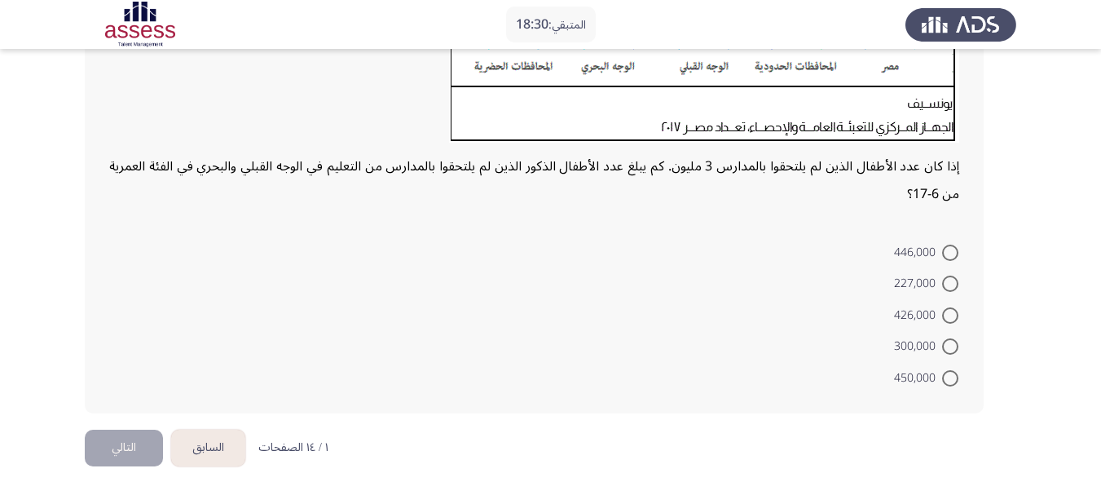
click at [942, 311] on span "426,000" at bounding box center [918, 316] width 48 height 20
click at [943, 311] on input "426,000" at bounding box center [951, 315] width 16 height 16
radio input "true"
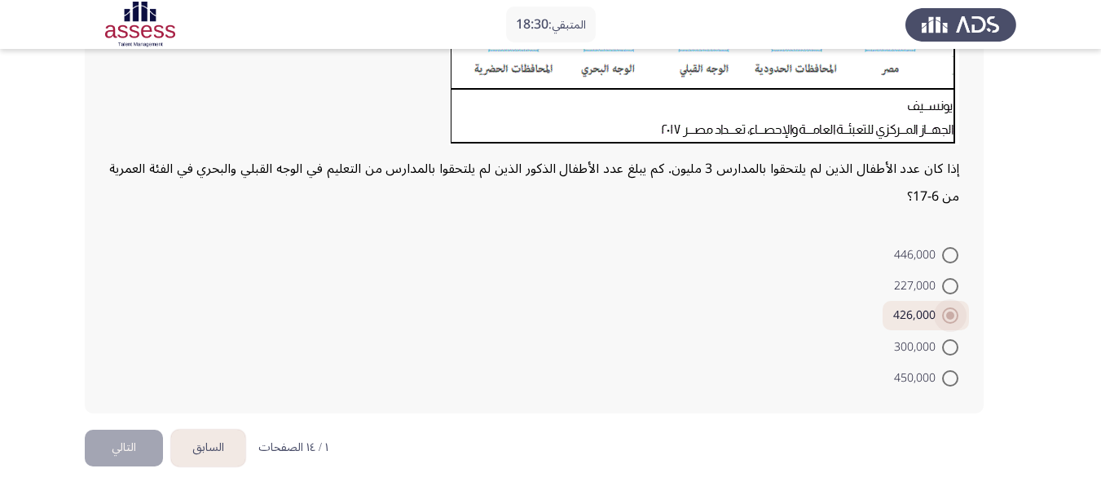
scroll to position [433, 0]
click at [131, 437] on button "التالي" at bounding box center [124, 448] width 78 height 37
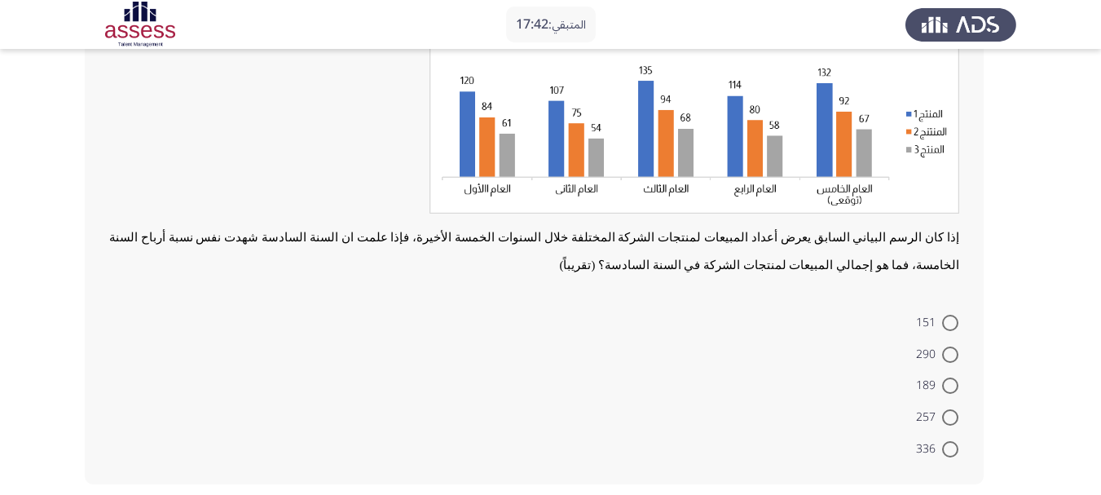
scroll to position [163, 0]
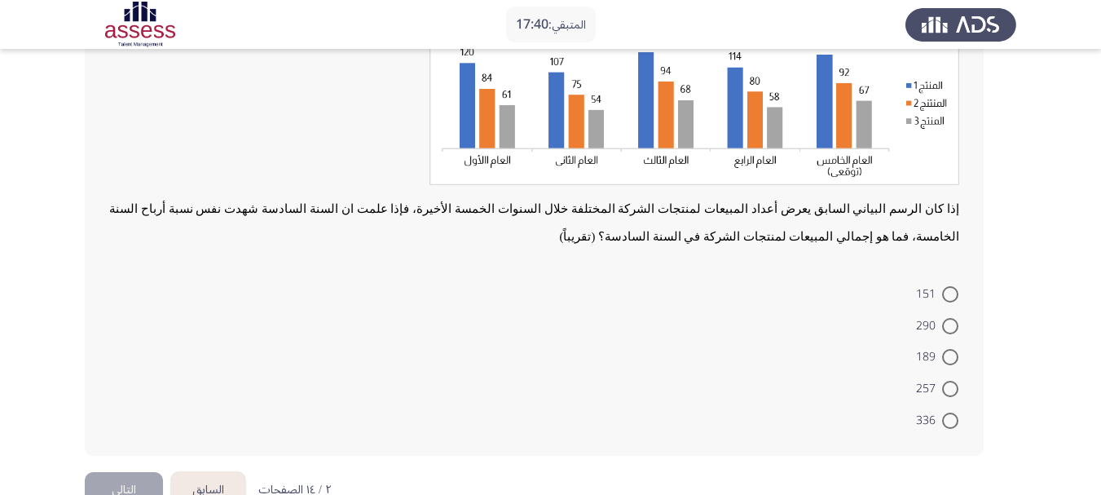
click at [951, 326] on span at bounding box center [951, 326] width 0 height 0
click at [951, 326] on input "290" at bounding box center [951, 326] width 16 height 16
radio input "true"
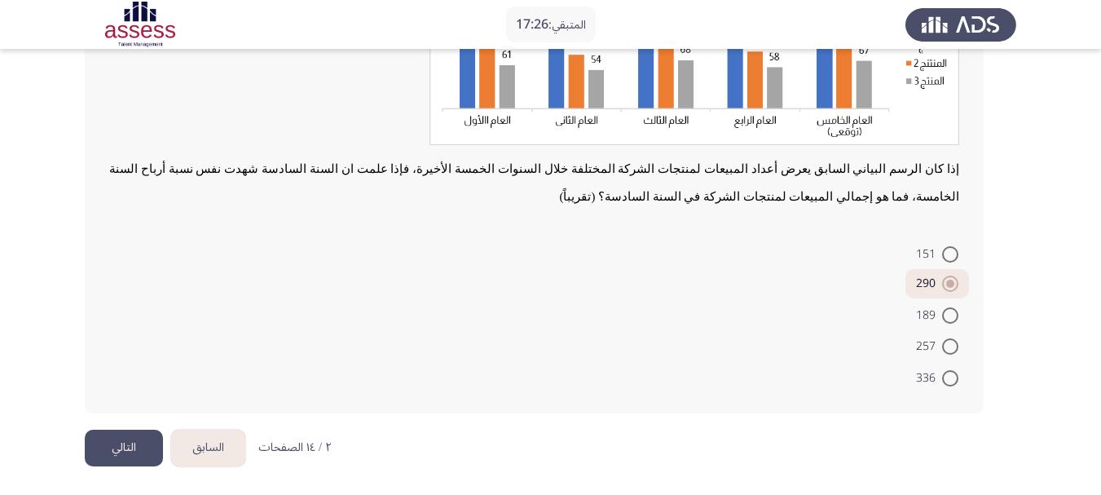
click at [104, 426] on div "إذا كان الرسم البياني السابق يعرض أعداد المبيعات لمنتجات الشركة المختلفة خلال ا…" at bounding box center [551, 174] width 932 height 512
click at [111, 455] on button "التالي" at bounding box center [124, 448] width 78 height 37
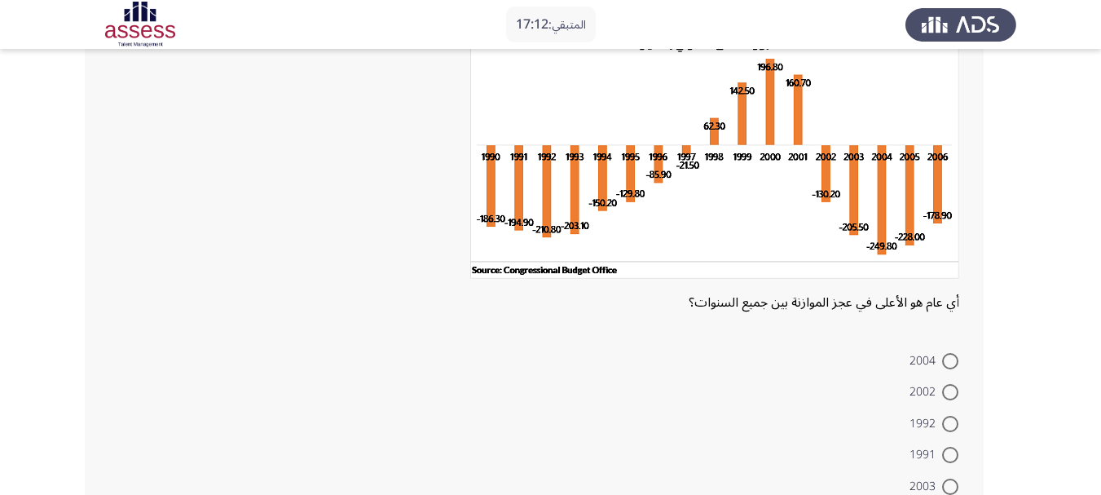
scroll to position [152, 0]
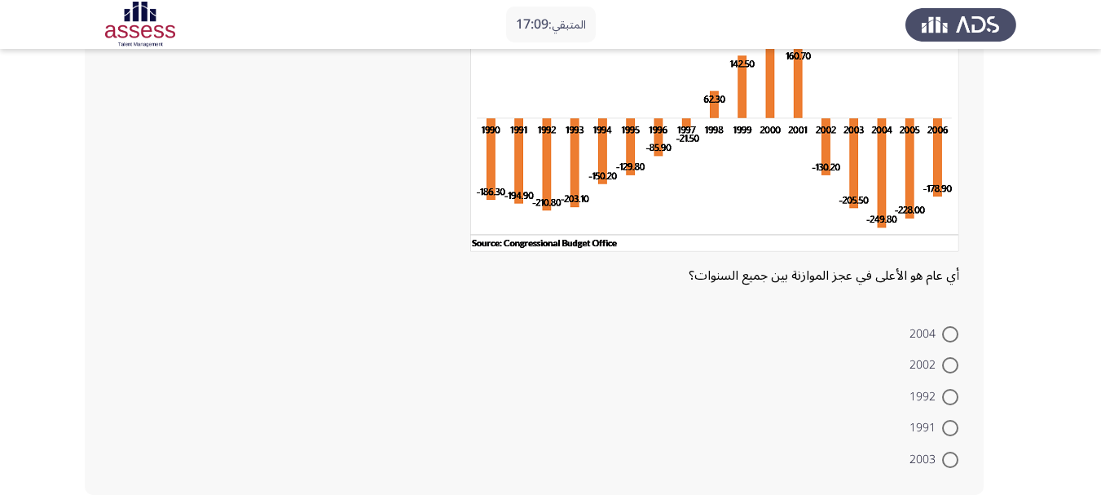
click at [947, 341] on span at bounding box center [951, 334] width 16 height 16
click at [947, 341] on input "2004" at bounding box center [951, 334] width 16 height 16
radio input "true"
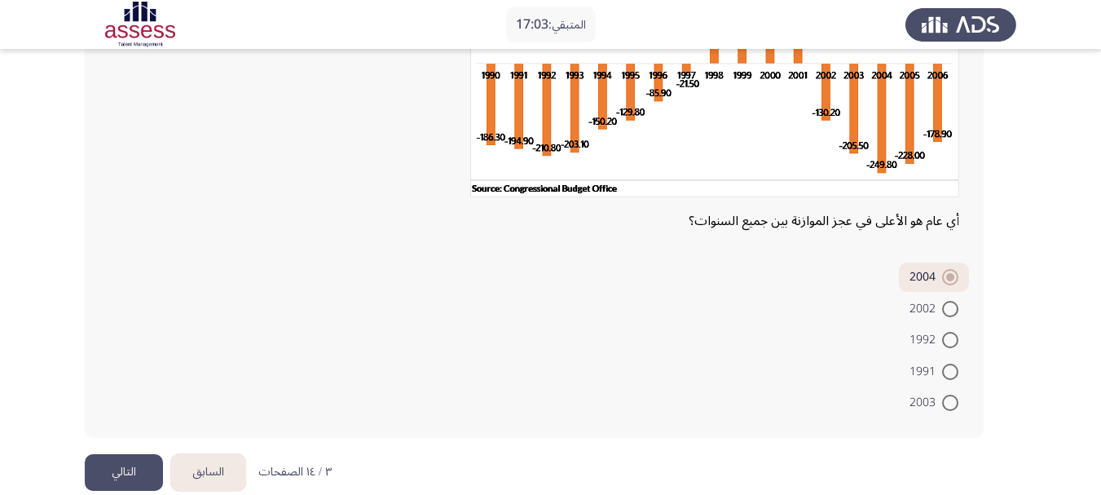
scroll to position [232, 0]
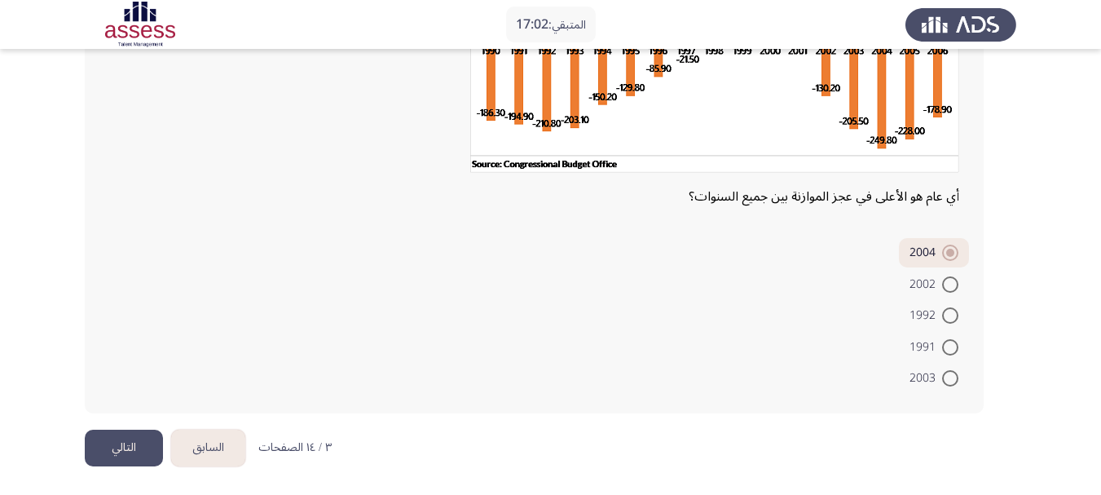
click at [128, 435] on button "التالي" at bounding box center [124, 448] width 78 height 37
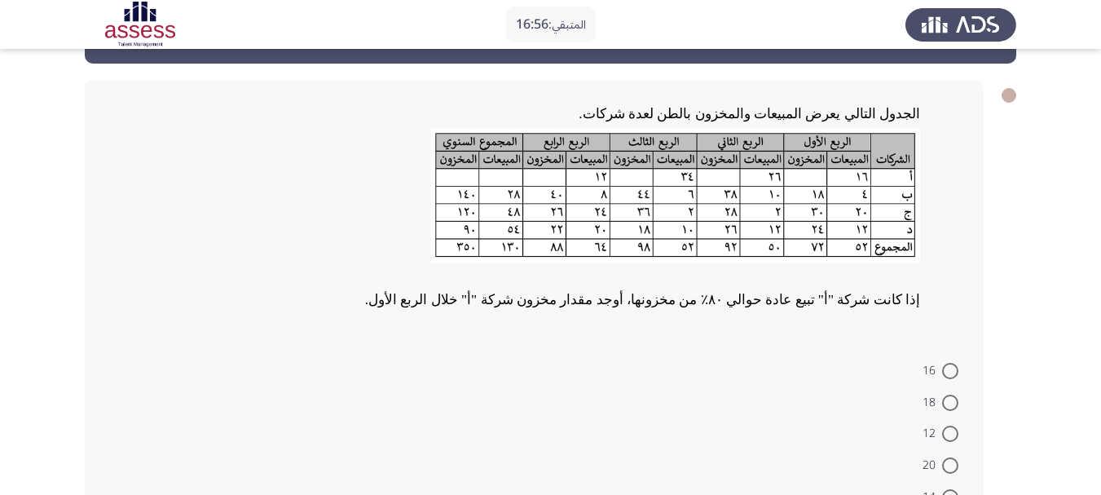
scroll to position [82, 0]
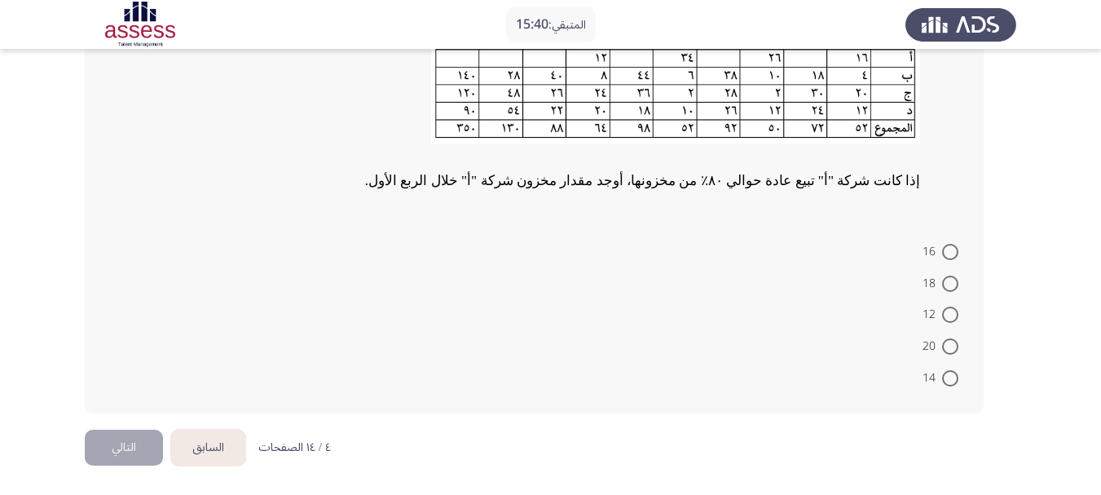
click at [956, 345] on span at bounding box center [951, 346] width 16 height 16
click at [956, 345] on input "20" at bounding box center [951, 346] width 16 height 16
radio input "true"
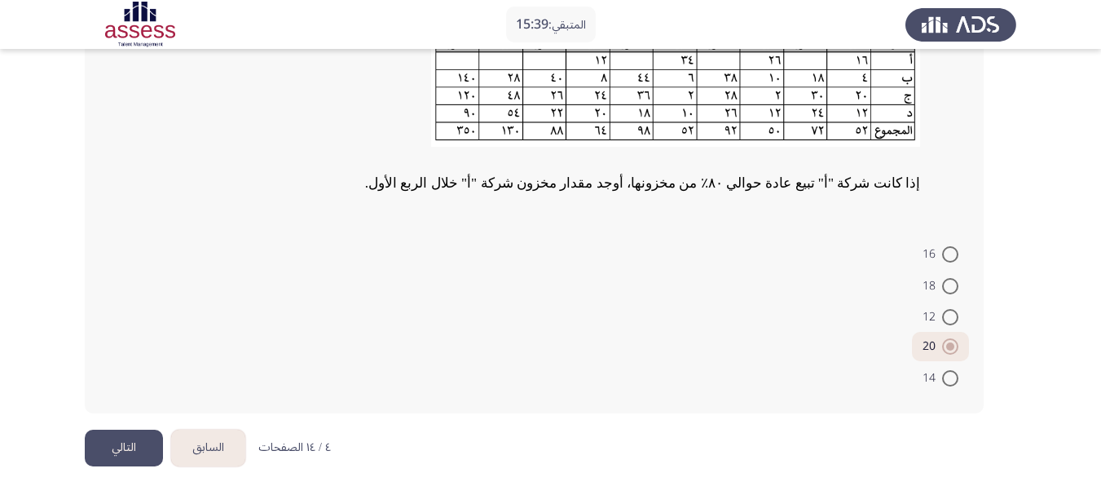
click at [112, 435] on button "التالي" at bounding box center [124, 448] width 78 height 37
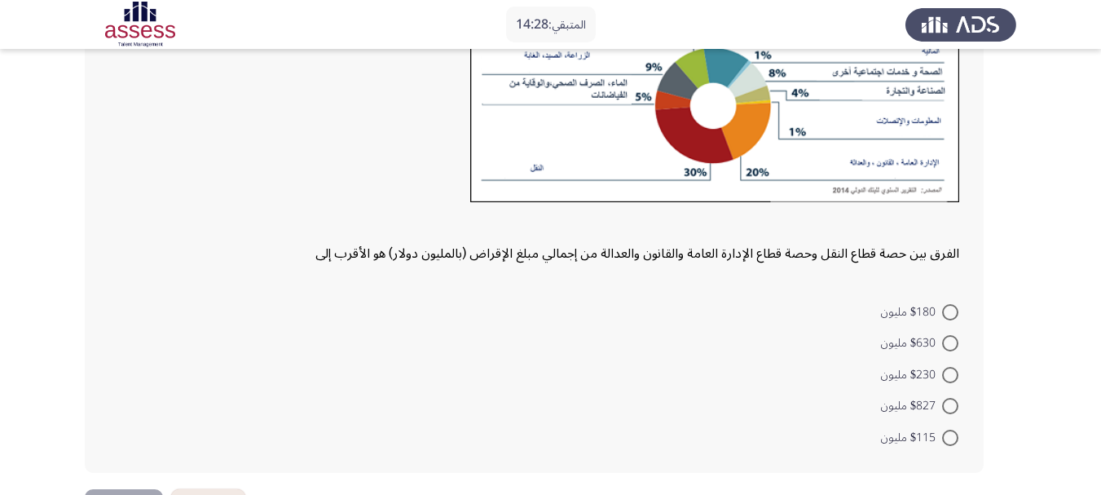
scroll to position [245, 0]
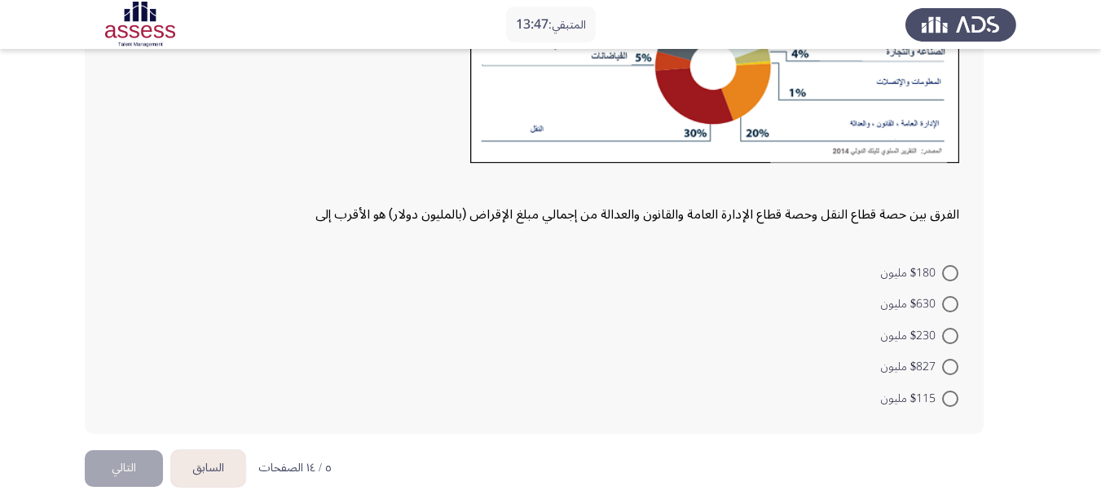
click at [951, 302] on span at bounding box center [951, 304] width 16 height 16
click at [951, 302] on input "$630 مليون" at bounding box center [951, 304] width 16 height 16
radio input "true"
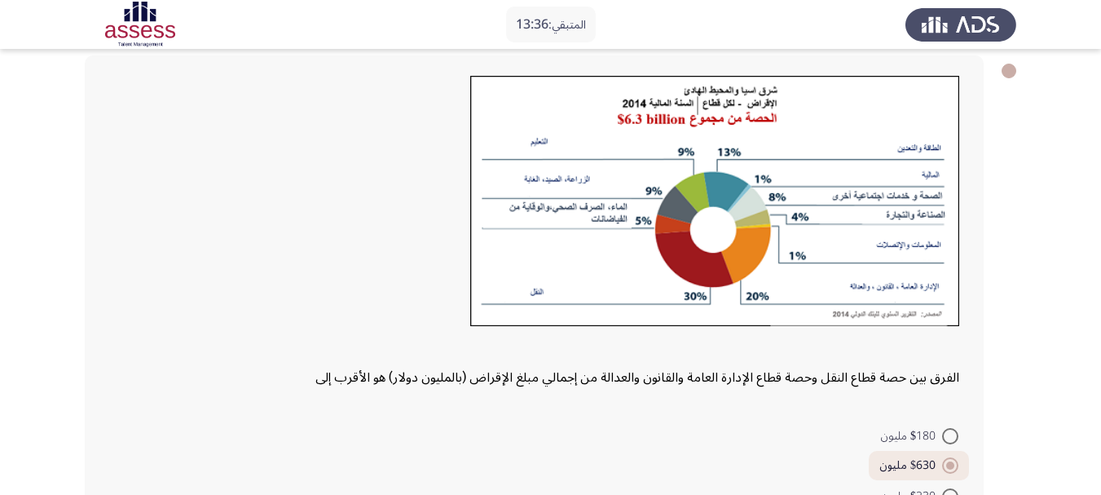
scroll to position [263, 0]
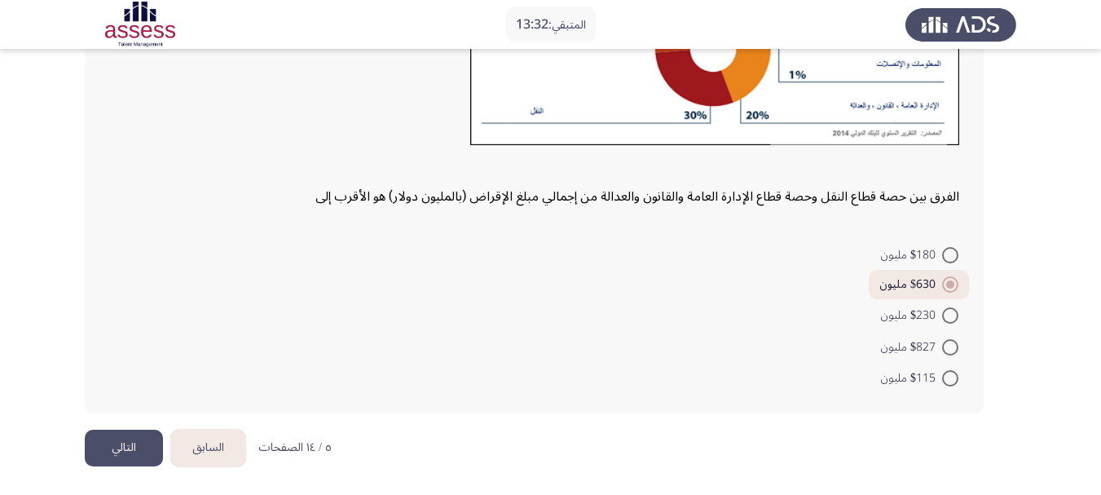
click at [103, 444] on button "التالي" at bounding box center [124, 448] width 78 height 37
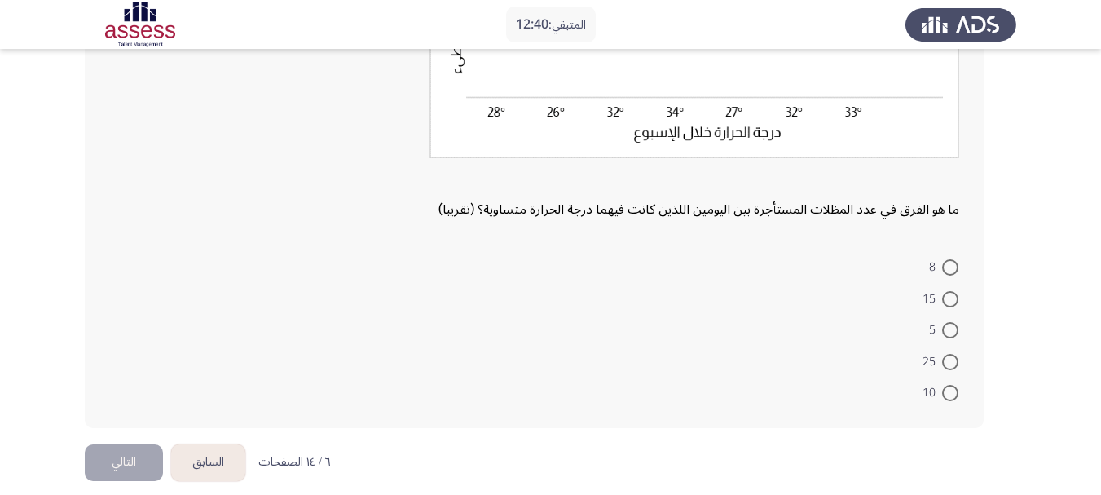
scroll to position [326, 0]
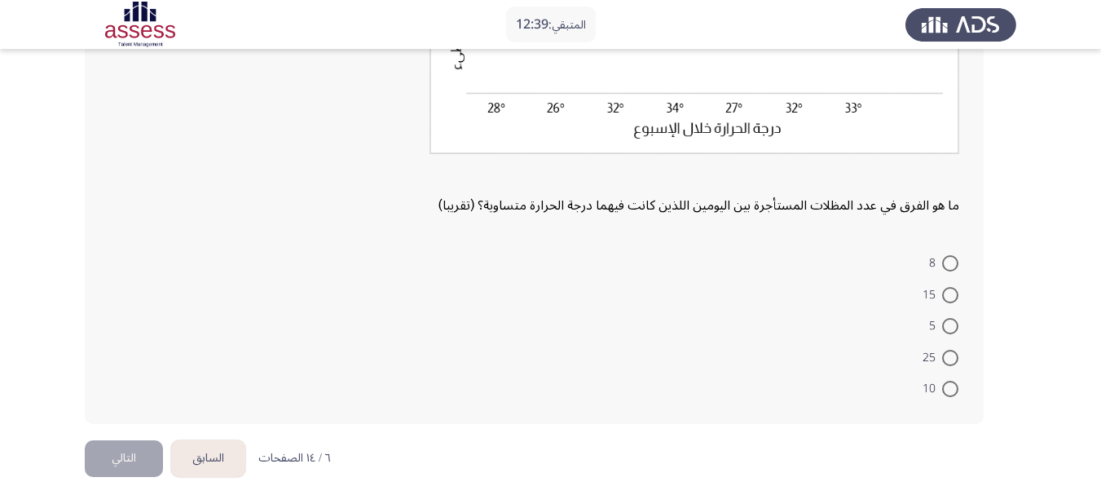
click at [951, 295] on span at bounding box center [951, 295] width 0 height 0
click at [950, 295] on input "15" at bounding box center [951, 295] width 16 height 16
radio input "true"
click at [108, 449] on button "التالي" at bounding box center [124, 457] width 78 height 37
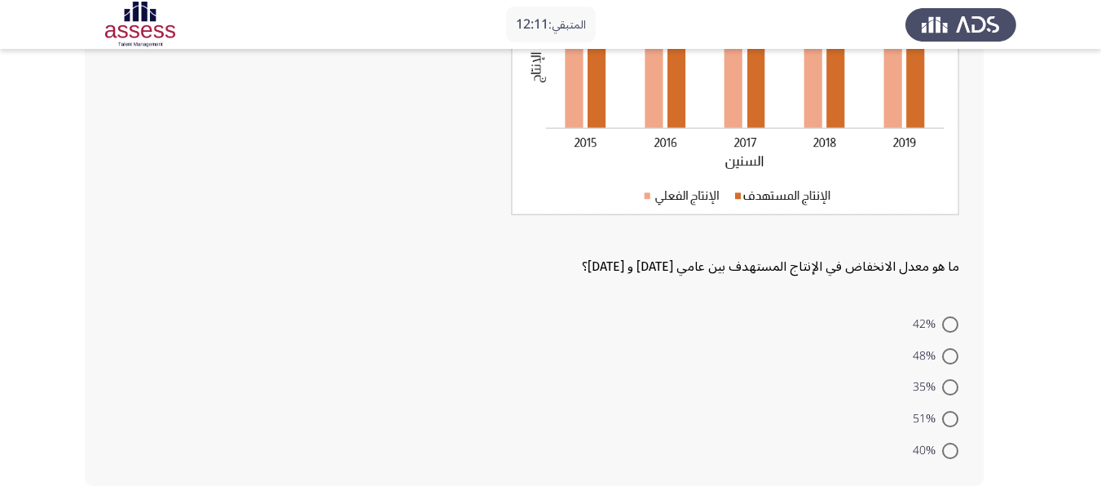
scroll to position [245, 0]
click at [946, 329] on span at bounding box center [951, 324] width 16 height 16
click at [946, 329] on input "42%" at bounding box center [951, 324] width 16 height 16
radio input "true"
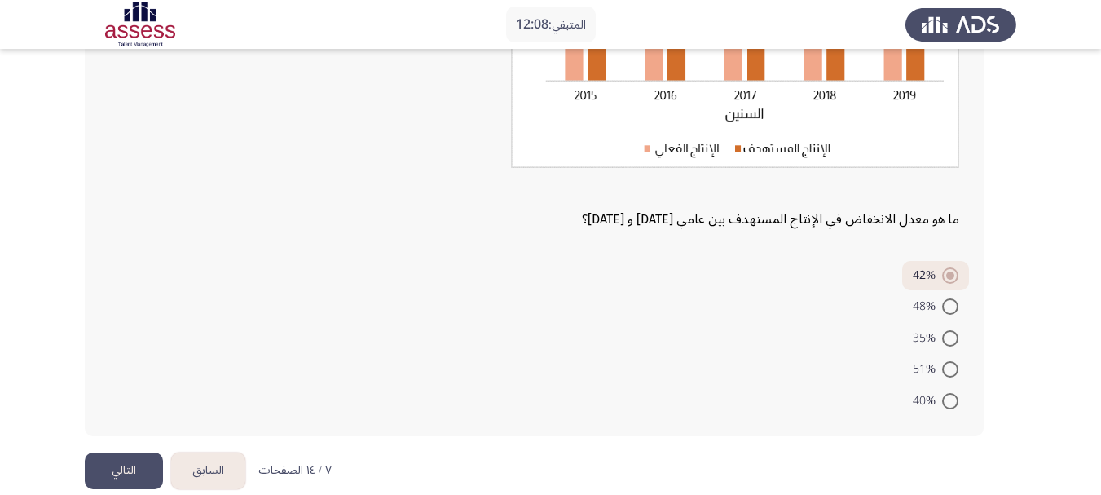
scroll to position [314, 0]
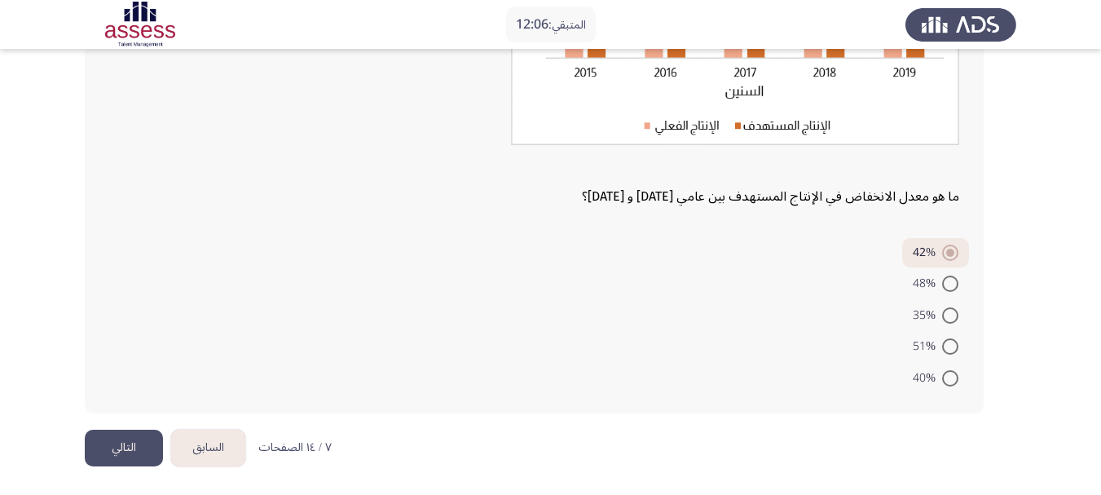
click at [940, 377] on span "40%" at bounding box center [927, 379] width 29 height 20
click at [943, 377] on input "40%" at bounding box center [951, 378] width 16 height 16
radio input "true"
click at [136, 444] on button "التالي" at bounding box center [124, 448] width 78 height 37
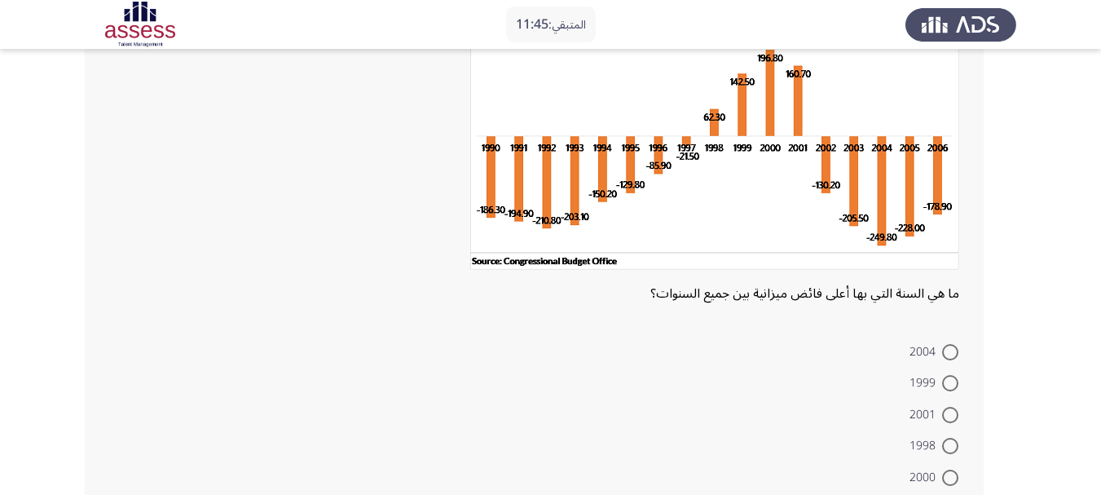
scroll to position [163, 0]
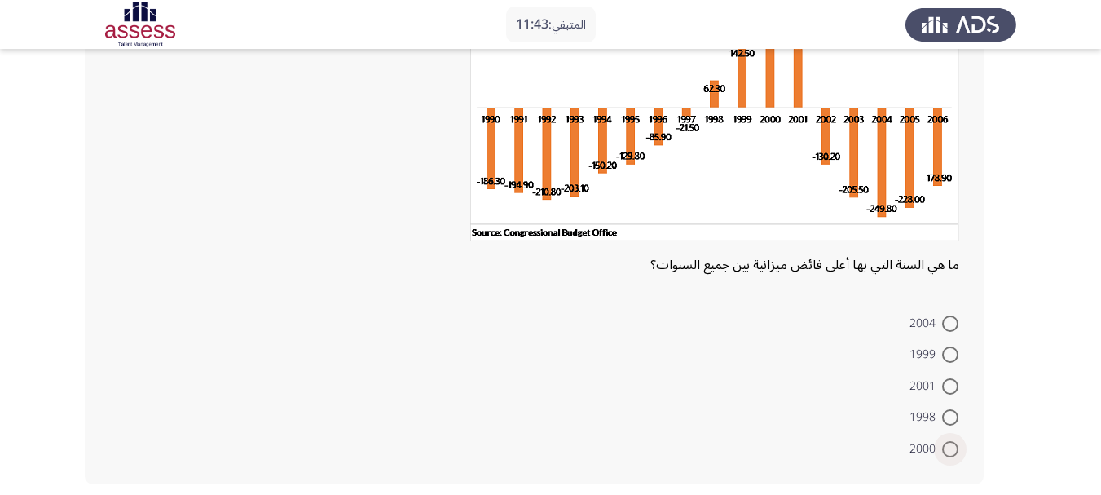
click at [952, 454] on span at bounding box center [951, 449] width 16 height 16
click at [952, 454] on input "2000" at bounding box center [951, 449] width 16 height 16
radio input "true"
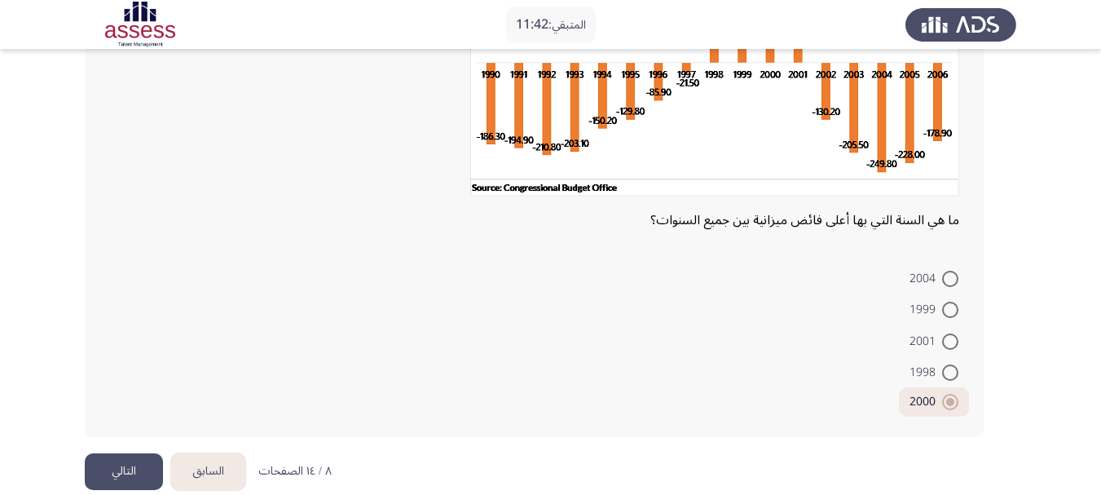
scroll to position [232, 0]
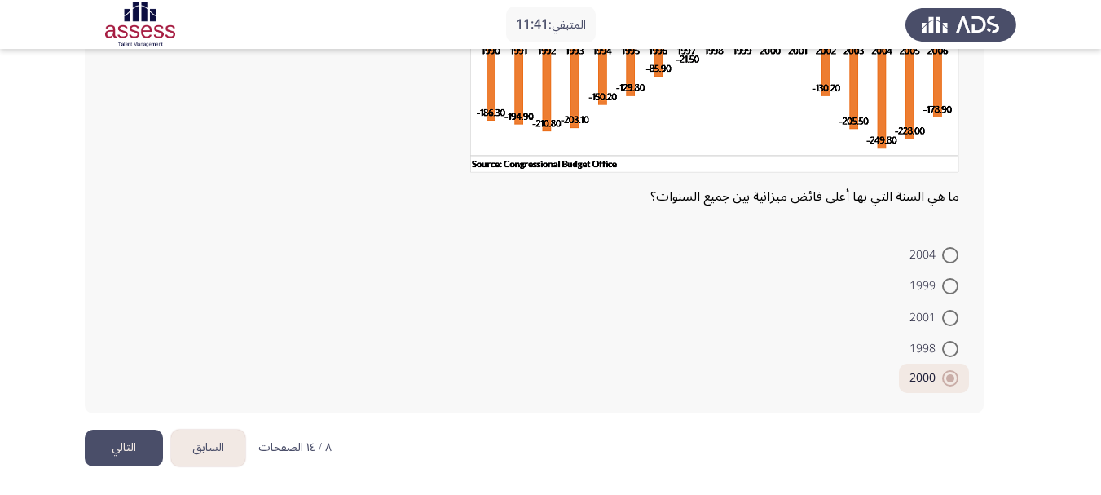
click at [124, 430] on button "التالي" at bounding box center [124, 448] width 78 height 37
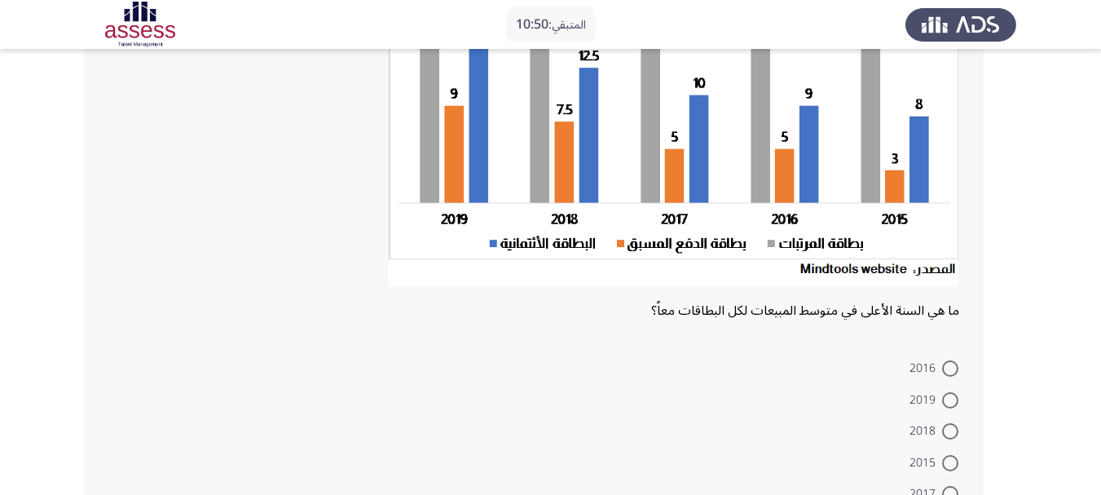
scroll to position [245, 0]
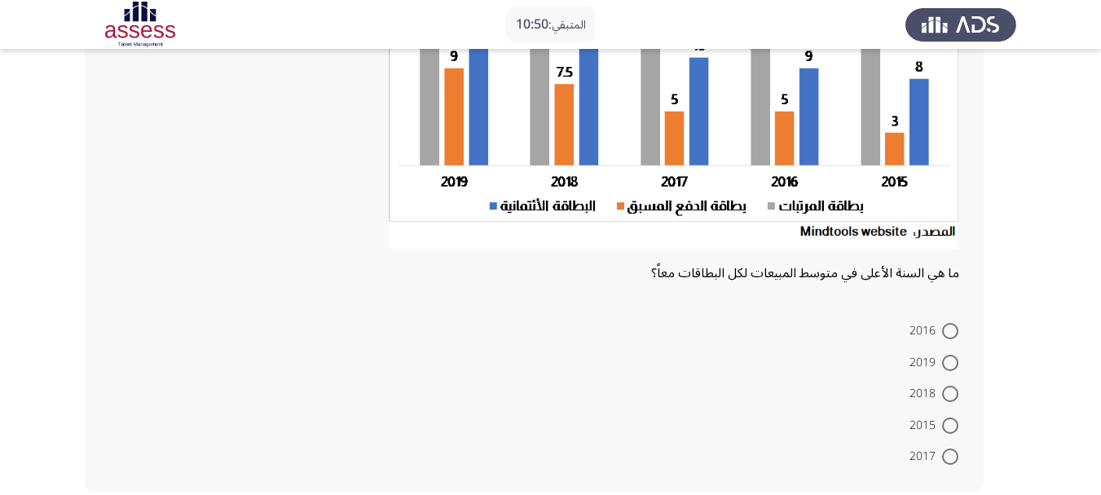
click at [951, 359] on span at bounding box center [951, 363] width 16 height 16
click at [951, 359] on input "2019" at bounding box center [951, 363] width 16 height 16
radio input "true"
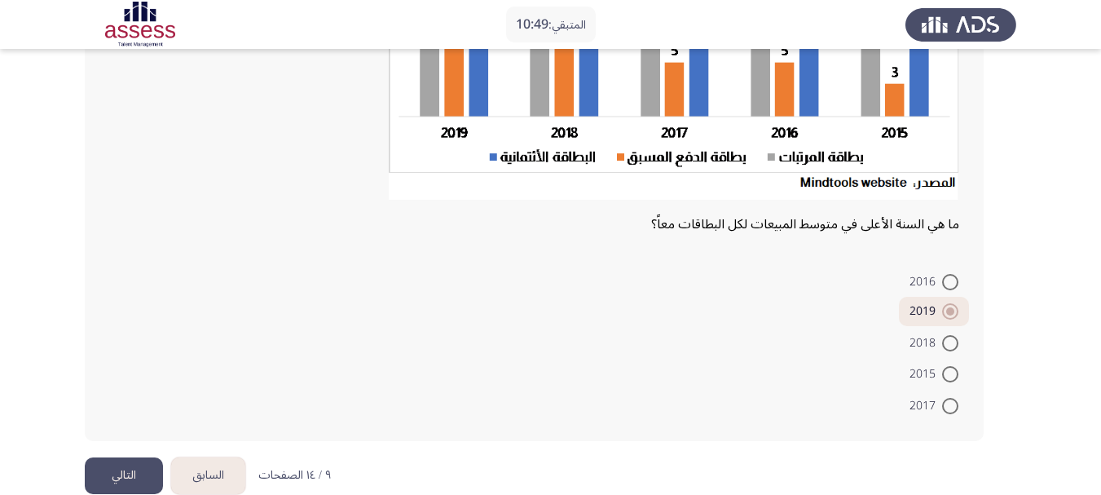
scroll to position [321, 0]
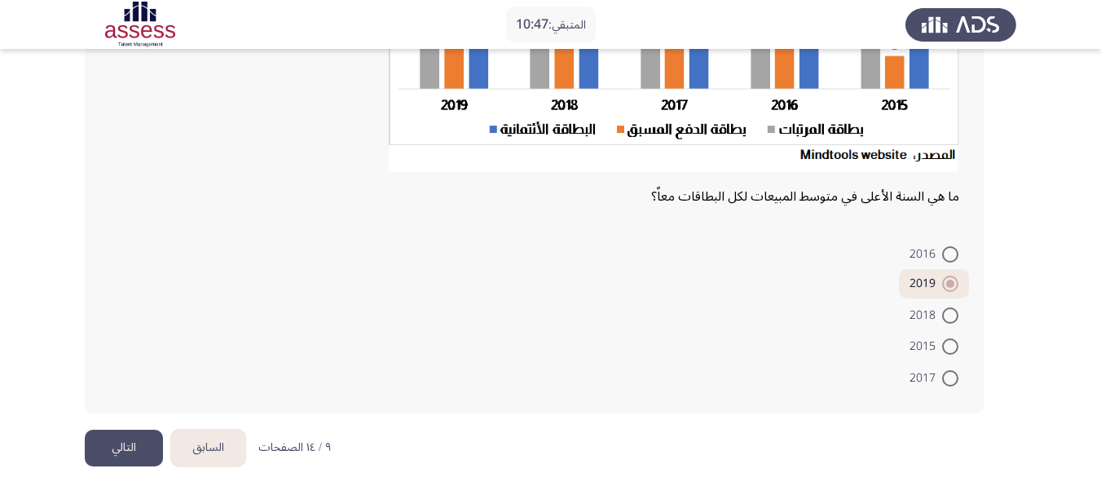
click at [148, 448] on button "التالي" at bounding box center [124, 448] width 78 height 37
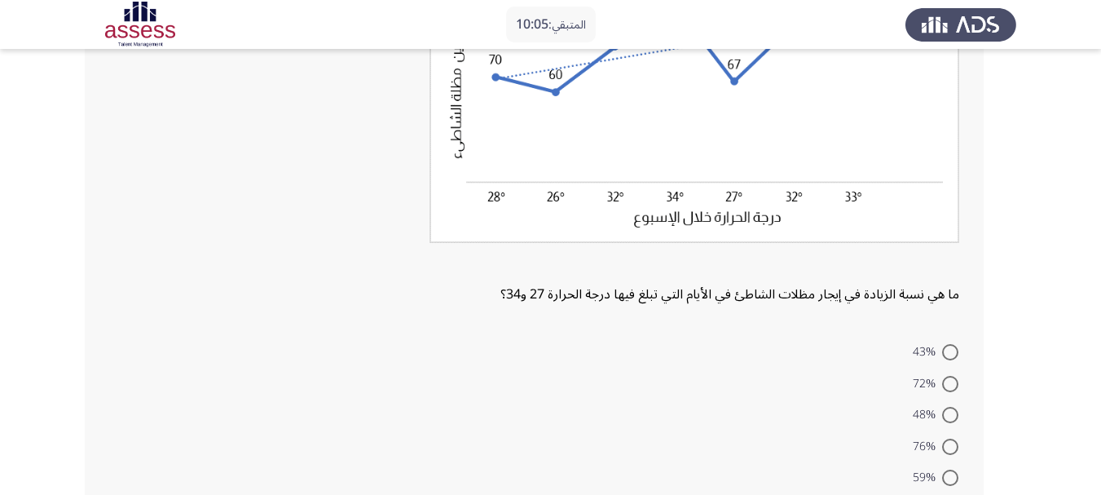
scroll to position [326, 0]
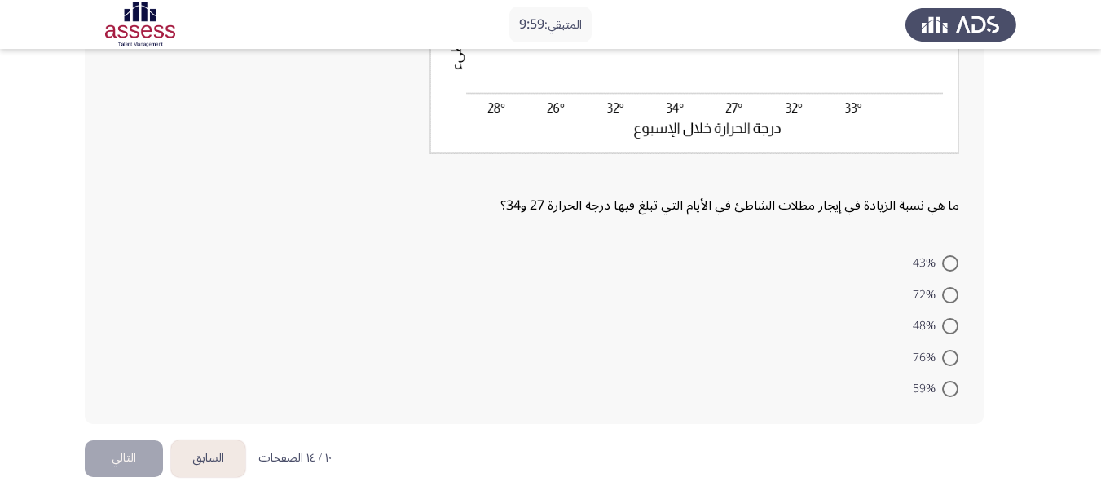
click at [954, 388] on span at bounding box center [951, 389] width 16 height 16
click at [954, 388] on input "59%" at bounding box center [951, 389] width 16 height 16
radio input "true"
click at [947, 326] on span at bounding box center [951, 326] width 16 height 16
click at [947, 326] on input "48%" at bounding box center [951, 326] width 16 height 16
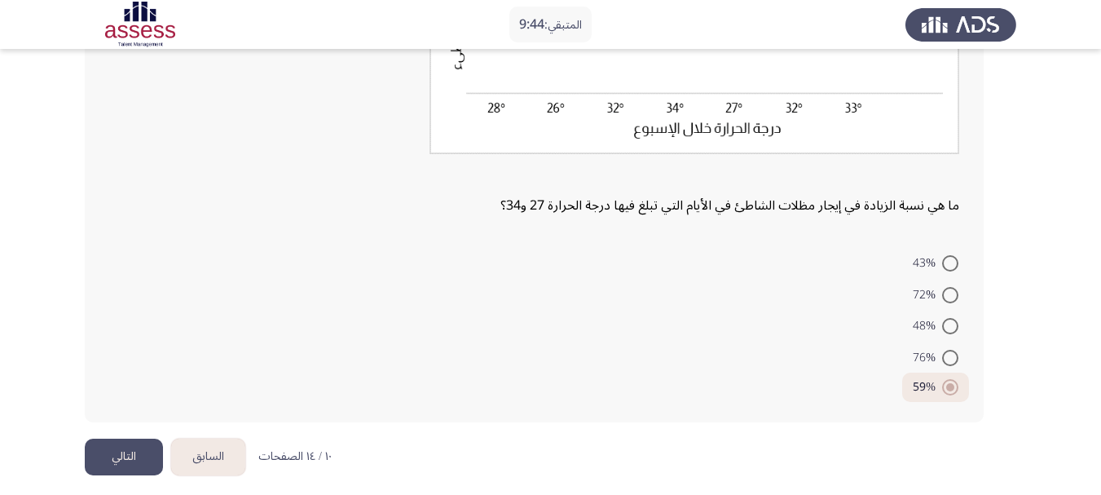
radio input "true"
click at [114, 455] on button "التالي" at bounding box center [124, 457] width 78 height 37
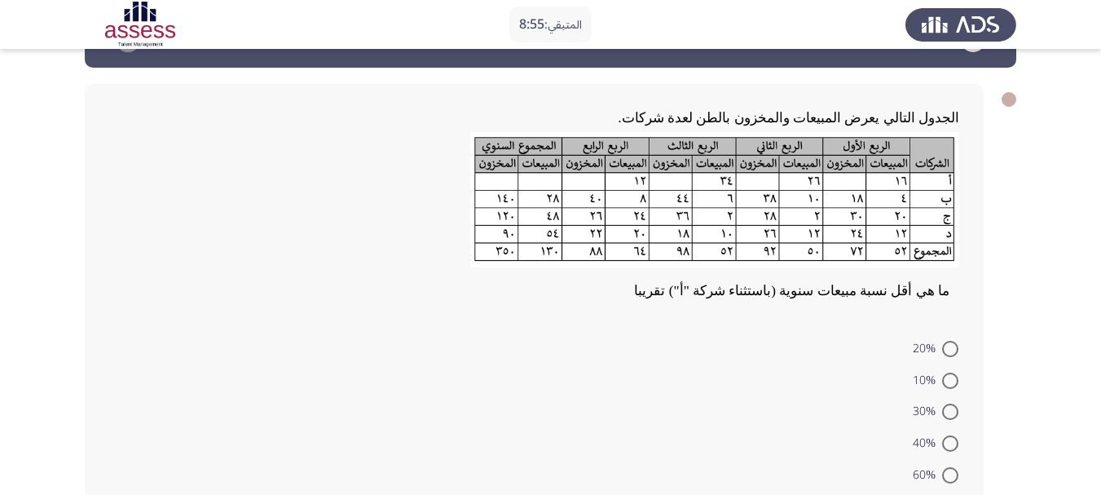
scroll to position [82, 0]
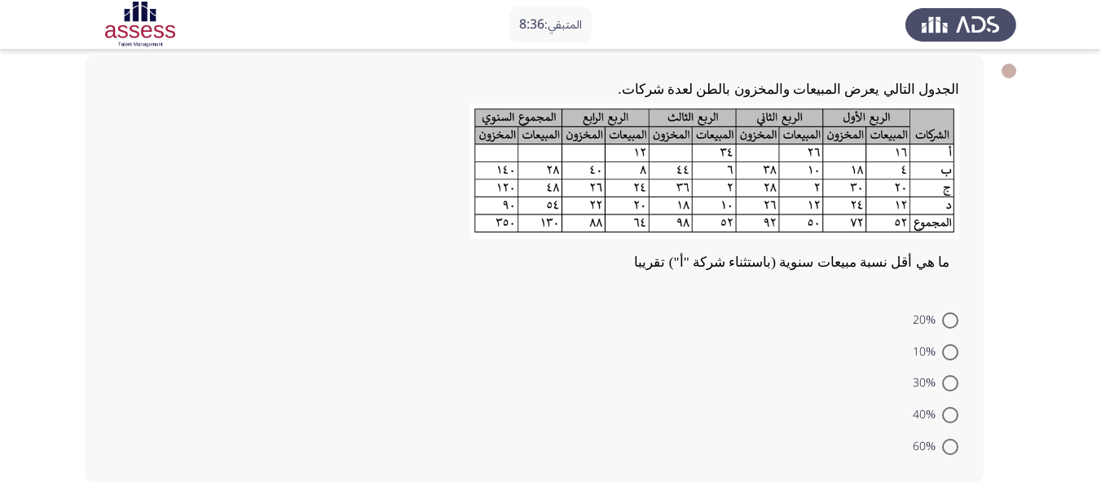
click at [954, 324] on span at bounding box center [951, 320] width 16 height 16
click at [954, 324] on input "20%" at bounding box center [951, 320] width 16 height 16
radio input "true"
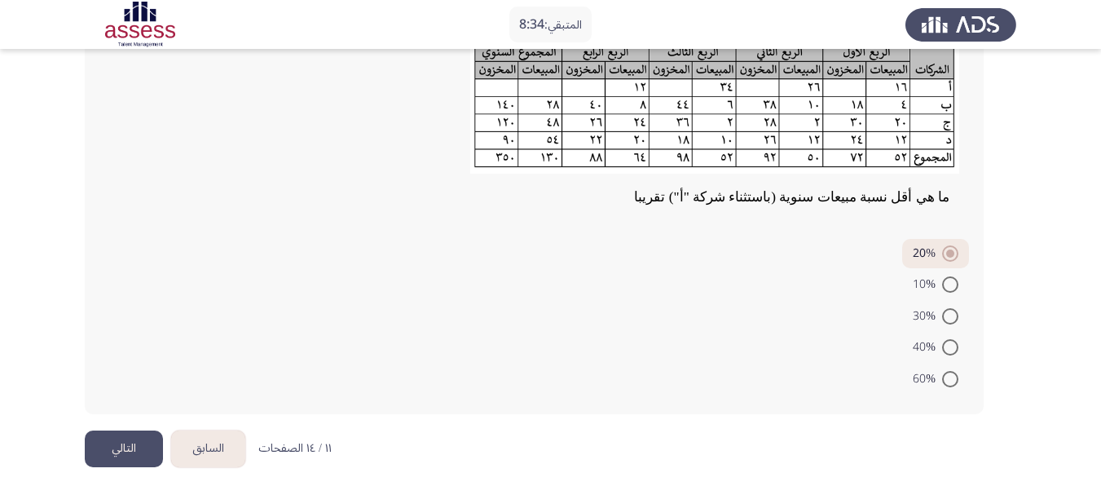
scroll to position [148, 0]
click at [951, 289] on span at bounding box center [951, 284] width 16 height 16
click at [951, 289] on input "10%" at bounding box center [951, 284] width 16 height 16
radio input "true"
click at [138, 440] on button "التالي" at bounding box center [124, 448] width 78 height 37
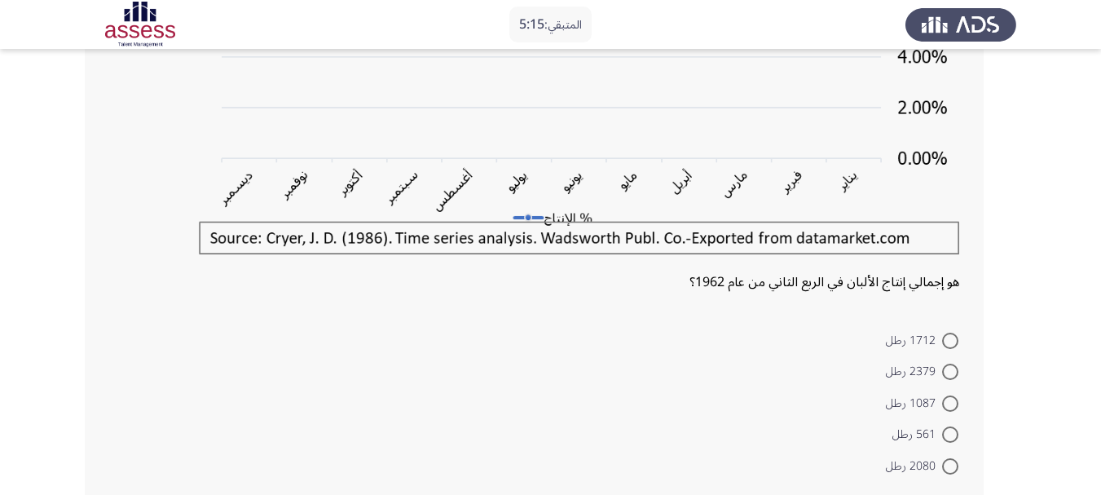
scroll to position [408, 0]
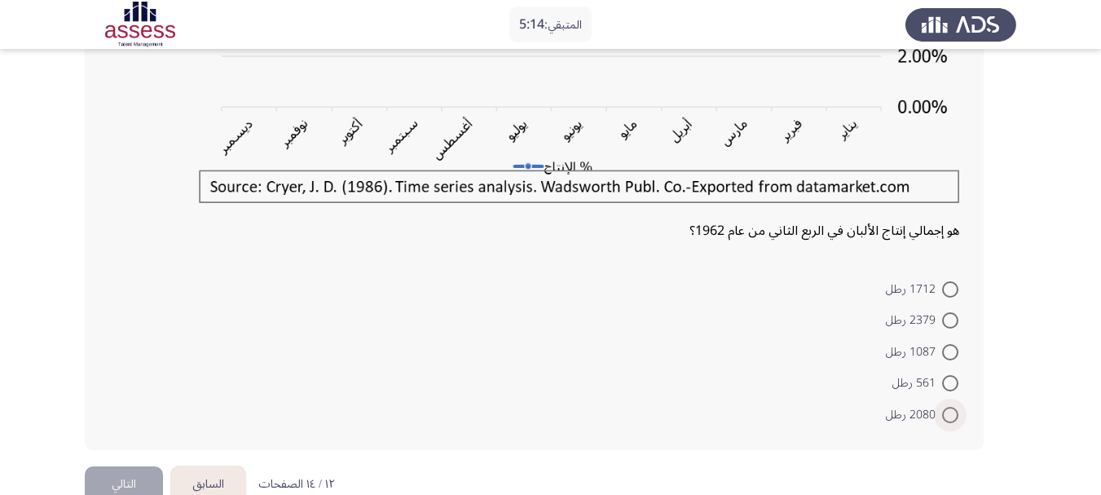
click at [936, 413] on span "2080 رطل" at bounding box center [914, 415] width 56 height 20
click at [943, 413] on input "2080 رطل" at bounding box center [951, 415] width 16 height 16
radio input "true"
click at [103, 470] on button "التالي" at bounding box center [124, 482] width 78 height 37
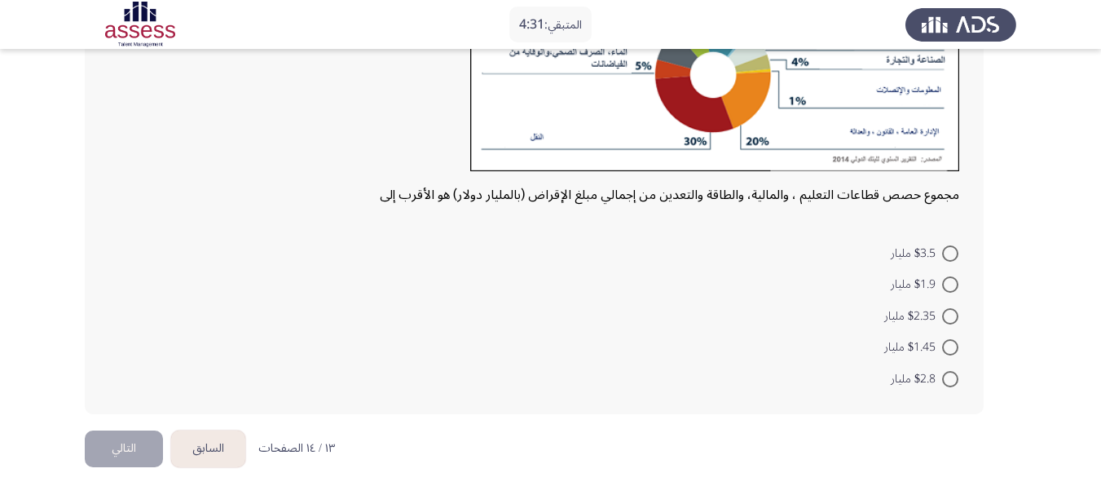
scroll to position [237, 0]
click at [947, 351] on span at bounding box center [951, 346] width 16 height 16
click at [947, 351] on input "$1.45 مليار" at bounding box center [951, 346] width 16 height 16
radio input "true"
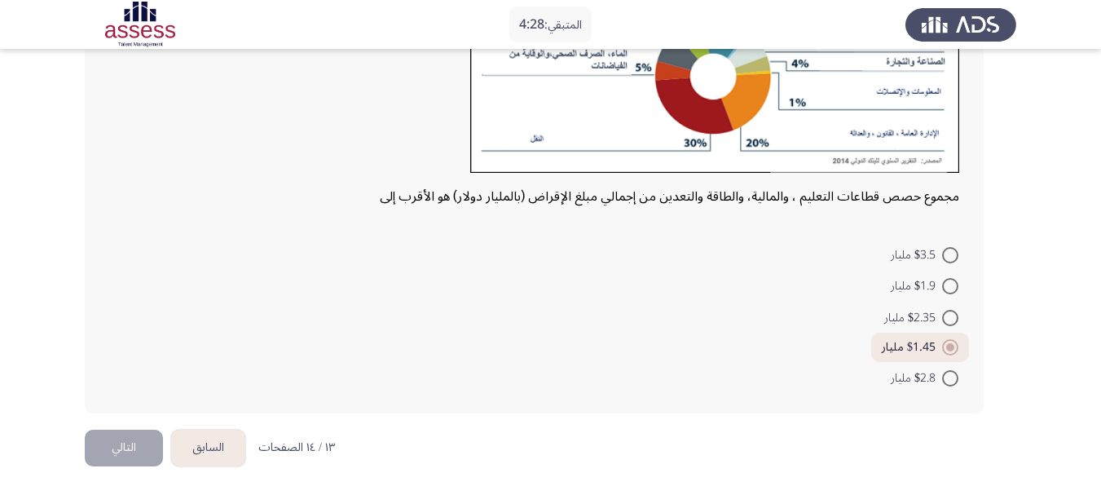
scroll to position [235, 0]
click at [143, 447] on button "التالي" at bounding box center [124, 448] width 78 height 37
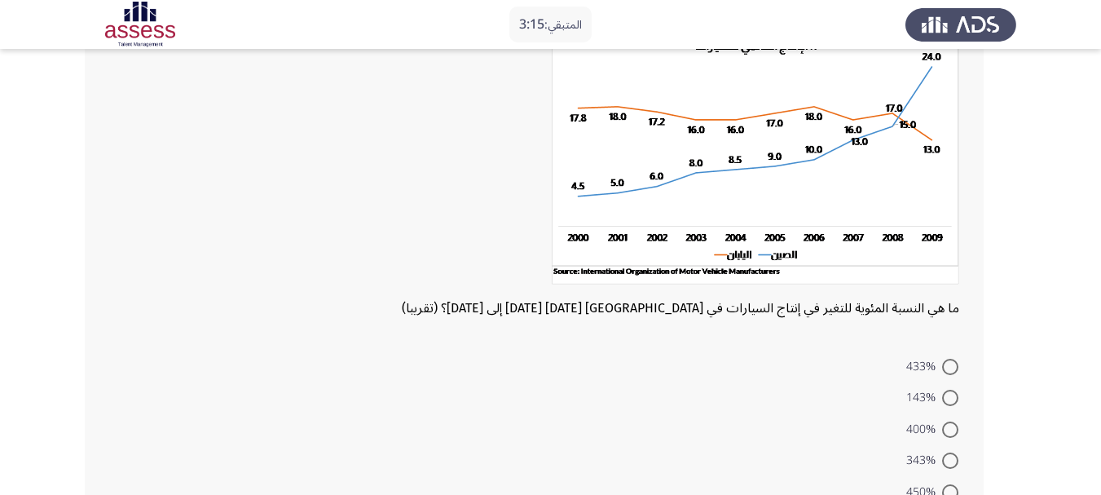
scroll to position [237, 0]
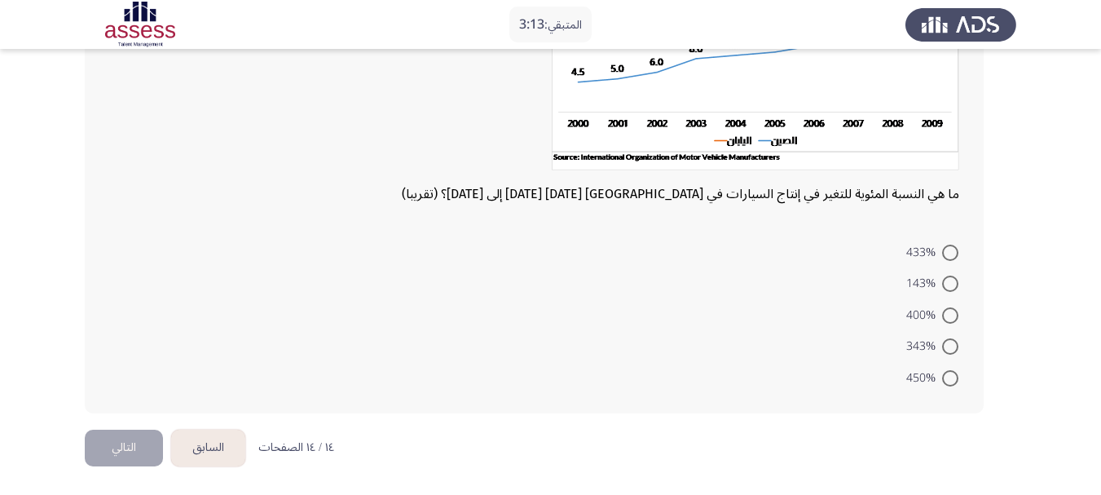
click at [951, 288] on span at bounding box center [951, 284] width 16 height 16
click at [951, 288] on input "143%" at bounding box center [951, 284] width 16 height 16
radio input "true"
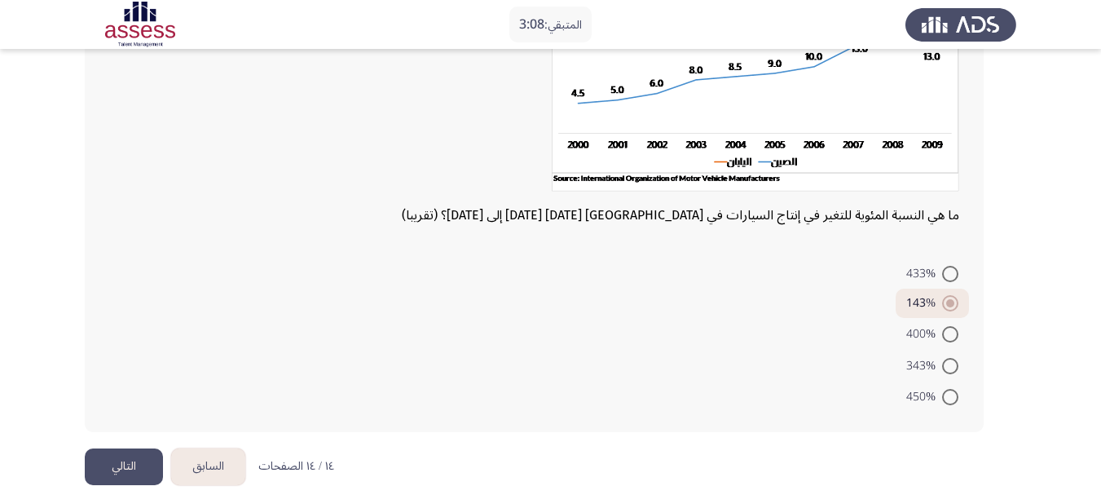
scroll to position [235, 0]
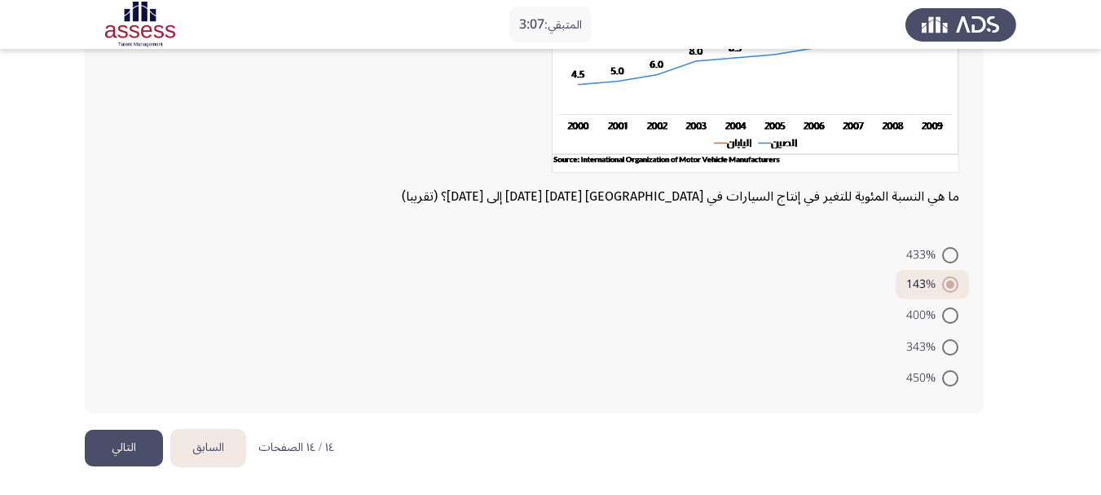
click at [128, 442] on button "التالي" at bounding box center [124, 448] width 78 height 37
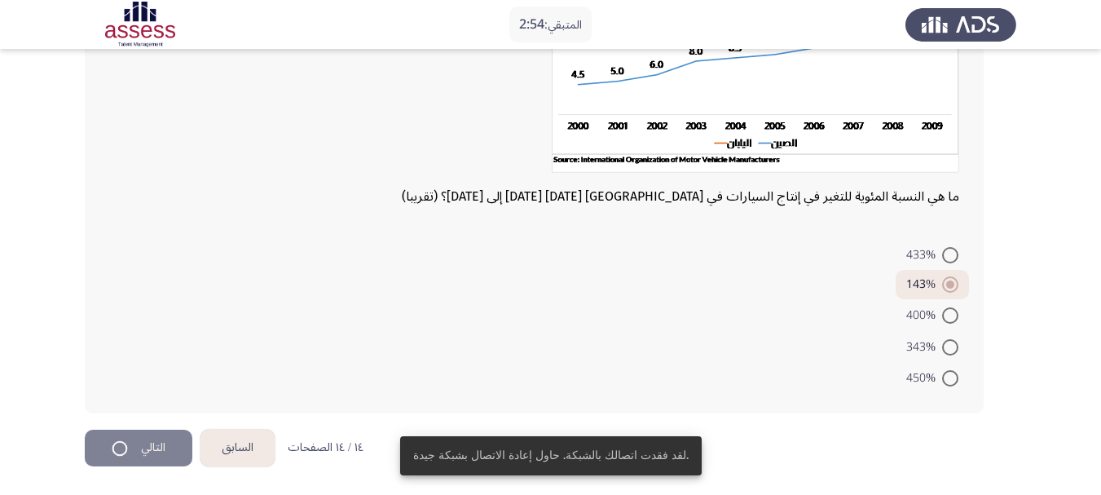
scroll to position [0, 0]
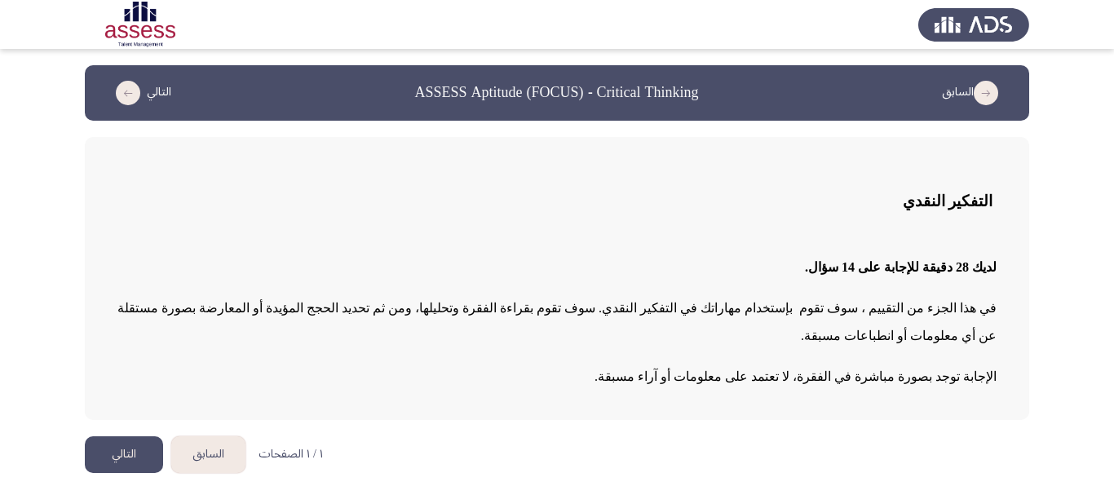
click at [109, 436] on button "التالي" at bounding box center [124, 454] width 78 height 37
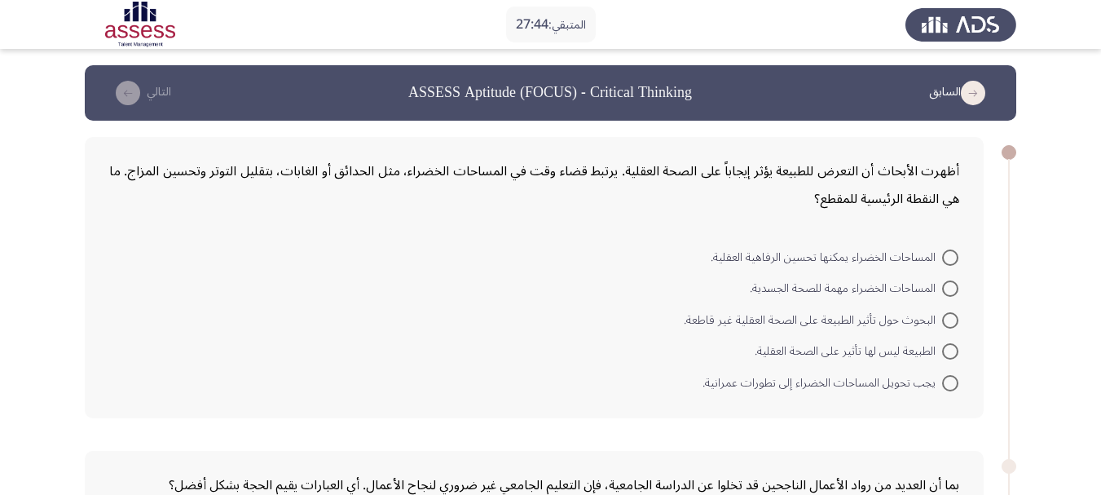
click at [952, 252] on span at bounding box center [951, 257] width 16 height 16
click at [952, 252] on input "المساحات الخضراء يمكنها تحسين الرفاهية العقلية." at bounding box center [951, 257] width 16 height 16
radio input "true"
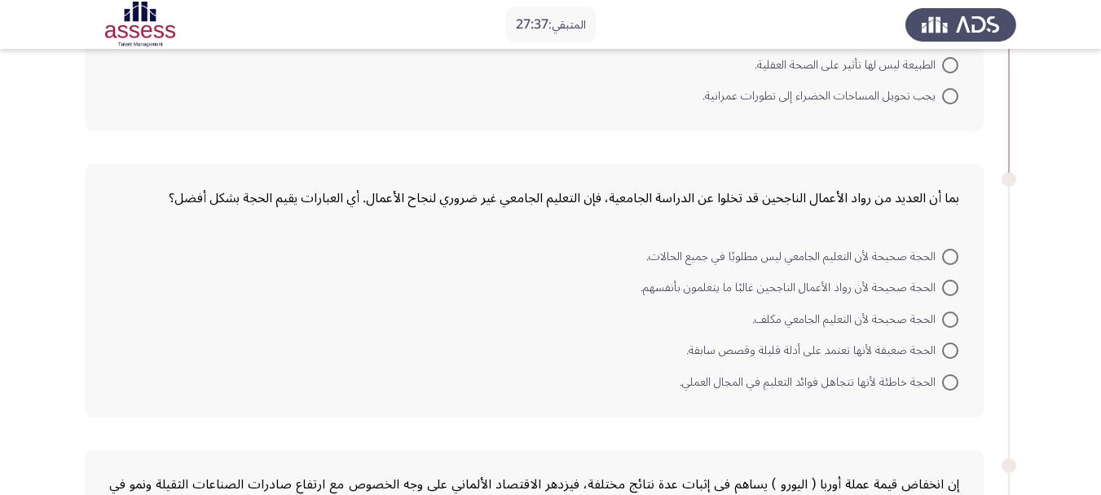
scroll to position [326, 0]
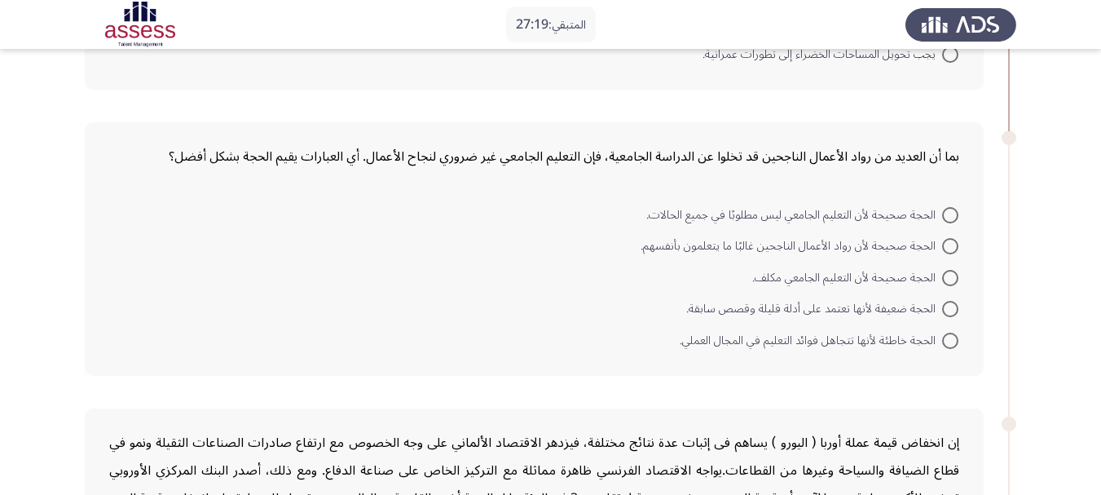
click at [860, 254] on span "الحجة صحيحة لأن رواد الأعمال الناجحين غالبًا ما يتعلمون بأنفسهم." at bounding box center [792, 246] width 302 height 20
click at [943, 254] on input "الحجة صحيحة لأن رواد الأعمال الناجحين غالبًا ما يتعلمون بأنفسهم." at bounding box center [951, 246] width 16 height 16
radio input "true"
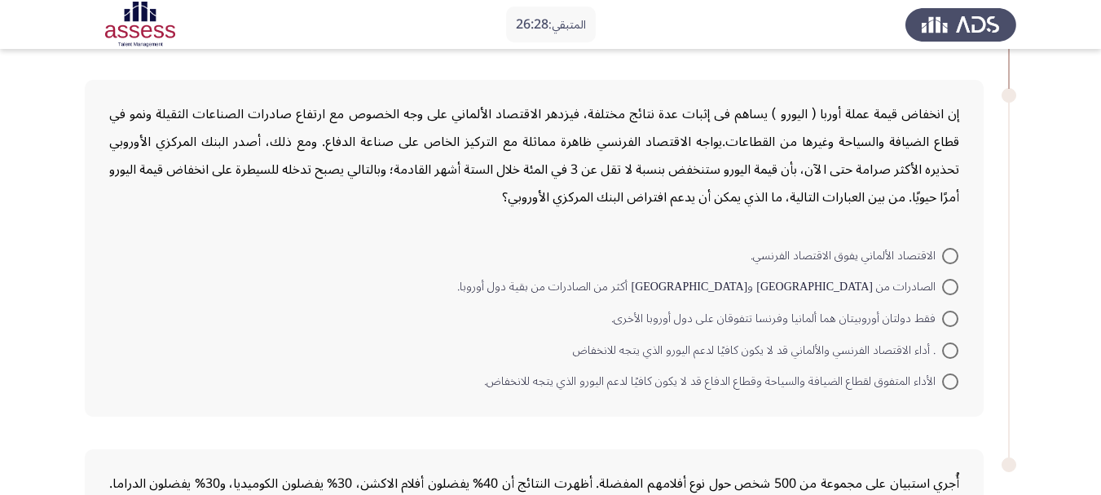
scroll to position [734, 0]
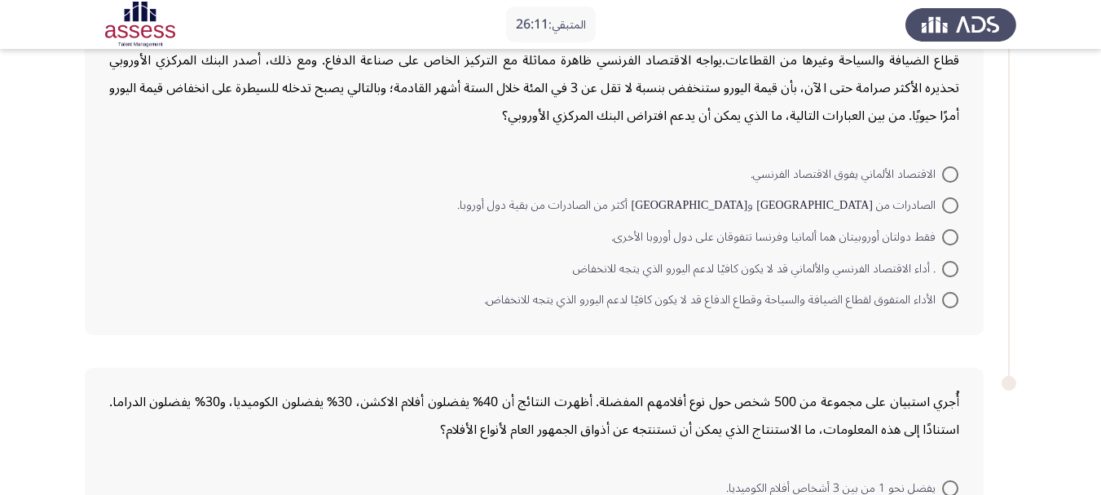
click at [949, 269] on span at bounding box center [951, 269] width 16 height 16
click at [949, 269] on input ". أداء الاقتصاد الفرنسي والألماني قد لا يكون كافيًا لدعم اليورو الذي يتجه للانخ…" at bounding box center [951, 269] width 16 height 16
radio input "true"
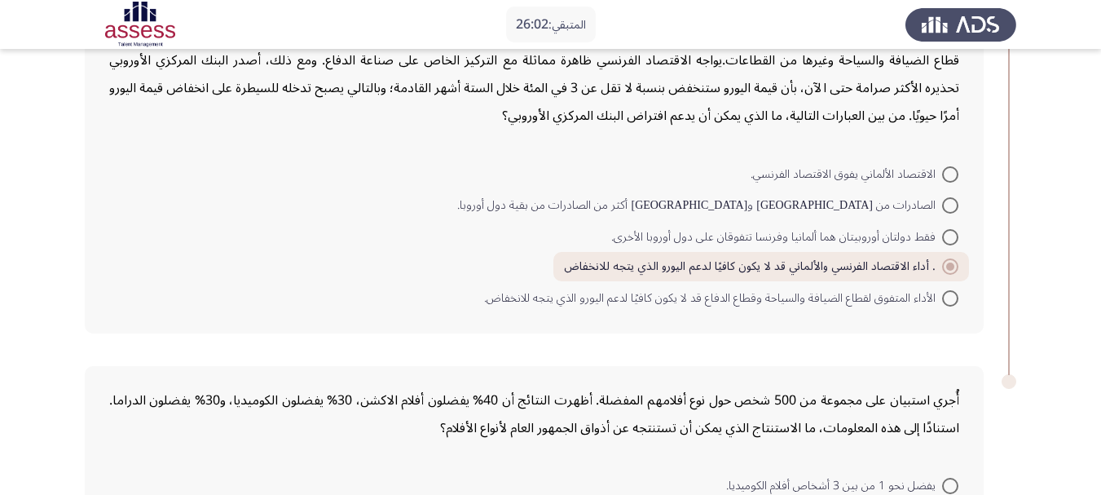
click at [923, 302] on span "الأداء المتفوق لقطاع الضيافة والسياحة وقطاع الدفاع قد لا يكون كافيًا لدعم اليور…" at bounding box center [713, 299] width 458 height 20
click at [943, 302] on input "الأداء المتفوق لقطاع الضيافة والسياحة وقطاع الدفاع قد لا يكون كافيًا لدعم اليور…" at bounding box center [951, 298] width 16 height 16
radio input "true"
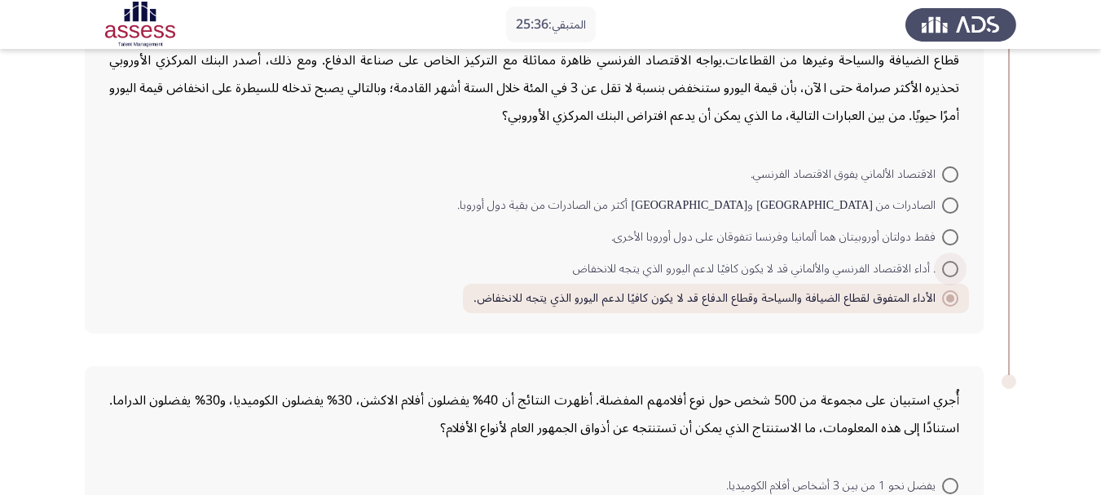
click at [943, 264] on span at bounding box center [951, 269] width 16 height 16
click at [943, 264] on input ". أداء الاقتصاد الفرنسي والألماني قد لا يكون كافيًا لدعم اليورو الذي يتجه للانخ…" at bounding box center [951, 269] width 16 height 16
radio input "true"
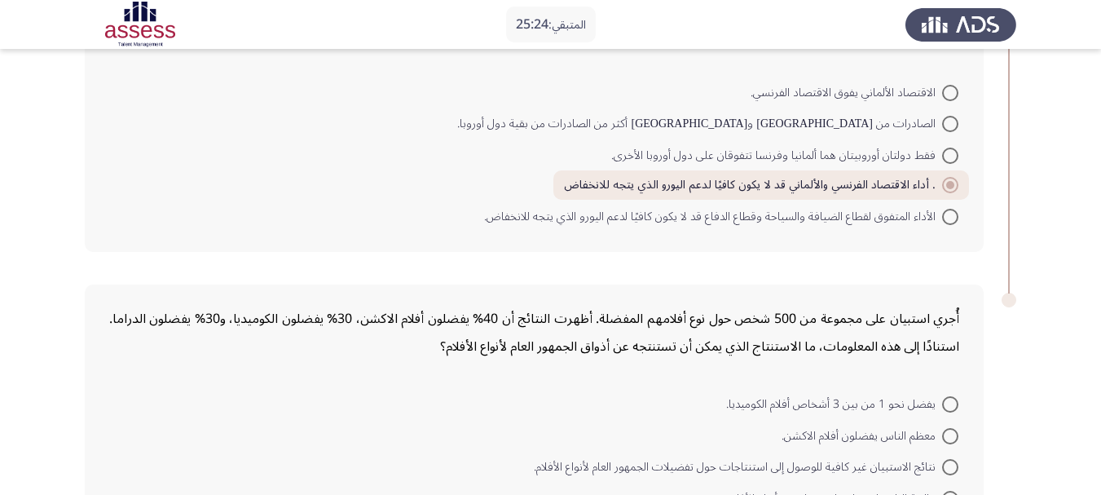
scroll to position [967, 0]
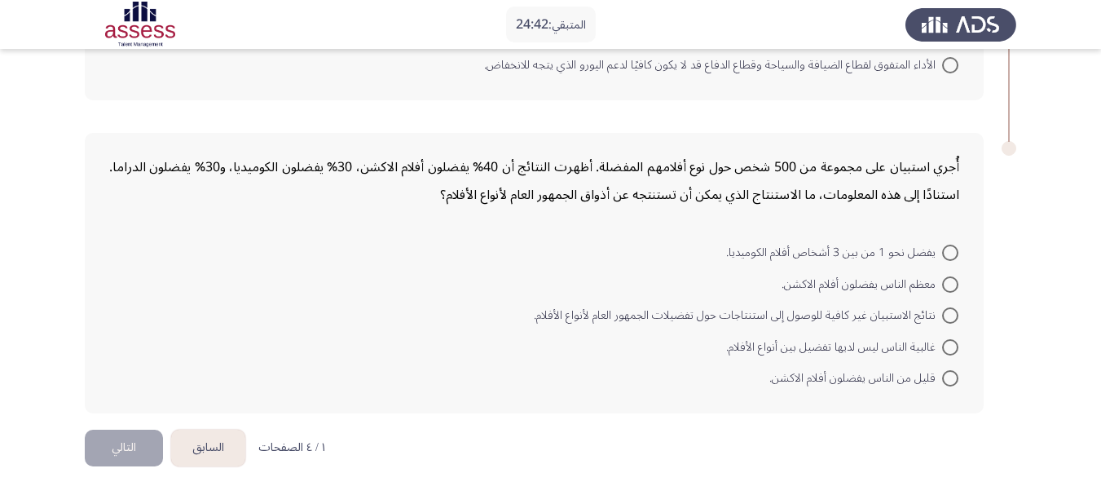
click at [947, 254] on span at bounding box center [951, 253] width 16 height 16
click at [947, 254] on input "يفضل نحو 1 من بين 3 أشخاص أفلام الكوميديا." at bounding box center [951, 253] width 16 height 16
radio input "true"
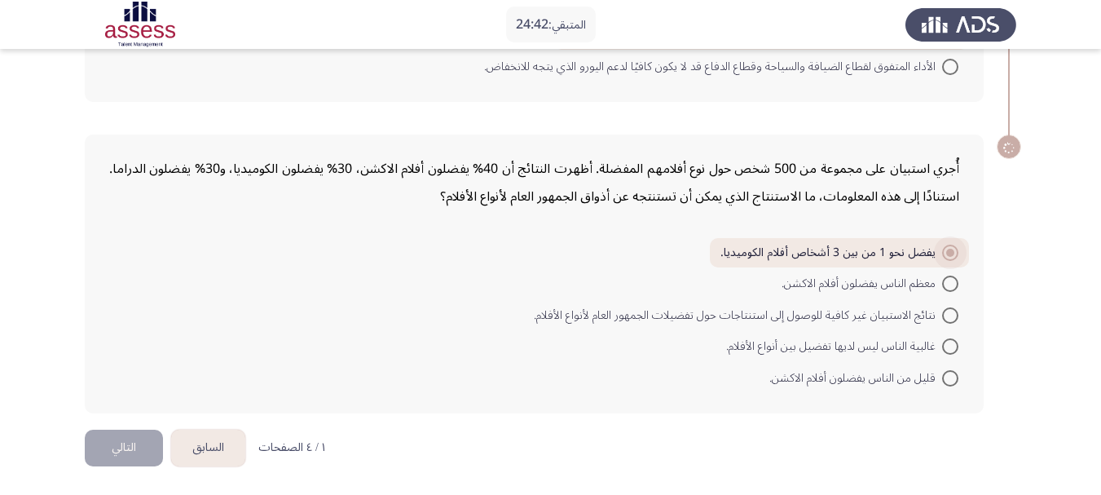
scroll to position [965, 0]
click at [122, 444] on button "التالي" at bounding box center [124, 448] width 78 height 37
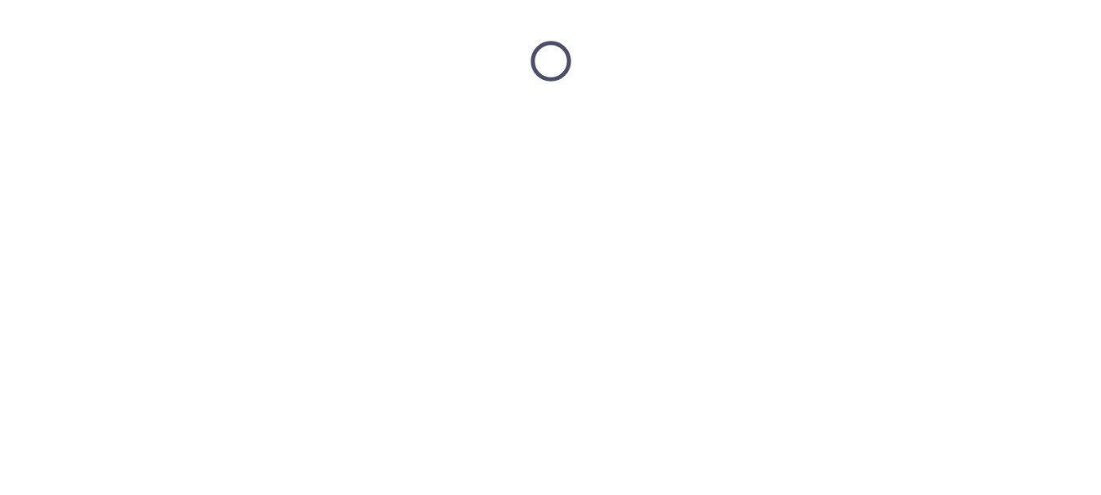
scroll to position [0, 0]
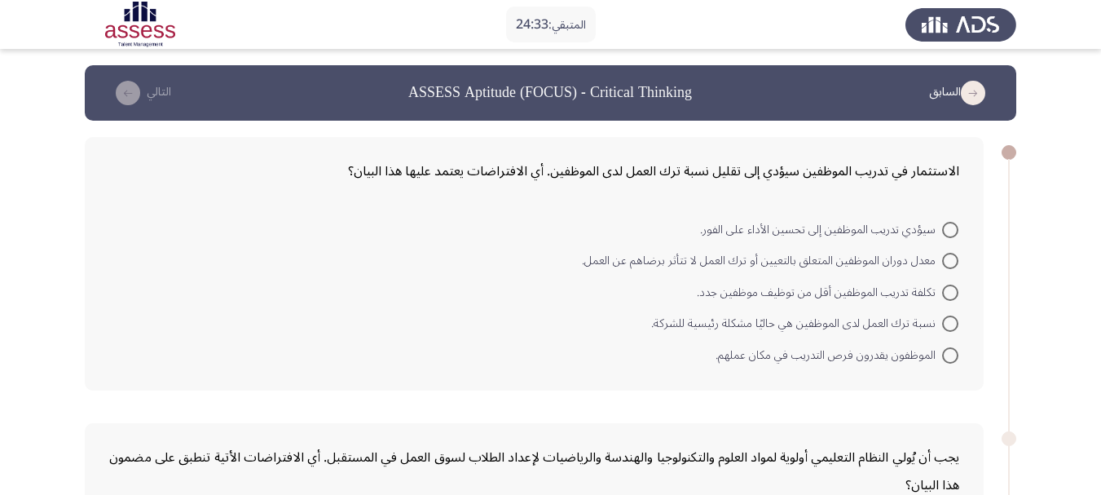
click at [920, 230] on span "سيؤدي تدريب الموظفين إلى تحسين الأداء على الفور." at bounding box center [821, 230] width 242 height 20
click at [943, 230] on input "سيؤدي تدريب الموظفين إلى تحسين الأداء على الفور." at bounding box center [951, 230] width 16 height 16
radio input "true"
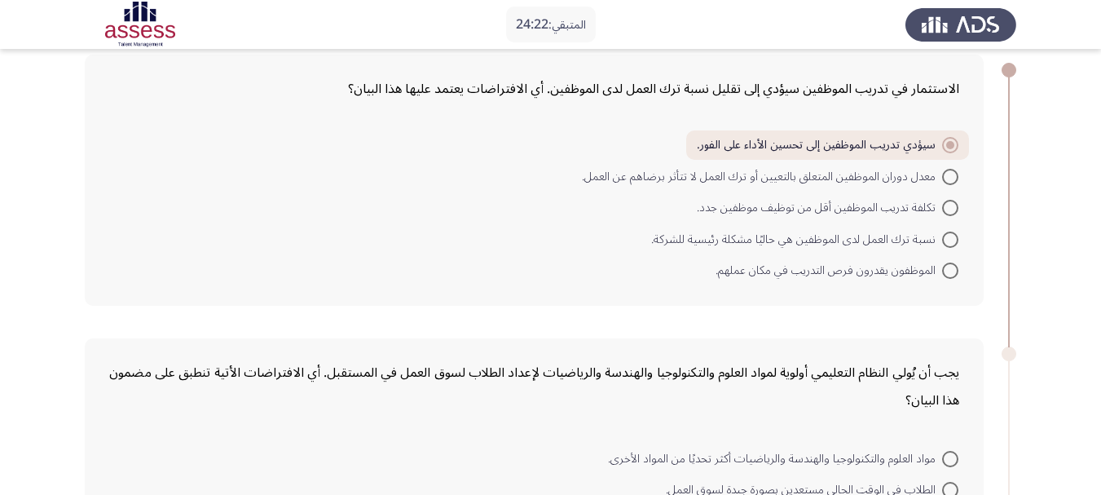
scroll to position [82, 0]
click at [942, 270] on span "الموظفون يقدرون فرص التدريب في مكان عملهم." at bounding box center [829, 272] width 227 height 20
click at [943, 270] on input "الموظفون يقدرون فرص التدريب في مكان عملهم." at bounding box center [951, 271] width 16 height 16
radio input "true"
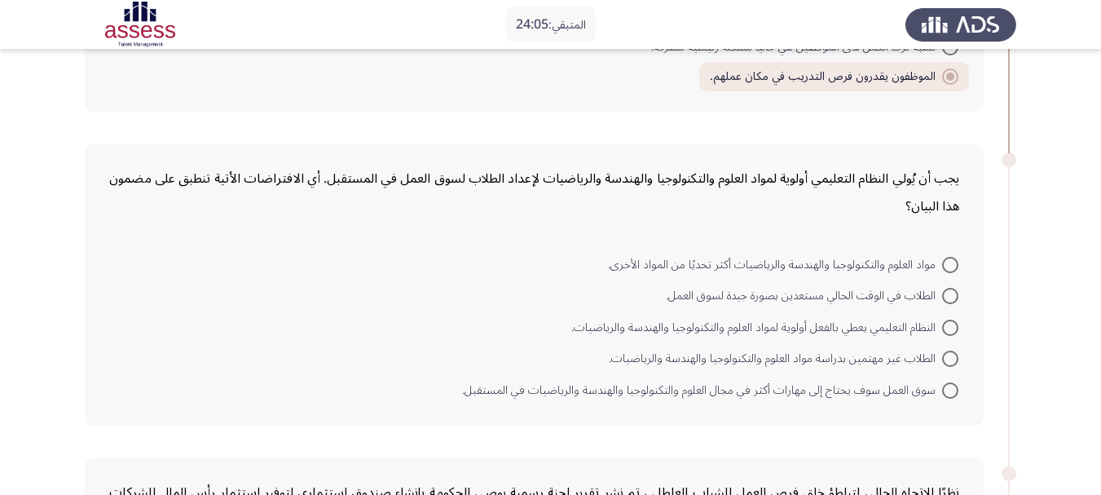
scroll to position [326, 0]
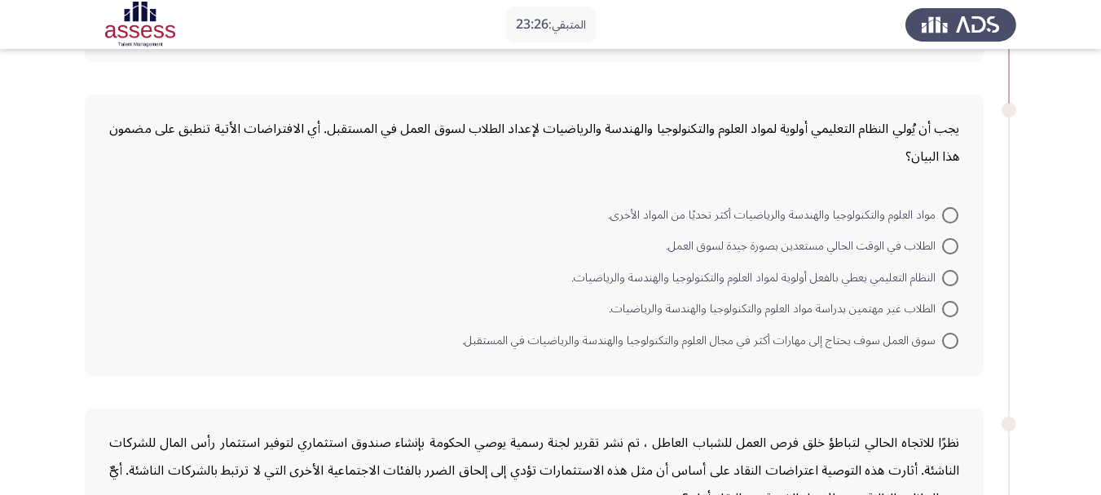
click at [952, 225] on mat-radio-button "مواد العلوم والتكنولوجيا والهندسة والرياضيات أكثر تحديًا من المواد الأخرى." at bounding box center [784, 214] width 372 height 32
click at [947, 216] on span at bounding box center [951, 215] width 16 height 16
click at [947, 216] on input "مواد العلوم والتكنولوجيا والهندسة والرياضيات أكثر تحديًا من المواد الأخرى." at bounding box center [951, 215] width 16 height 16
radio input "true"
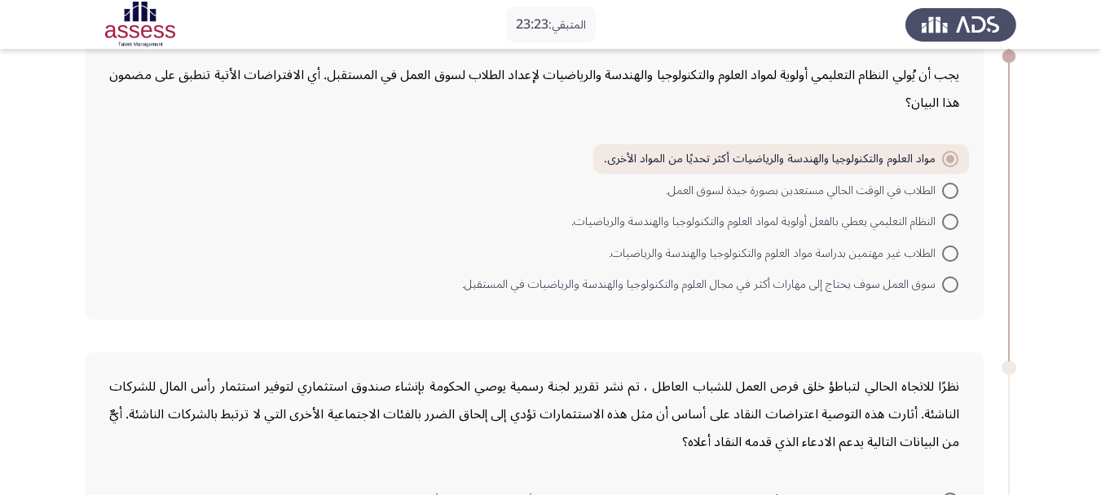
scroll to position [408, 0]
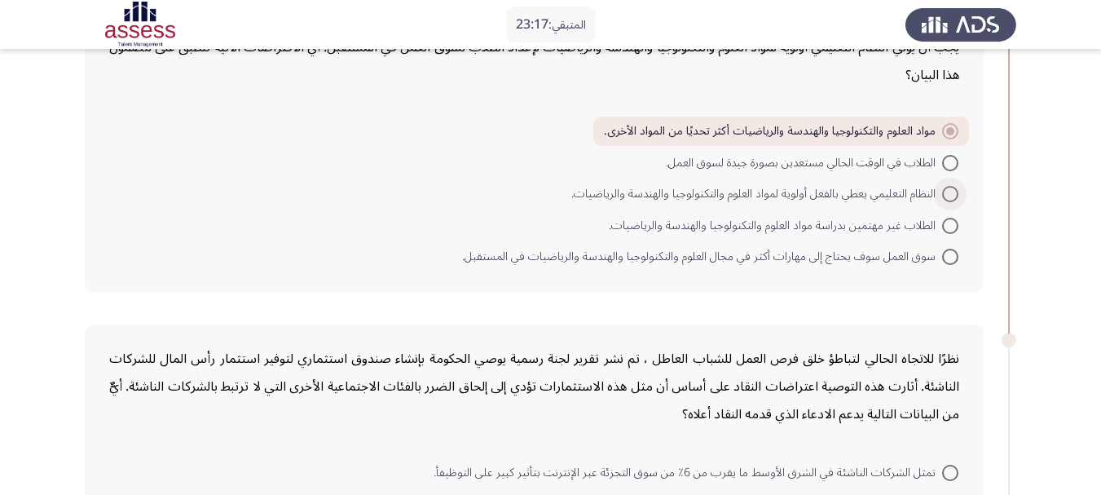
click at [945, 196] on span at bounding box center [951, 194] width 16 height 16
click at [945, 196] on input "النظام التعليمي يعطي بالفعل أولوية لمواد العلوم والتكنولوجيا والهندسة والرياضيا…" at bounding box center [951, 194] width 16 height 16
radio input "true"
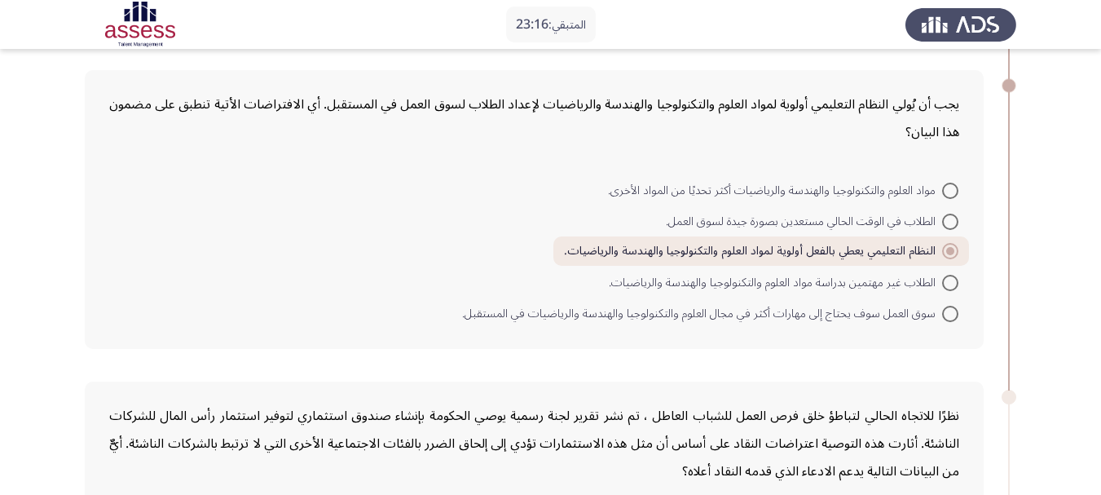
scroll to position [326, 0]
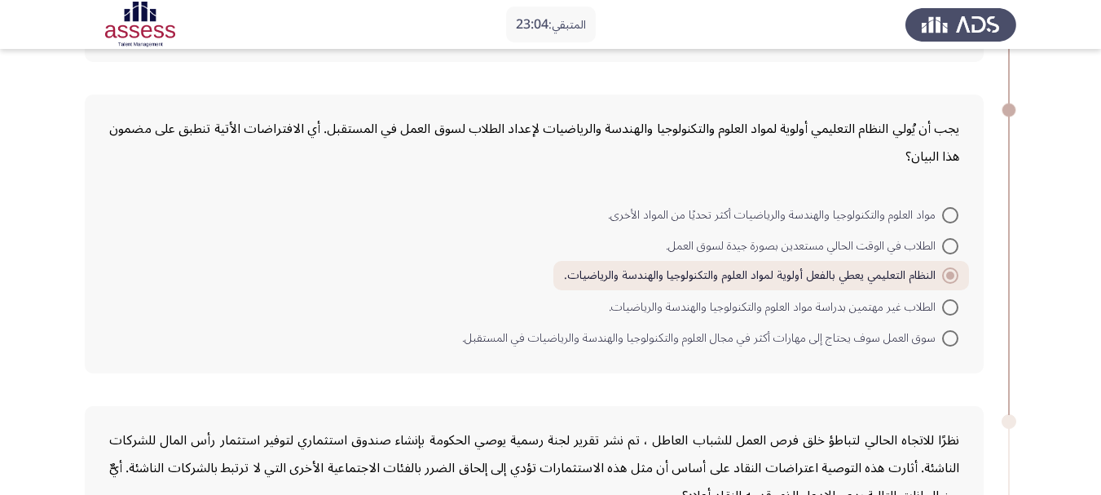
click at [951, 334] on span at bounding box center [951, 338] width 16 height 16
click at [951, 334] on input "سوق العمل سوف يحتاج إلى مهارات أكثر في مجال العلوم والتكنولوجيا والهندسة والريا…" at bounding box center [951, 338] width 16 height 16
radio input "true"
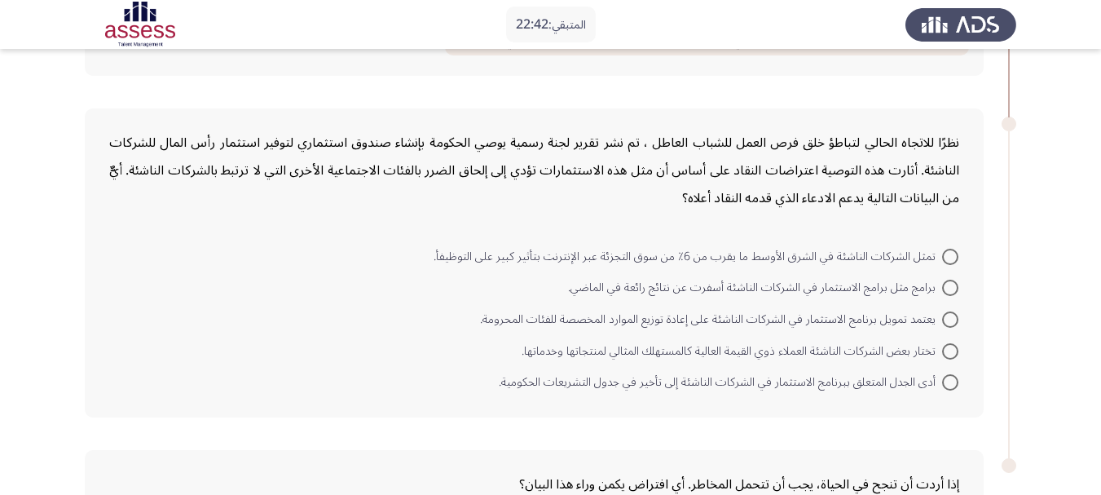
scroll to position [652, 0]
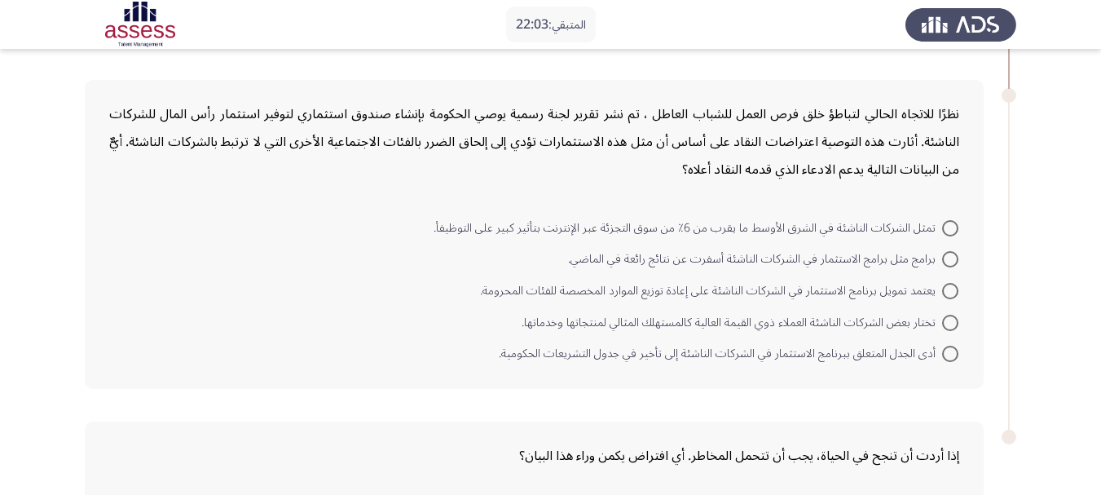
click at [945, 288] on span at bounding box center [951, 291] width 16 height 16
click at [945, 288] on input "يعتمد تمويل برنامج الاستثمار في الشركات الناشئة على إعادة توزيع الموارد المخصصة…" at bounding box center [951, 291] width 16 height 16
radio input "true"
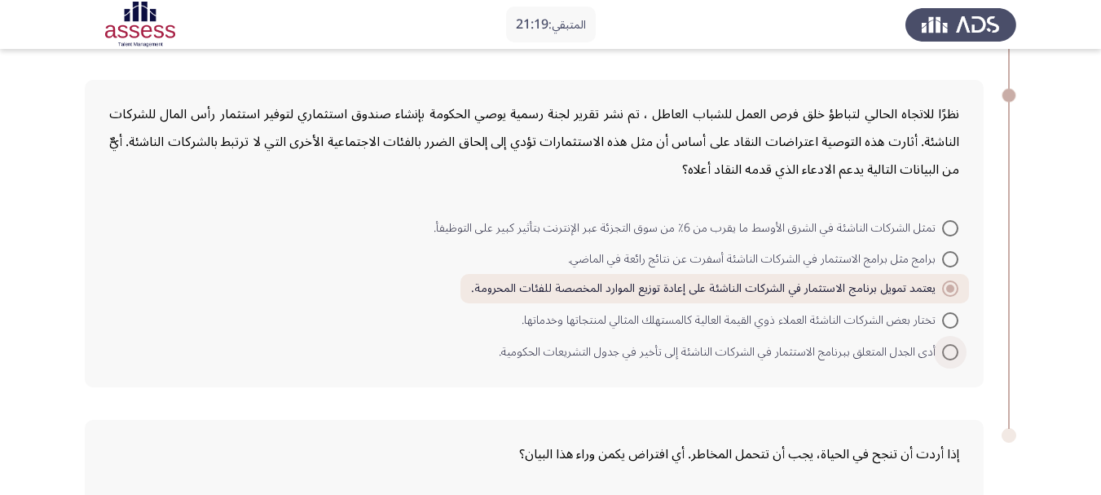
click at [953, 355] on span at bounding box center [951, 352] width 16 height 16
click at [953, 355] on input "أدى الجدل المتعلق ببرنامج الاستثمار في الشركات الناشئة إلى تأخير في جدول التشري…" at bounding box center [951, 352] width 16 height 16
radio input "true"
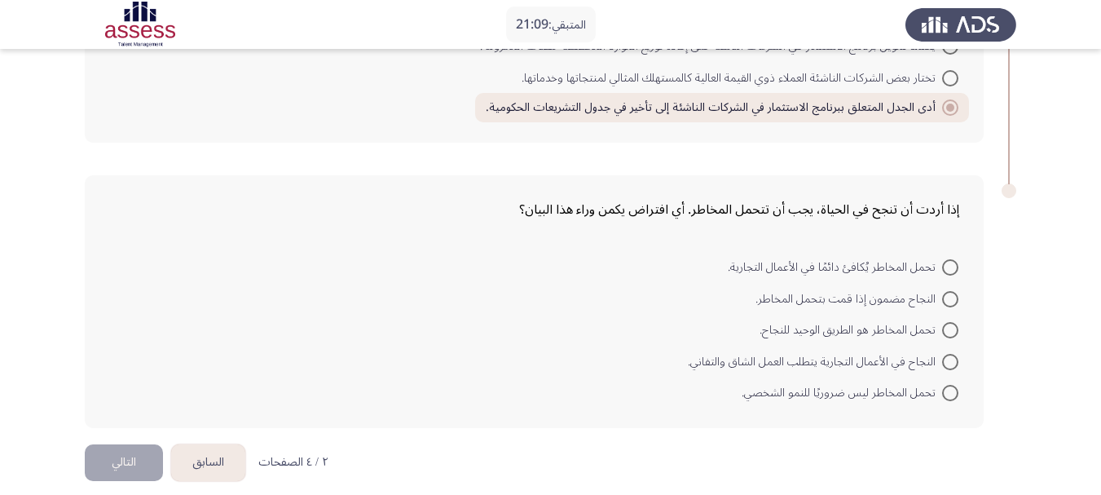
scroll to position [912, 0]
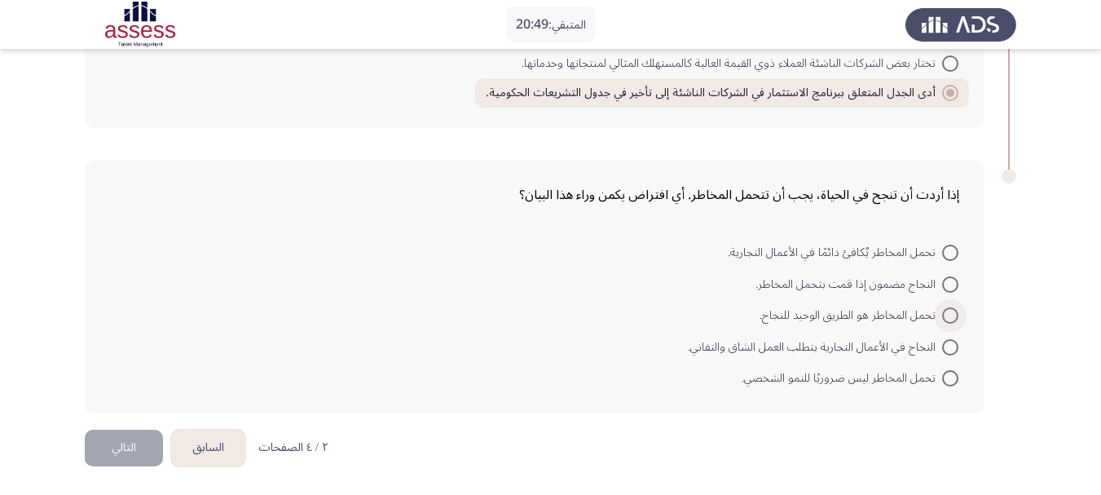
click at [950, 316] on span at bounding box center [951, 315] width 16 height 16
click at [950, 316] on input "تحمل المخاطر هو الطريق الوحيد للنجاح." at bounding box center [951, 315] width 16 height 16
radio input "true"
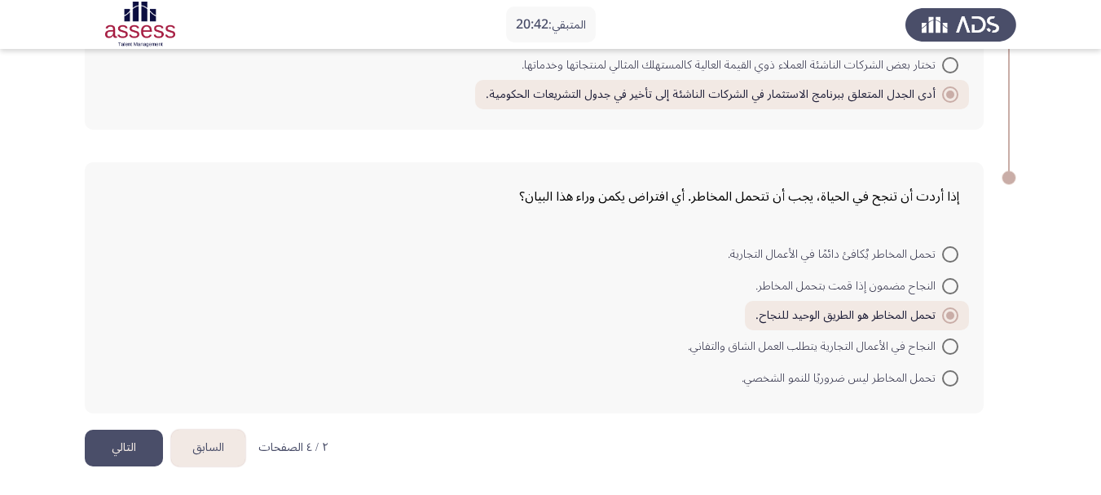
click at [144, 444] on button "التالي" at bounding box center [124, 448] width 78 height 37
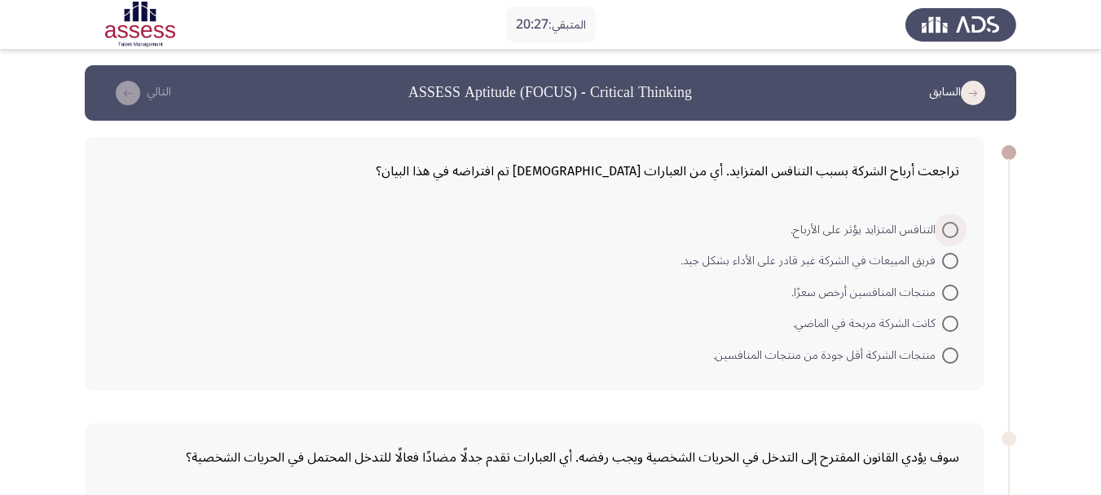
click at [953, 230] on span at bounding box center [951, 230] width 16 height 16
click at [953, 230] on input "التنافس المتزايد يؤثر على الأرباح." at bounding box center [951, 230] width 16 height 16
radio input "true"
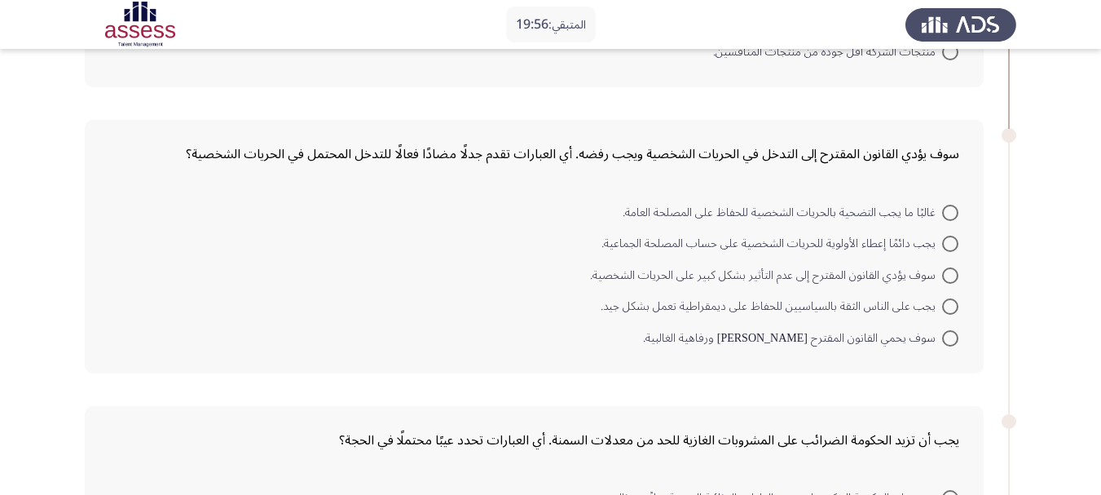
scroll to position [326, 0]
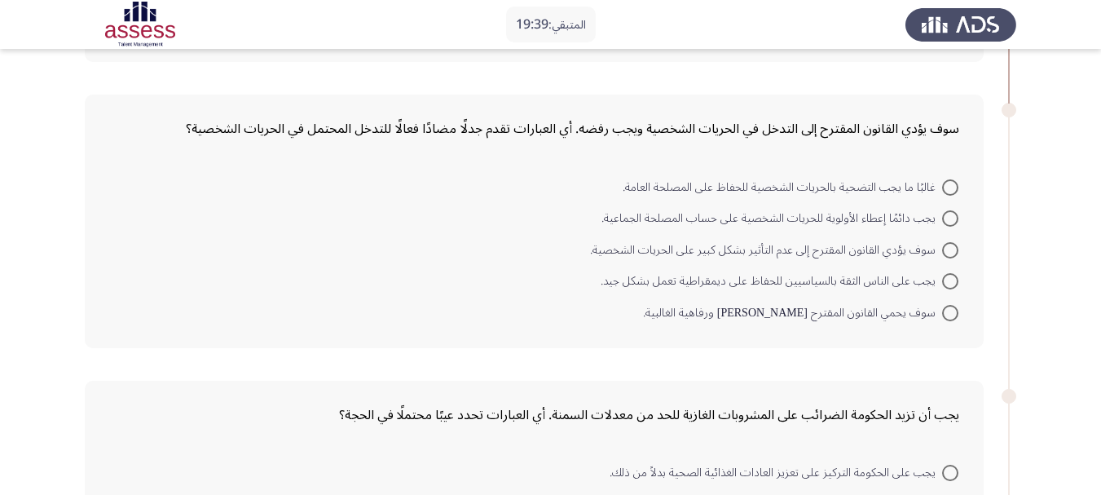
click at [916, 187] on span "غالبًا ما يجب التضحية بالحريات الشخصية للحفاظ على المصلحة العامة." at bounding box center [783, 188] width 320 height 20
click at [943, 187] on input "غالبًا ما يجب التضحية بالحريات الشخصية للحفاظ على المصلحة العامة." at bounding box center [951, 187] width 16 height 16
radio input "true"
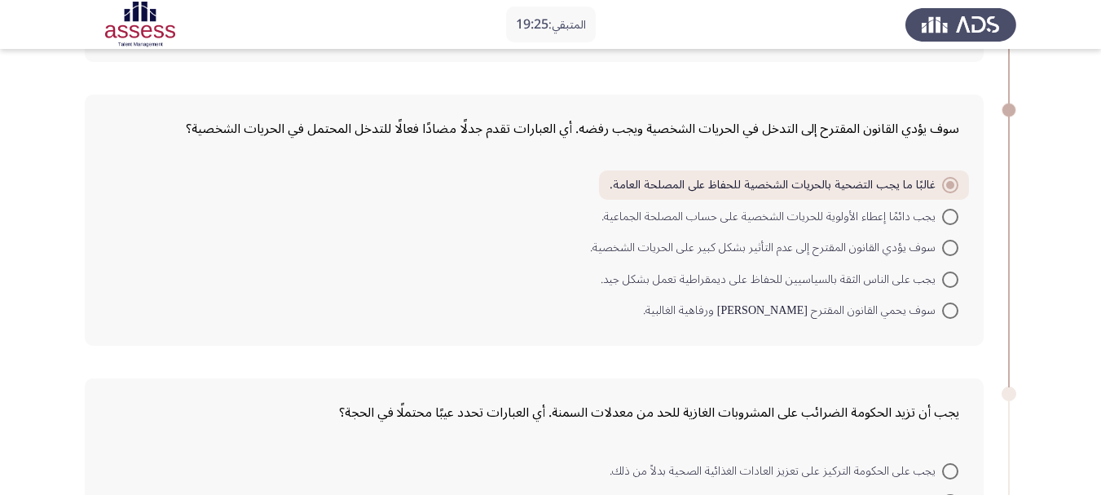
click at [947, 219] on span at bounding box center [951, 217] width 16 height 16
click at [947, 219] on input "يجب دائمًا إعطاء الأولوية للحريات الشخصية على حساب المصلحة الجماعية." at bounding box center [951, 217] width 16 height 16
radio input "true"
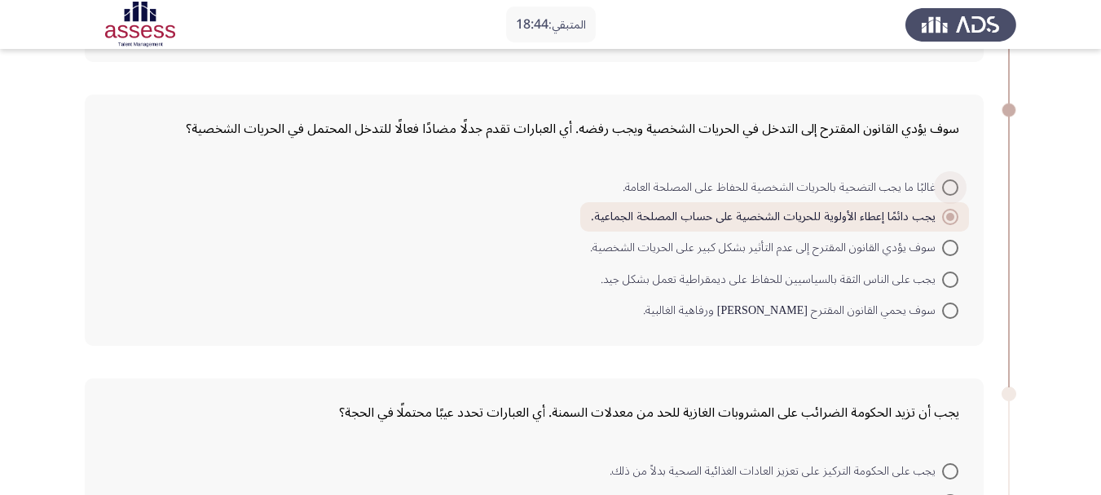
click at [948, 185] on span at bounding box center [951, 187] width 16 height 16
click at [948, 185] on input "غالبًا ما يجب التضحية بالحريات الشخصية للحفاظ على المصلحة العامة." at bounding box center [951, 187] width 16 height 16
radio input "true"
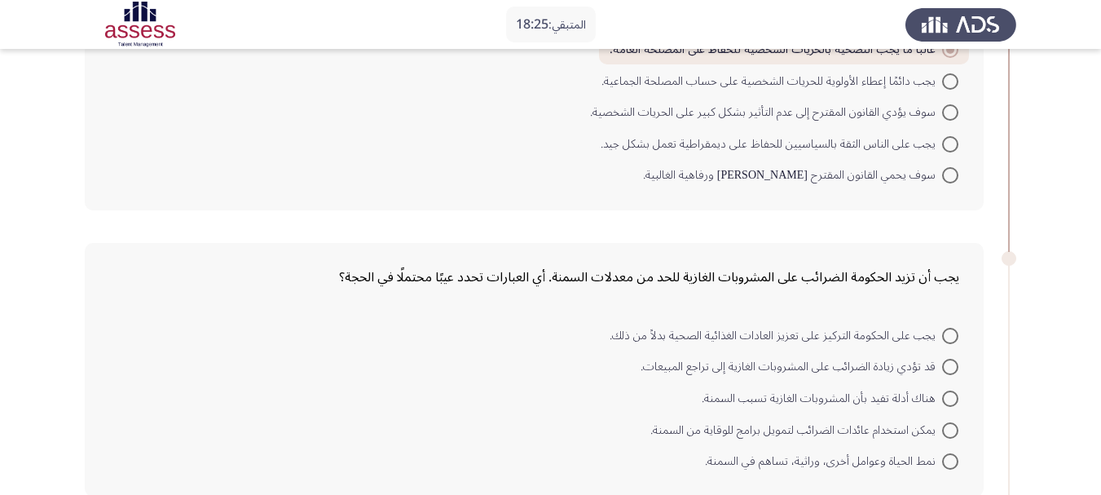
scroll to position [489, 0]
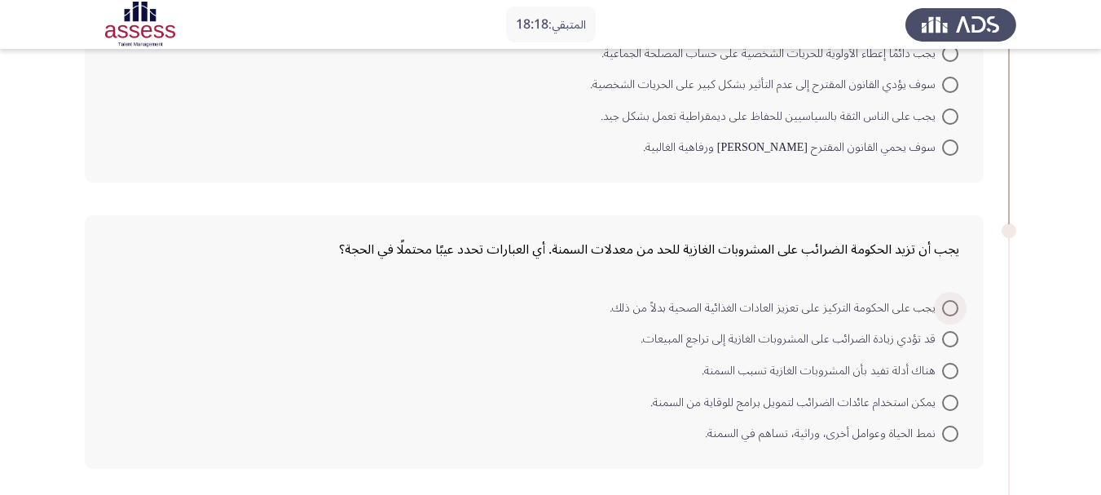
click at [926, 304] on span "يجب على الحكومة التركيز على تعزيز العادات الغذائية الصحية بدلاً من ذلك." at bounding box center [776, 308] width 333 height 20
click at [943, 304] on input "يجب على الحكومة التركيز على تعزيز العادات الغذائية الصحية بدلاً من ذلك." at bounding box center [951, 308] width 16 height 16
radio input "true"
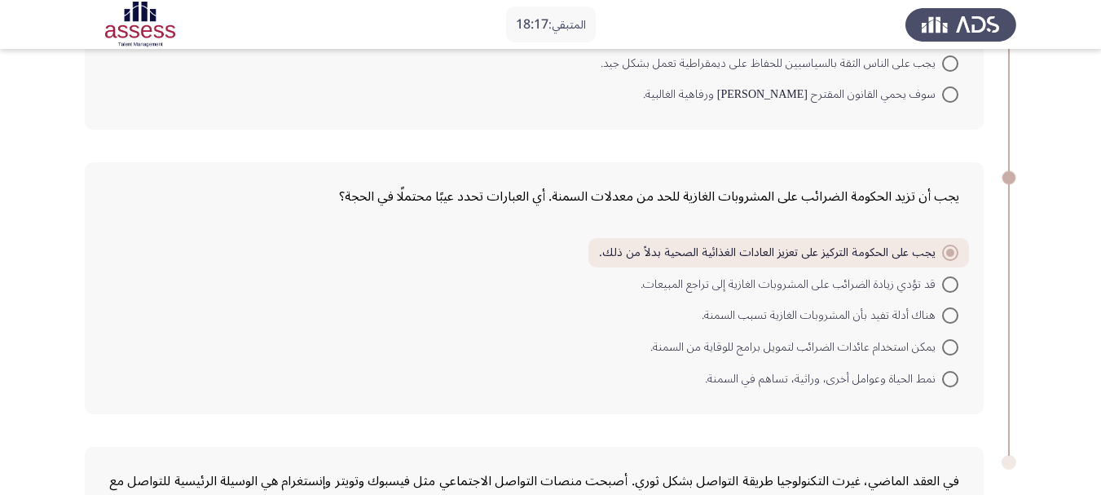
scroll to position [571, 0]
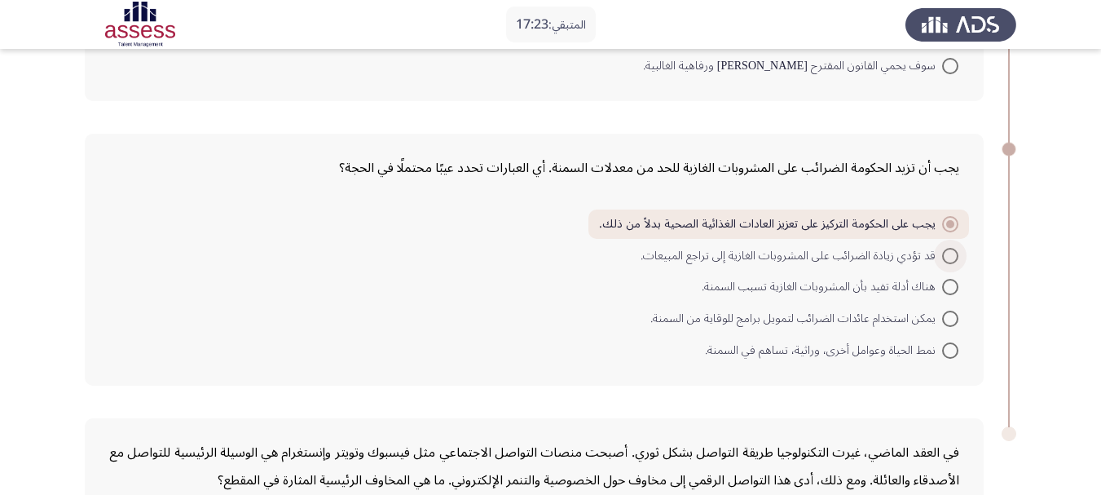
click at [949, 255] on span at bounding box center [951, 256] width 16 height 16
click at [949, 255] on input "قد تؤدي زيادة الضرائب على المشروبات الغازية إلى تراجع المبيعات." at bounding box center [951, 256] width 16 height 16
radio input "true"
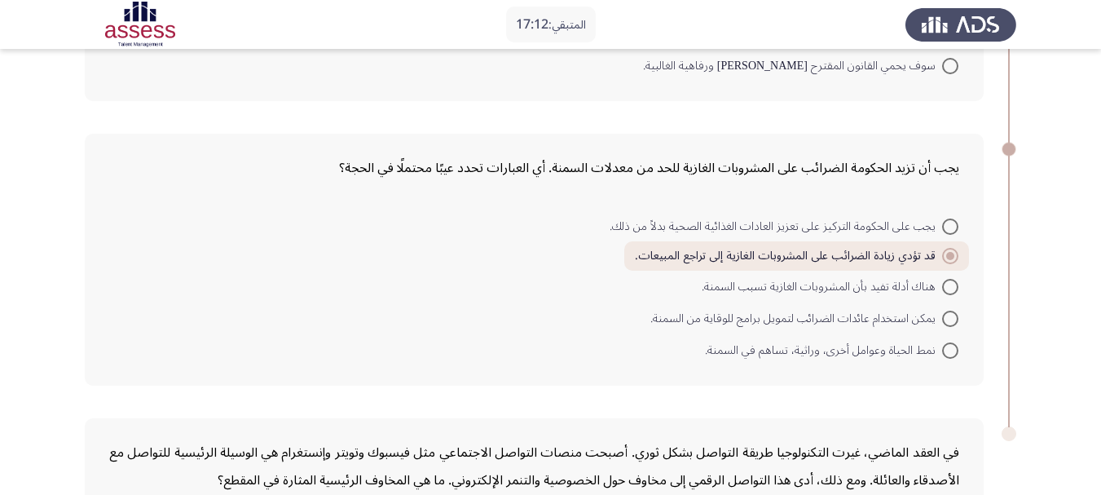
click at [952, 350] on span at bounding box center [951, 350] width 16 height 16
click at [952, 350] on input "نمط الحياة وعوامل أخرى، وراثية، تساهم في السمنة." at bounding box center [951, 350] width 16 height 16
radio input "true"
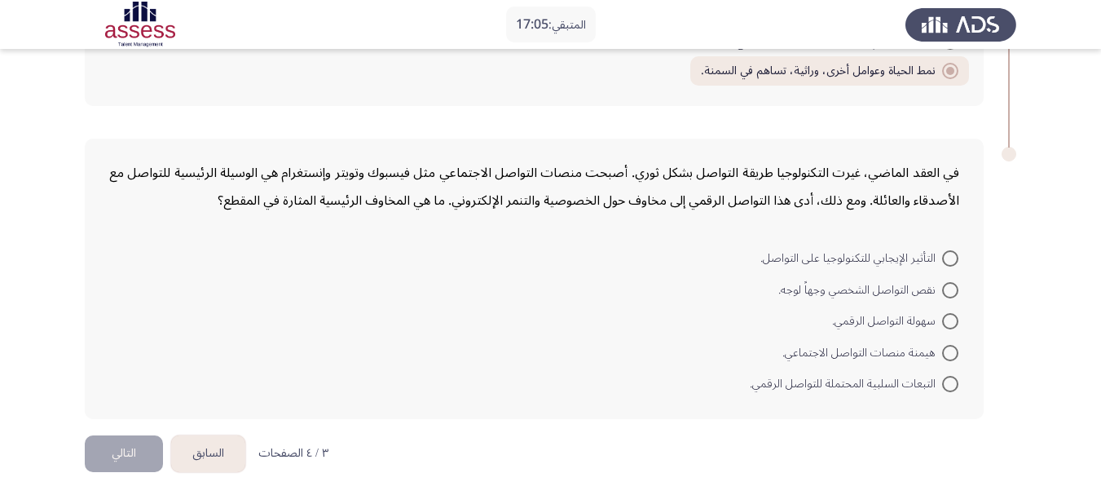
scroll to position [856, 0]
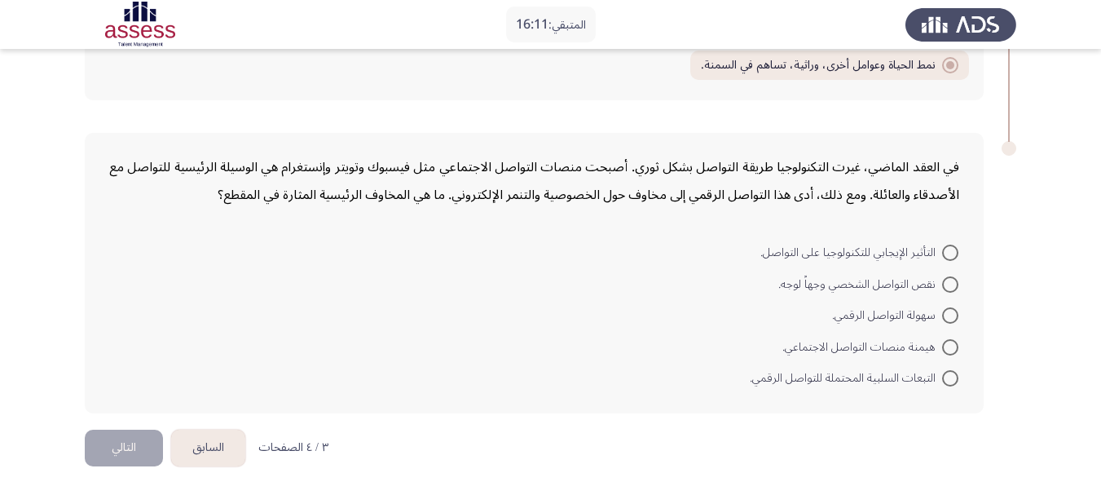
click at [938, 285] on span "نقص التواصل الشخصي وجهاً لوجه." at bounding box center [861, 285] width 164 height 20
click at [943, 285] on input "نقص التواصل الشخصي وجهاً لوجه." at bounding box center [951, 284] width 16 height 16
radio input "true"
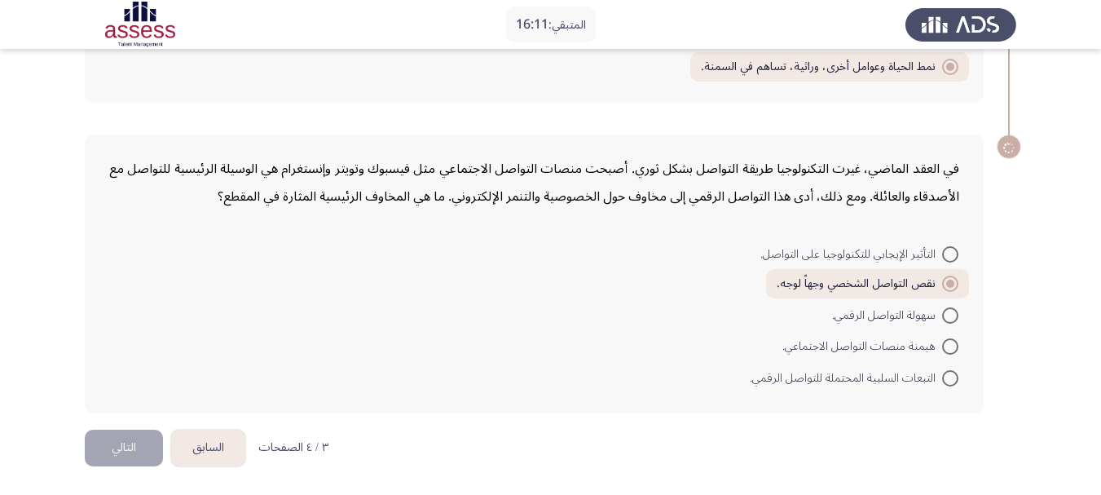
scroll to position [854, 0]
click at [781, 375] on span "التبعات السلبية المحتملة للتواصل الرقمي." at bounding box center [846, 379] width 192 height 20
click at [943, 375] on input "التبعات السلبية المحتملة للتواصل الرقمي." at bounding box center [951, 378] width 16 height 16
radio input "true"
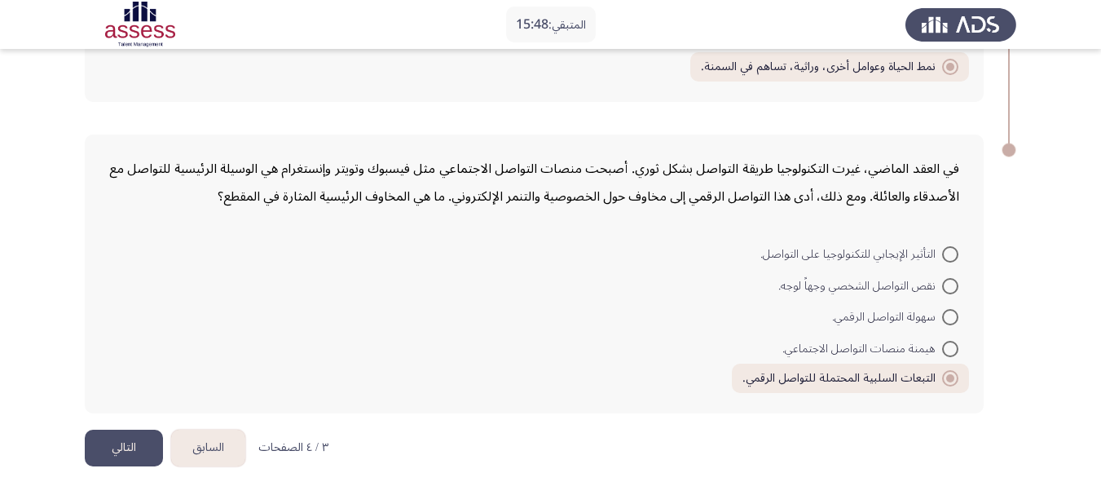
click at [97, 440] on button "التالي" at bounding box center [124, 448] width 78 height 37
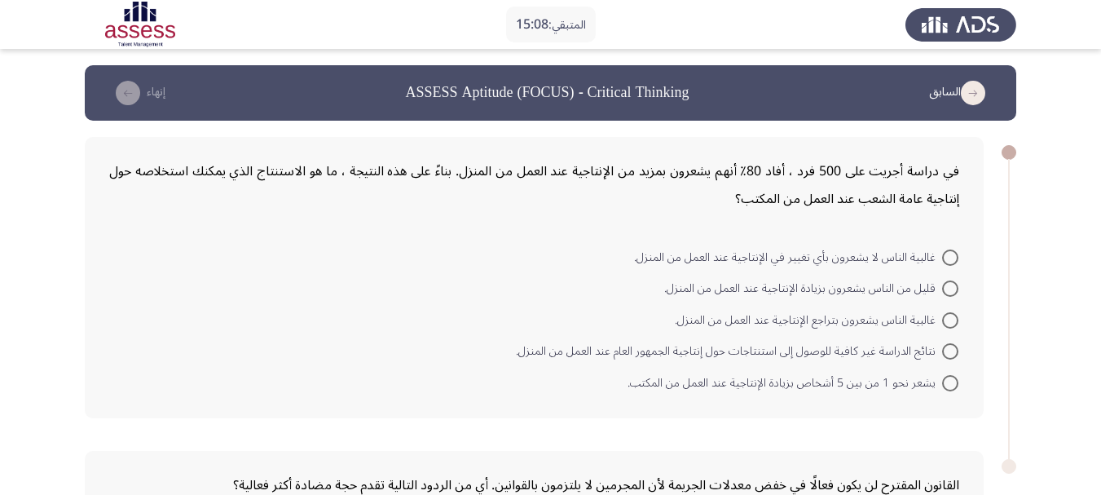
click at [938, 290] on span "قليل من الناس يشعرون بزيادة الإنتاجية عند العمل من المنزل." at bounding box center [803, 289] width 278 height 20
click at [943, 290] on input "قليل من الناس يشعرون بزيادة الإنتاجية عند العمل من المنزل." at bounding box center [951, 288] width 16 height 16
radio input "true"
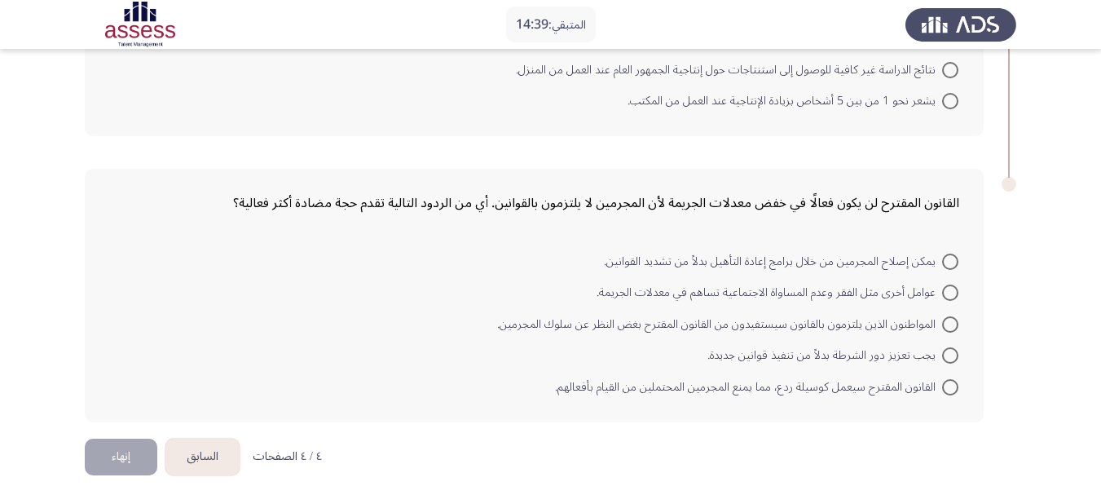
scroll to position [289, 0]
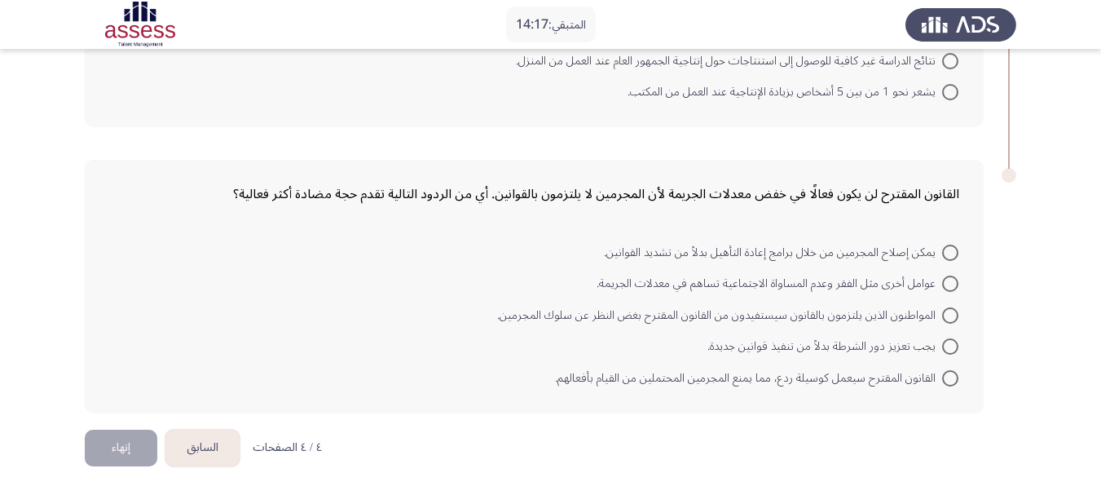
click at [945, 316] on span at bounding box center [951, 315] width 16 height 16
click at [945, 316] on input "المواطنون الذين يلتزمون بالقانون سيستفيدون من القانون المقترح بغض النظر عن سلوك…" at bounding box center [951, 315] width 16 height 16
radio input "true"
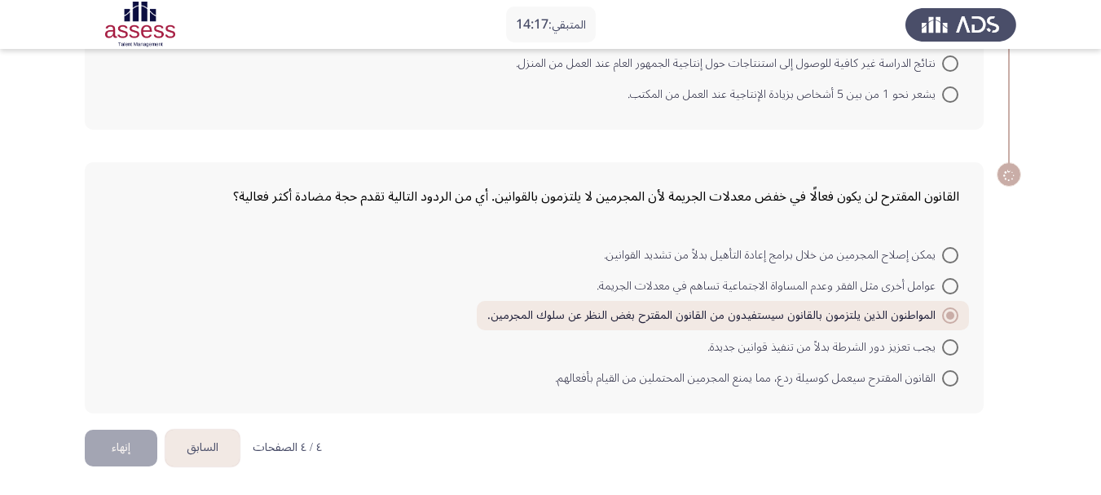
scroll to position [286, 0]
click at [947, 379] on span at bounding box center [951, 378] width 16 height 16
click at [947, 379] on input "القانون المقترح سيعمل كوسيلة ردع، مما يمنع المجرمين المحتملين من القيام بأفعاله…" at bounding box center [951, 378] width 16 height 16
radio input "true"
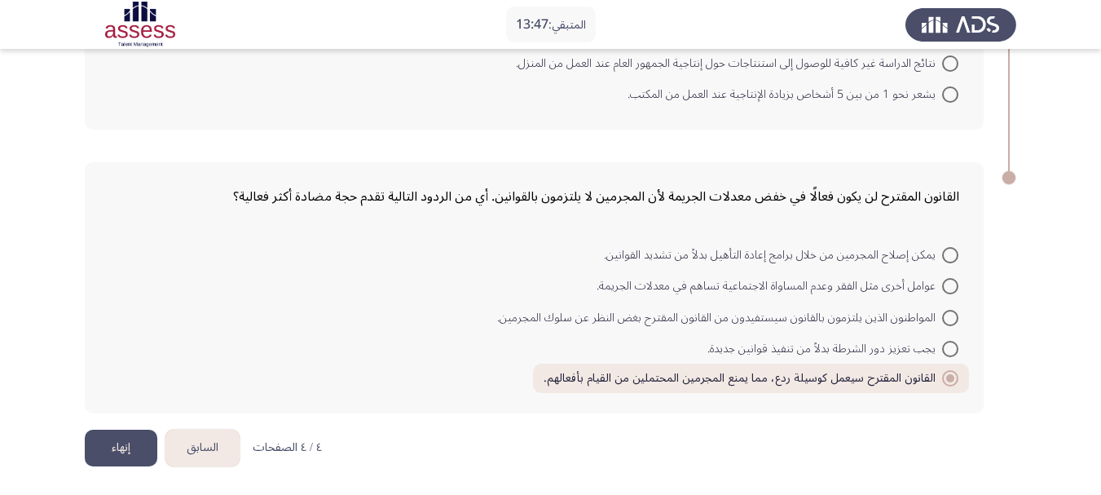
click at [101, 450] on button "إنهاء" at bounding box center [121, 448] width 73 height 37
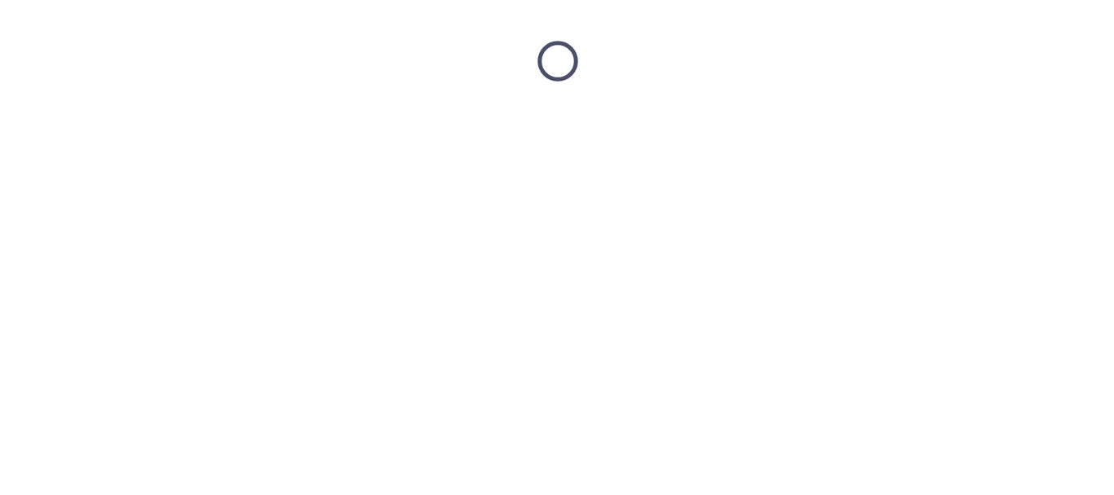
scroll to position [0, 0]
